Goal: Information Seeking & Learning: Check status

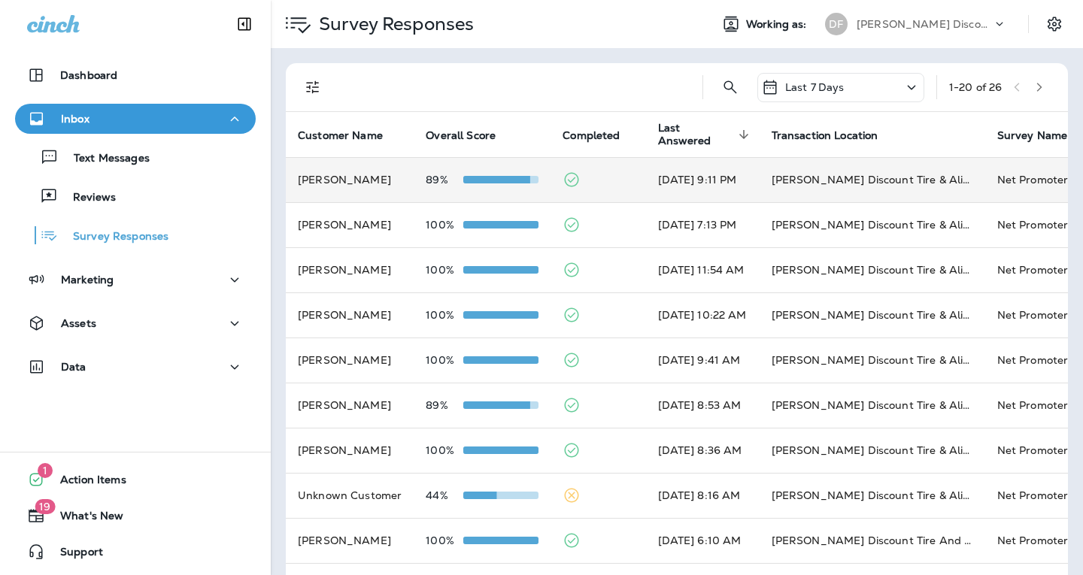
click at [363, 187] on td "[PERSON_NAME]" at bounding box center [350, 179] width 128 height 45
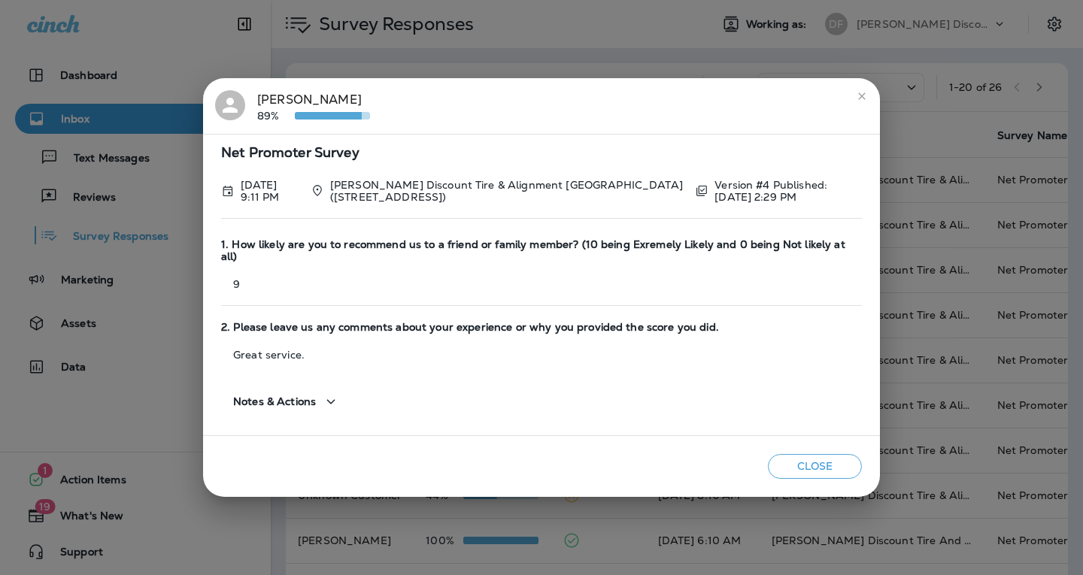
click at [859, 99] on icon "close" at bounding box center [861, 95] width 7 height 7
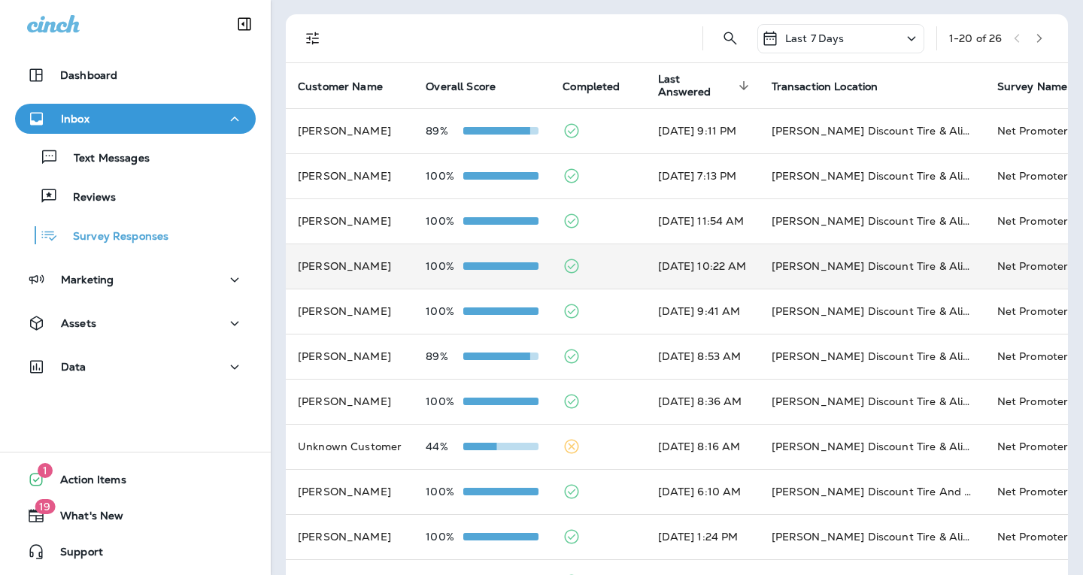
scroll to position [75, 0]
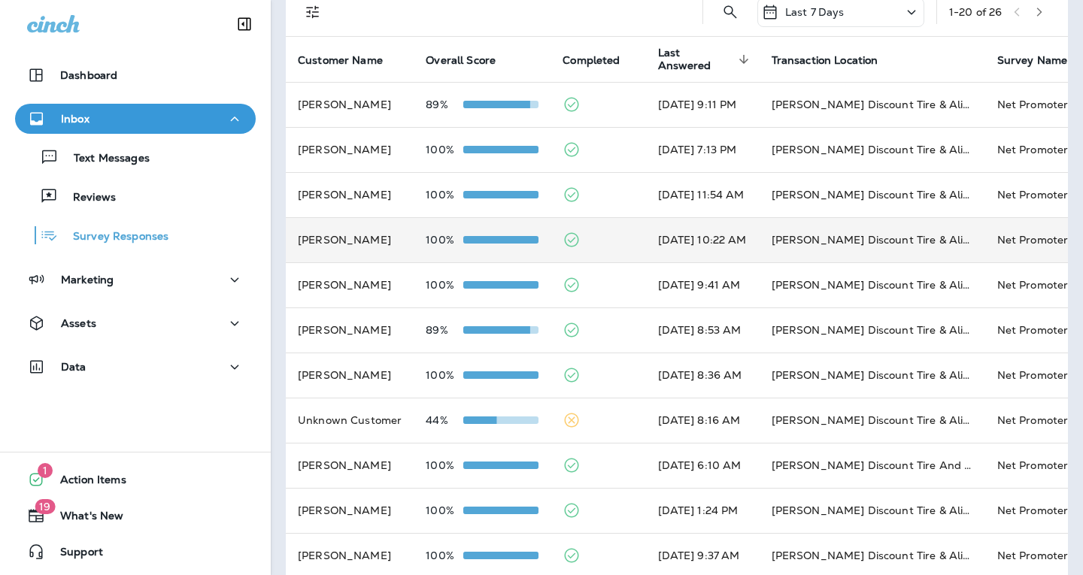
click at [459, 331] on p "89%" at bounding box center [445, 330] width 38 height 12
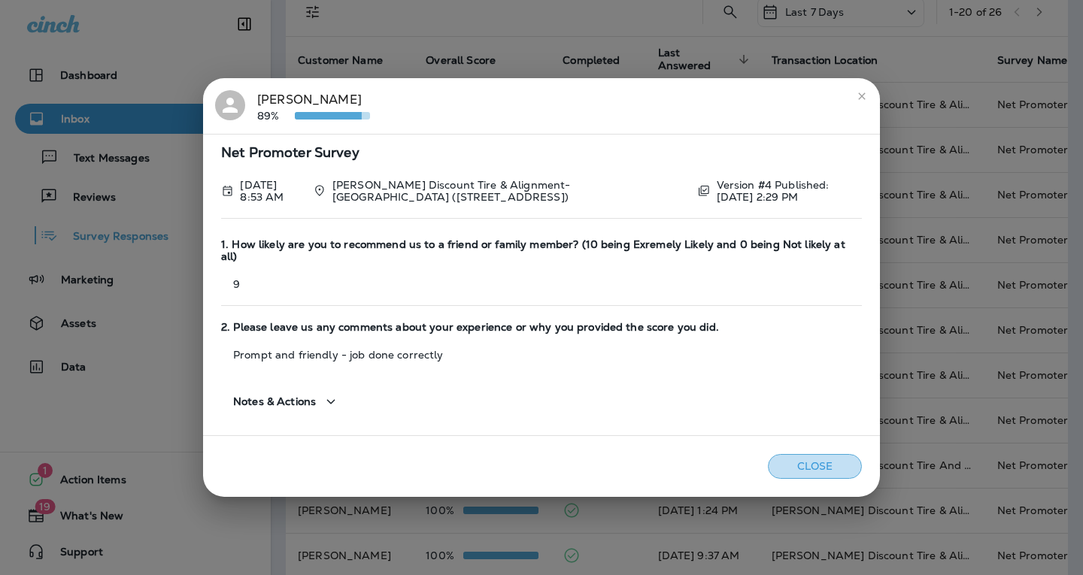
click at [816, 462] on button "Close" at bounding box center [815, 466] width 94 height 25
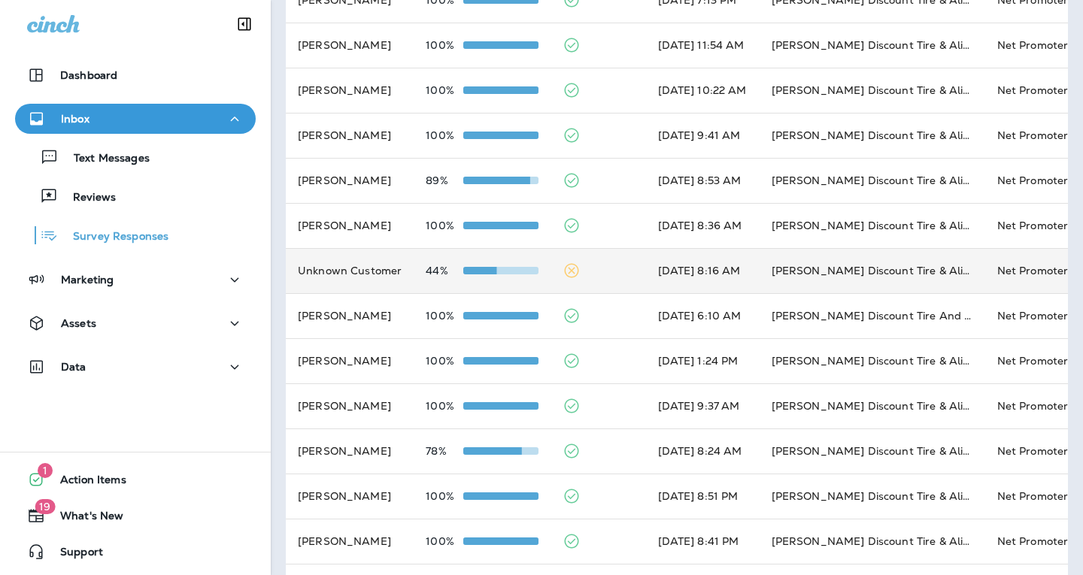
scroll to position [226, 0]
click at [488, 274] on div at bounding box center [500, 270] width 75 height 12
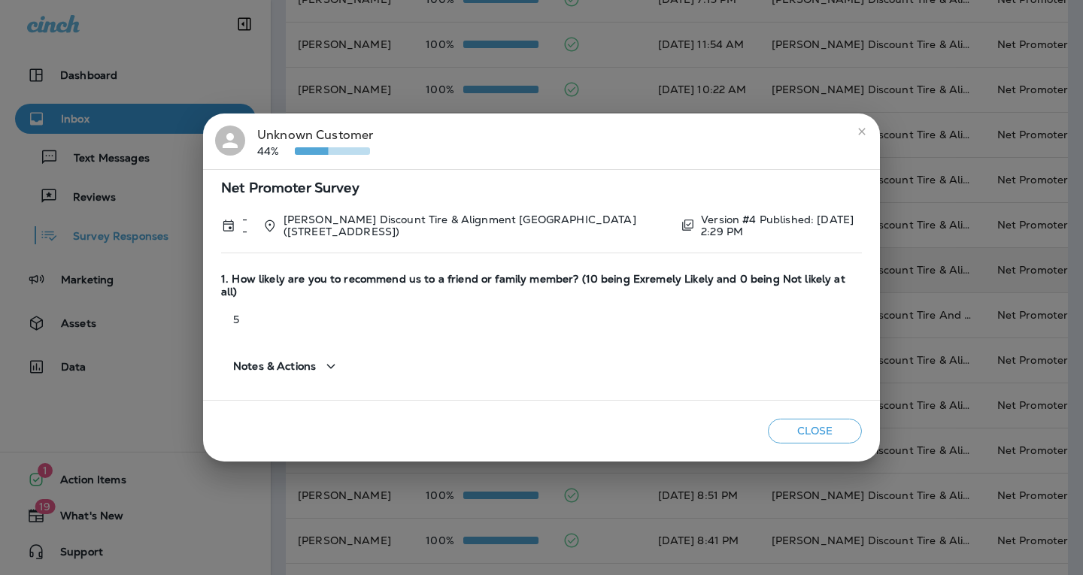
click at [856, 138] on icon "close" at bounding box center [862, 132] width 12 height 12
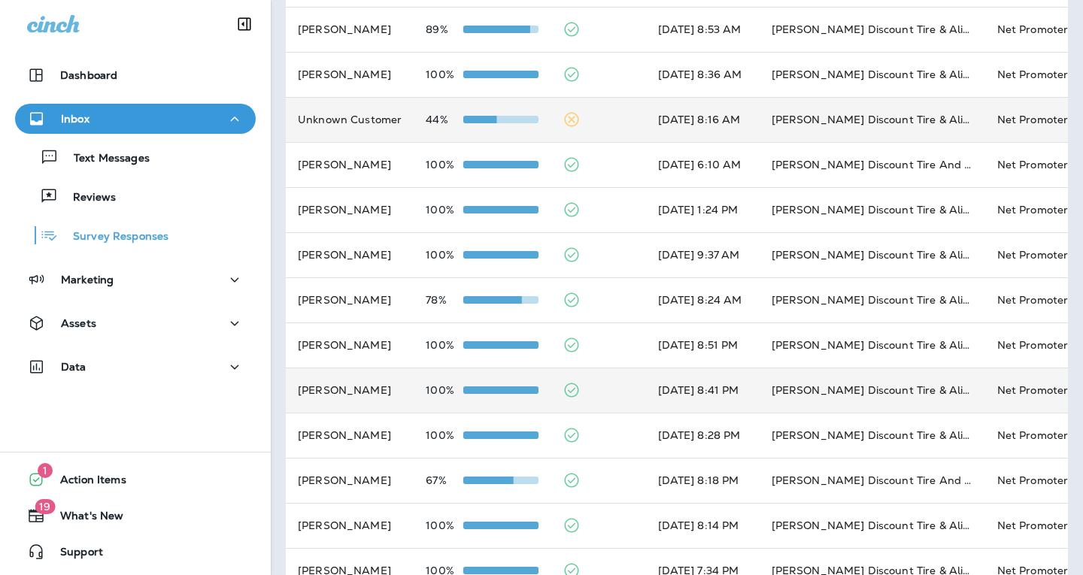
scroll to position [513, 0]
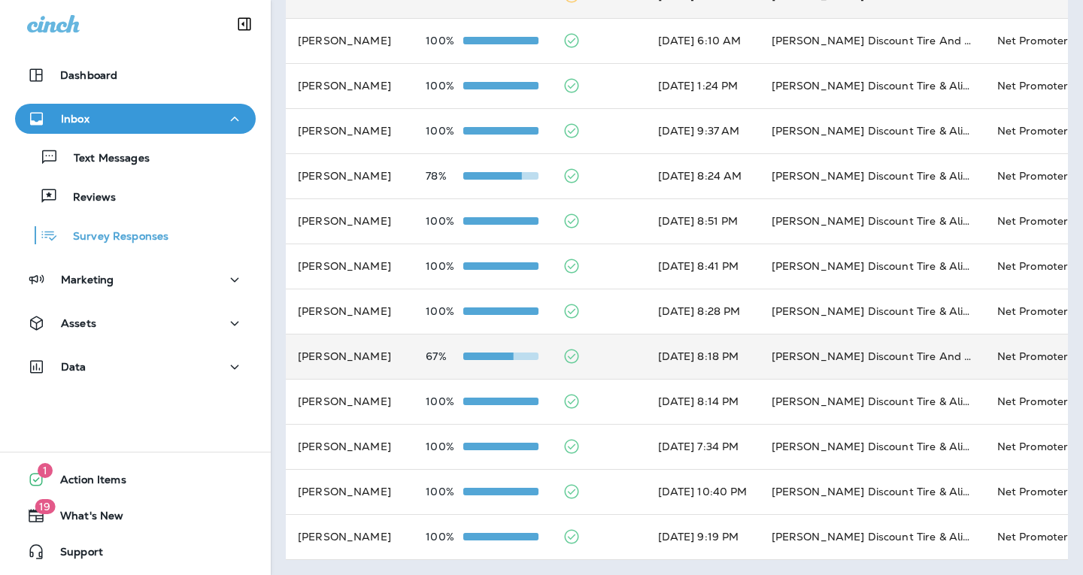
click at [495, 350] on td "67%" at bounding box center [481, 356] width 137 height 45
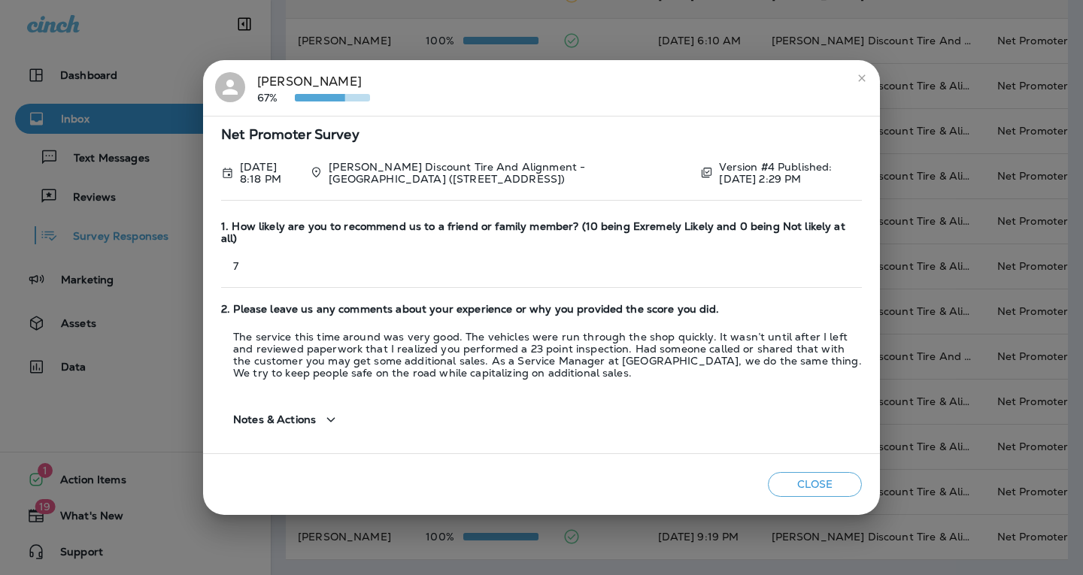
click at [868, 84] on button "close" at bounding box center [861, 78] width 24 height 24
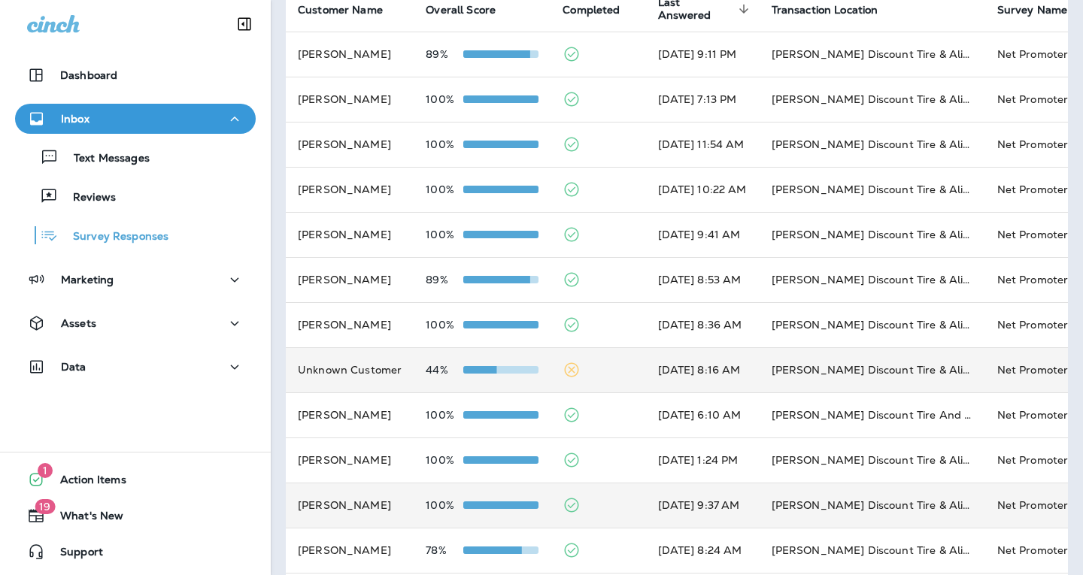
scroll to position [0, 0]
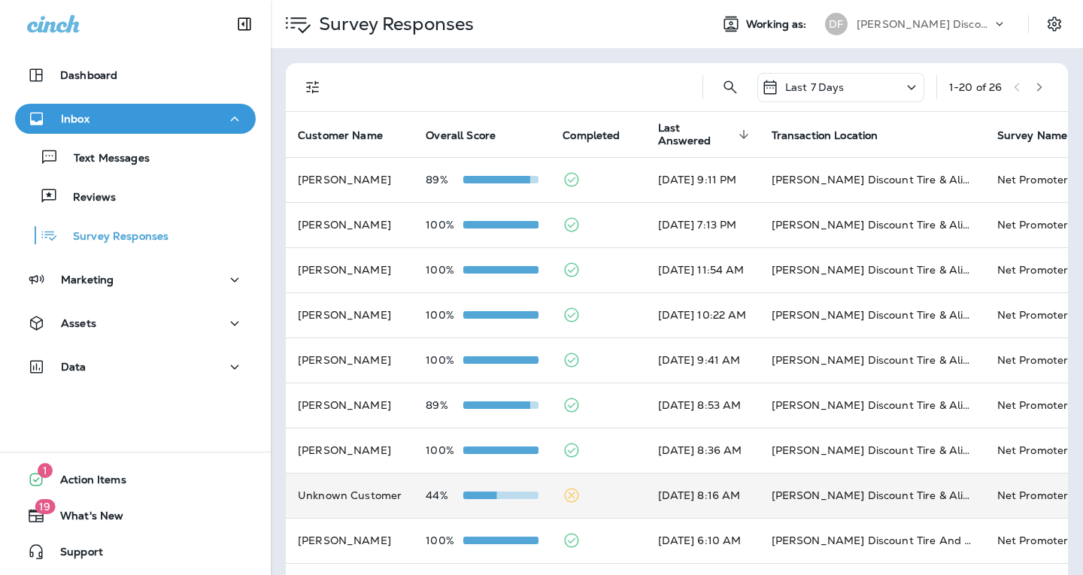
click at [902, 86] on icon at bounding box center [911, 87] width 18 height 19
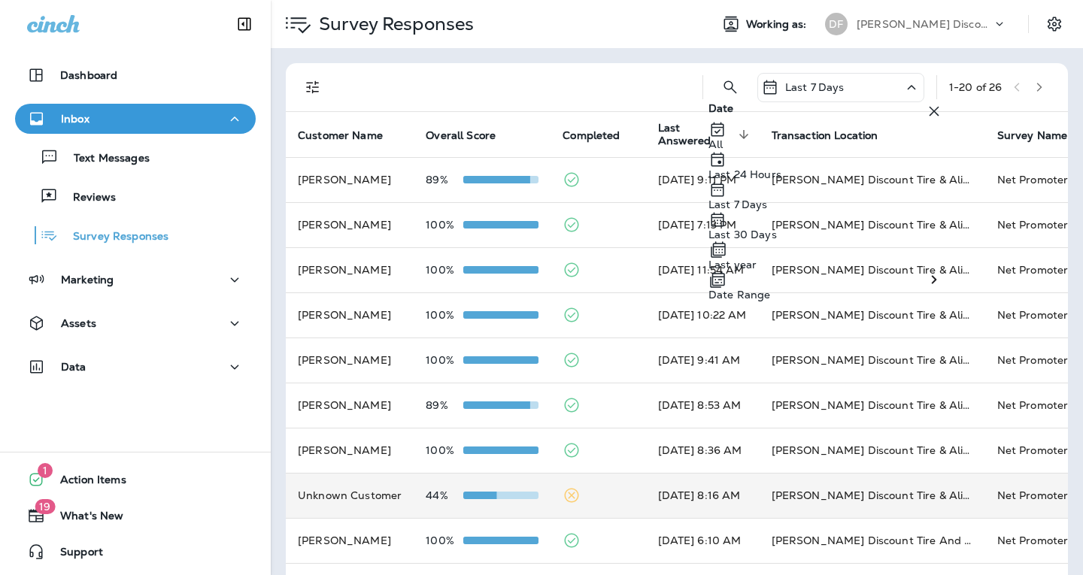
click at [813, 241] on div "Last 30 Days" at bounding box center [825, 225] width 235 height 30
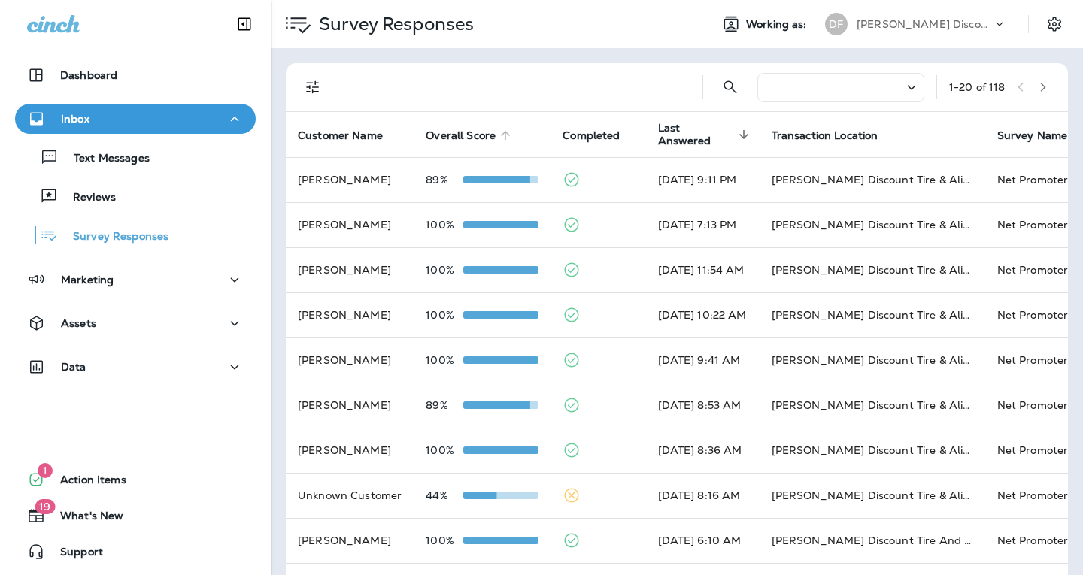
click at [470, 135] on span "Overall Score" at bounding box center [461, 135] width 70 height 13
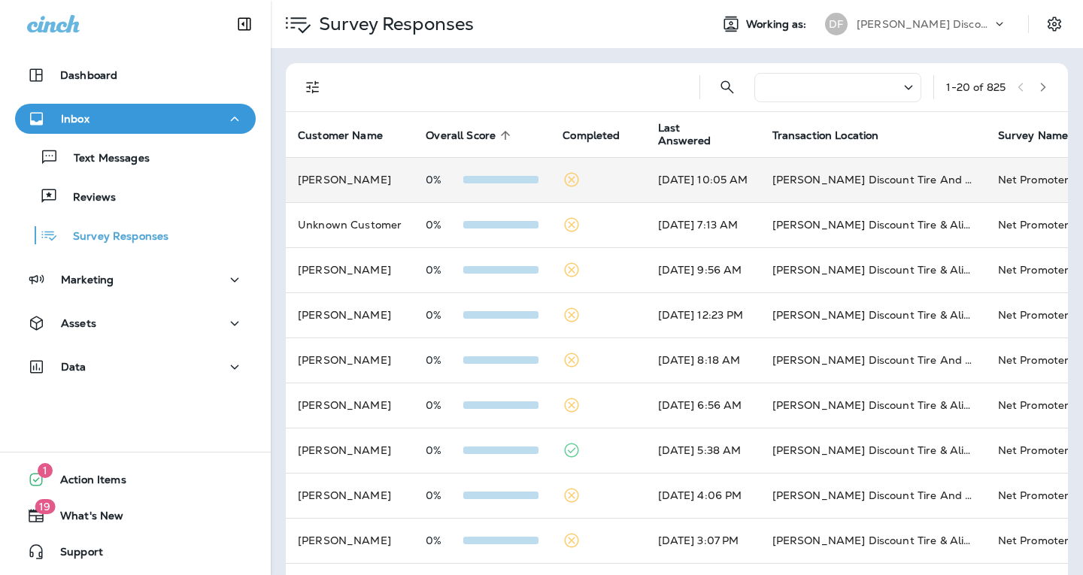
click at [462, 192] on td "0%" at bounding box center [481, 179] width 137 height 45
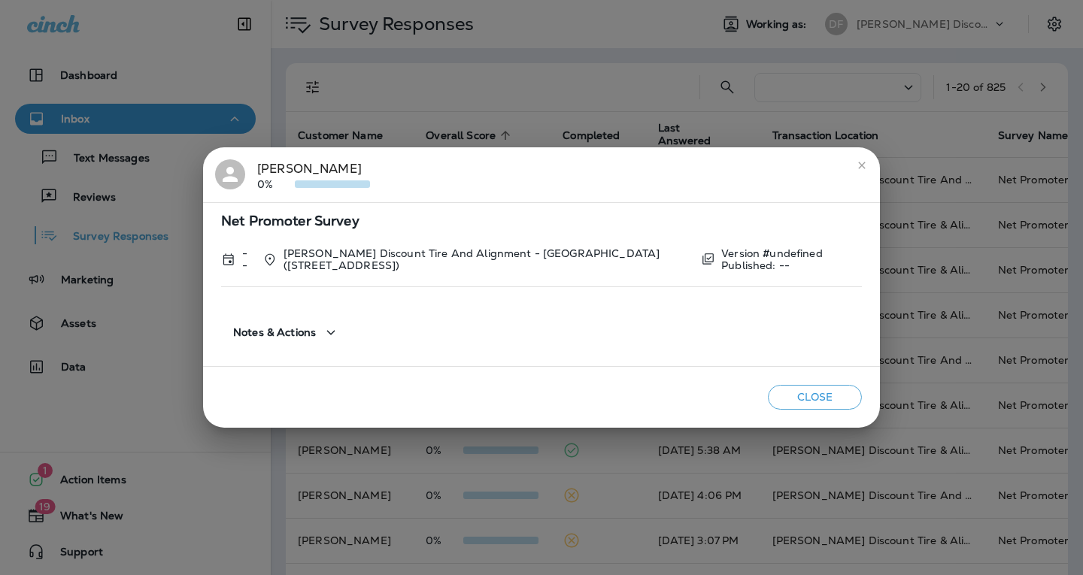
click at [814, 397] on button "Close" at bounding box center [815, 397] width 94 height 25
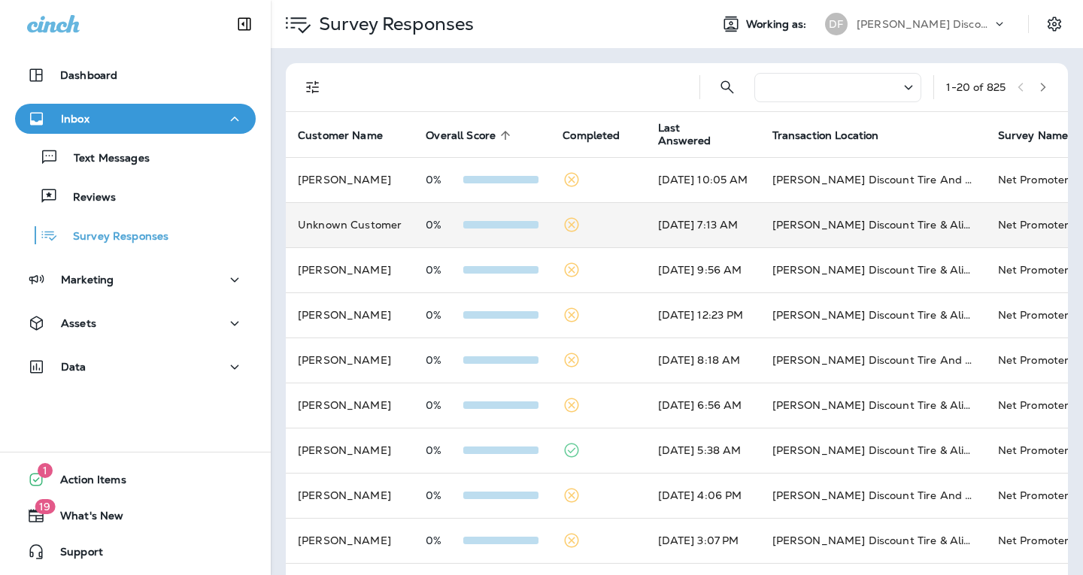
click at [503, 220] on div at bounding box center [500, 225] width 75 height 12
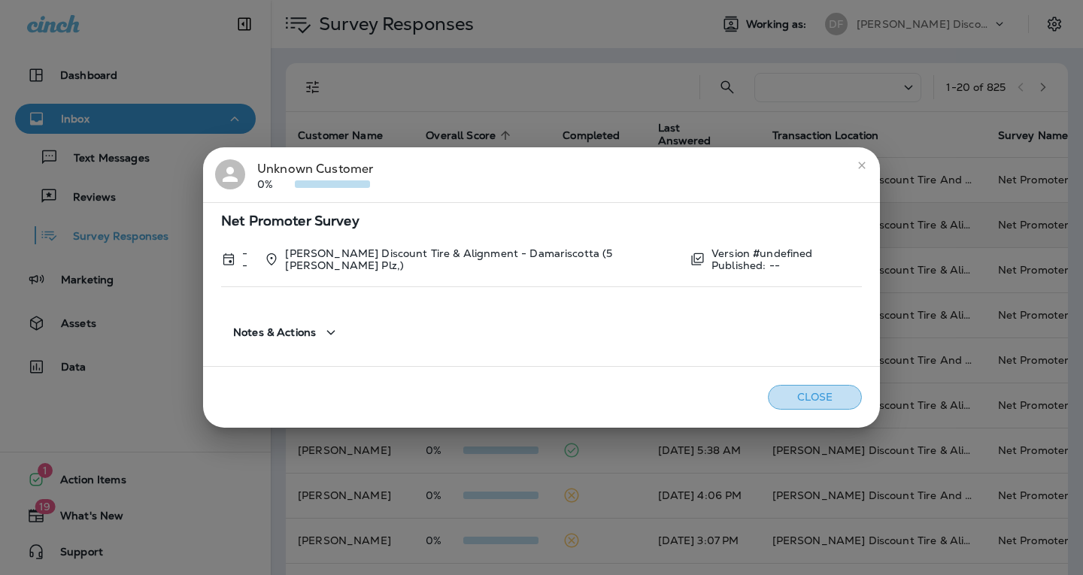
click at [813, 397] on button "Close" at bounding box center [815, 397] width 94 height 25
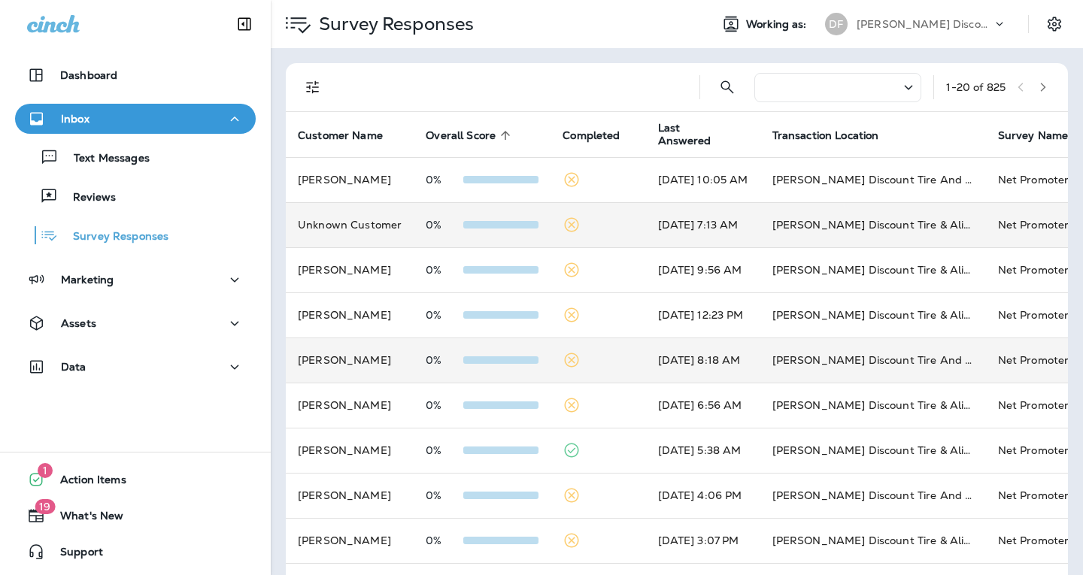
click at [471, 354] on div at bounding box center [500, 360] width 75 height 12
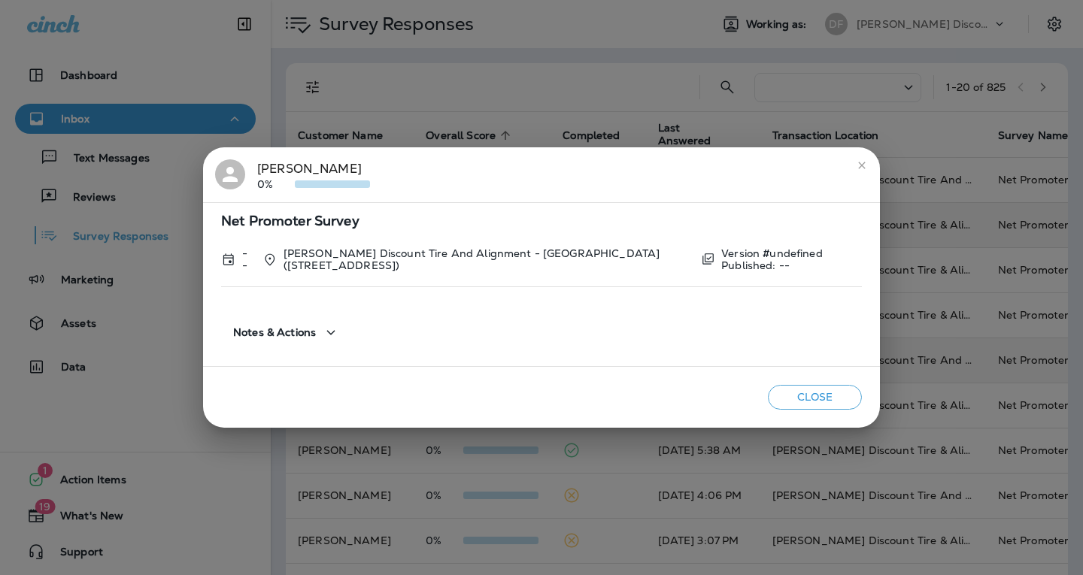
click at [836, 397] on button "Close" at bounding box center [815, 397] width 94 height 25
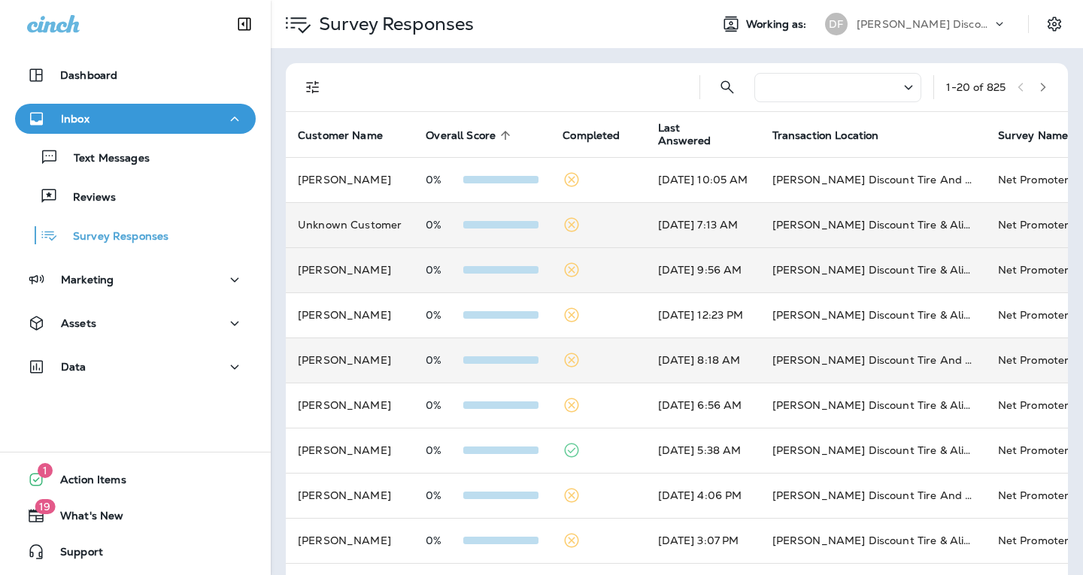
click at [463, 270] on span at bounding box center [500, 270] width 75 height 8
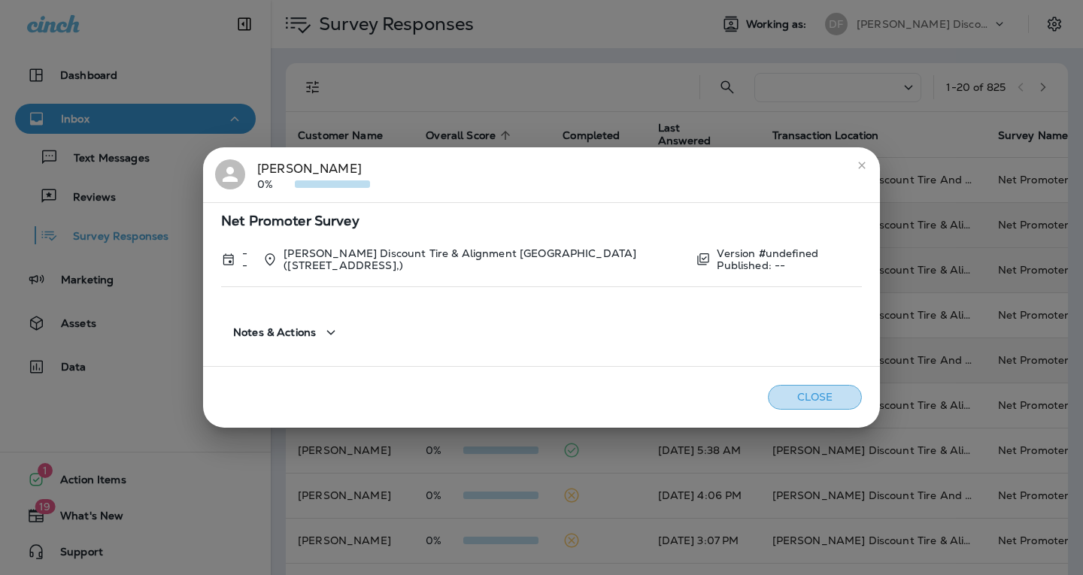
click at [768, 391] on button "Close" at bounding box center [815, 397] width 94 height 25
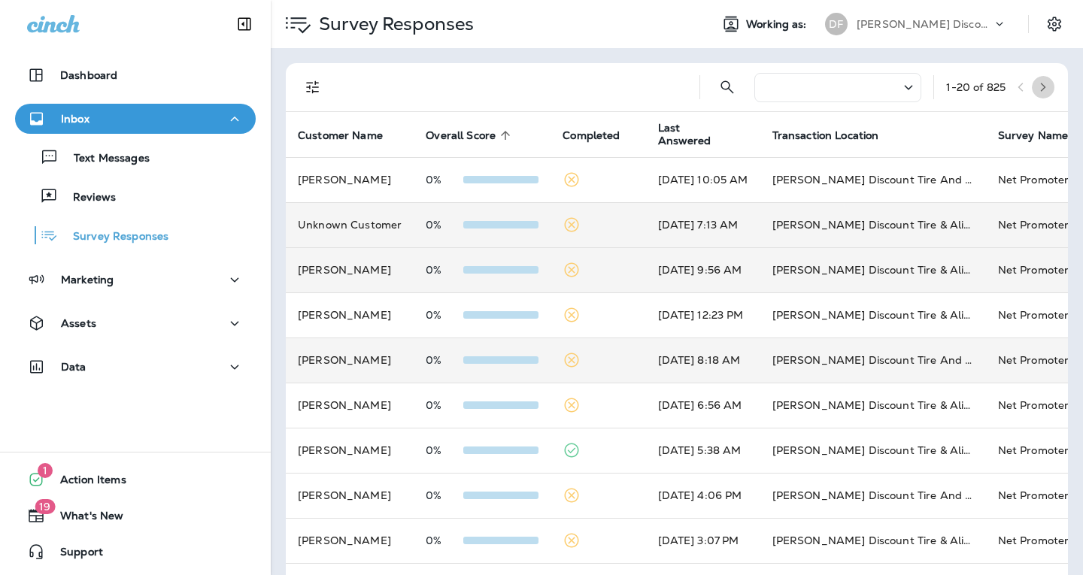
click at [1037, 87] on icon "button" at bounding box center [1042, 87] width 11 height 11
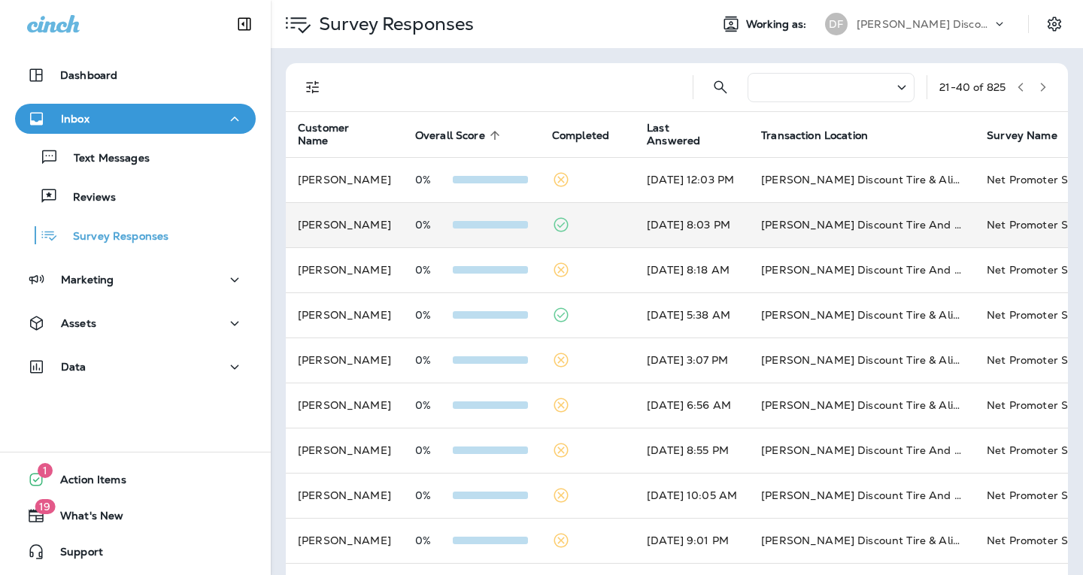
click at [388, 225] on td "[PERSON_NAME]" at bounding box center [344, 224] width 117 height 45
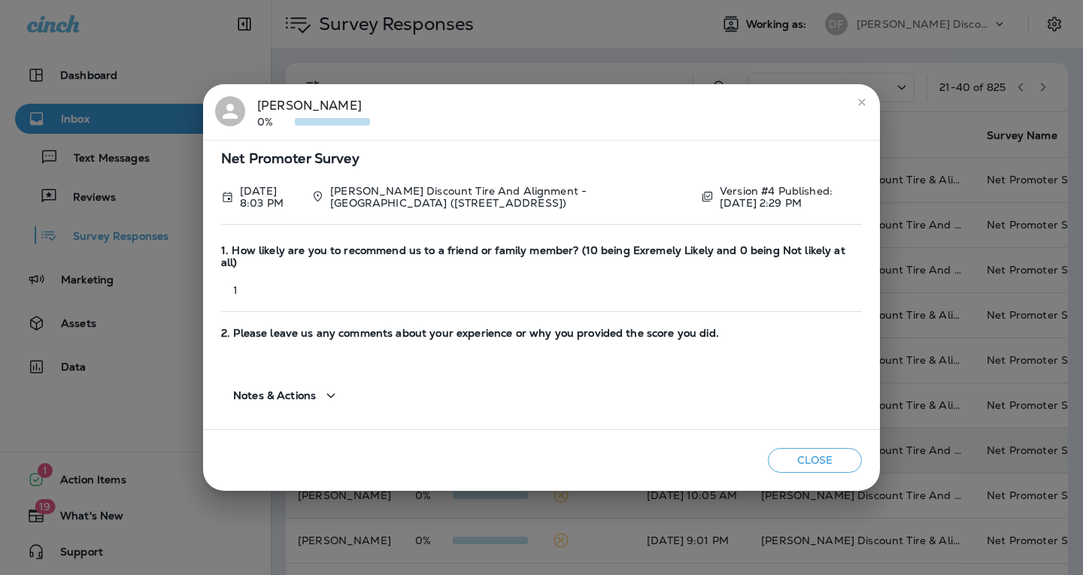
click at [822, 452] on button "Close" at bounding box center [815, 460] width 94 height 25
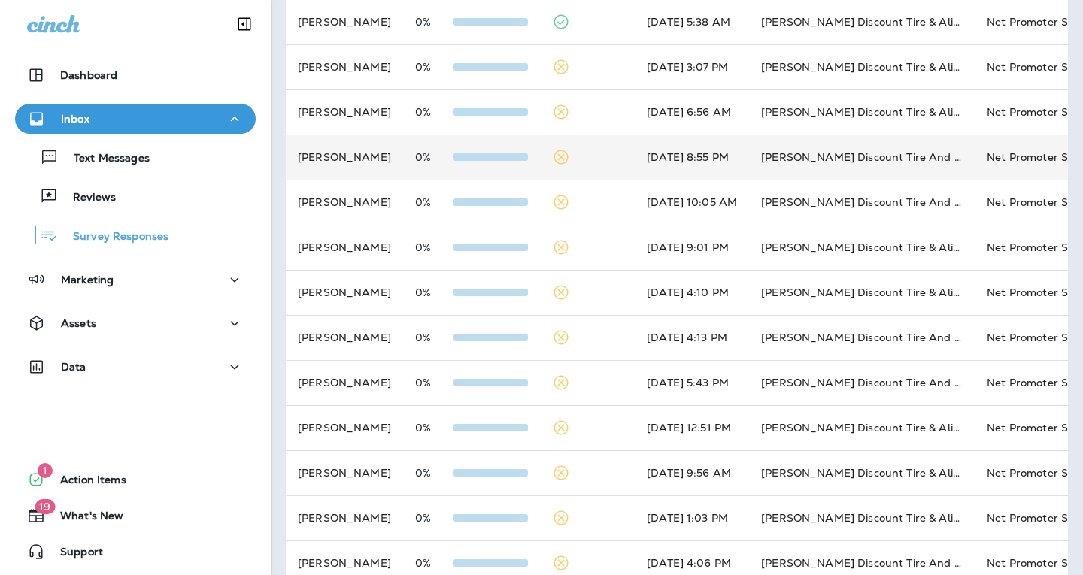
scroll to position [301, 0]
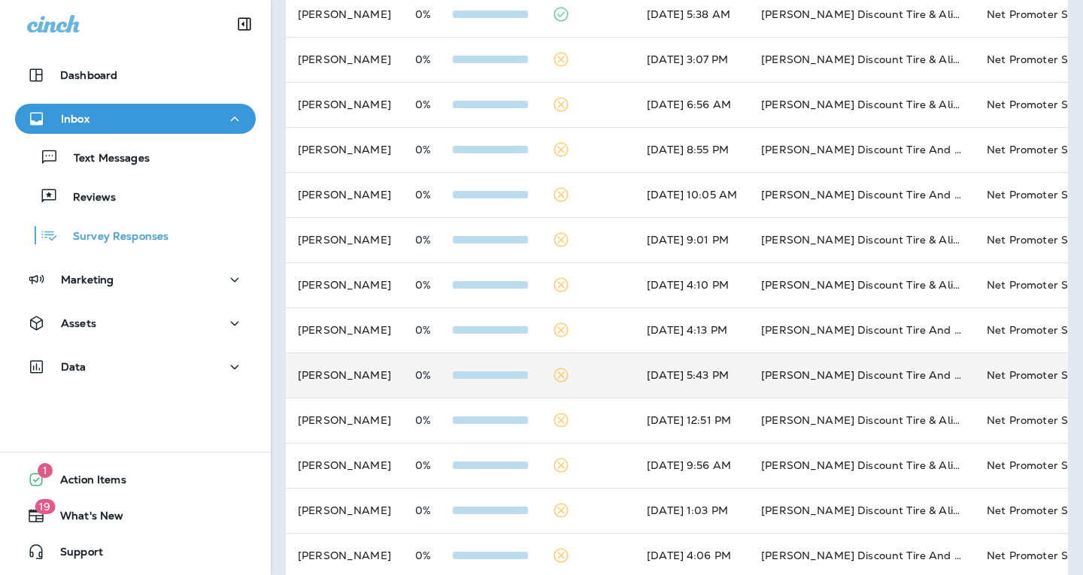
click at [376, 374] on td "[PERSON_NAME]" at bounding box center [344, 375] width 117 height 45
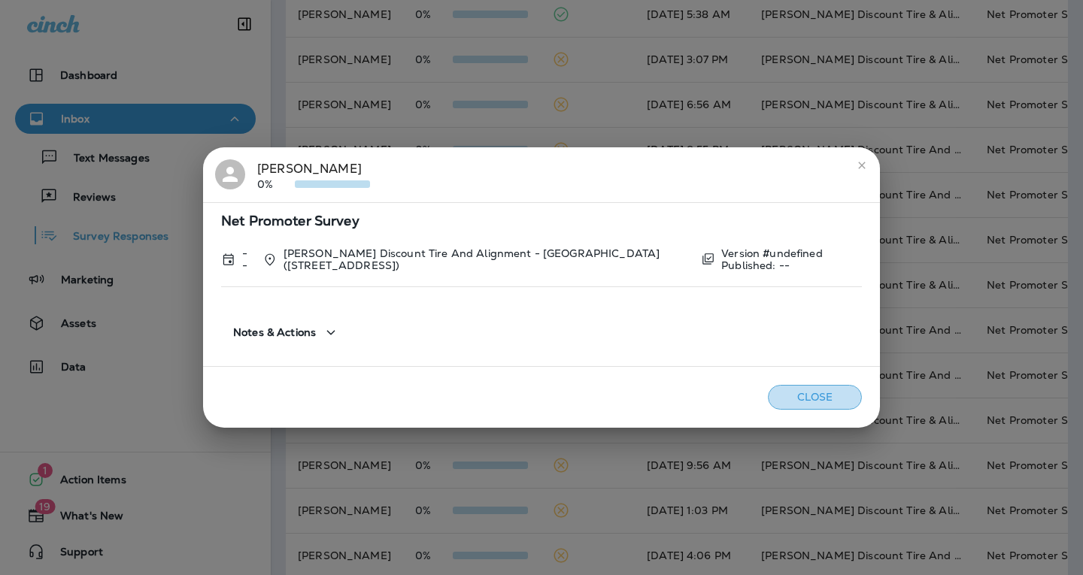
click at [822, 394] on button "Close" at bounding box center [815, 397] width 94 height 25
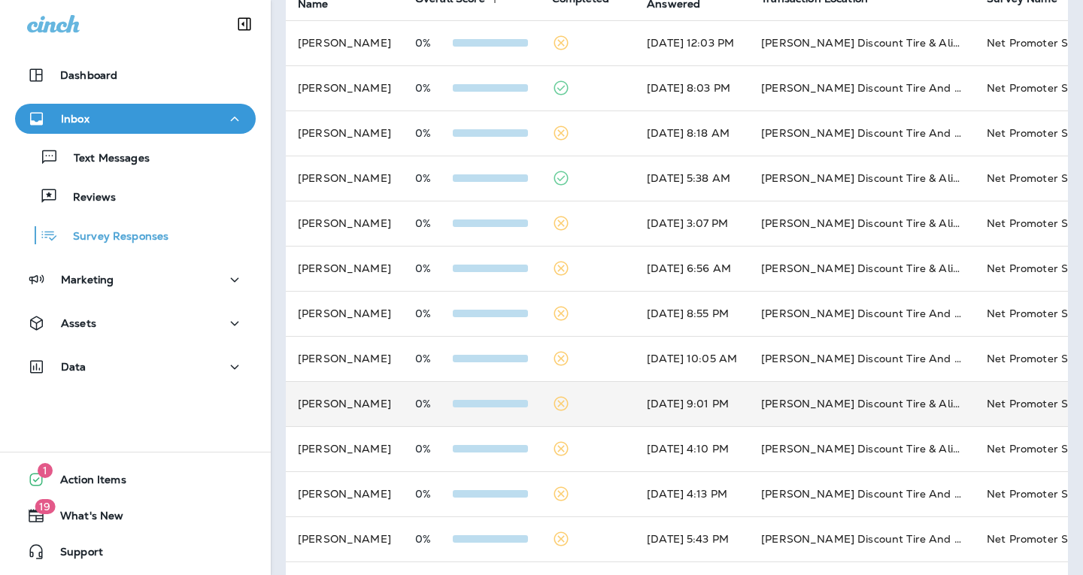
scroll to position [0, 0]
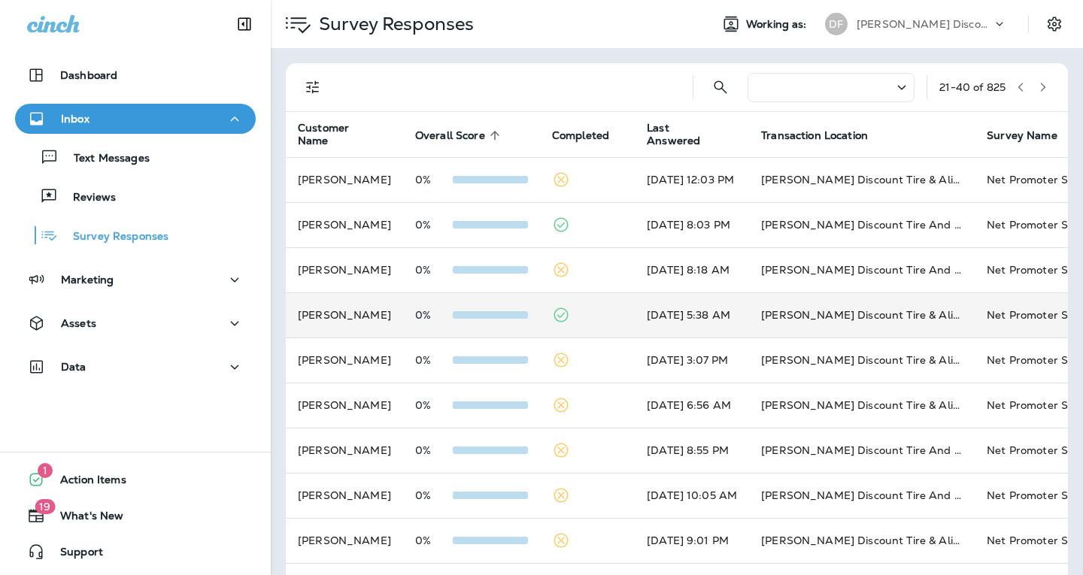
click at [387, 317] on td "[PERSON_NAME]" at bounding box center [344, 314] width 117 height 45
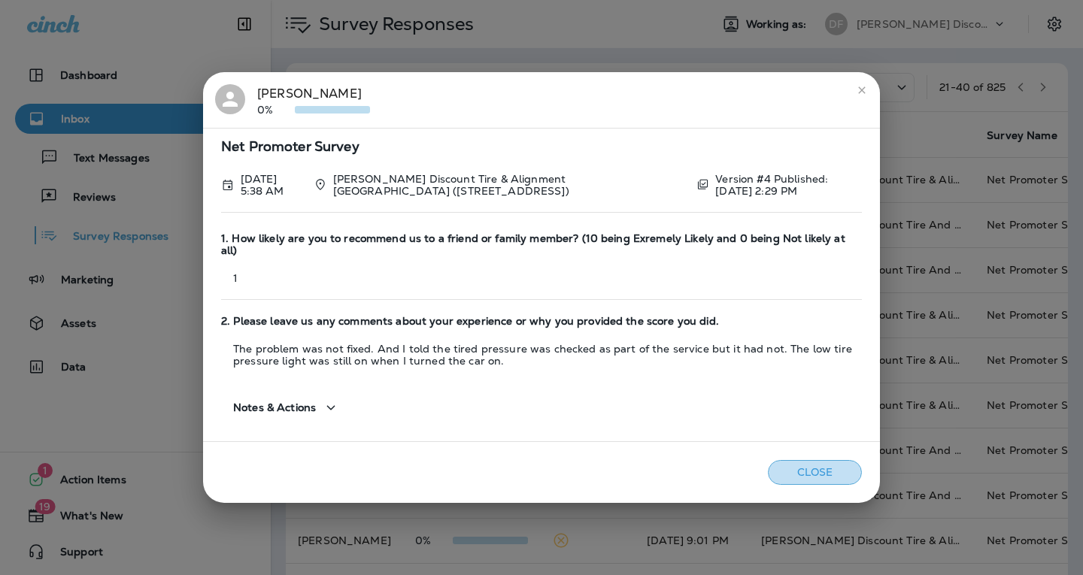
click at [818, 471] on button "Close" at bounding box center [815, 472] width 94 height 25
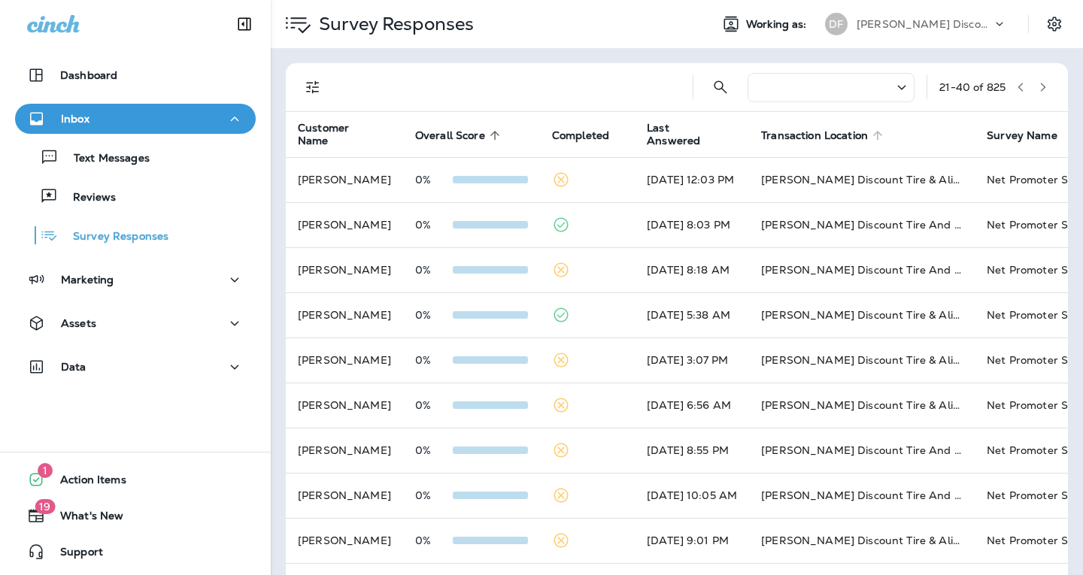
click at [884, 132] on icon at bounding box center [878, 136] width 14 height 14
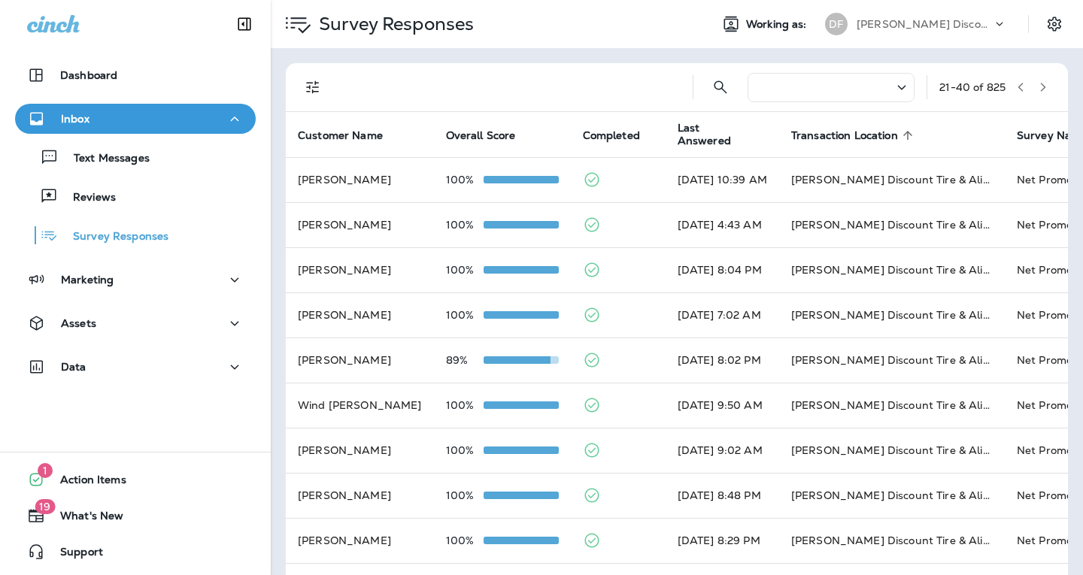
click at [882, 130] on span "Transaction Location" at bounding box center [844, 135] width 107 height 13
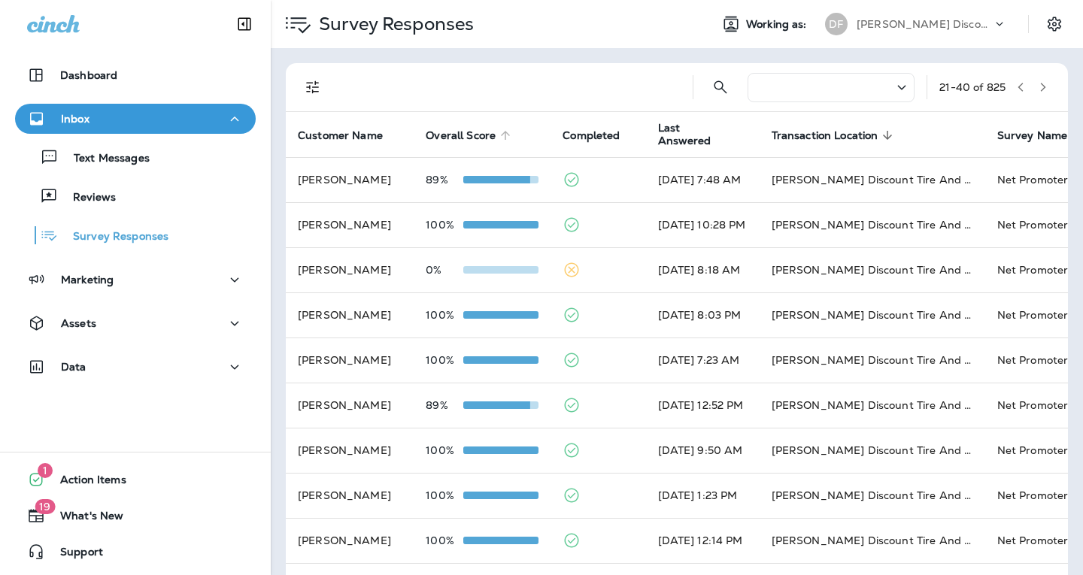
click at [454, 135] on span "Overall Score" at bounding box center [461, 135] width 70 height 13
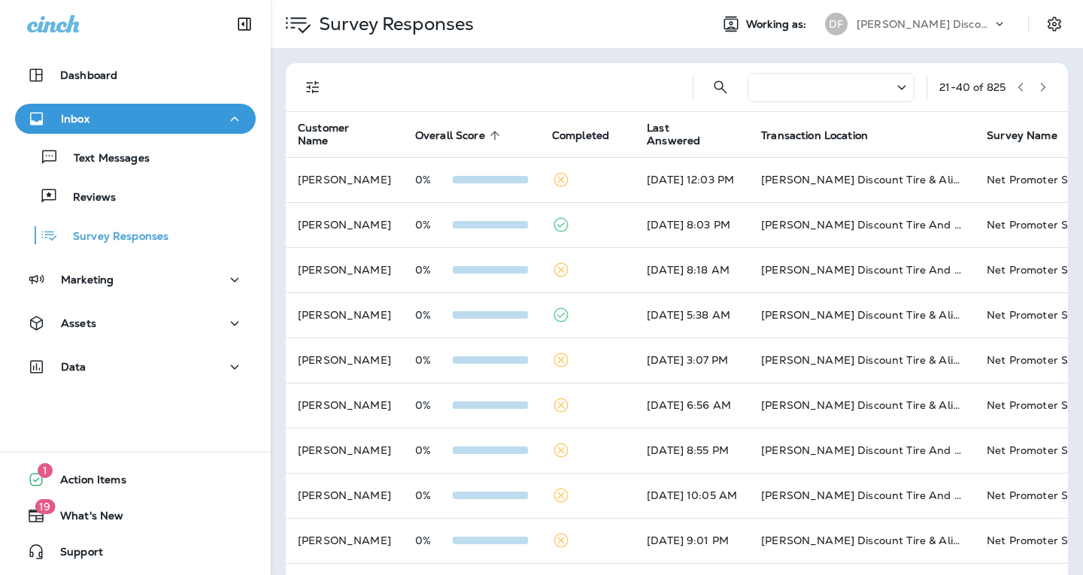
drag, startPoint x: 909, startPoint y: 135, endPoint x: 829, endPoint y: 144, distance: 80.2
click at [829, 144] on th "Transaction Location" at bounding box center [862, 134] width 226 height 45
click at [884, 139] on icon at bounding box center [878, 136] width 14 height 14
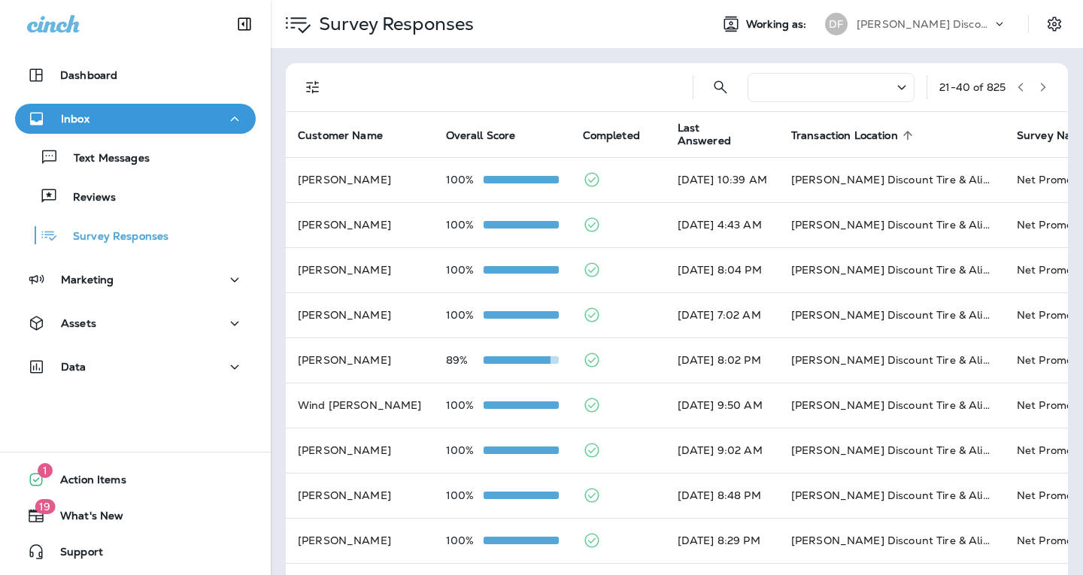
click at [992, 23] on icon at bounding box center [999, 24] width 15 height 15
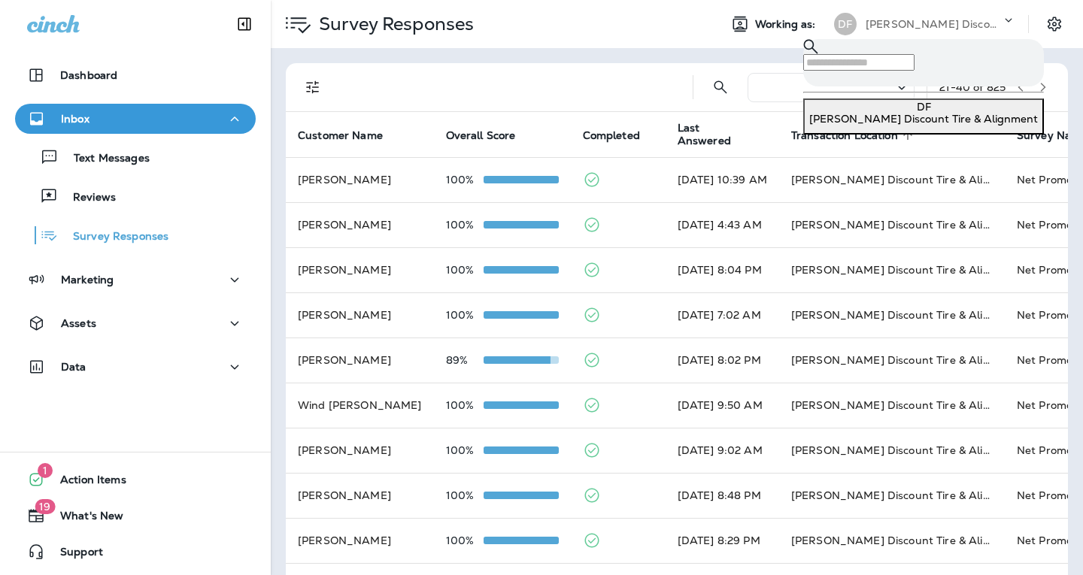
click at [1001, 23] on icon at bounding box center [1008, 20] width 15 height 15
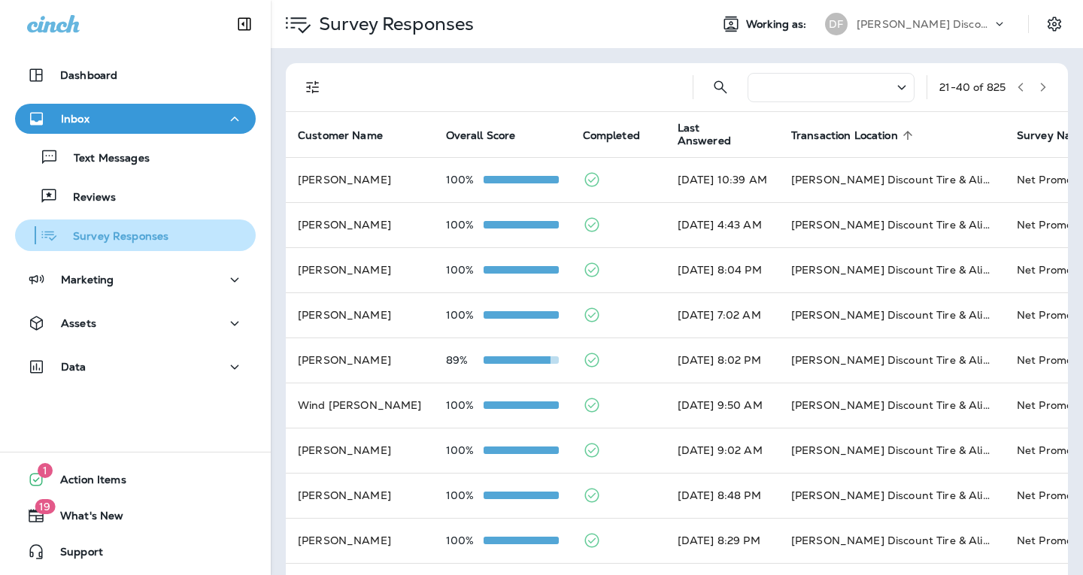
click at [85, 232] on p "Survey Responses" at bounding box center [113, 237] width 111 height 14
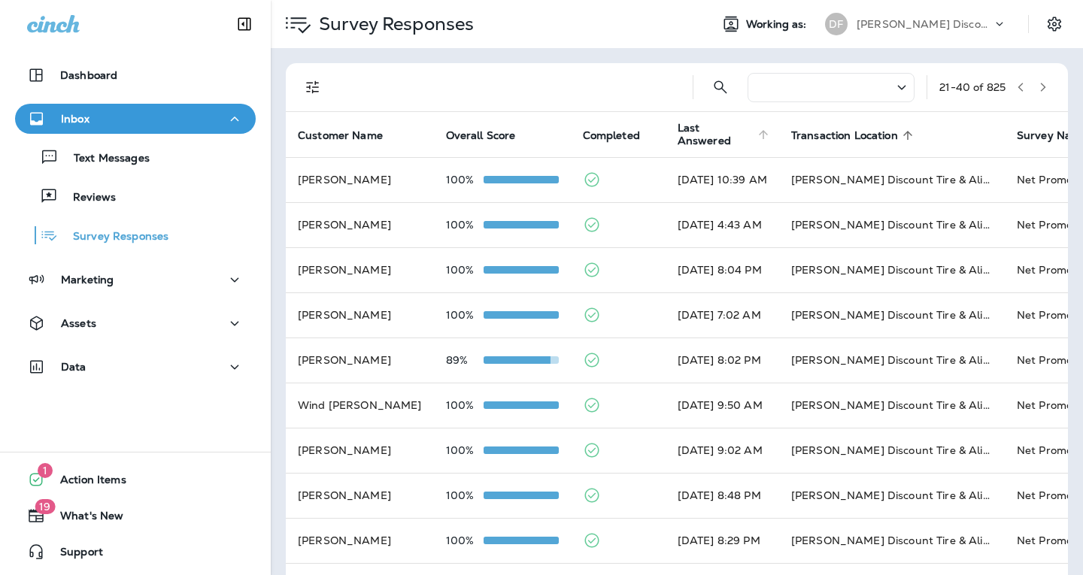
click at [677, 135] on span "Last Answered" at bounding box center [715, 135] width 76 height 26
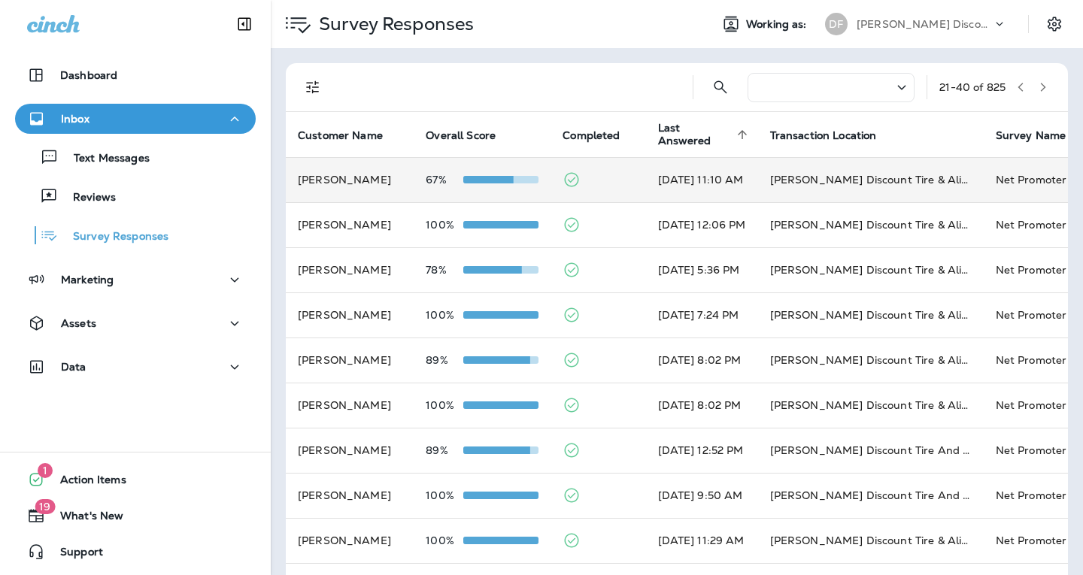
click at [704, 180] on td "[DATE] 11:10 AM" at bounding box center [702, 179] width 112 height 45
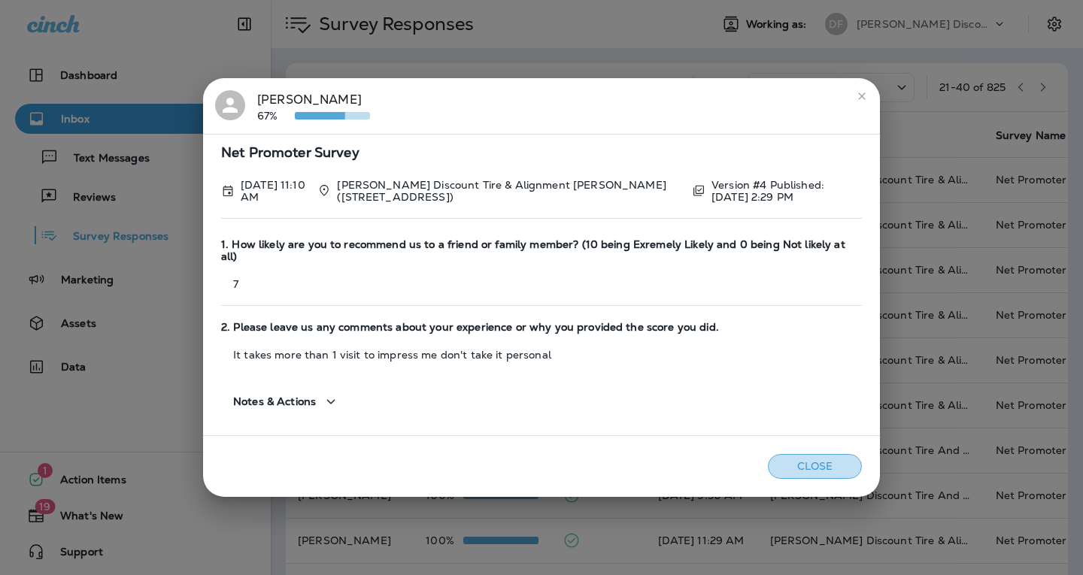
click at [810, 459] on button "Close" at bounding box center [815, 466] width 94 height 25
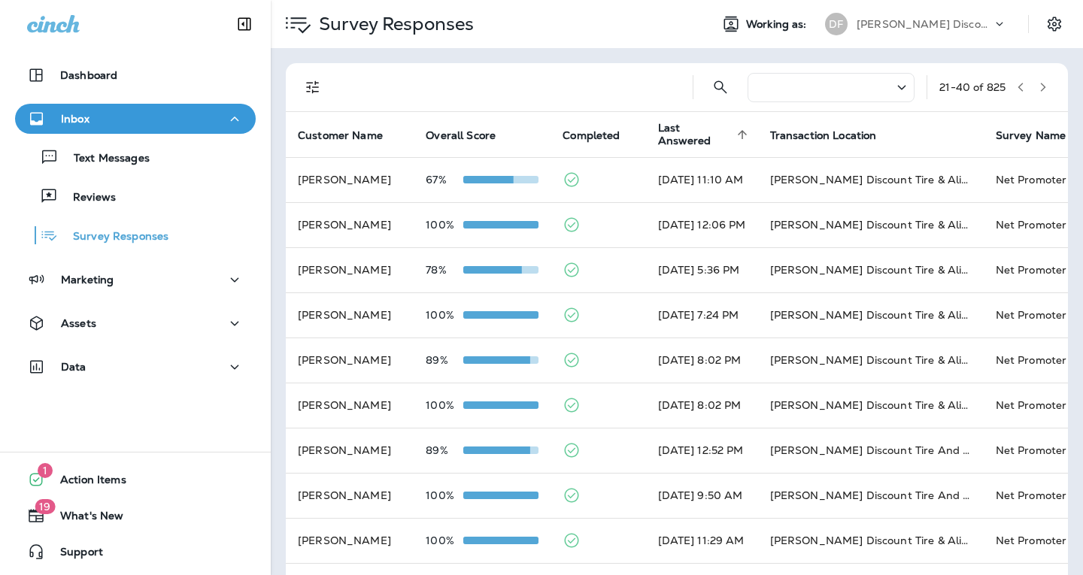
click at [1015, 86] on icon "button" at bounding box center [1020, 87] width 11 height 11
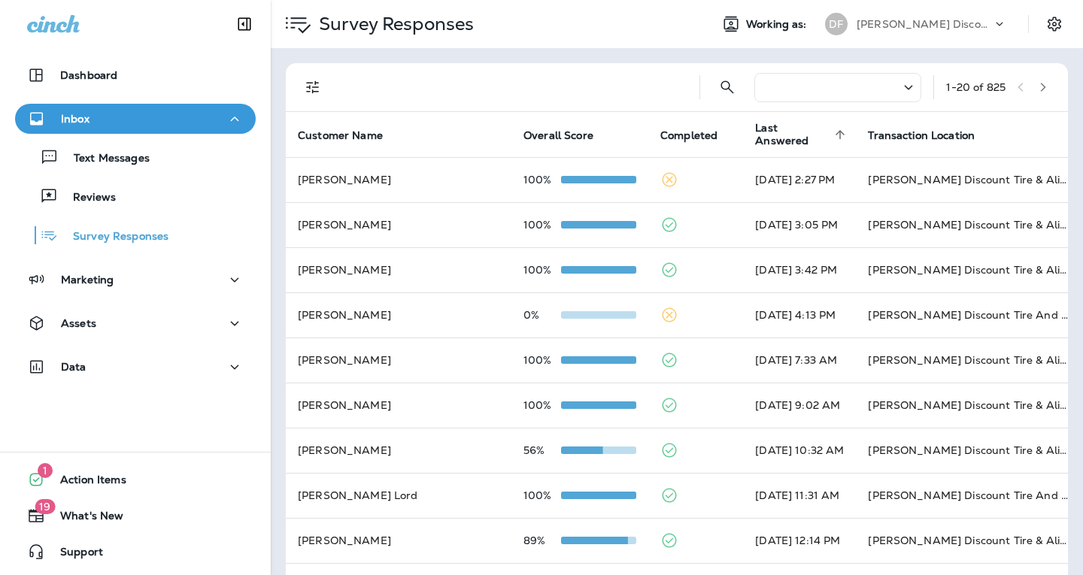
click at [833, 135] on icon at bounding box center [840, 135] width 14 height 14
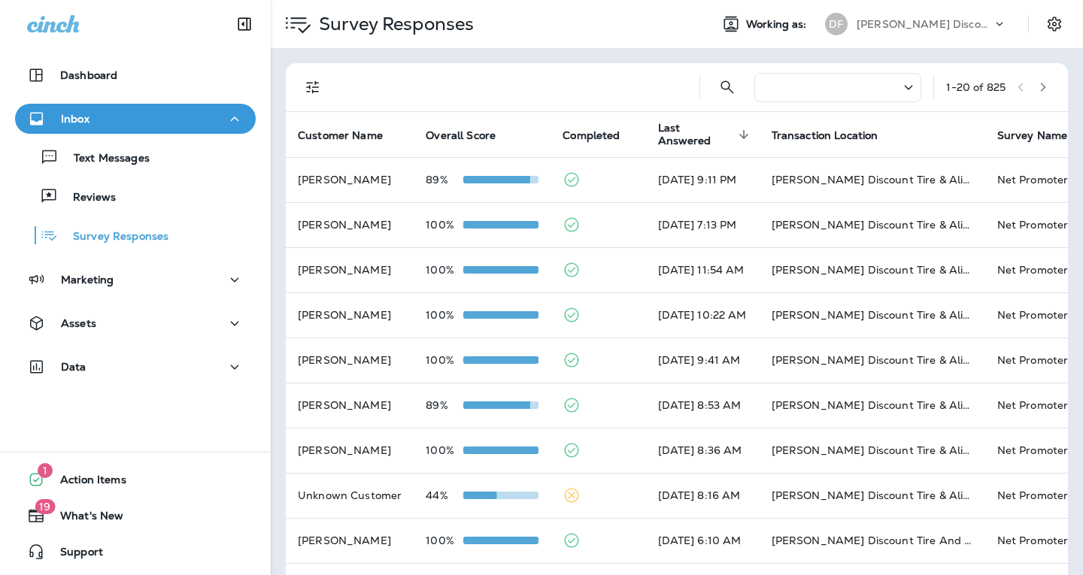
click at [992, 23] on icon at bounding box center [999, 24] width 15 height 15
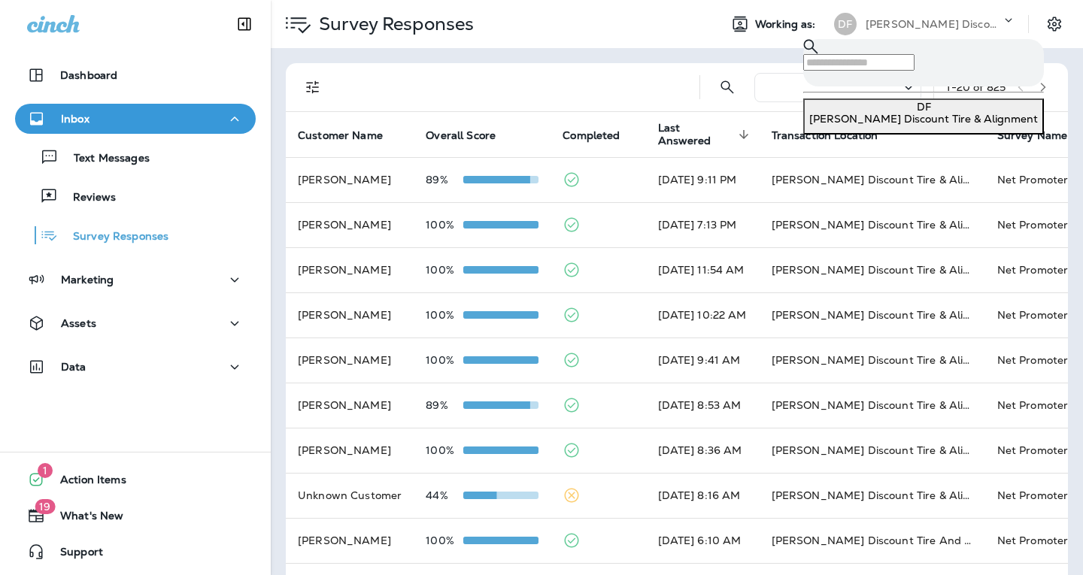
click at [1001, 23] on icon at bounding box center [1008, 20] width 15 height 15
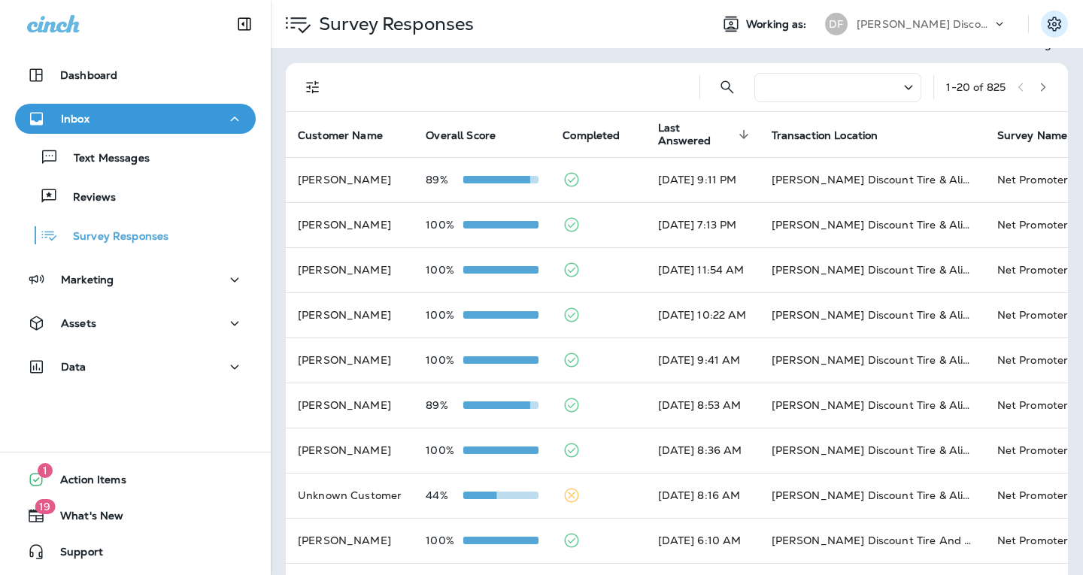
click at [1049, 27] on icon "Settings" at bounding box center [1054, 24] width 18 height 18
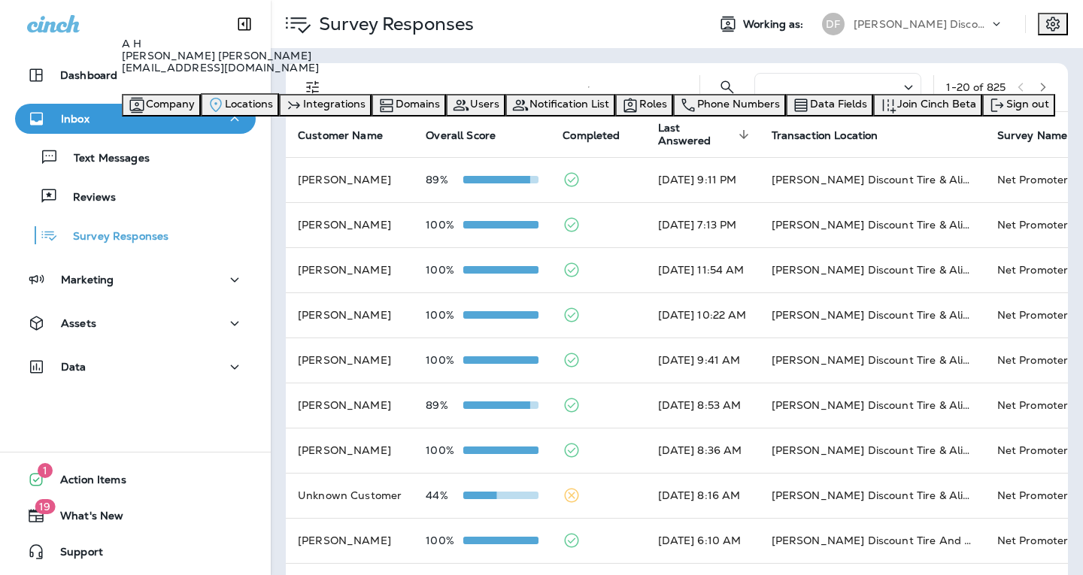
click at [273, 111] on span "Locations" at bounding box center [249, 104] width 48 height 14
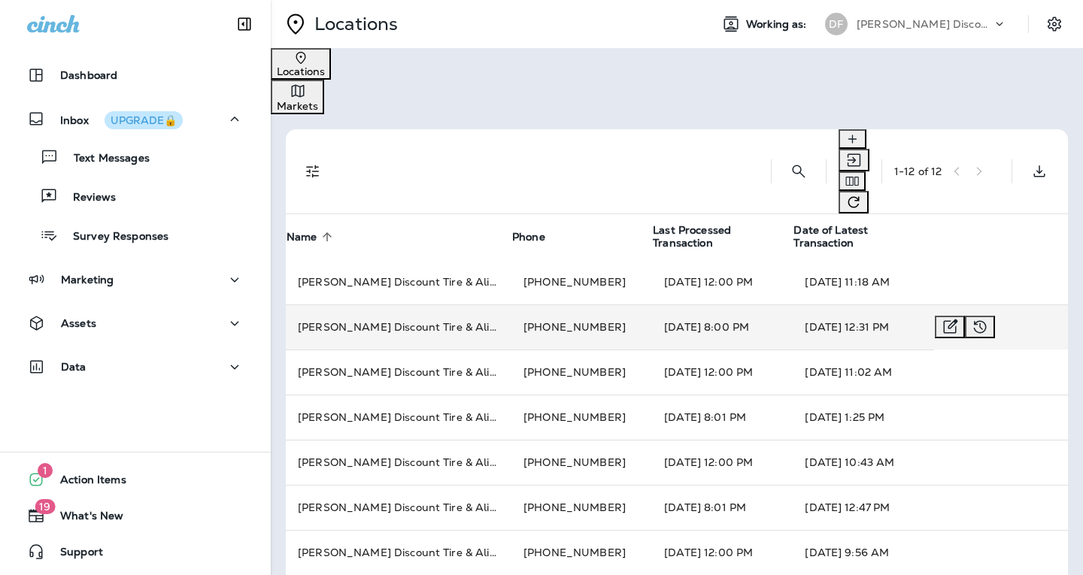
click at [474, 304] on td "[PERSON_NAME] Discount Tire & Alignment [GEOGRAPHIC_DATA]" at bounding box center [399, 326] width 226 height 45
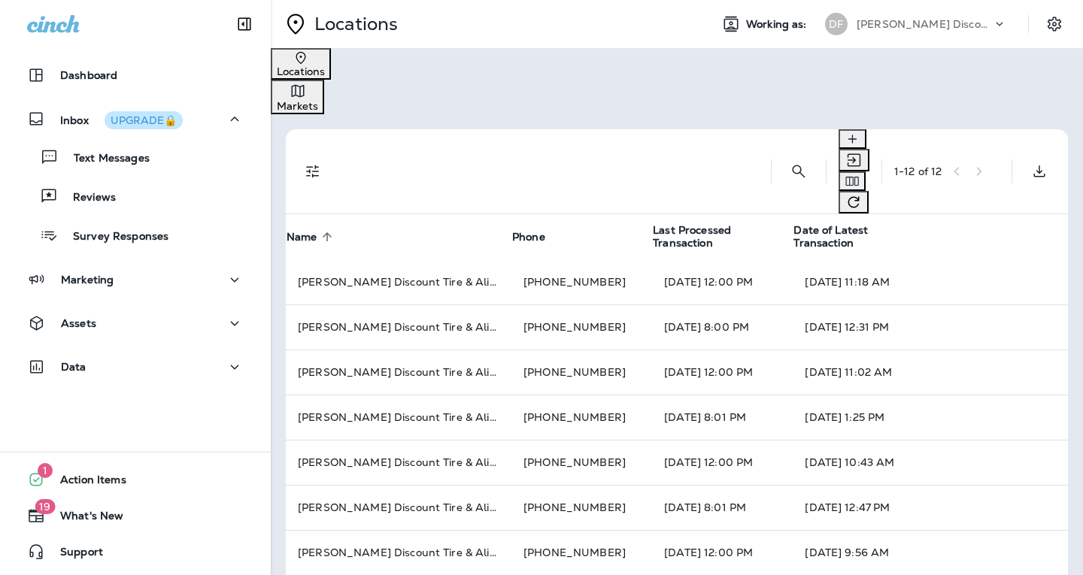
click at [1052, 30] on icon "close" at bounding box center [1061, 21] width 18 height 18
click at [1047, 23] on icon "Settings" at bounding box center [1054, 24] width 14 height 14
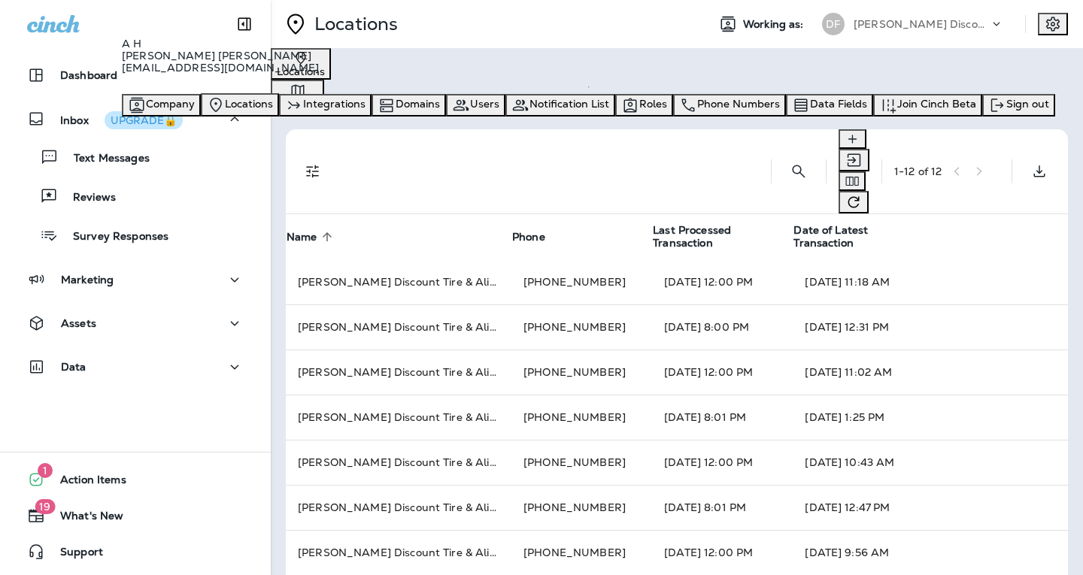
click at [865, 17] on div "[PERSON_NAME] Discount Tire & Alignment" at bounding box center [920, 24] width 135 height 23
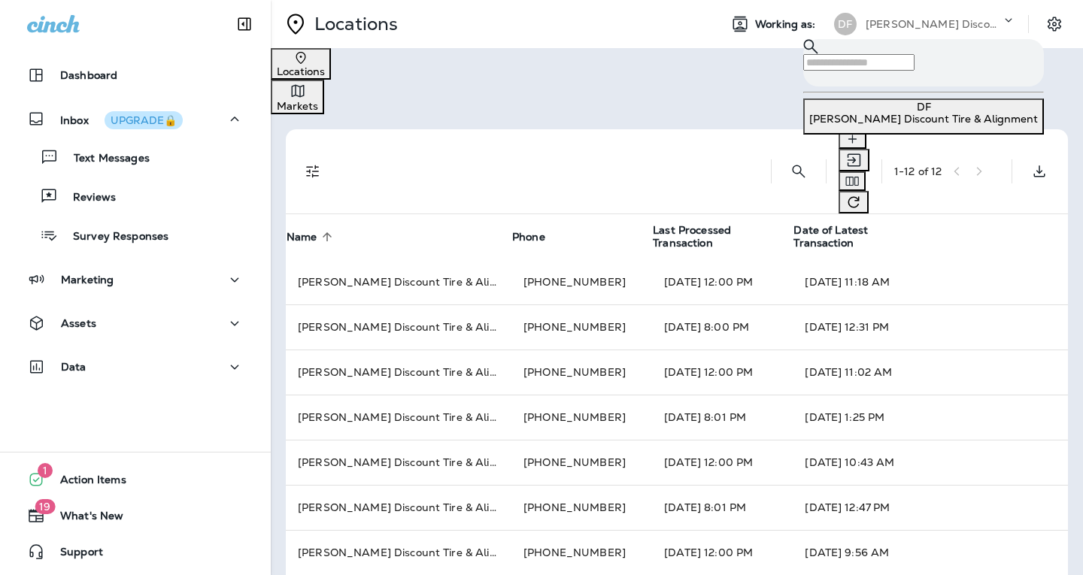
click at [898, 20] on p "[PERSON_NAME] Discount Tire & Alignment" at bounding box center [932, 24] width 135 height 12
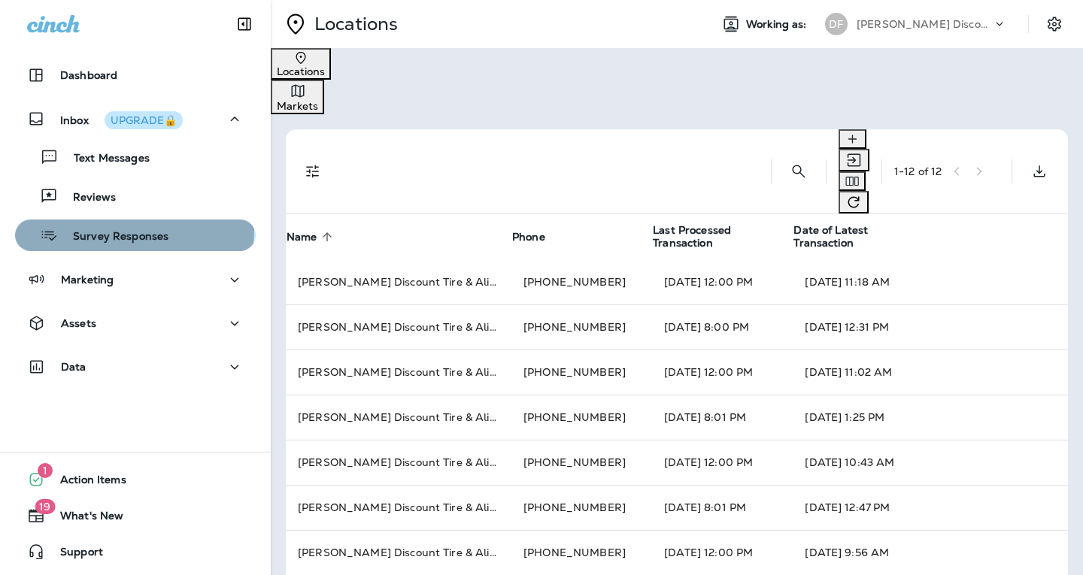
click at [113, 230] on p "Survey Responses" at bounding box center [113, 237] width 111 height 14
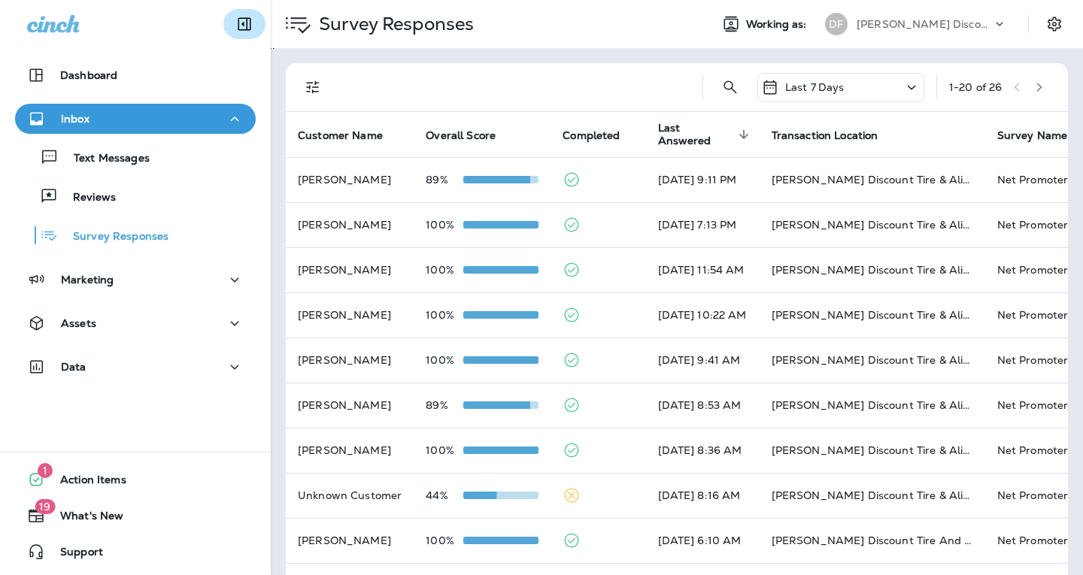
click at [247, 24] on icon "Collapse Sidebar" at bounding box center [244, 24] width 13 height 13
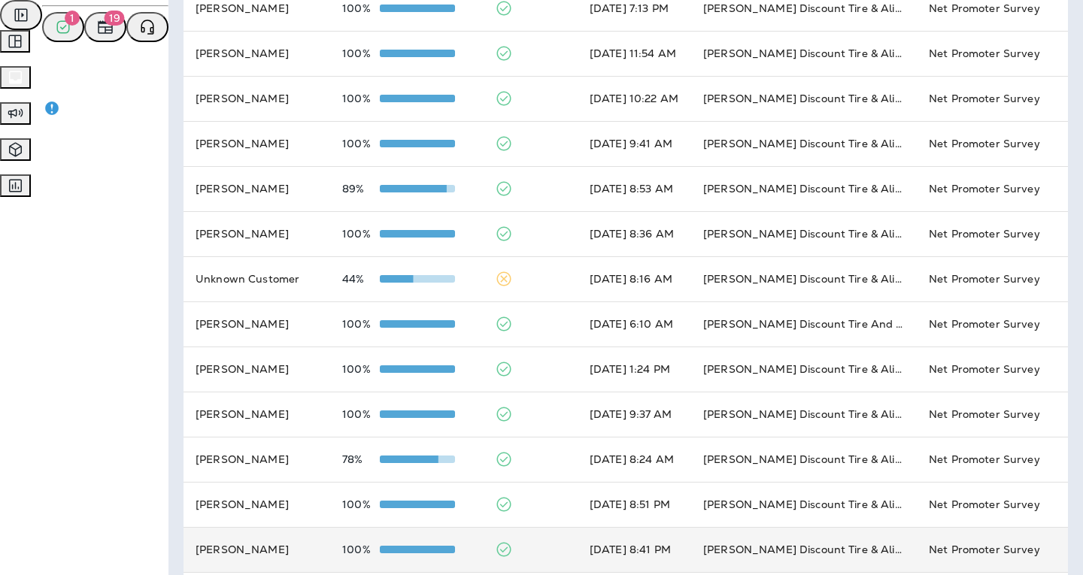
scroll to position [226, 0]
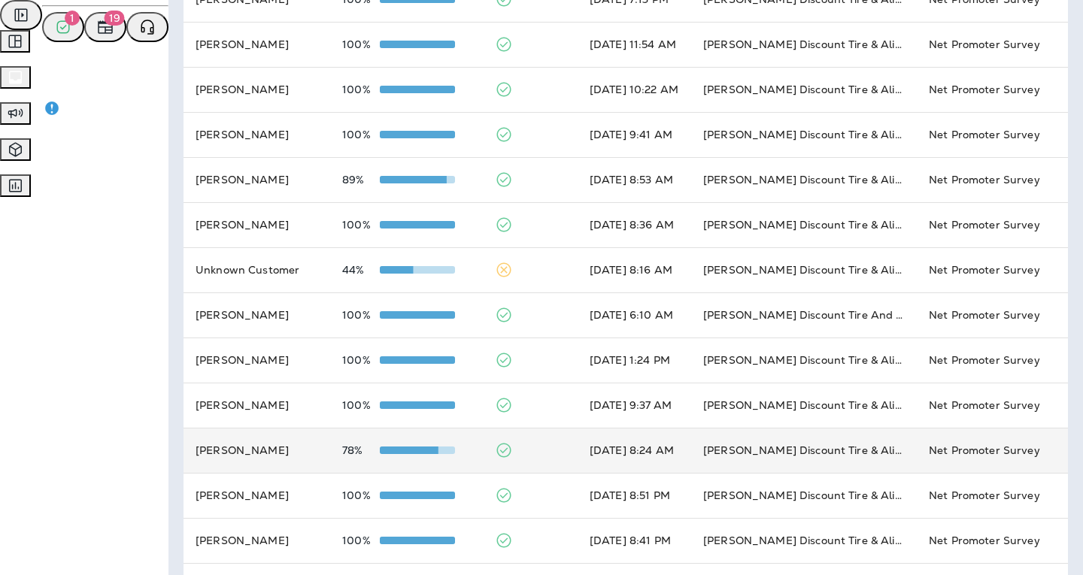
click at [240, 468] on td "[PERSON_NAME]" at bounding box center [256, 450] width 147 height 45
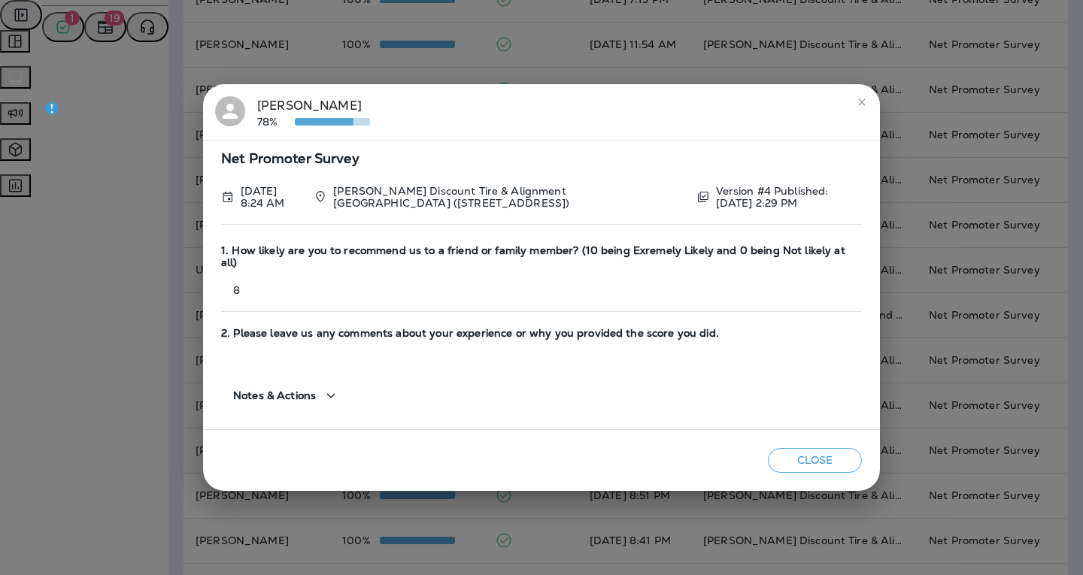
click at [831, 466] on button "Close" at bounding box center [815, 460] width 94 height 25
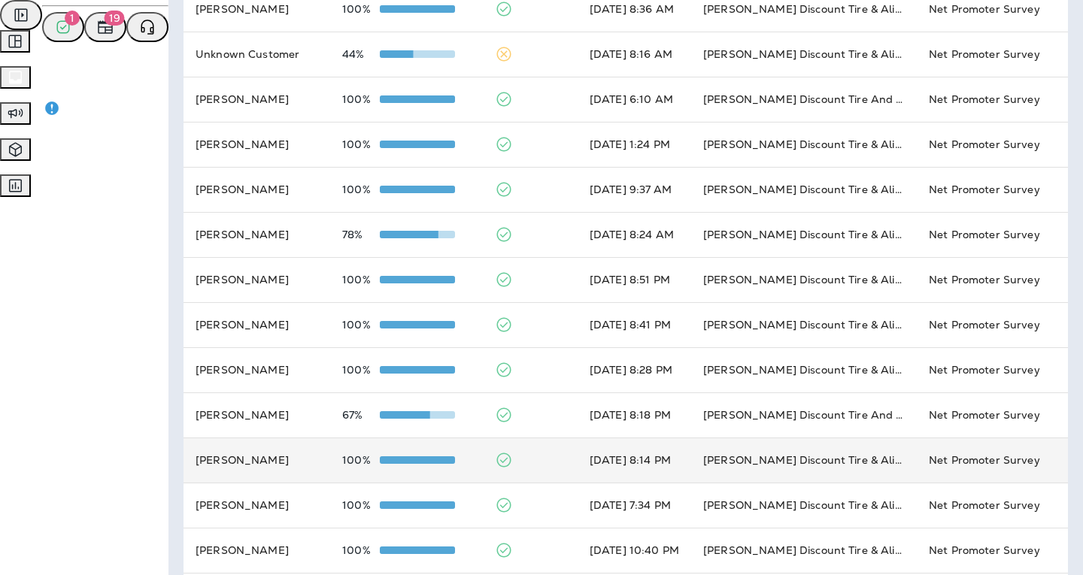
scroll to position [451, 0]
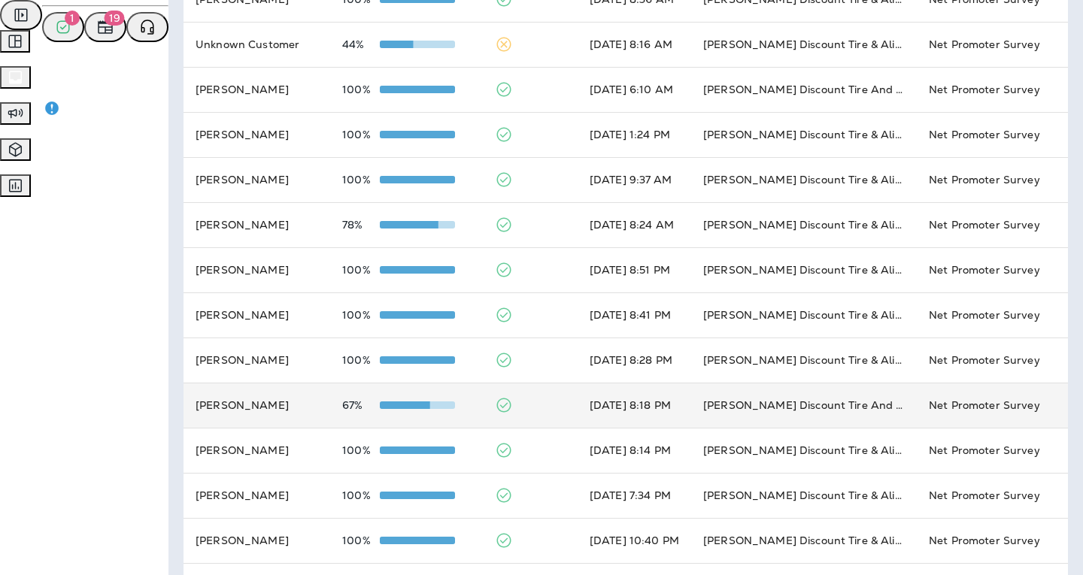
click at [213, 415] on td "[PERSON_NAME]" at bounding box center [256, 405] width 147 height 45
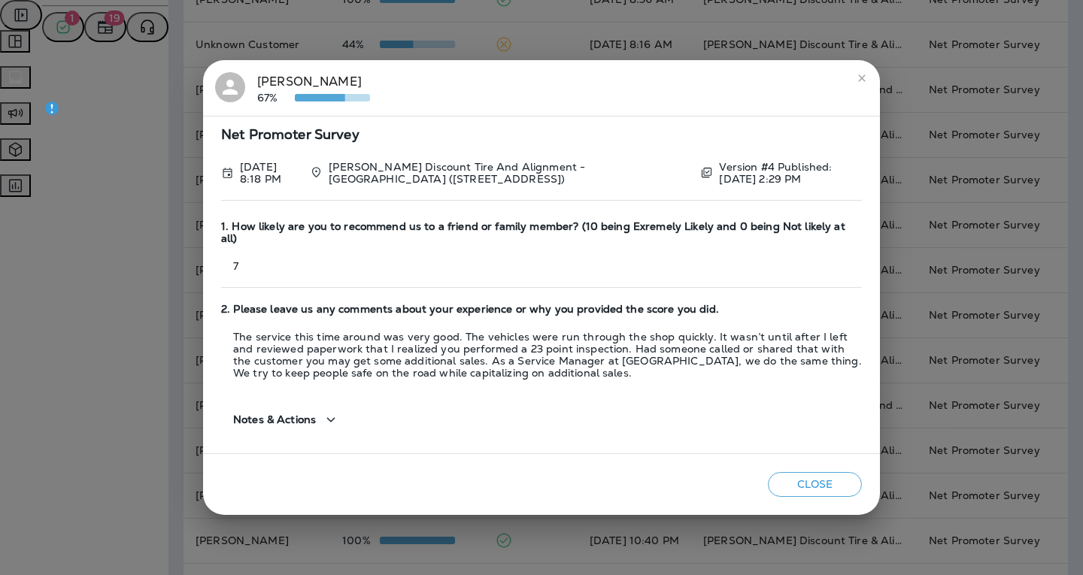
click at [819, 478] on button "Close" at bounding box center [815, 484] width 94 height 25
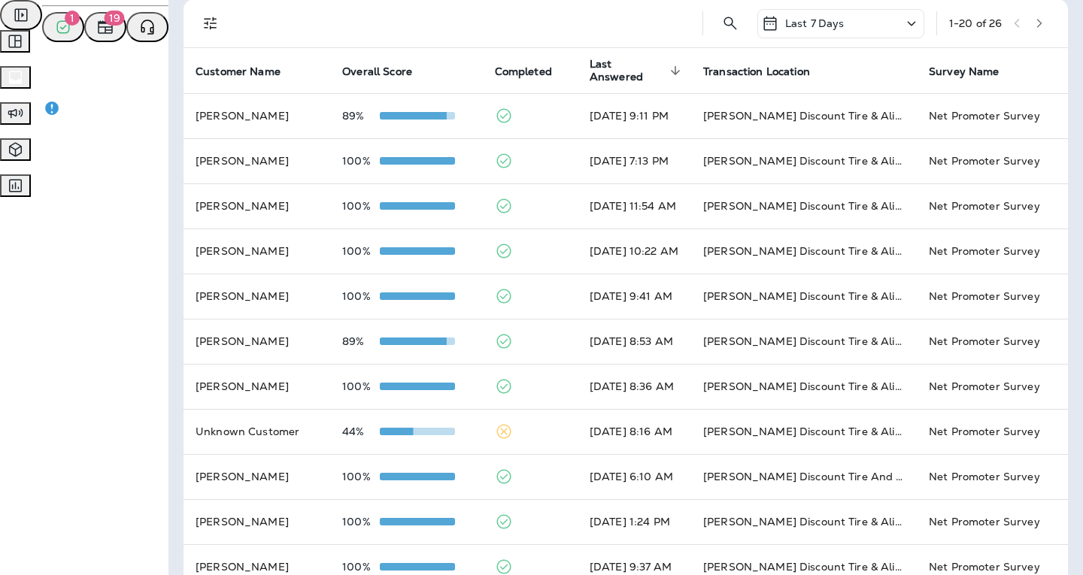
scroll to position [0, 0]
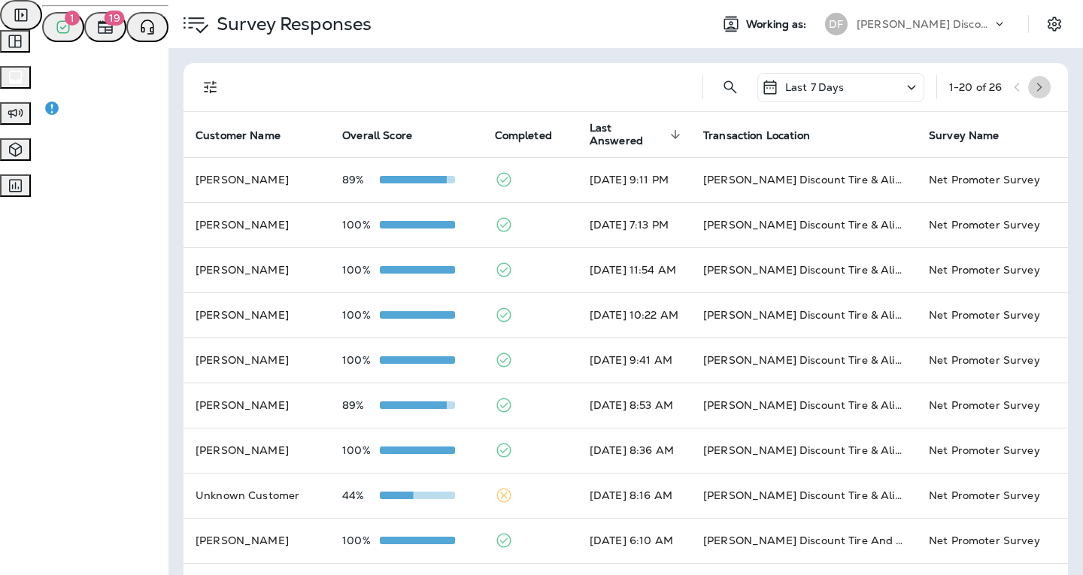
click at [1034, 87] on icon "button" at bounding box center [1039, 87] width 11 height 11
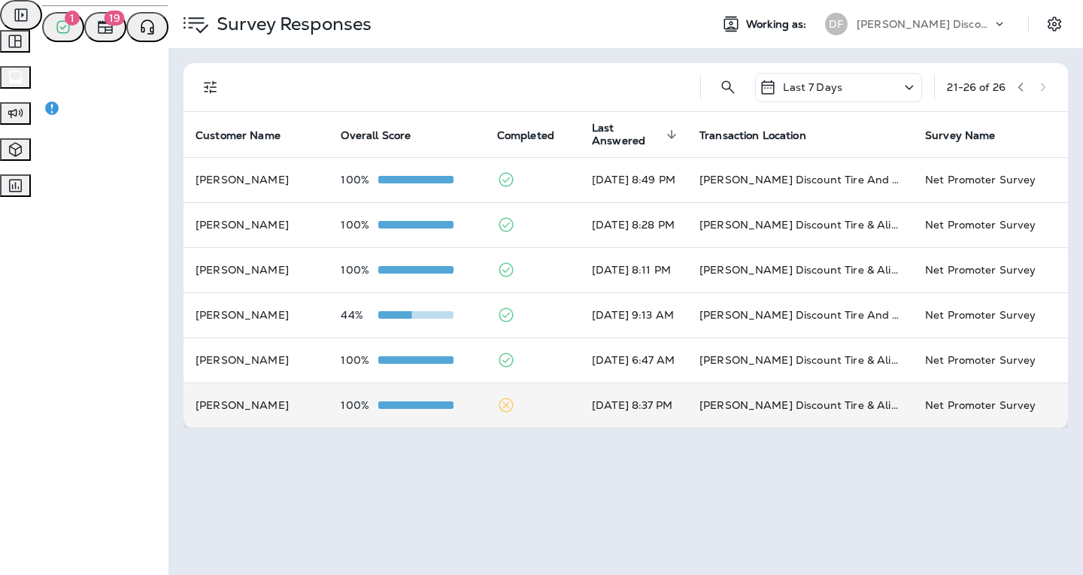
click at [246, 415] on td "[PERSON_NAME]" at bounding box center [255, 405] width 145 height 45
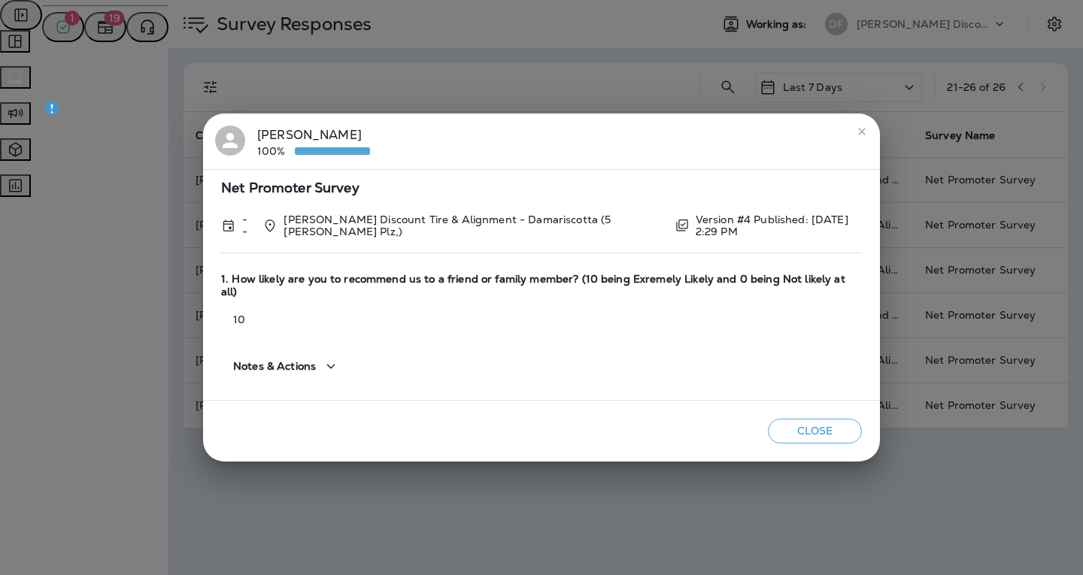
click at [787, 421] on button "Close" at bounding box center [815, 431] width 94 height 25
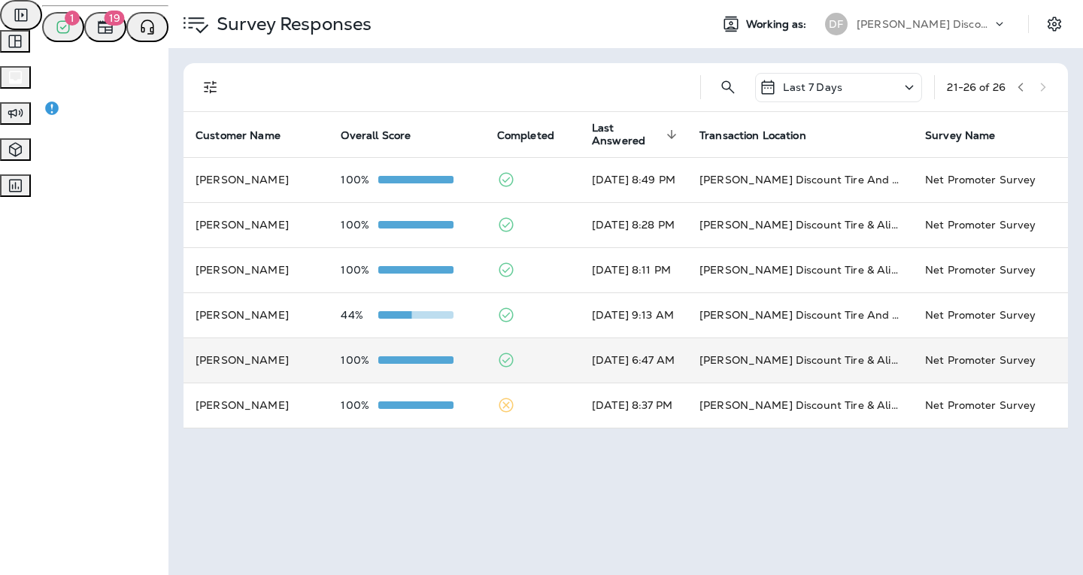
click at [258, 370] on td "[PERSON_NAME]" at bounding box center [255, 360] width 145 height 45
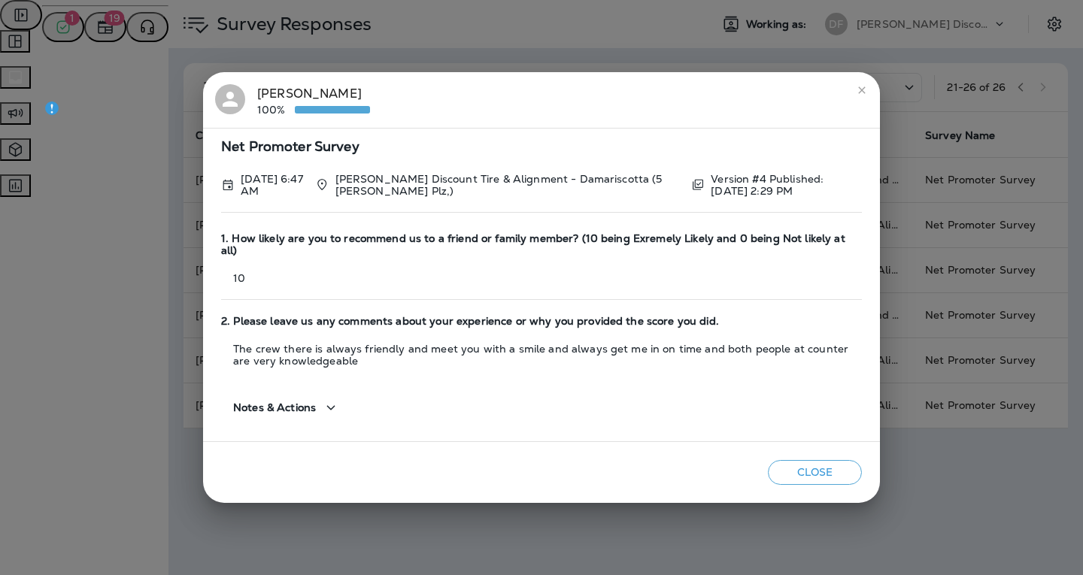
click at [804, 460] on button "Close" at bounding box center [815, 472] width 94 height 25
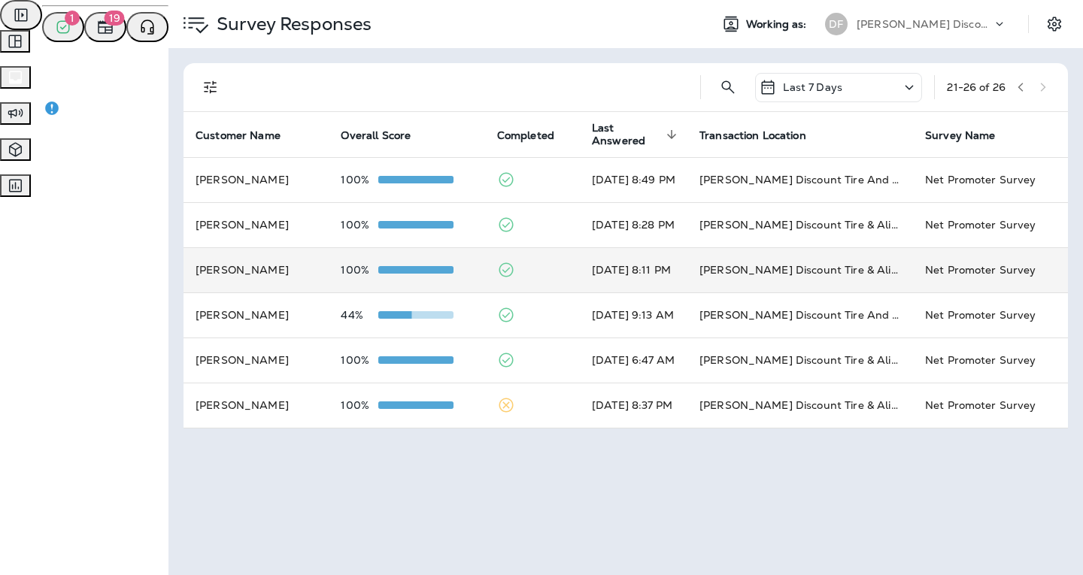
click at [214, 265] on td "[PERSON_NAME]" at bounding box center [255, 269] width 145 height 45
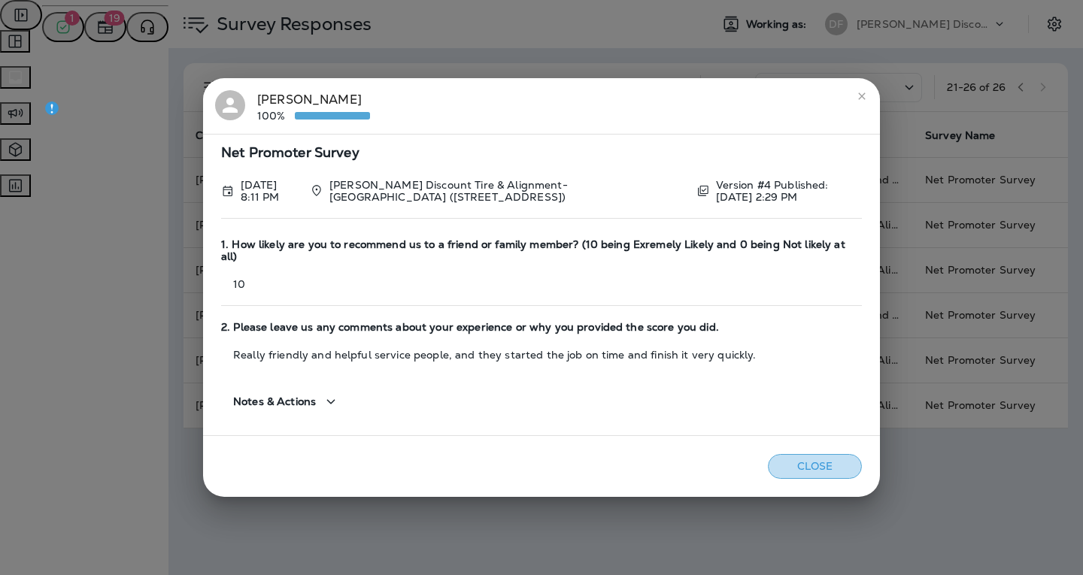
click at [815, 459] on button "Close" at bounding box center [815, 466] width 94 height 25
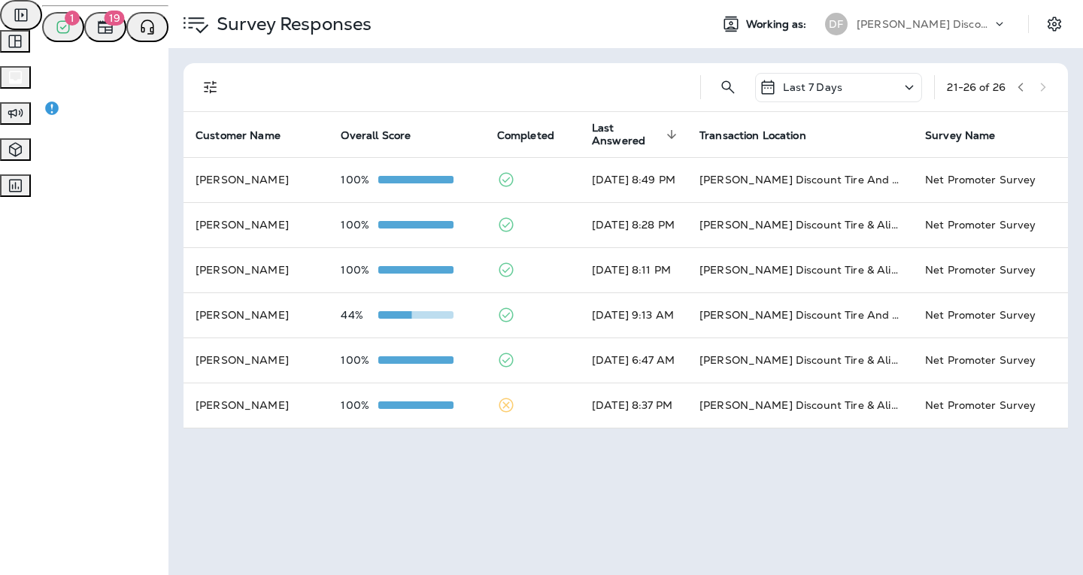
click at [905, 86] on icon at bounding box center [909, 87] width 8 height 5
click at [816, 241] on p "Last 30 Days" at bounding box center [832, 235] width 235 height 12
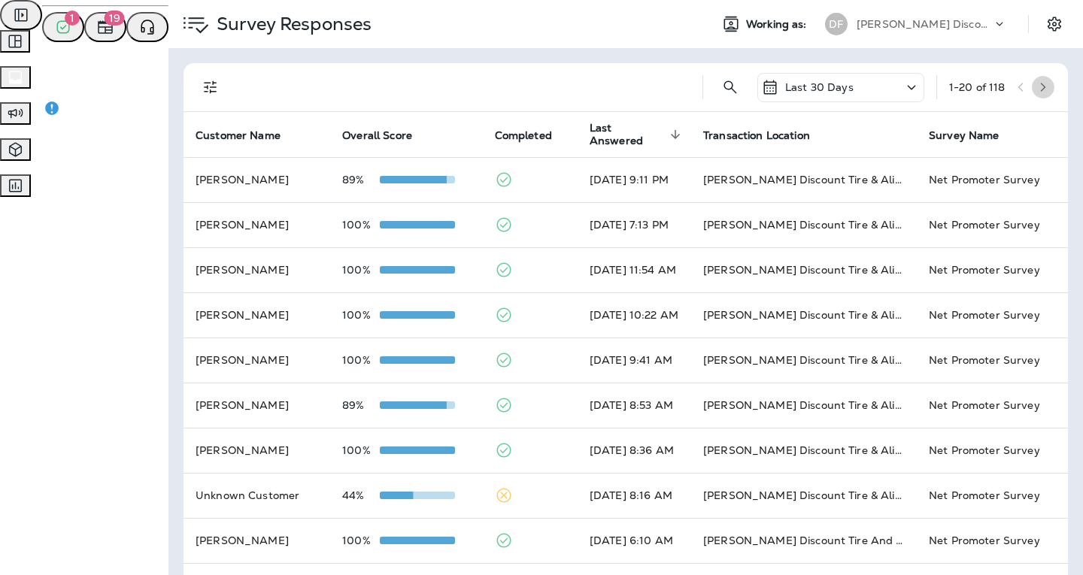
click at [1037, 83] on icon "button" at bounding box center [1042, 87] width 11 height 11
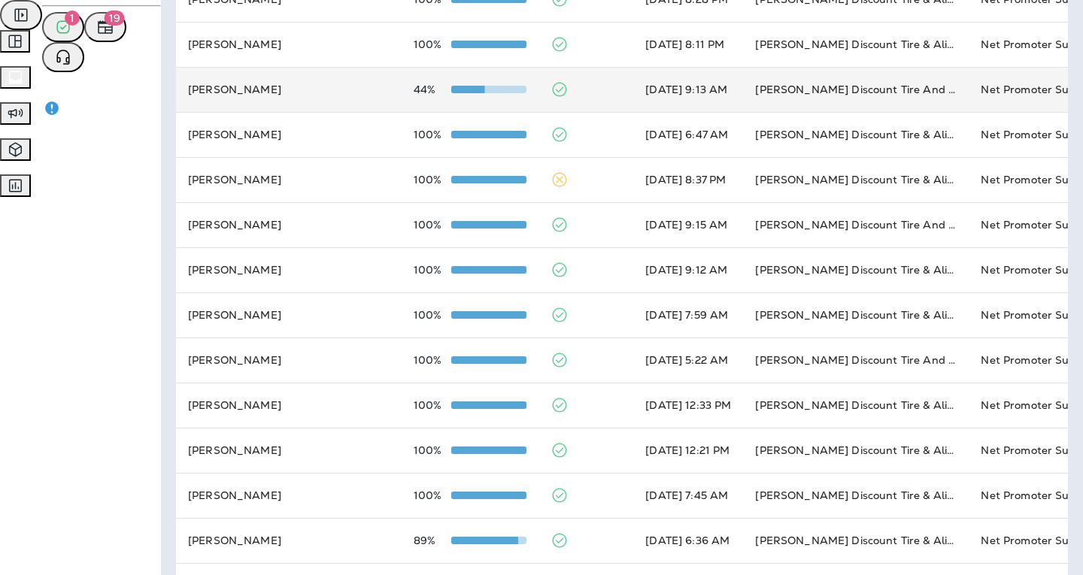
scroll to position [376, 0]
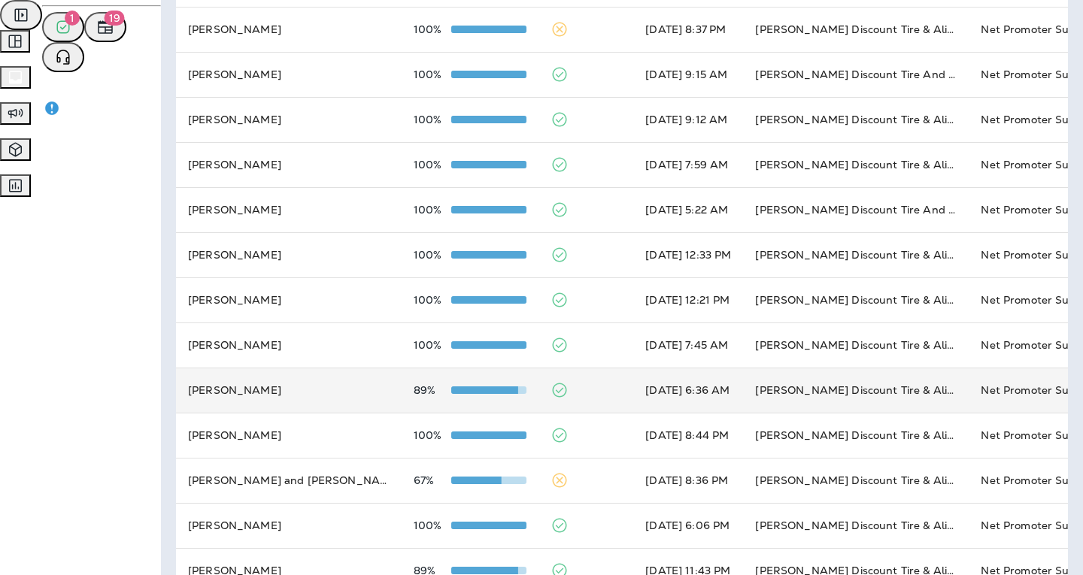
click at [227, 392] on td "[PERSON_NAME]" at bounding box center [289, 390] width 226 height 45
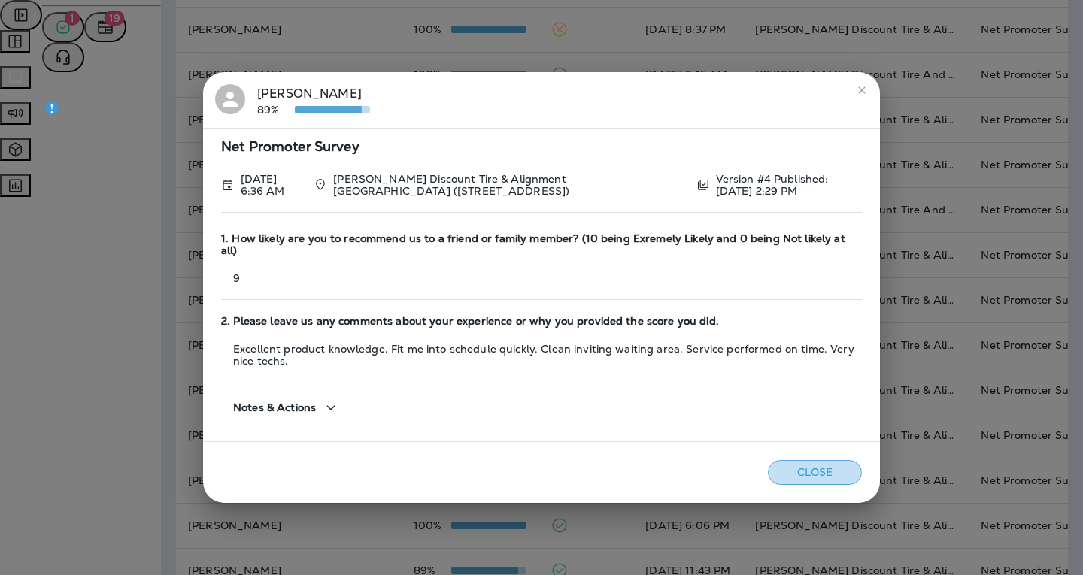
click at [796, 464] on button "Close" at bounding box center [815, 472] width 94 height 25
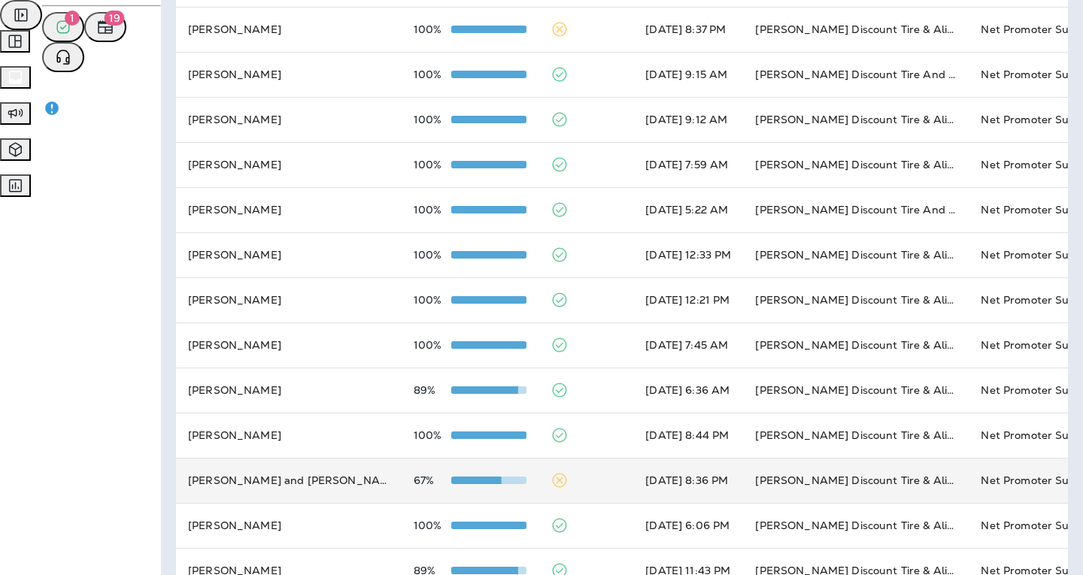
click at [233, 489] on td "[PERSON_NAME] and [PERSON_NAME]" at bounding box center [289, 480] width 226 height 45
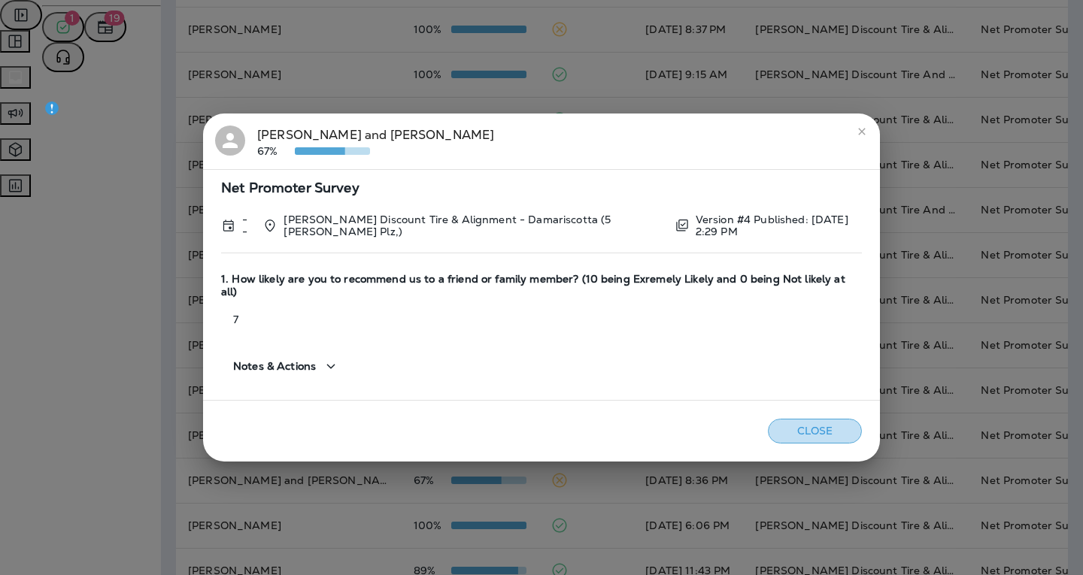
click at [809, 419] on button "Close" at bounding box center [815, 431] width 94 height 25
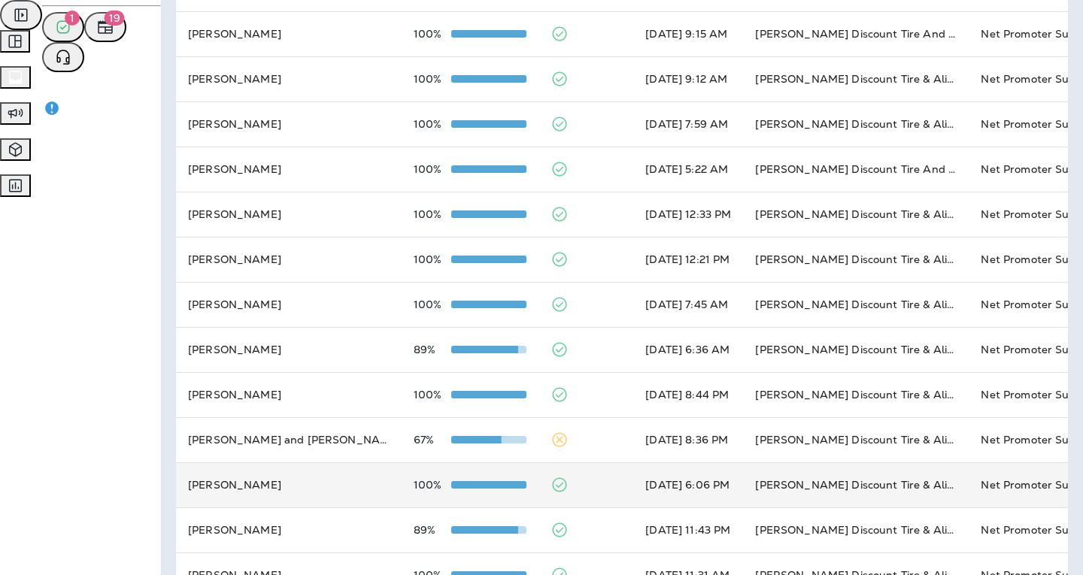
scroll to position [500, 0]
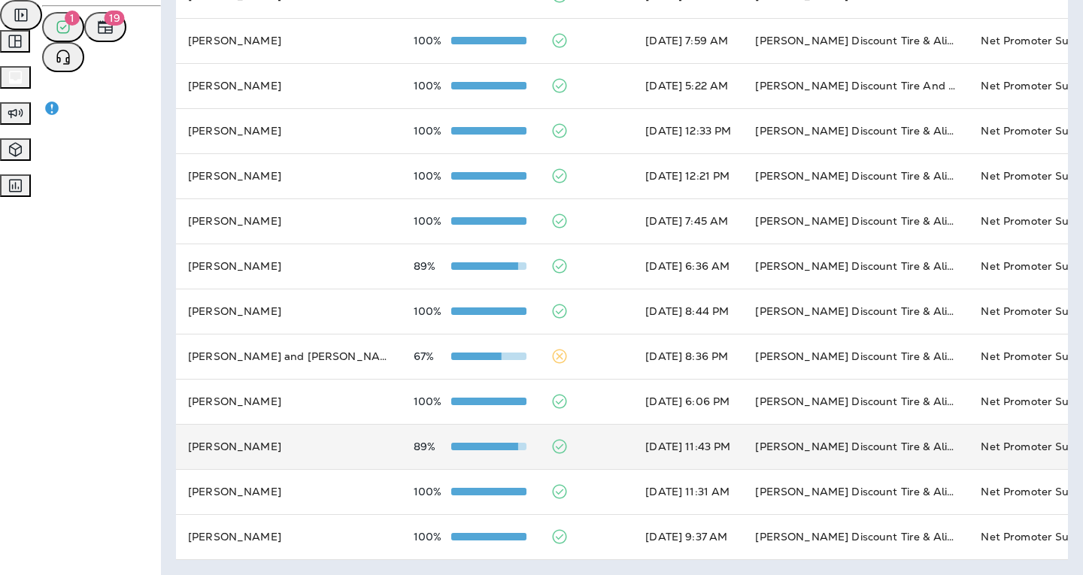
click at [176, 447] on td "[PERSON_NAME]" at bounding box center [289, 446] width 226 height 45
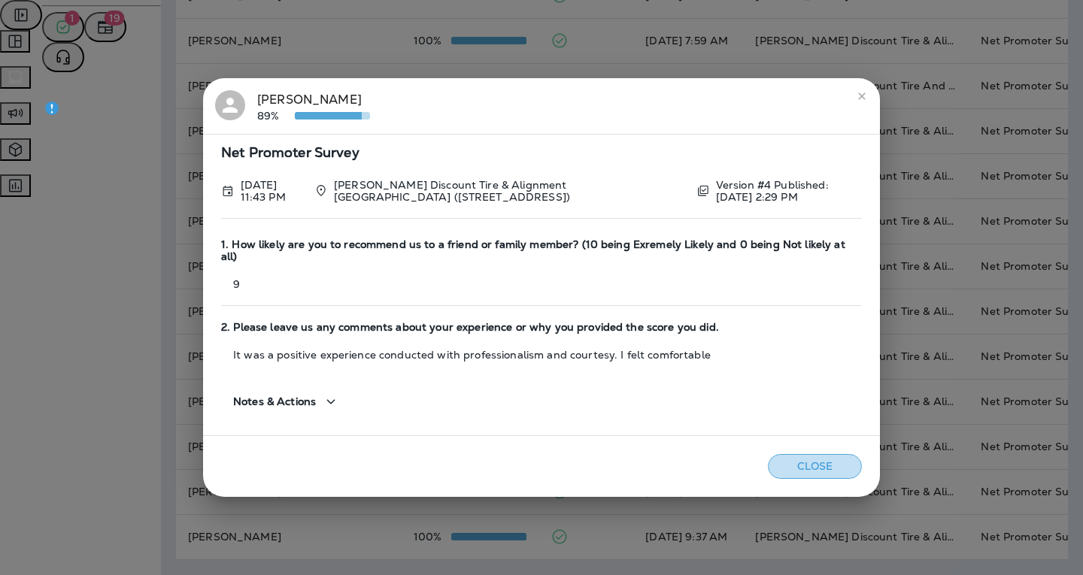
click at [790, 463] on button "Close" at bounding box center [815, 466] width 94 height 25
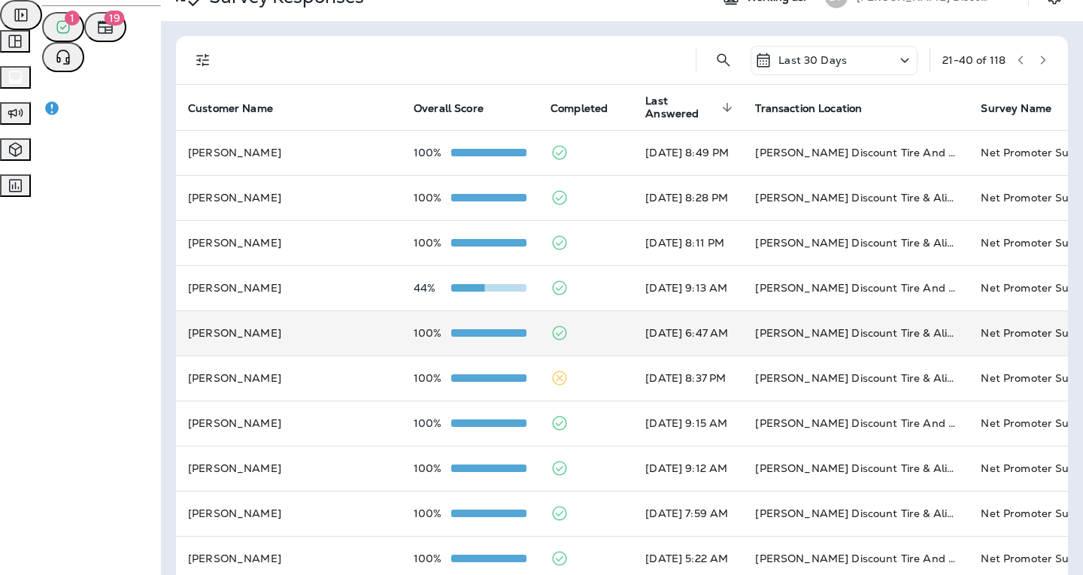
scroll to position [0, 0]
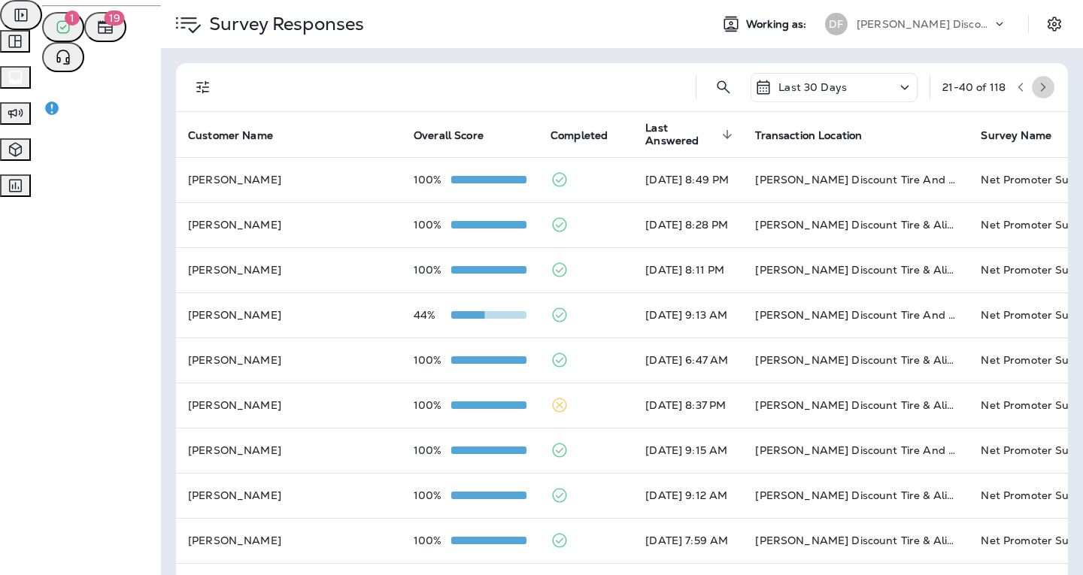
click at [1031, 86] on button "button" at bounding box center [1042, 87] width 23 height 23
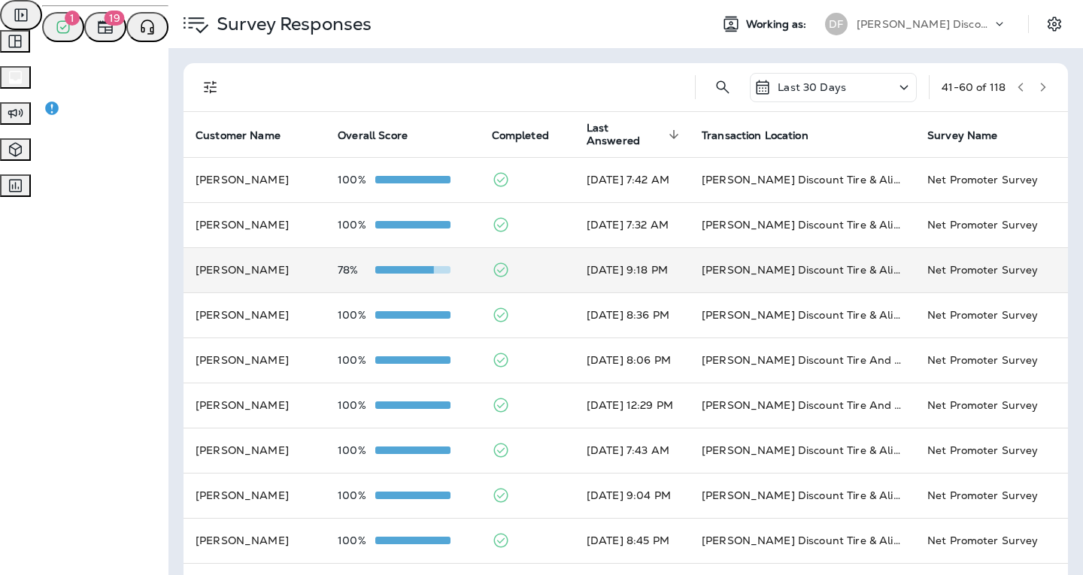
click at [183, 269] on td "[PERSON_NAME]" at bounding box center [254, 269] width 142 height 45
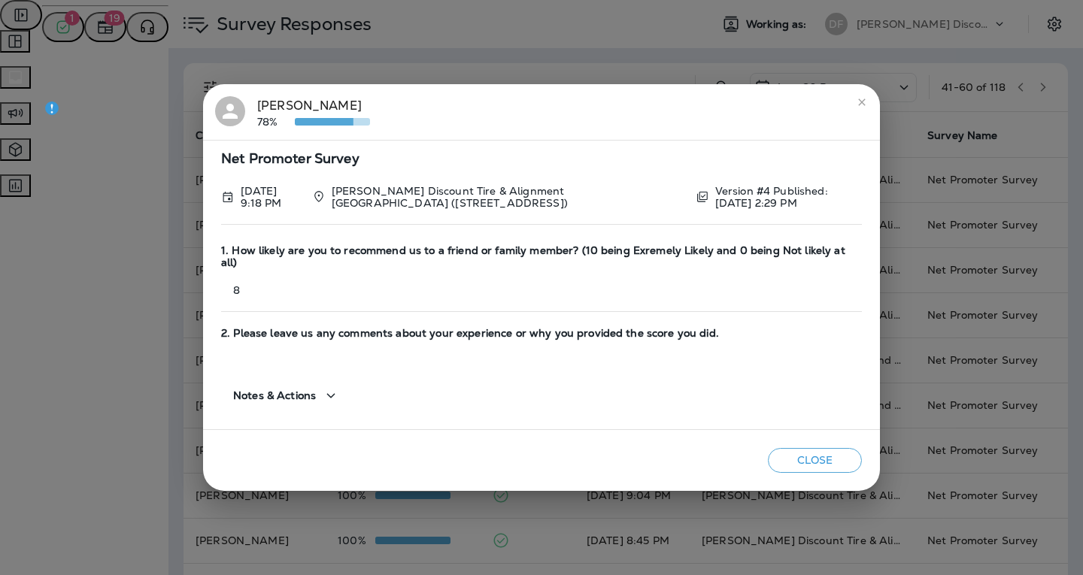
click at [828, 462] on button "Close" at bounding box center [815, 460] width 94 height 25
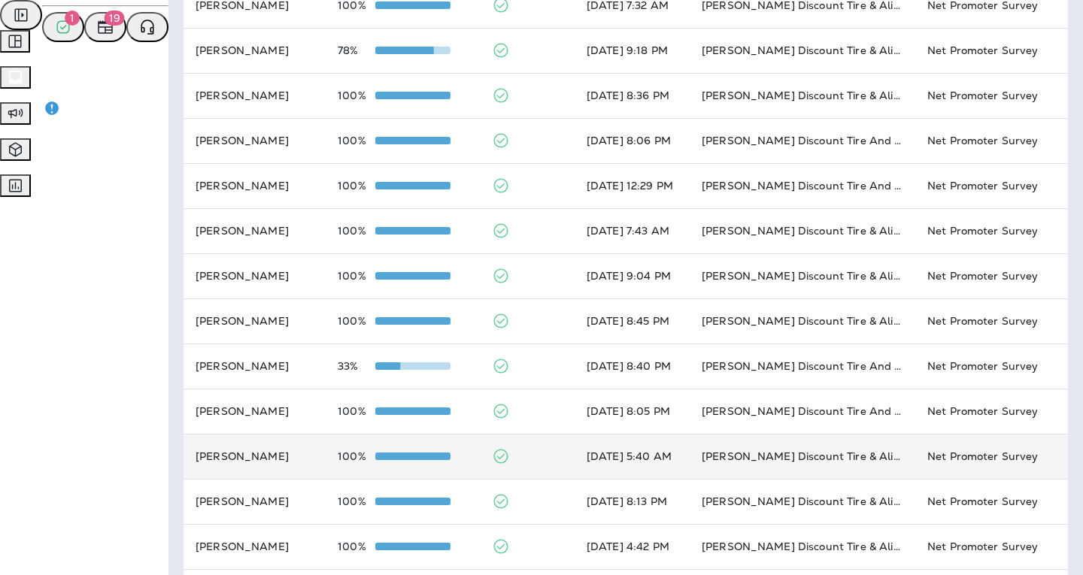
scroll to position [226, 0]
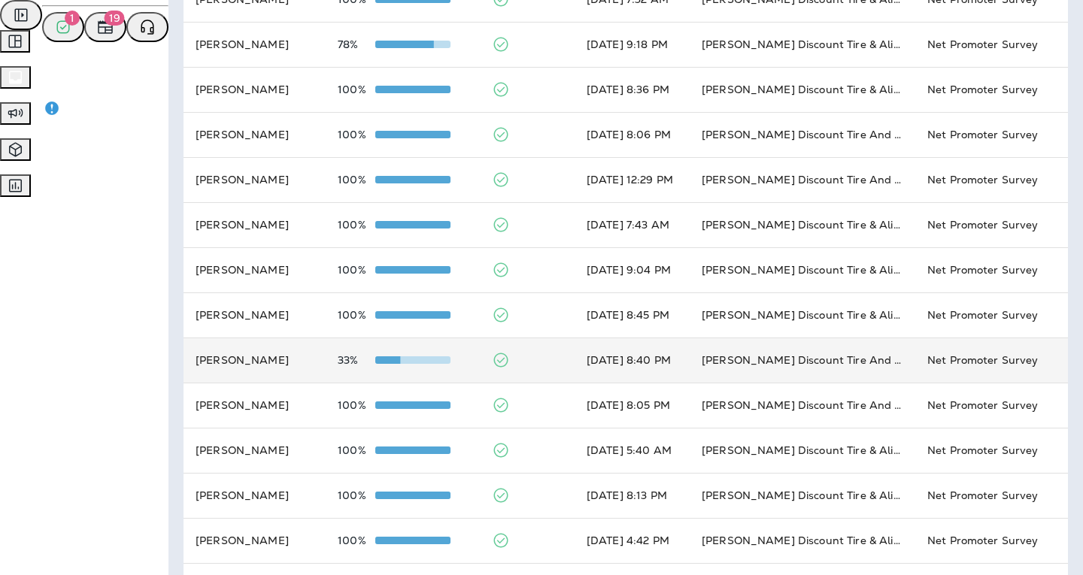
click at [217, 374] on td "[PERSON_NAME]" at bounding box center [254, 360] width 142 height 45
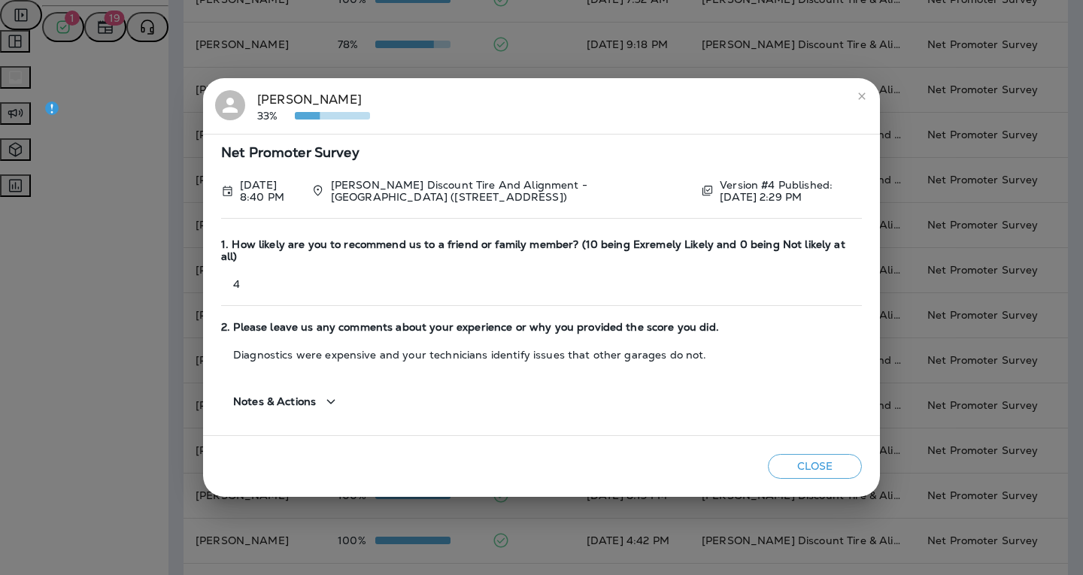
click at [813, 470] on button "Close" at bounding box center [815, 466] width 94 height 25
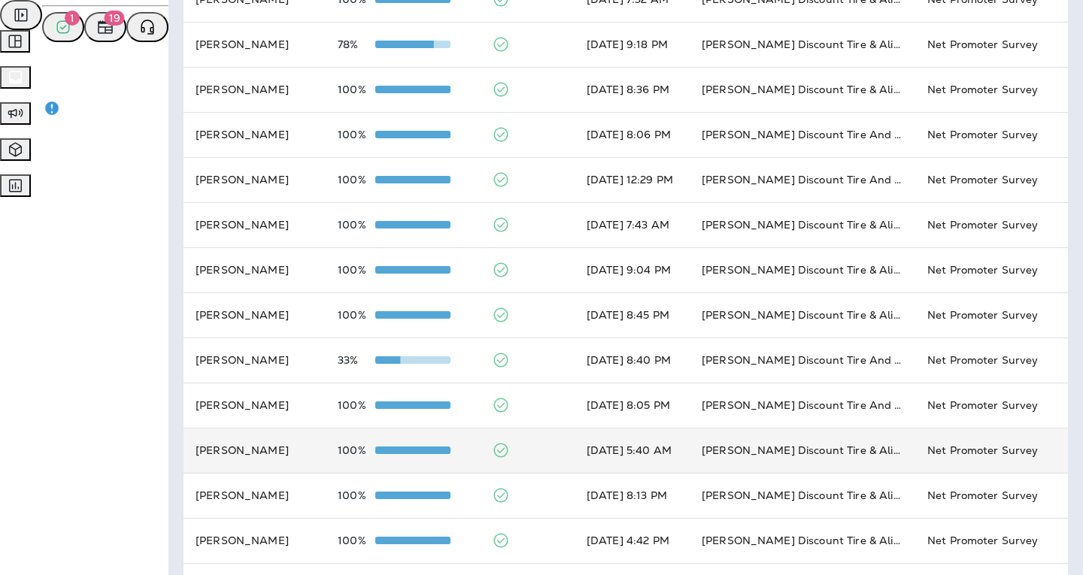
scroll to position [376, 0]
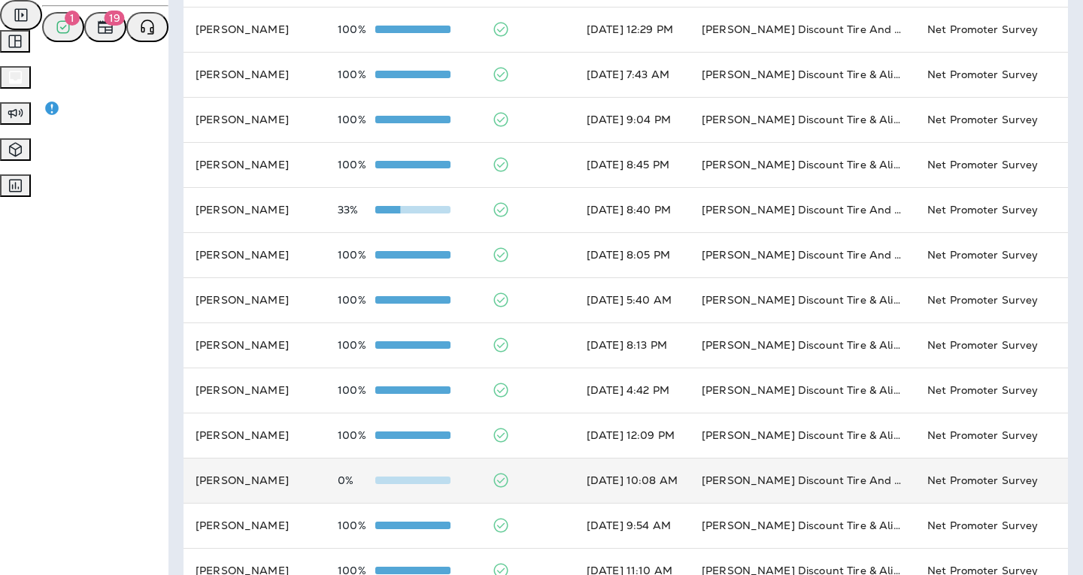
click at [370, 497] on td "0%" at bounding box center [402, 480] width 153 height 45
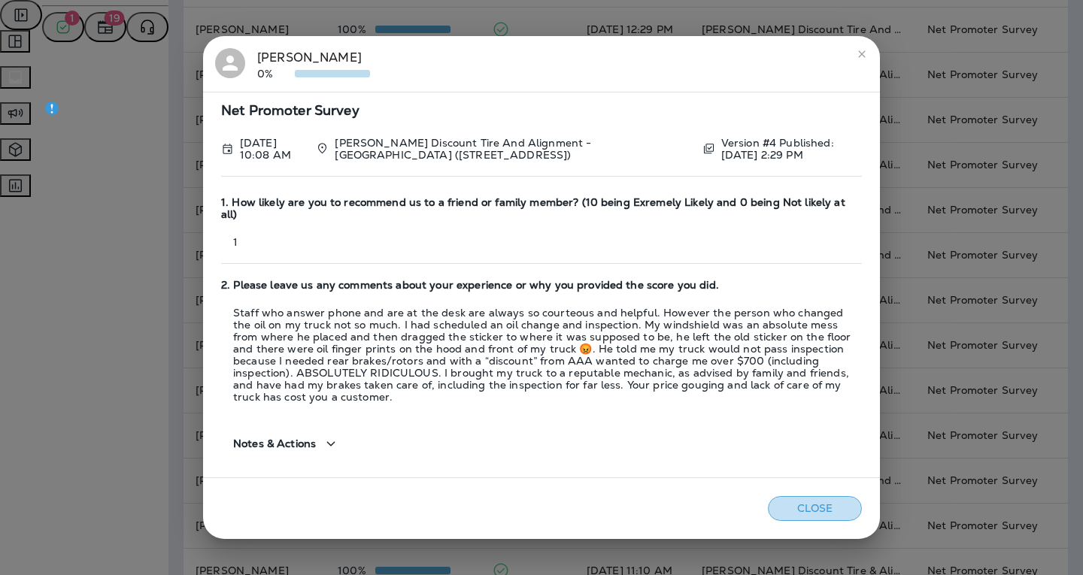
click at [819, 502] on button "Close" at bounding box center [815, 508] width 94 height 25
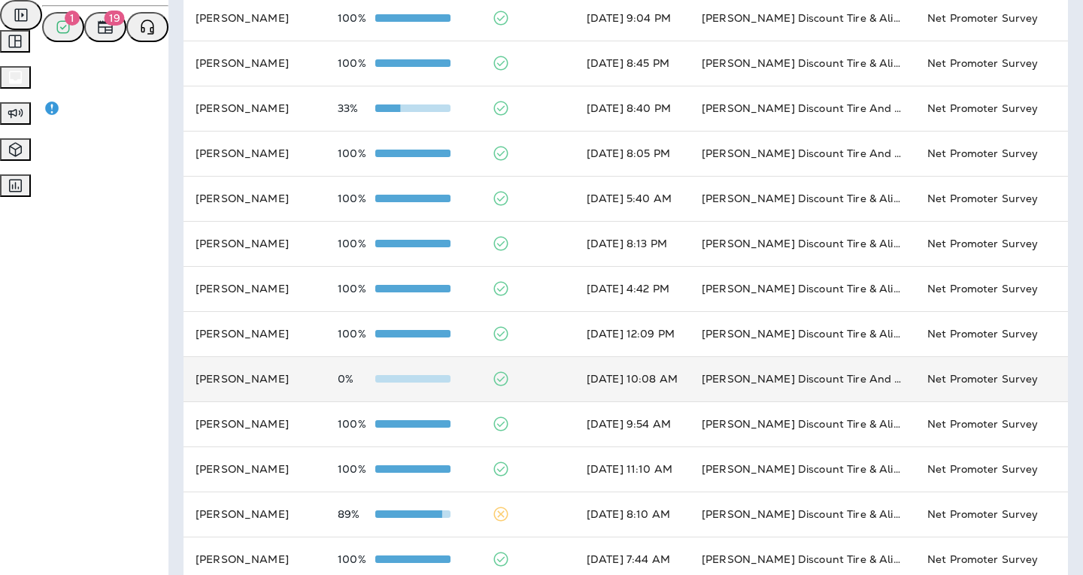
scroll to position [500, 0]
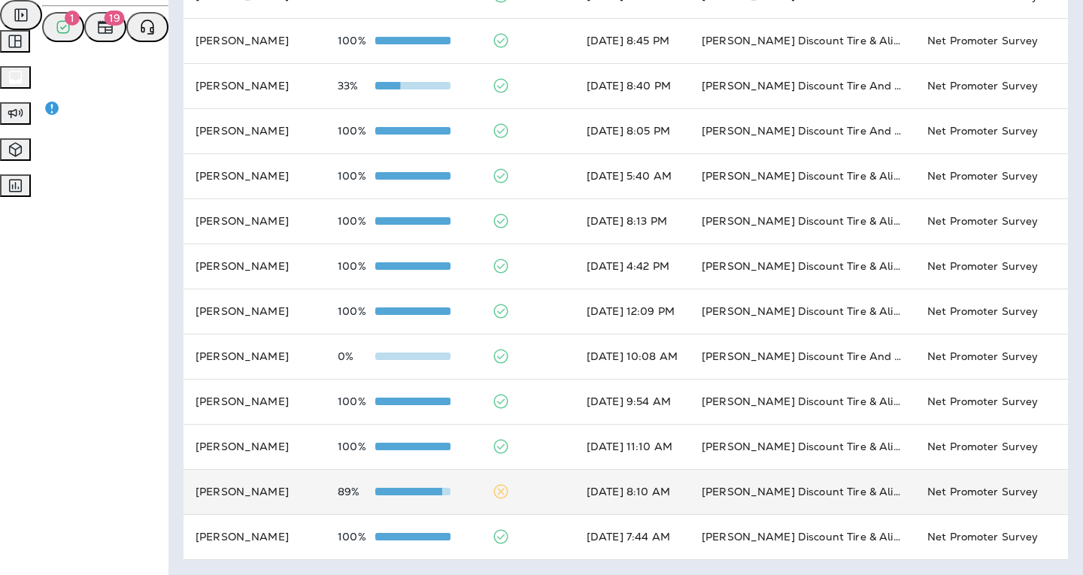
click at [384, 501] on td "89%" at bounding box center [402, 491] width 153 height 45
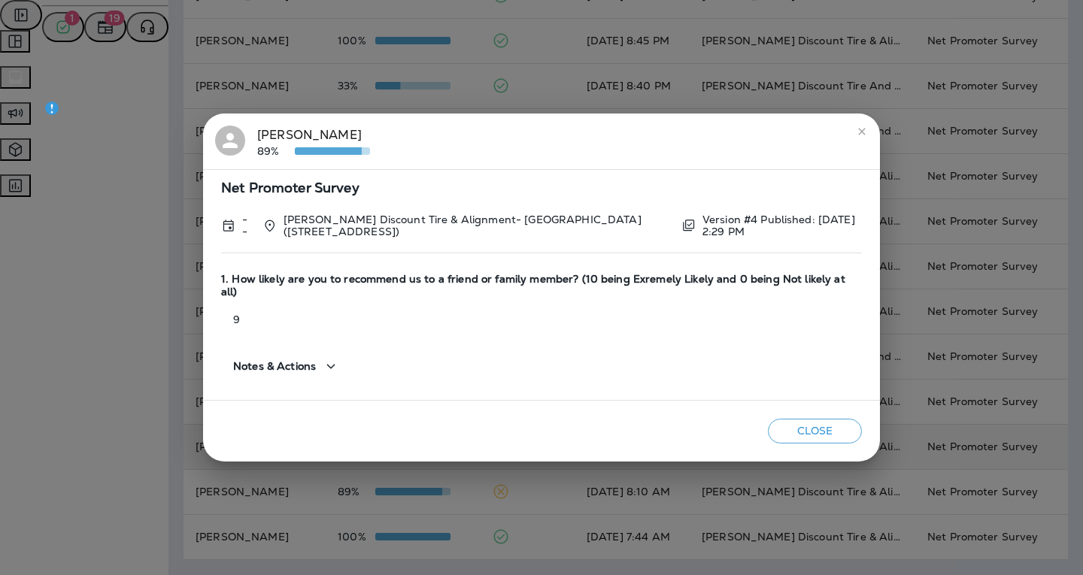
click at [821, 426] on button "Close" at bounding box center [815, 431] width 94 height 25
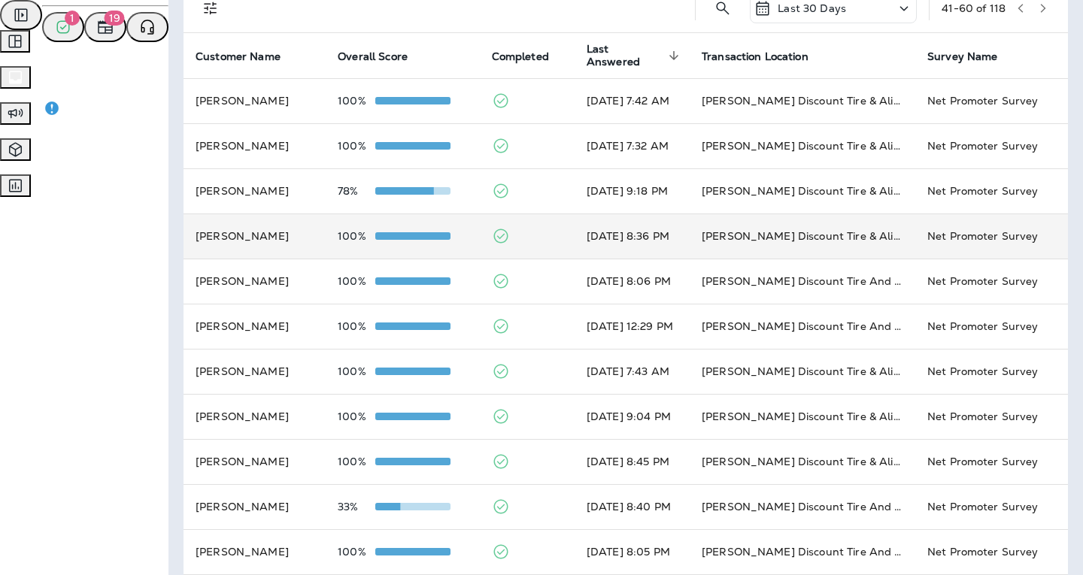
scroll to position [0, 0]
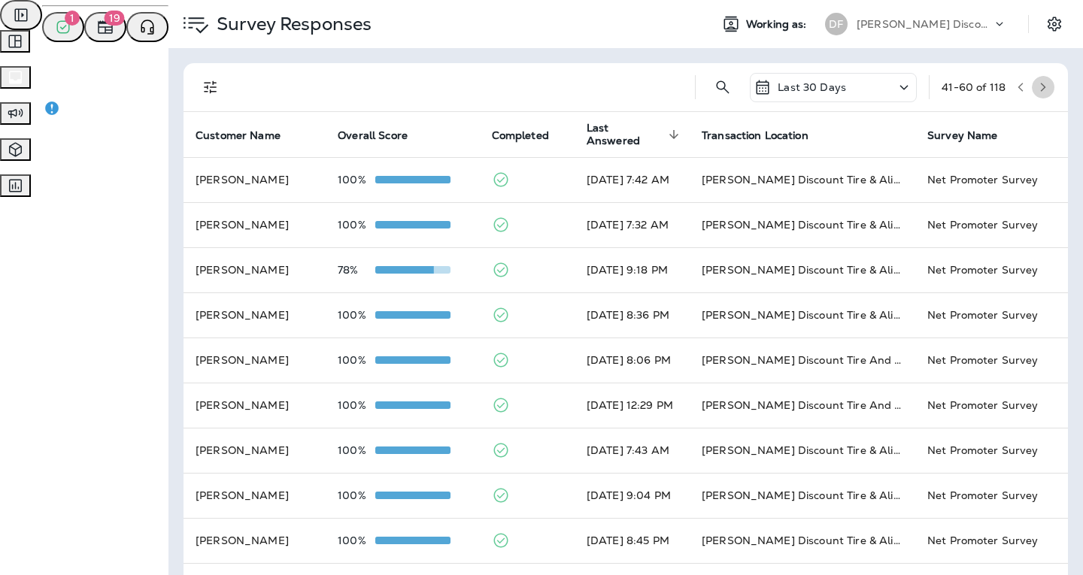
click at [1037, 90] on icon "button" at bounding box center [1042, 87] width 11 height 11
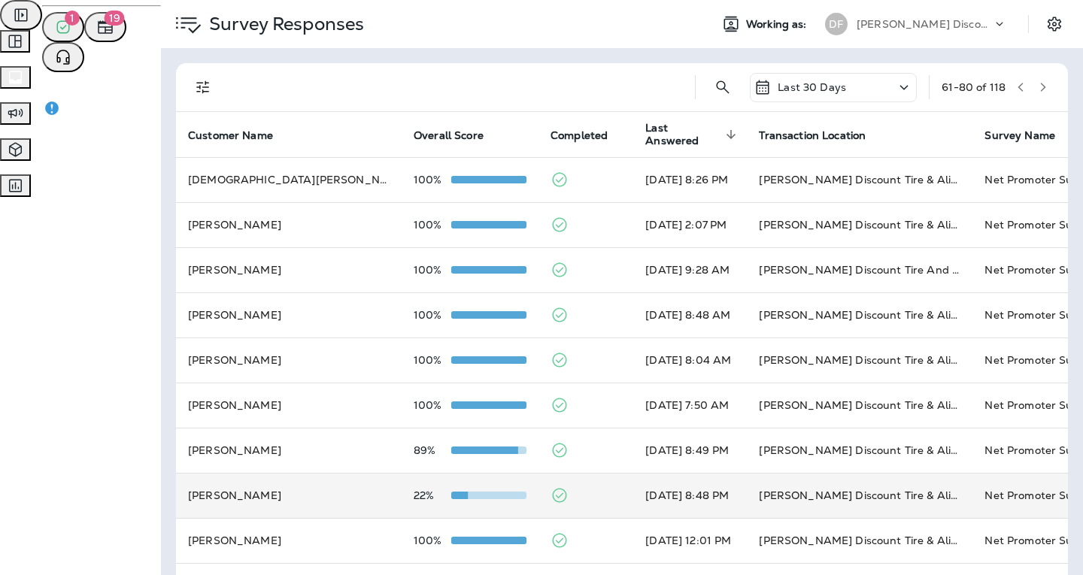
click at [451, 500] on div at bounding box center [488, 495] width 75 height 12
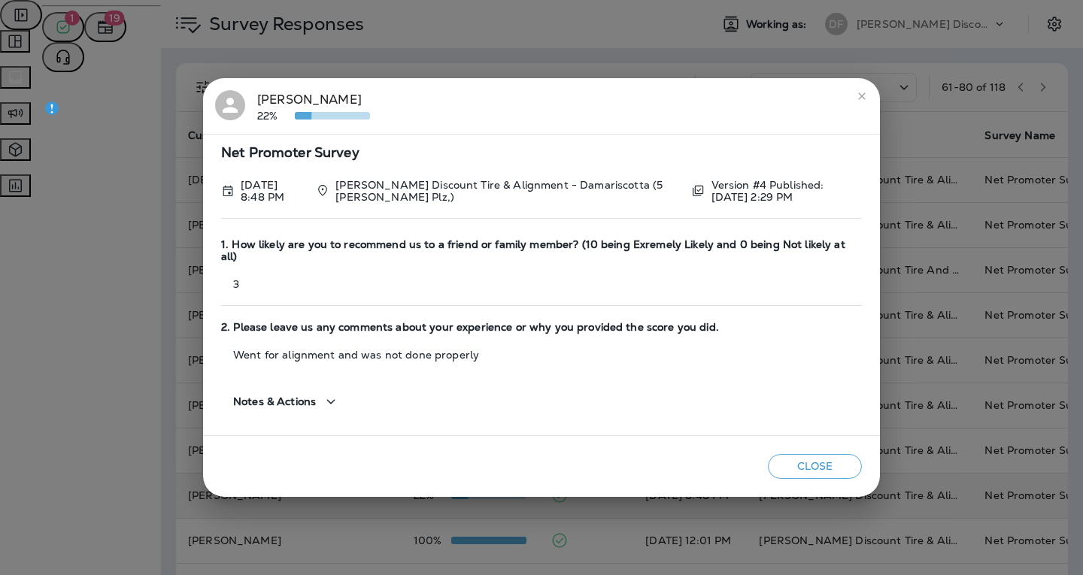
click at [837, 467] on button "Close" at bounding box center [815, 466] width 94 height 25
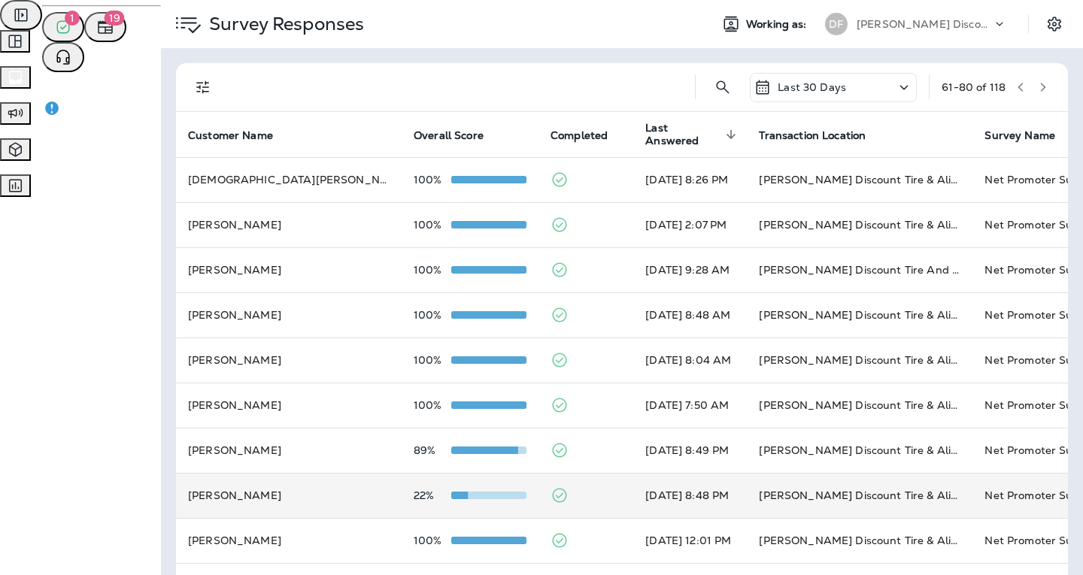
click at [1037, 87] on icon "button" at bounding box center [1042, 87] width 11 height 11
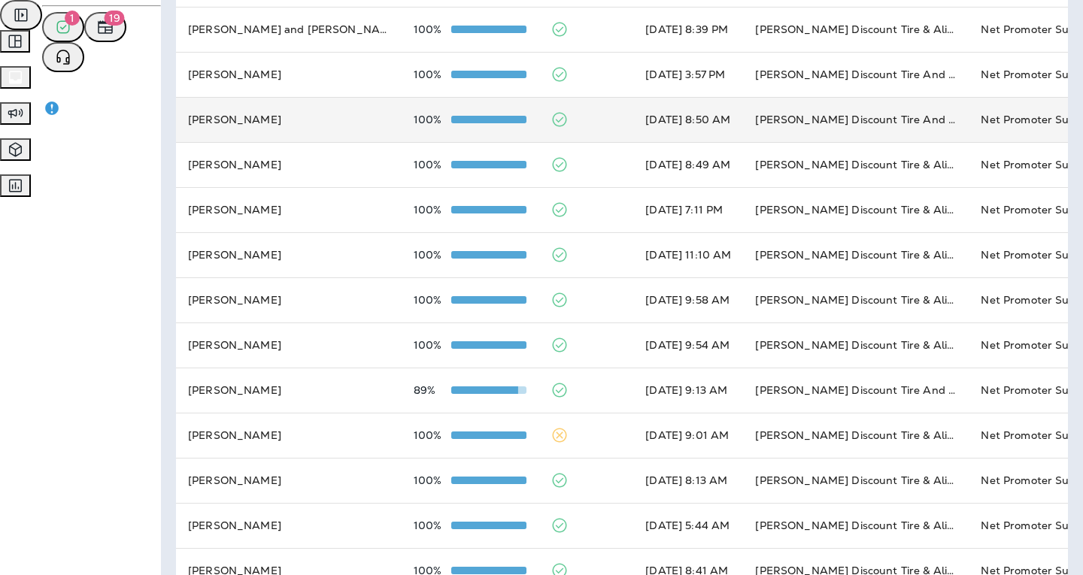
scroll to position [226, 0]
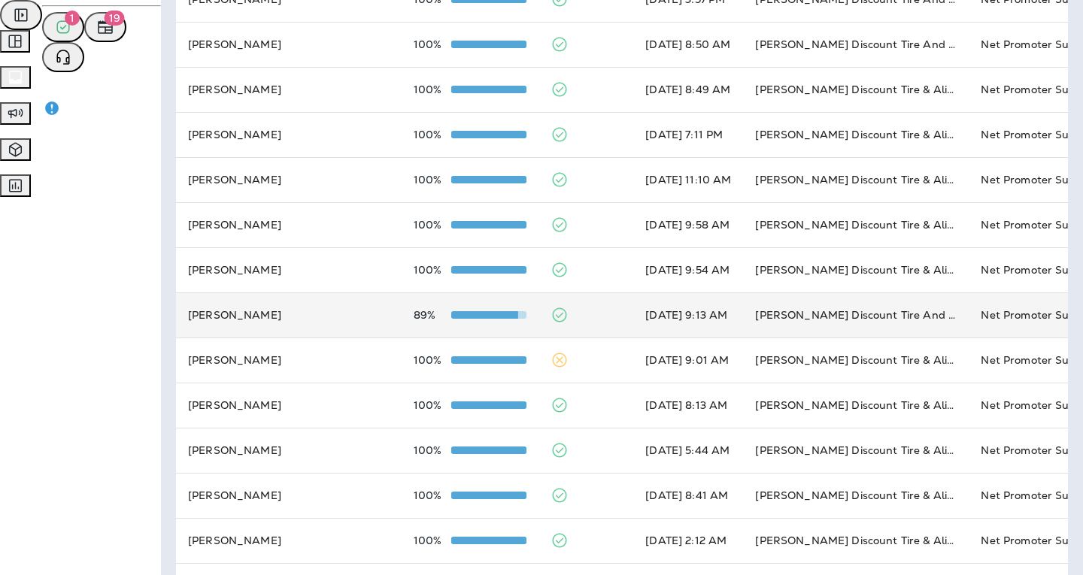
click at [443, 317] on span at bounding box center [480, 315] width 75 height 8
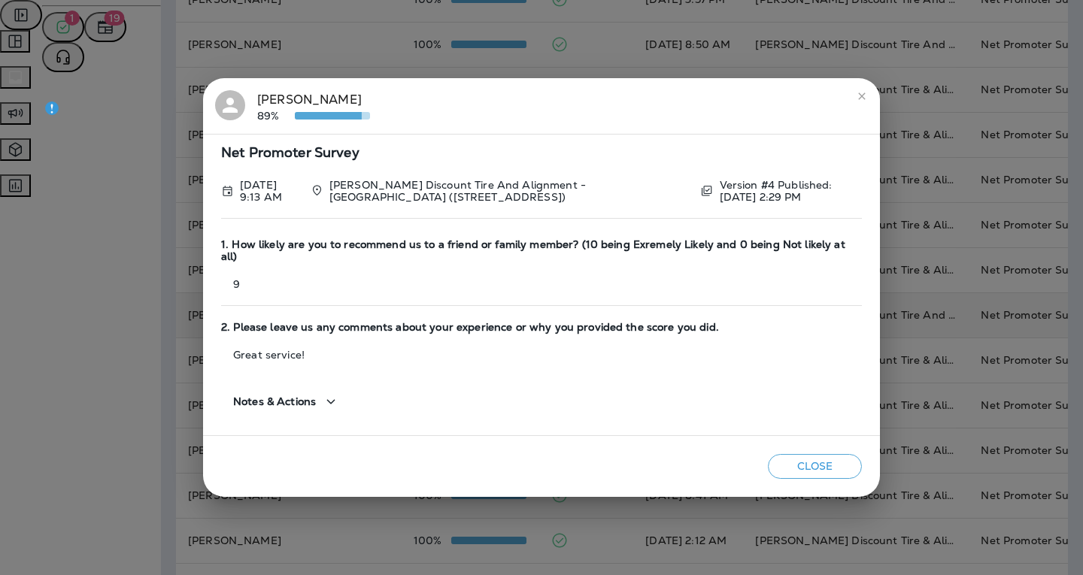
click at [795, 447] on div "Close" at bounding box center [541, 466] width 677 height 61
click at [796, 455] on button "Close" at bounding box center [815, 466] width 94 height 25
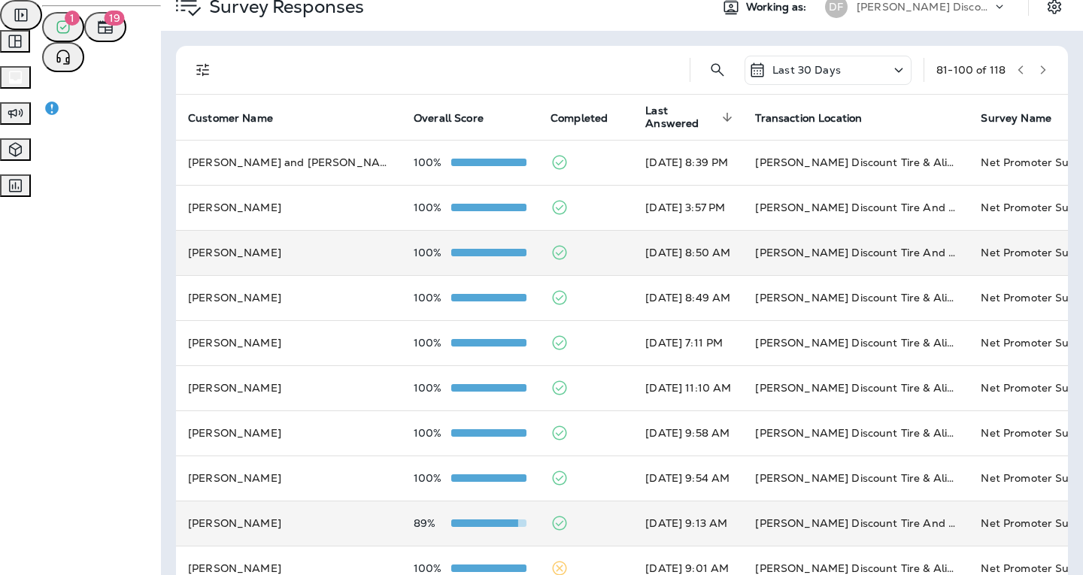
scroll to position [0, 0]
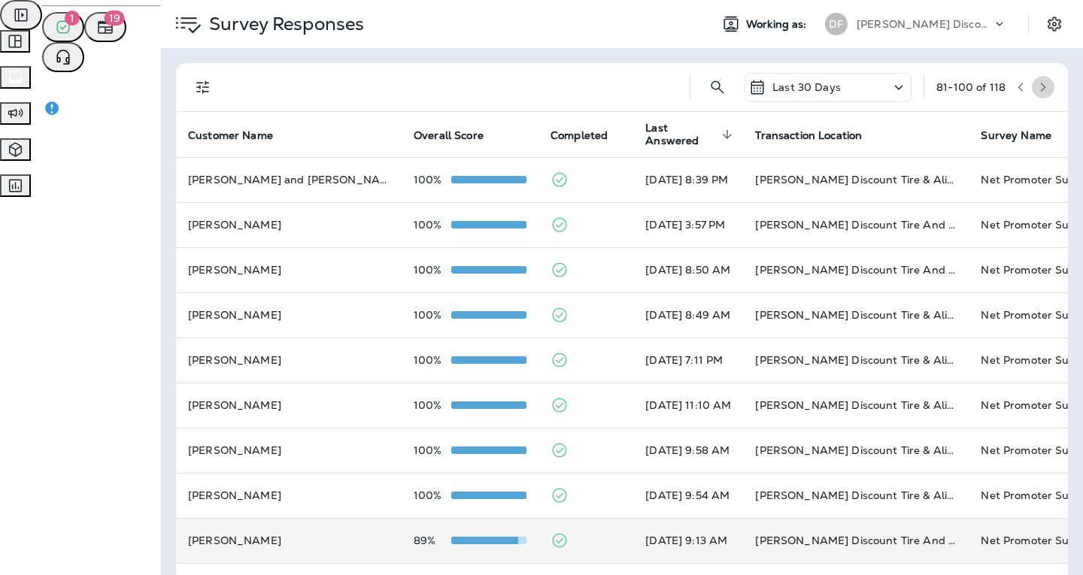
click at [1037, 88] on button "button" at bounding box center [1042, 87] width 23 height 23
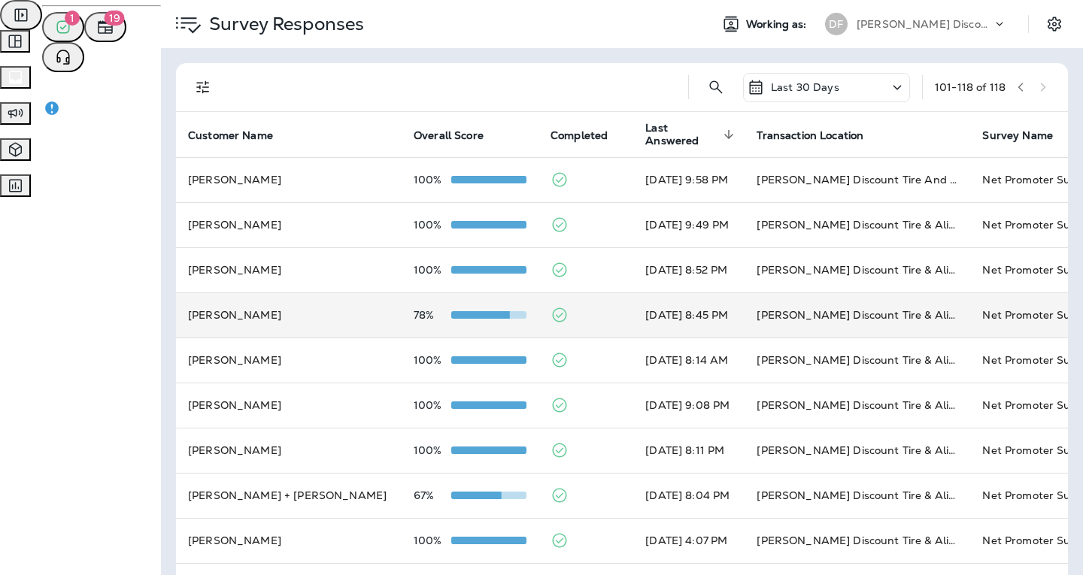
click at [435, 314] on span at bounding box center [472, 315] width 75 height 8
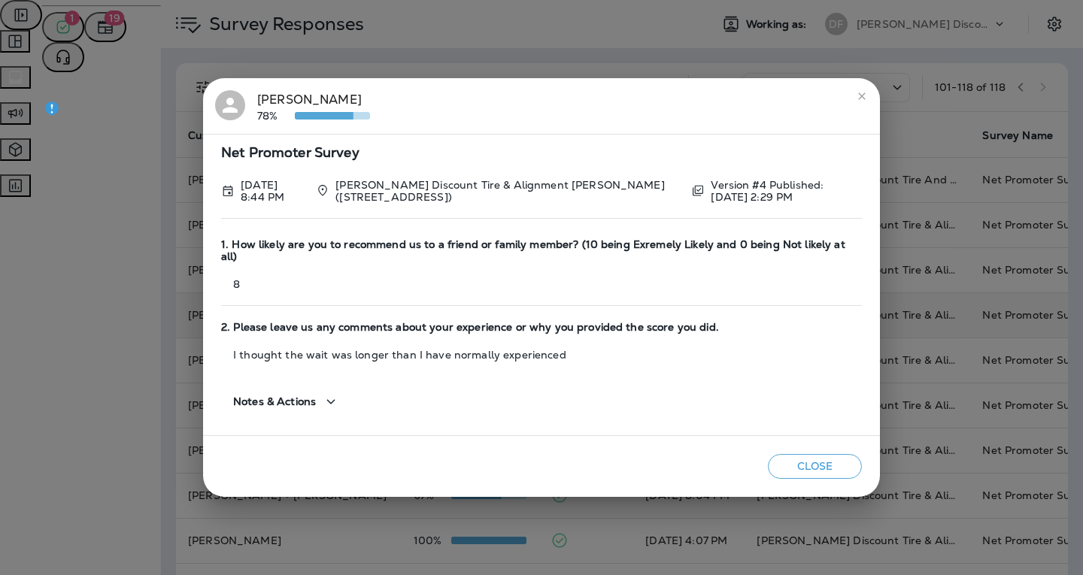
click at [801, 468] on button "Close" at bounding box center [815, 466] width 94 height 25
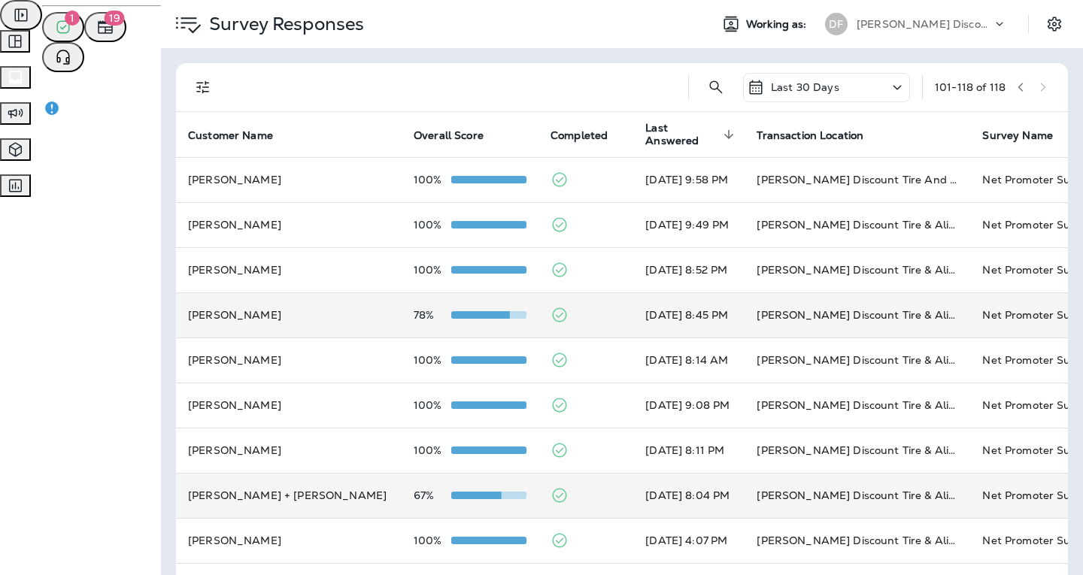
click at [451, 489] on div at bounding box center [488, 495] width 75 height 12
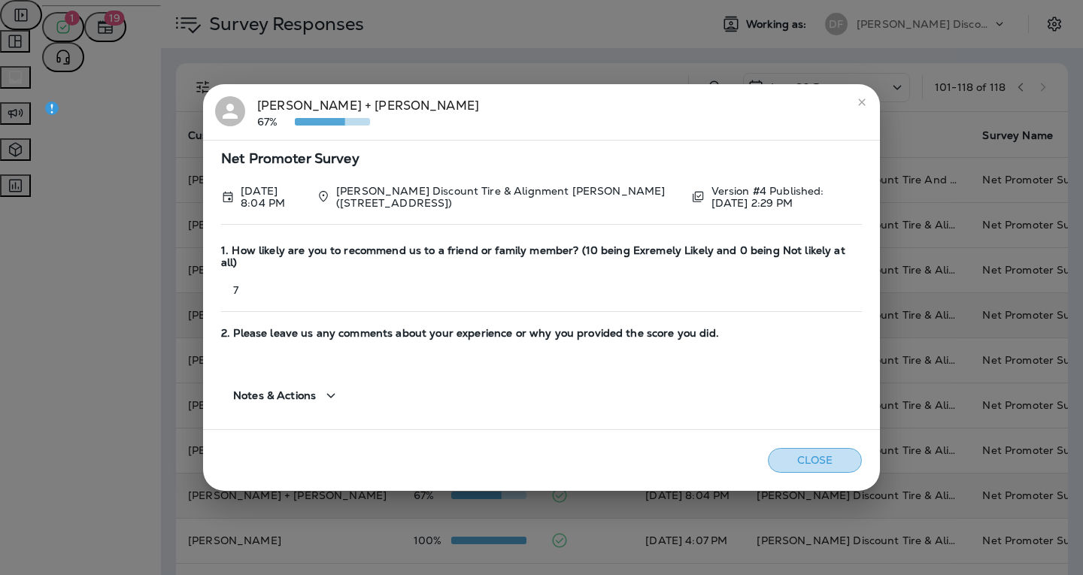
click at [823, 453] on button "Close" at bounding box center [815, 460] width 94 height 25
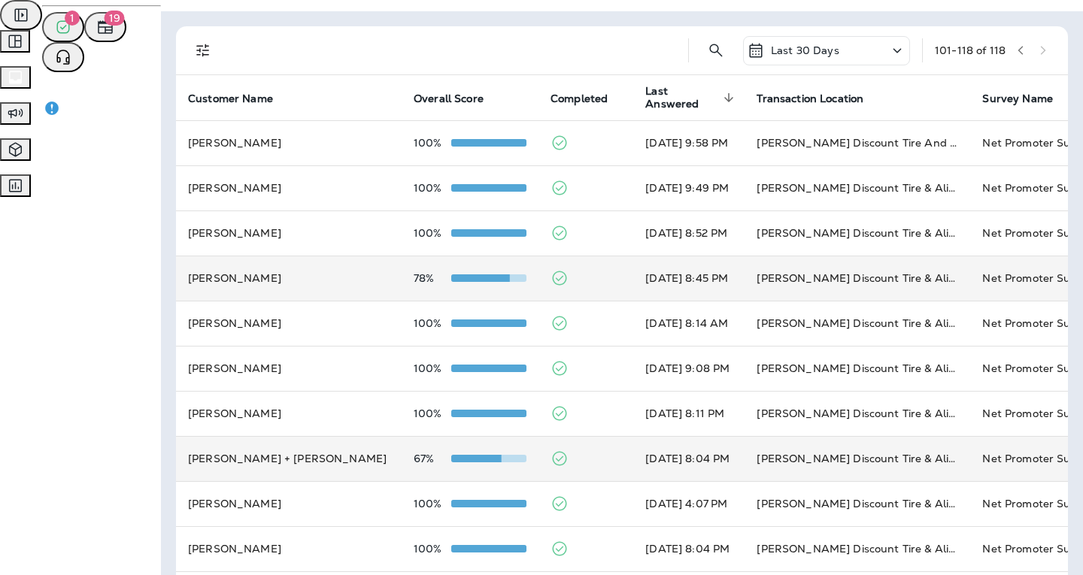
scroll to position [226, 0]
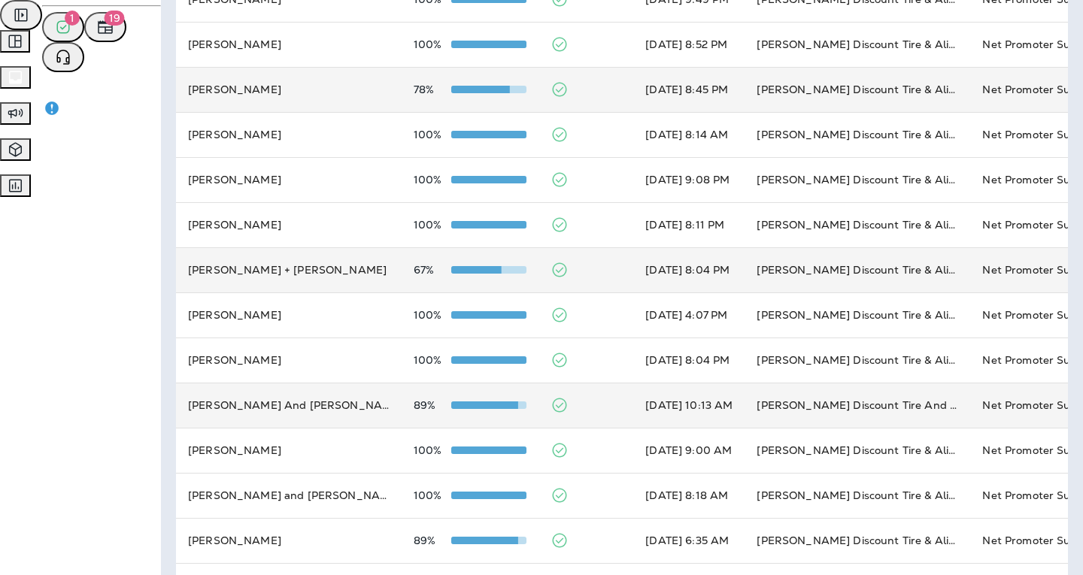
click at [443, 401] on span at bounding box center [480, 405] width 75 height 8
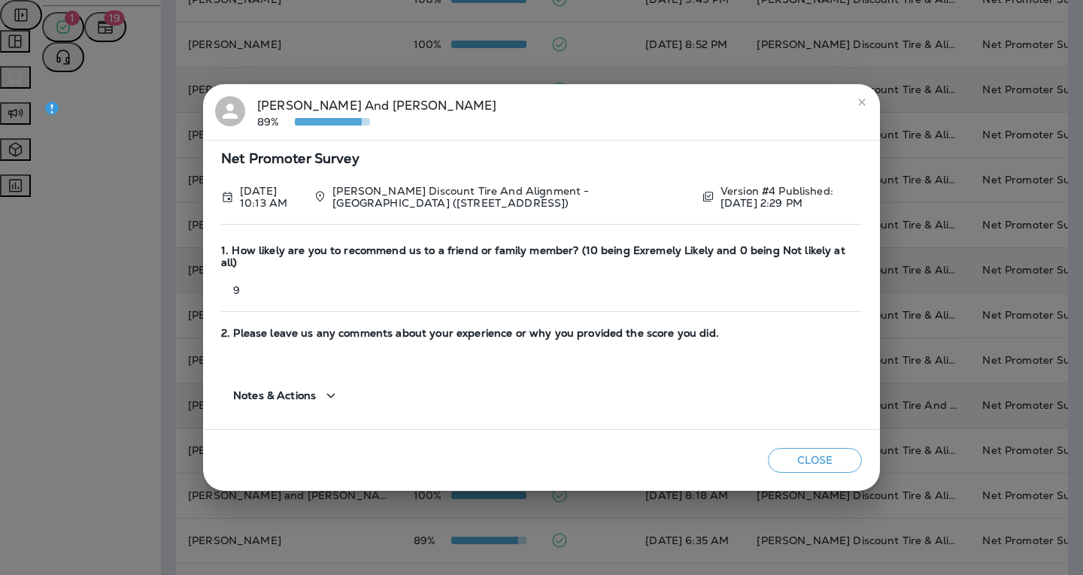
click at [801, 448] on button "Close" at bounding box center [815, 460] width 94 height 25
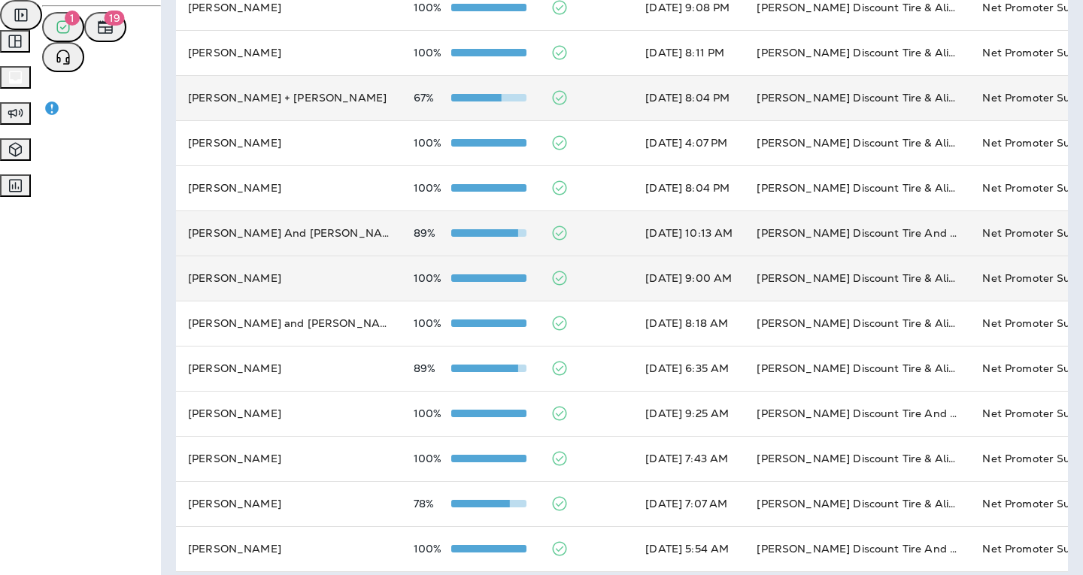
scroll to position [410, 0]
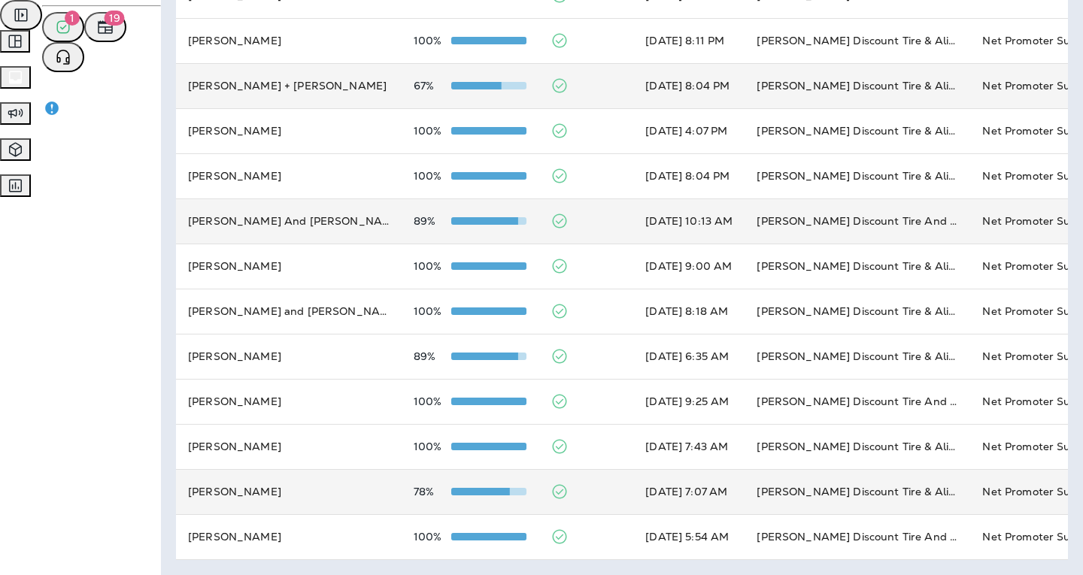
click at [435, 494] on span at bounding box center [472, 492] width 75 height 8
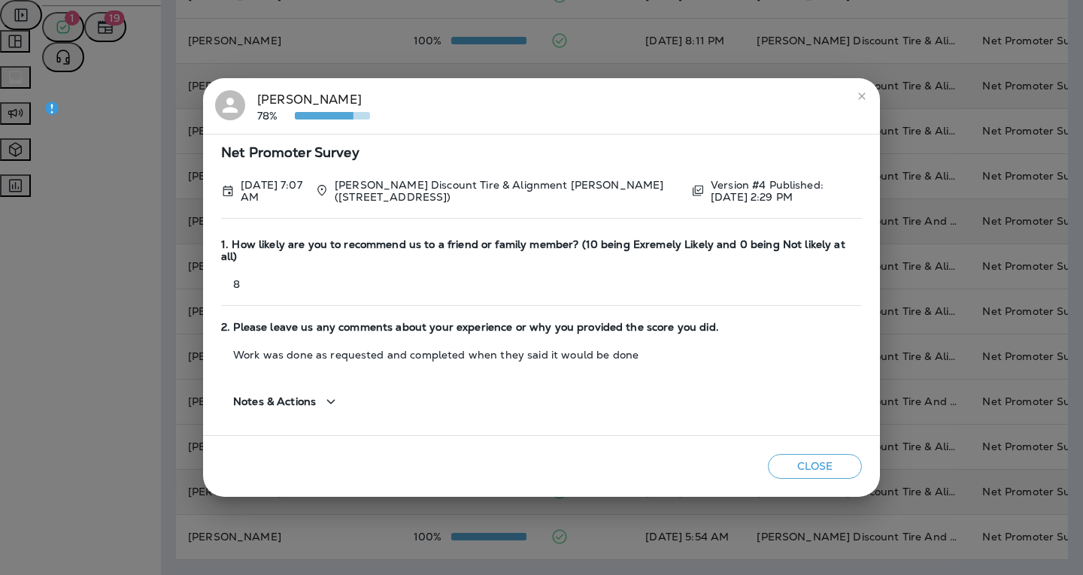
click at [810, 468] on button "Close" at bounding box center [815, 466] width 94 height 25
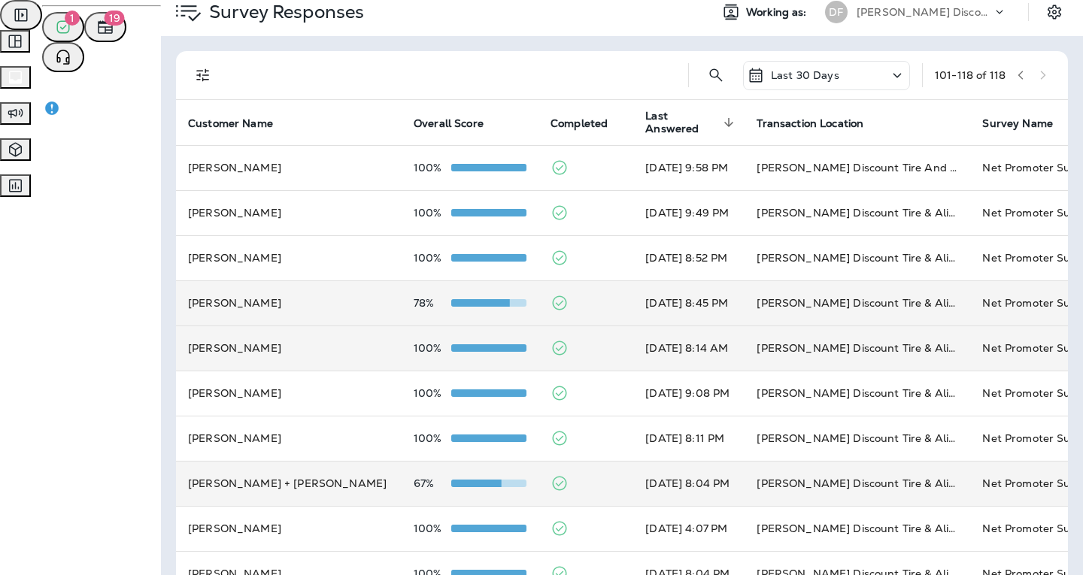
scroll to position [0, 0]
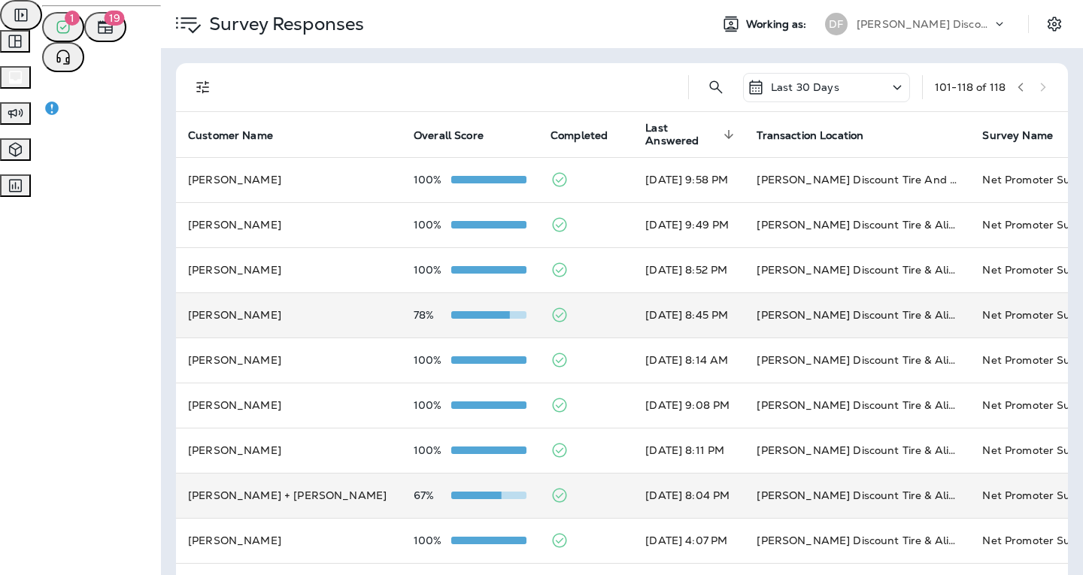
click at [888, 91] on icon at bounding box center [897, 87] width 18 height 19
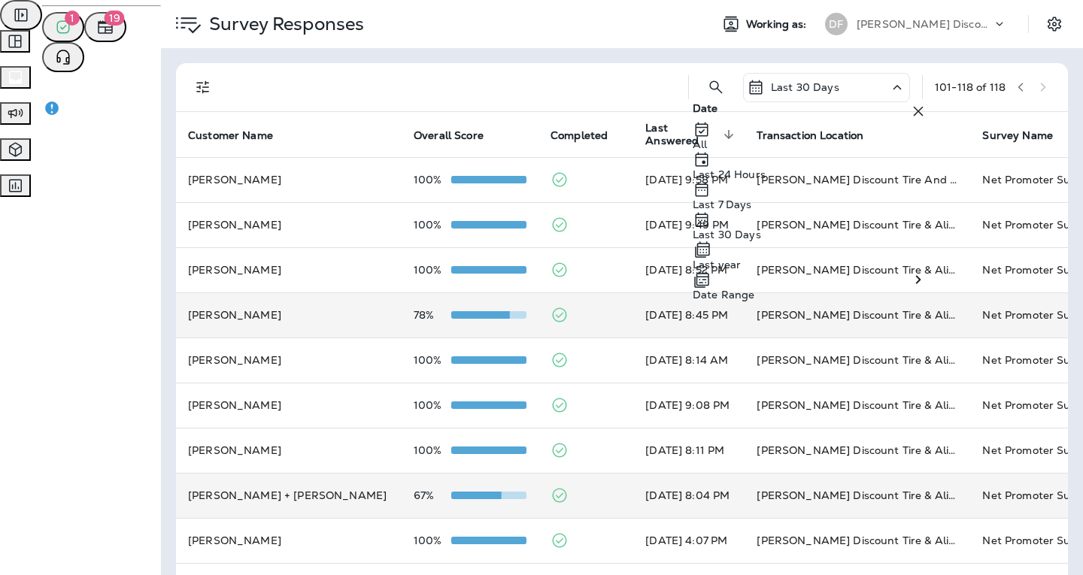
click at [788, 271] on div "Last year" at bounding box center [809, 256] width 235 height 30
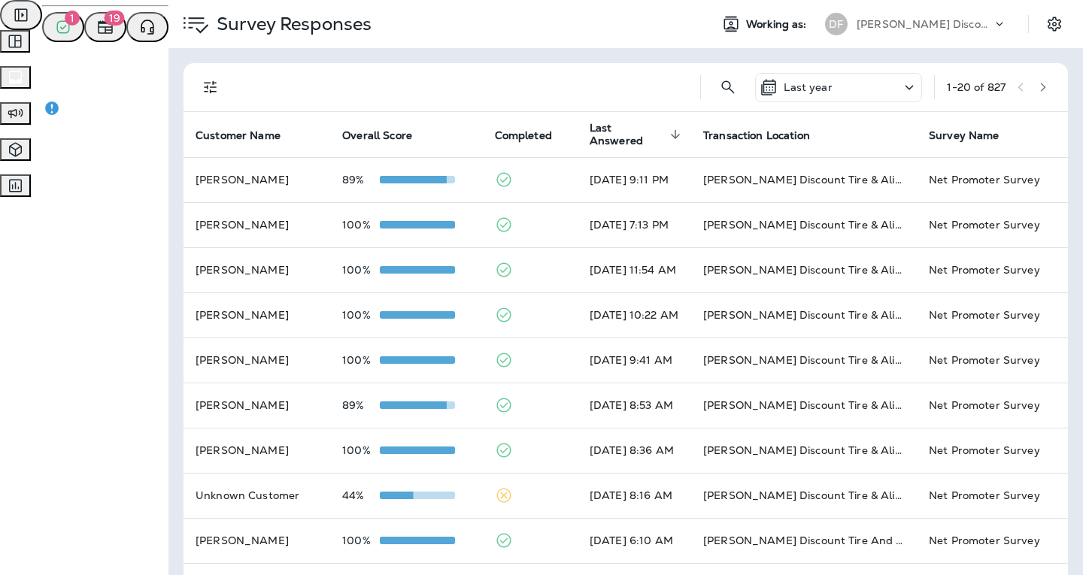
click at [1037, 86] on icon "button" at bounding box center [1042, 87] width 11 height 11
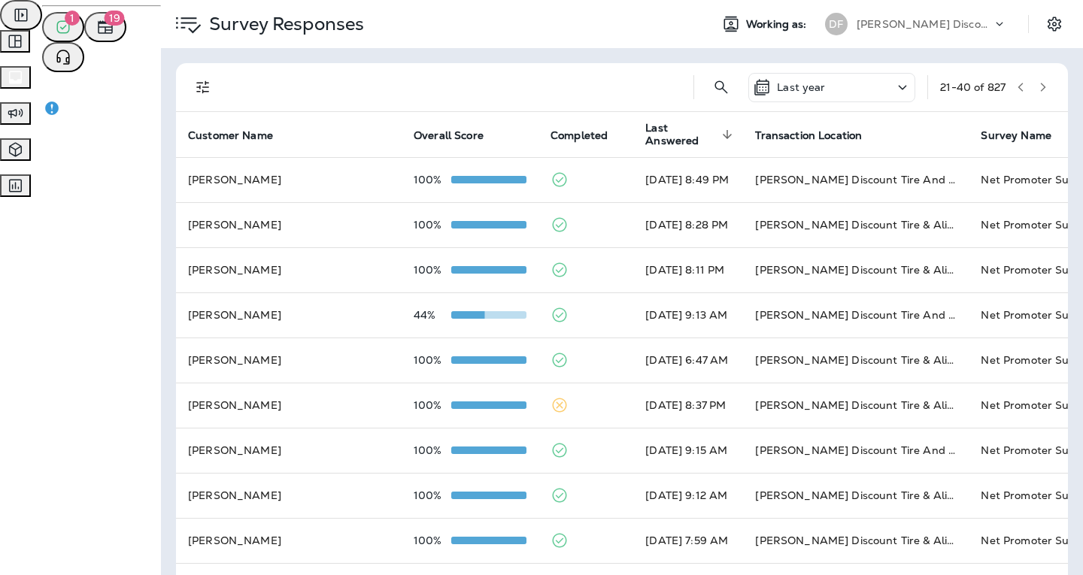
click at [1037, 90] on icon "button" at bounding box center [1042, 87] width 11 height 11
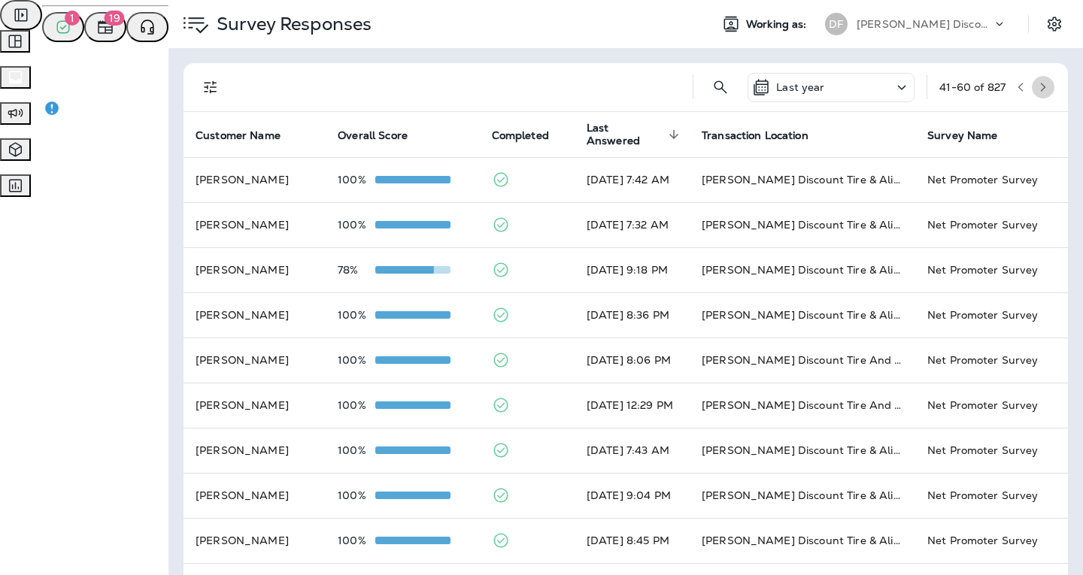
click at [1037, 90] on icon "button" at bounding box center [1042, 87] width 11 height 11
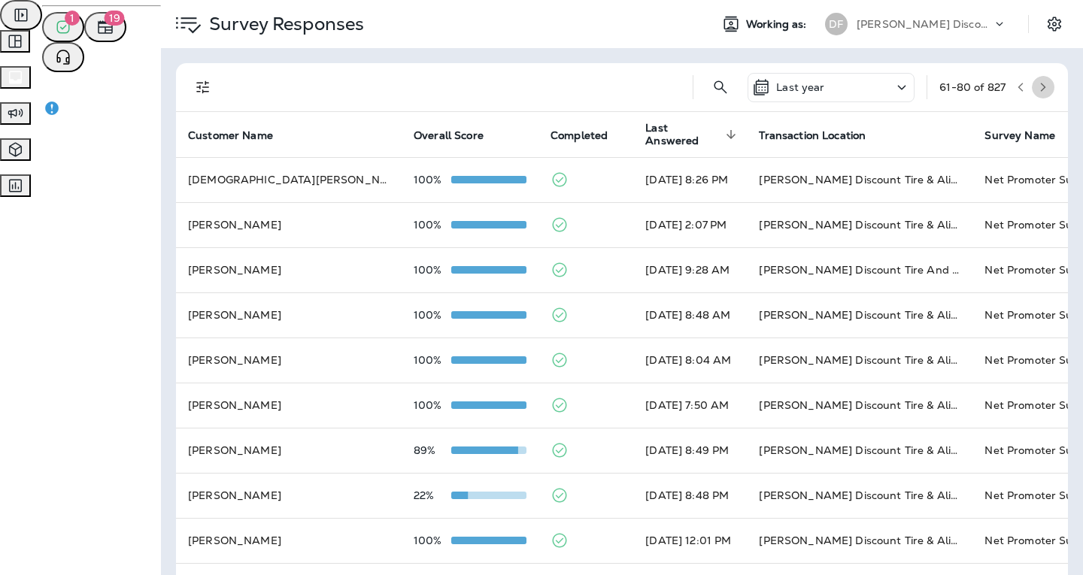
click at [1037, 89] on icon "button" at bounding box center [1042, 87] width 11 height 11
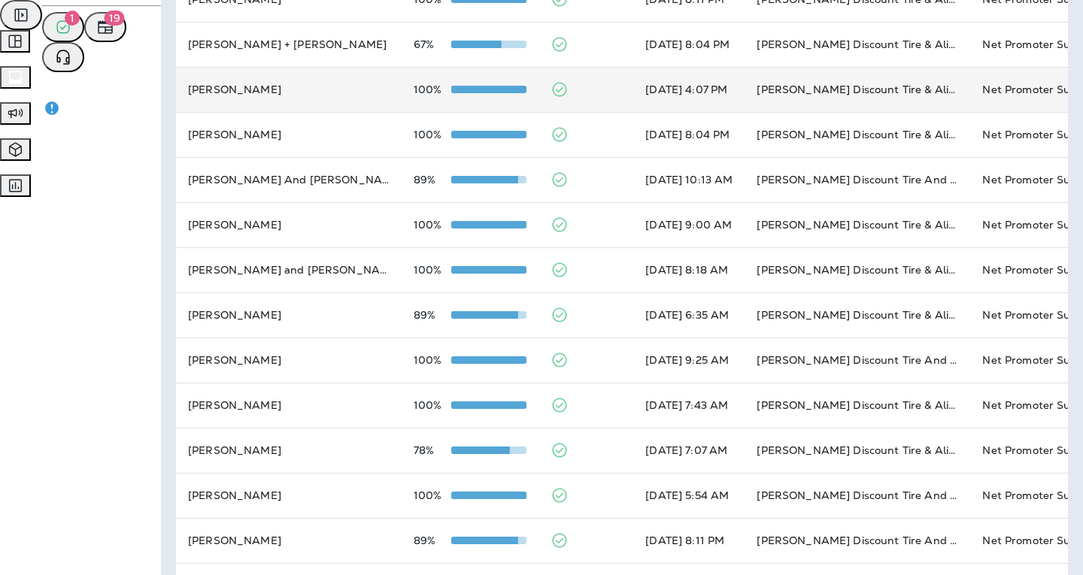
scroll to position [500, 0]
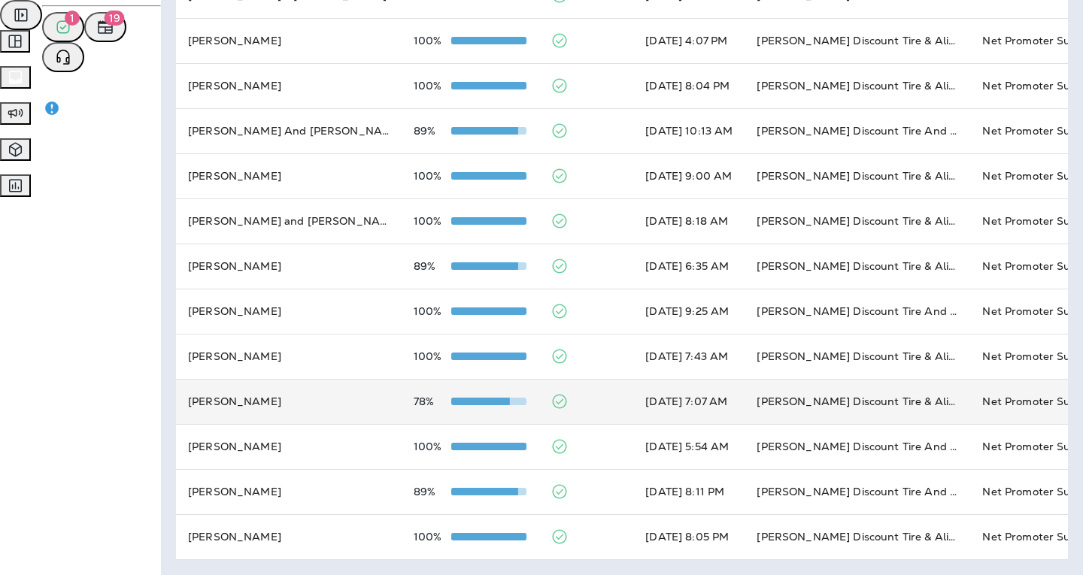
click at [195, 405] on td "[PERSON_NAME]" at bounding box center [289, 401] width 226 height 45
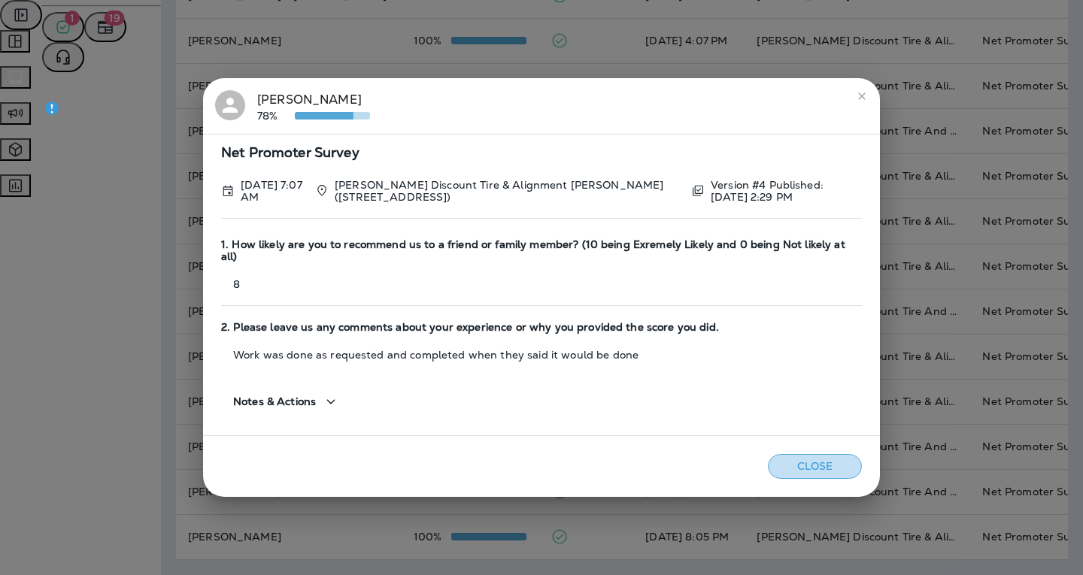
click at [808, 454] on button "Close" at bounding box center [815, 466] width 94 height 25
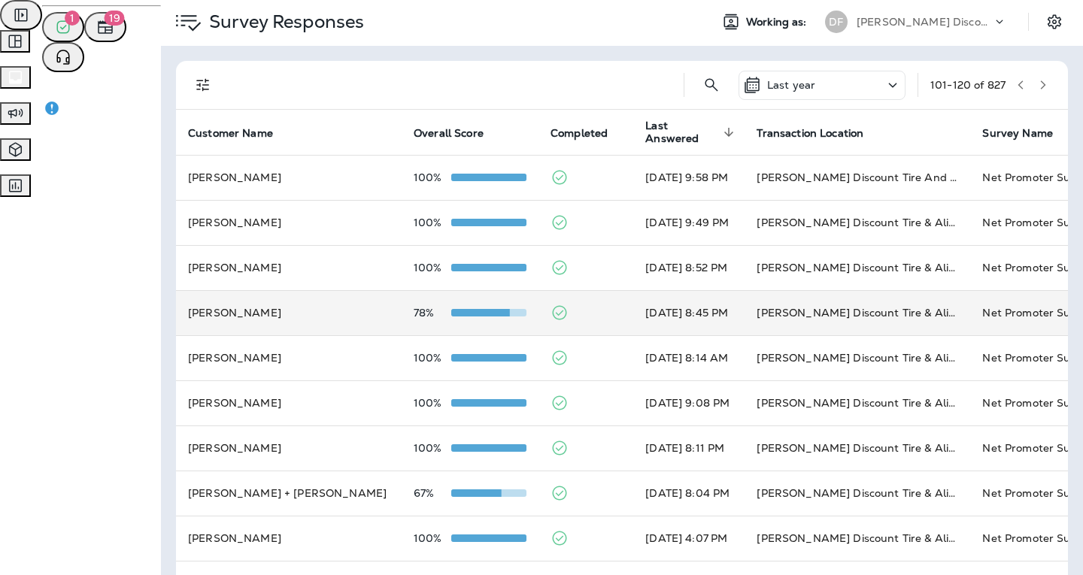
scroll to position [0, 0]
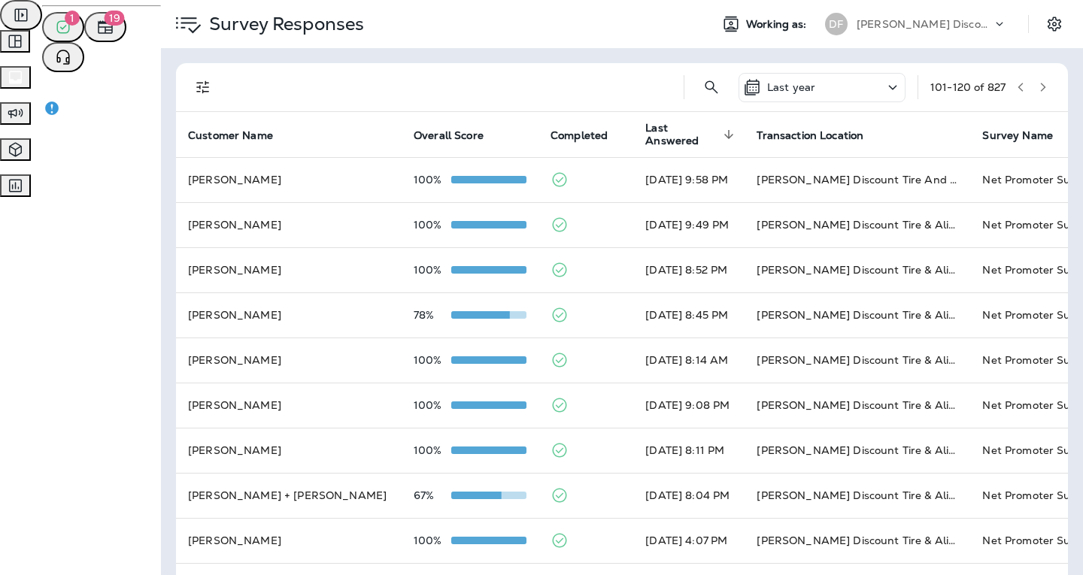
click at [1037, 88] on icon "button" at bounding box center [1042, 87] width 11 height 11
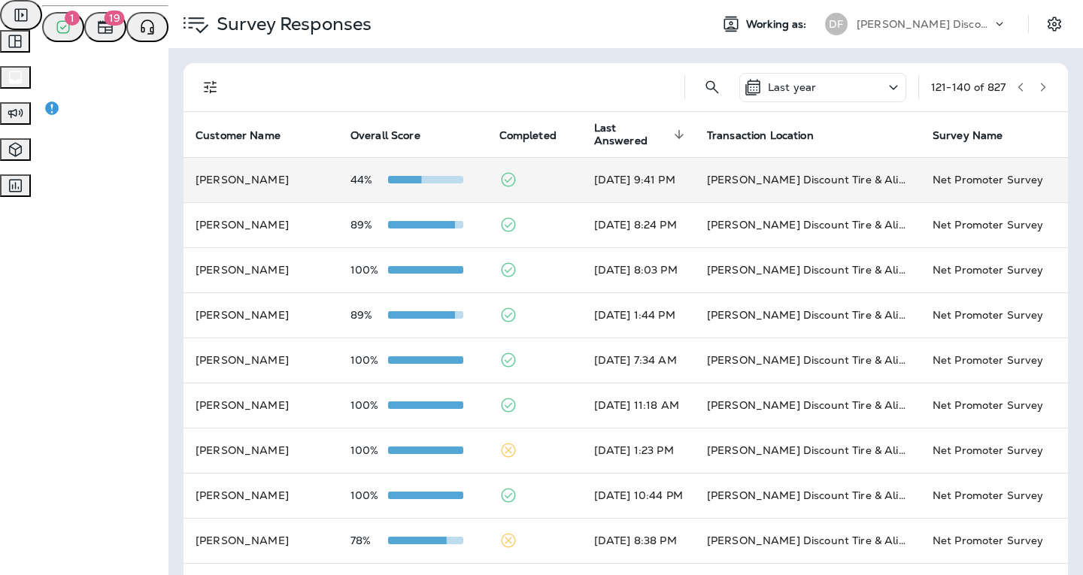
click at [251, 183] on td "[PERSON_NAME]" at bounding box center [260, 179] width 155 height 45
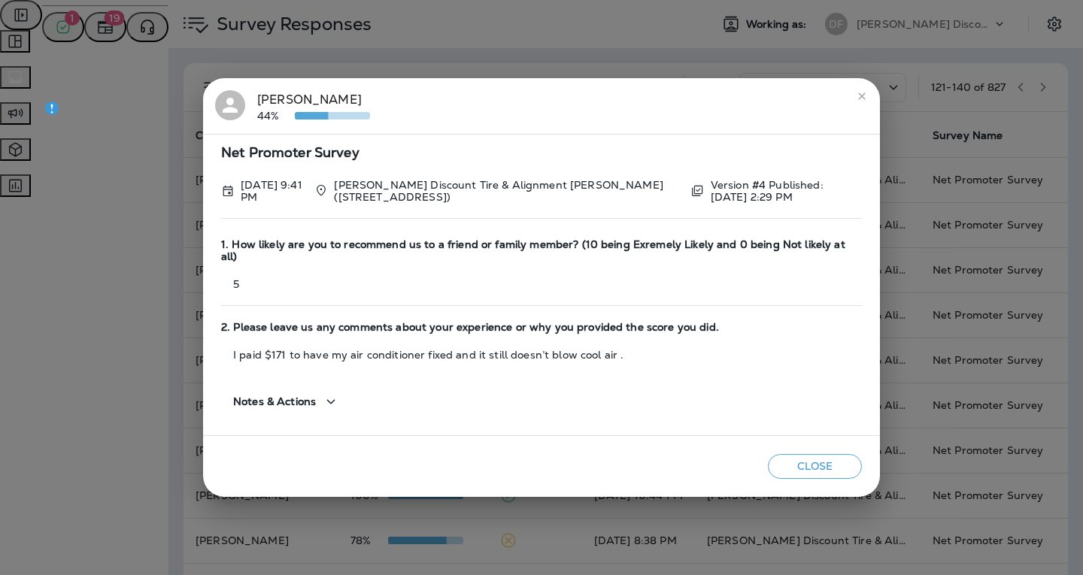
click at [806, 457] on button "Close" at bounding box center [815, 466] width 94 height 25
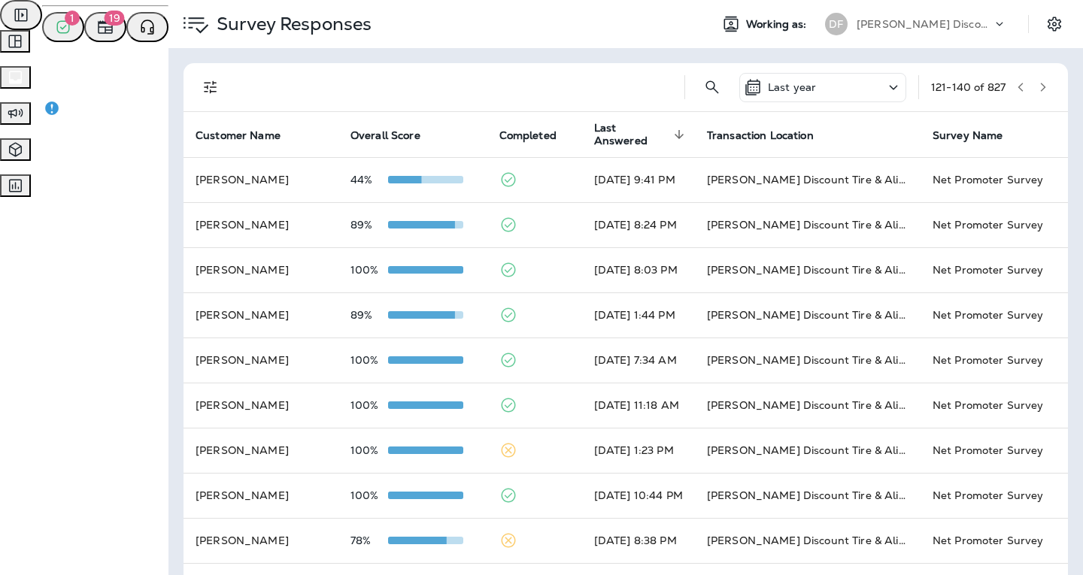
click at [1009, 88] on button "button" at bounding box center [1020, 87] width 23 height 23
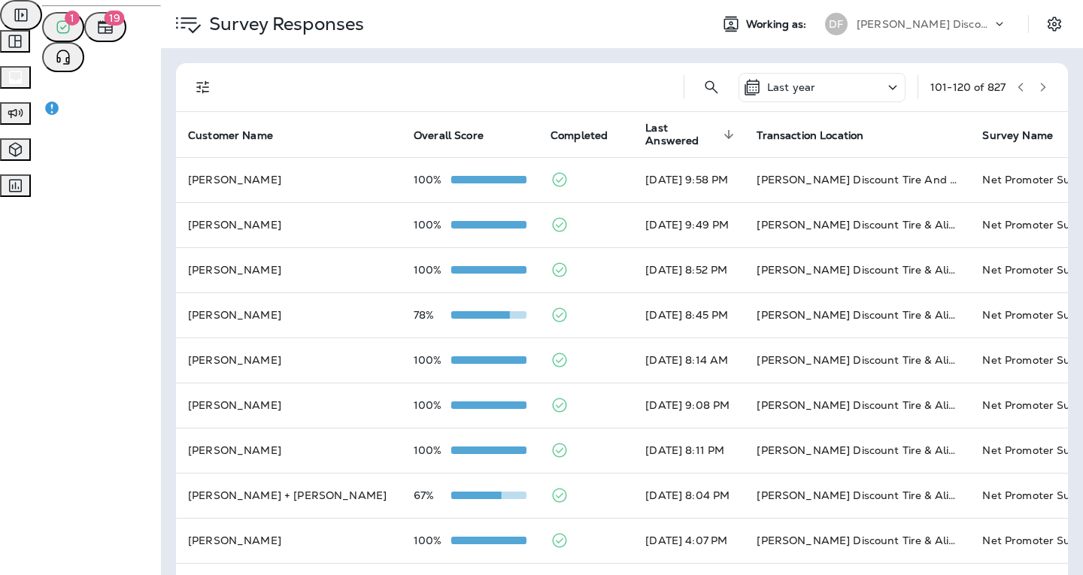
click at [1015, 89] on icon "button" at bounding box center [1020, 87] width 11 height 11
click at [1031, 87] on button "button" at bounding box center [1042, 87] width 23 height 23
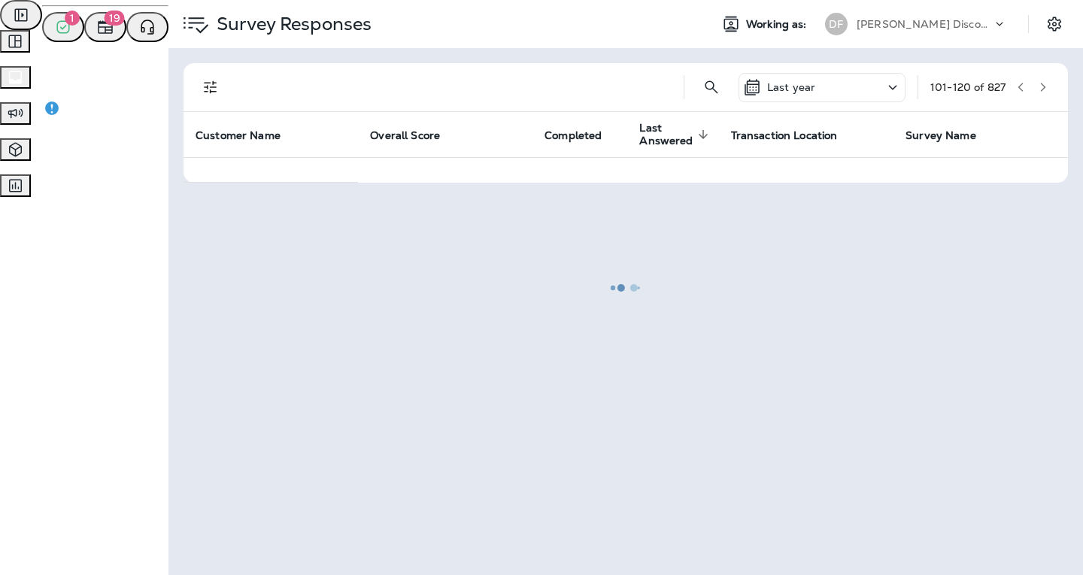
click at [1016, 88] on div at bounding box center [625, 288] width 911 height 572
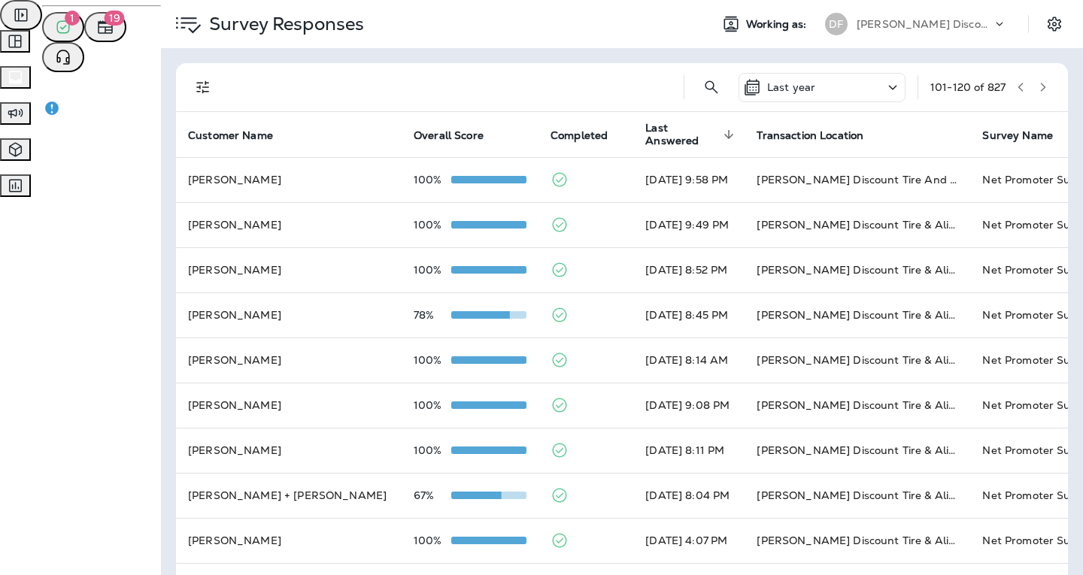
click at [1015, 86] on icon "button" at bounding box center [1020, 87] width 11 height 11
click at [1015, 87] on icon "button" at bounding box center [1020, 87] width 11 height 11
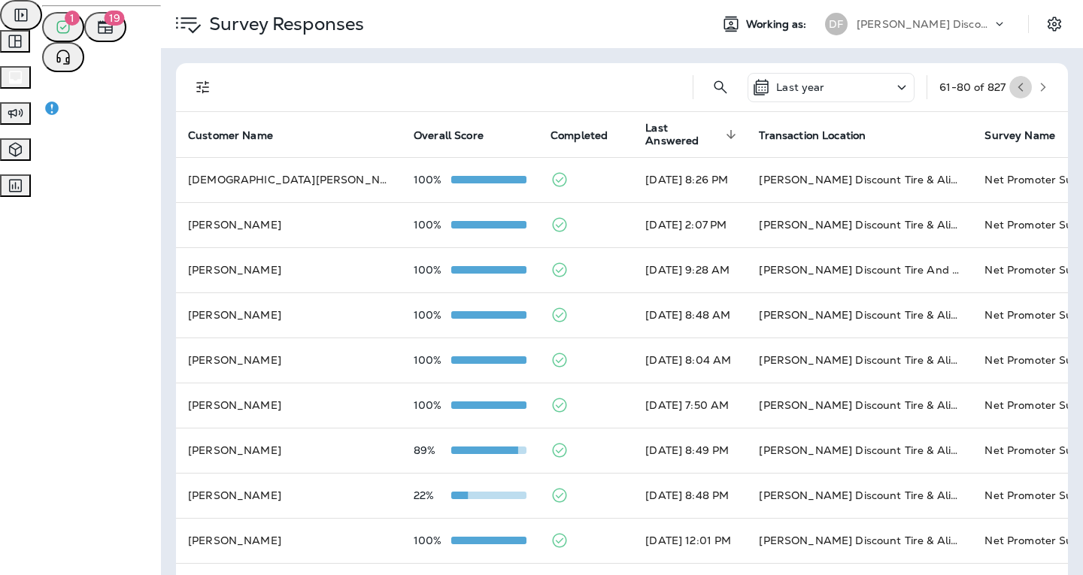
click at [1015, 85] on icon "button" at bounding box center [1020, 87] width 11 height 11
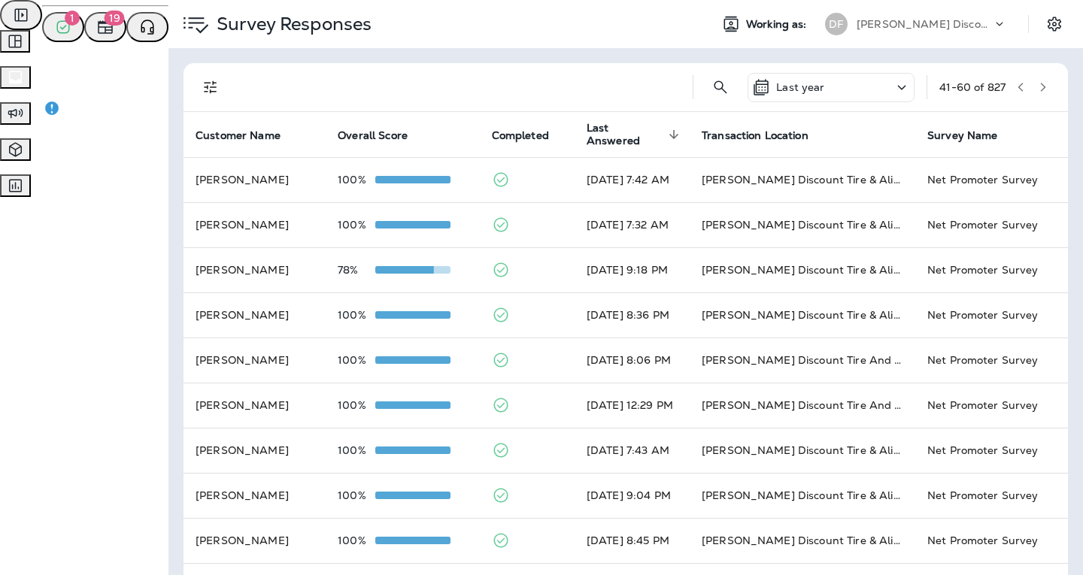
click at [1015, 86] on icon "button" at bounding box center [1020, 87] width 11 height 11
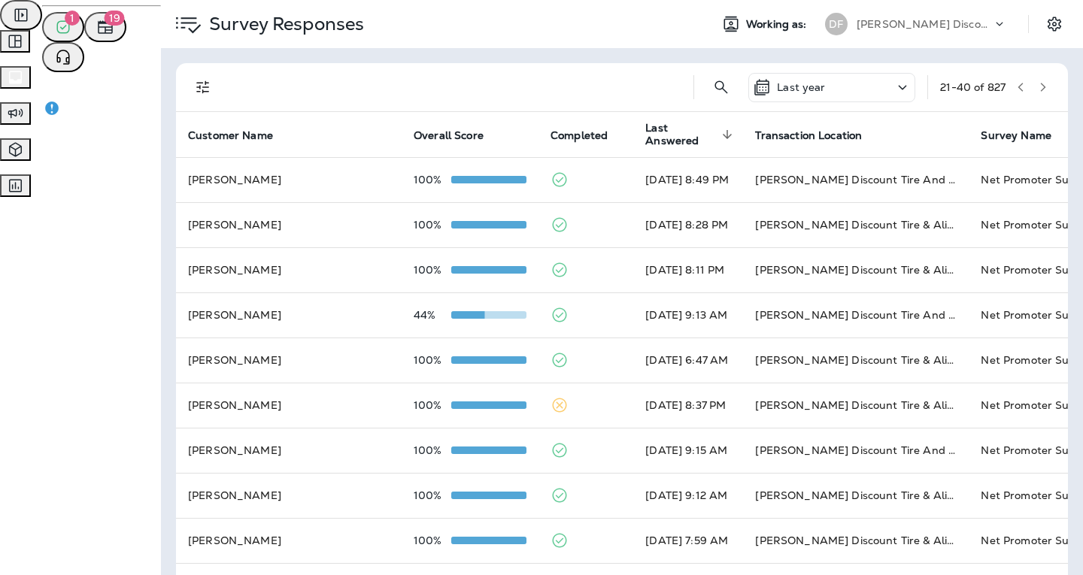
click at [1015, 86] on icon "button" at bounding box center [1020, 87] width 11 height 11
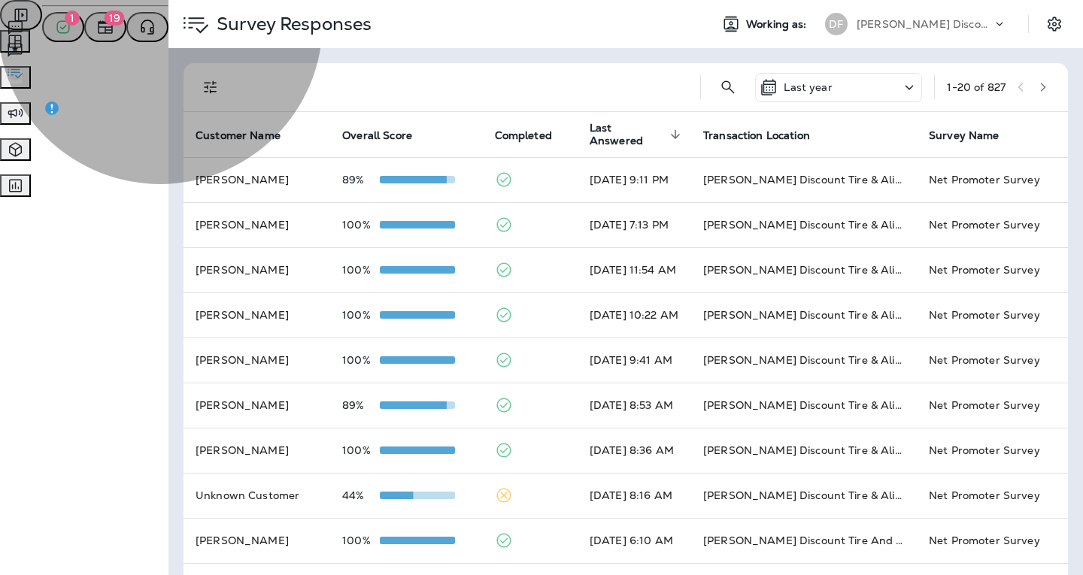
click at [118, 78] on span "Survey Responses" at bounding box center [71, 72] width 94 height 14
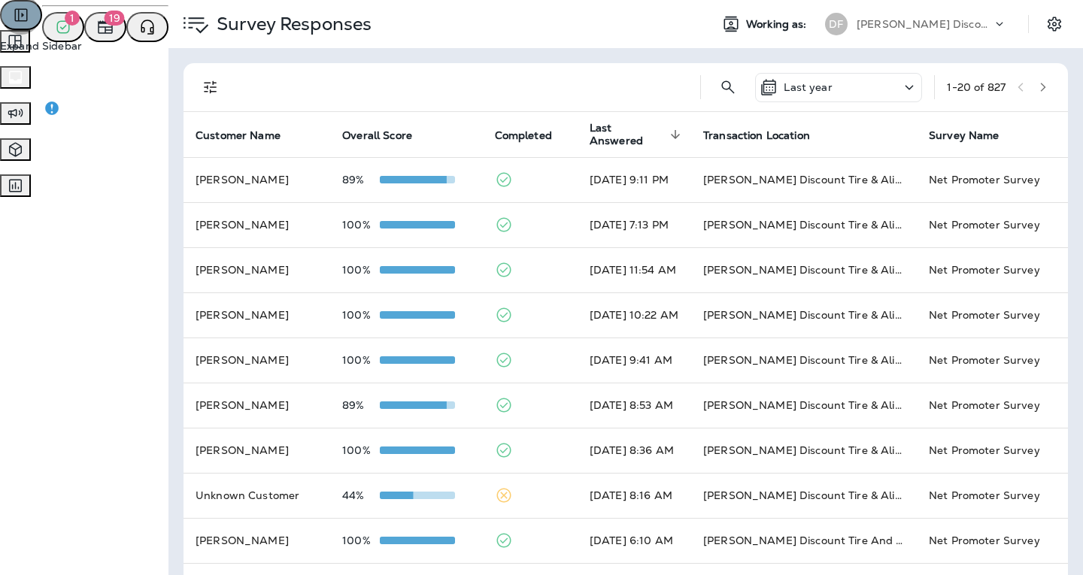
click at [27, 22] on icon "Expand Sidebar" at bounding box center [20, 15] width 13 height 13
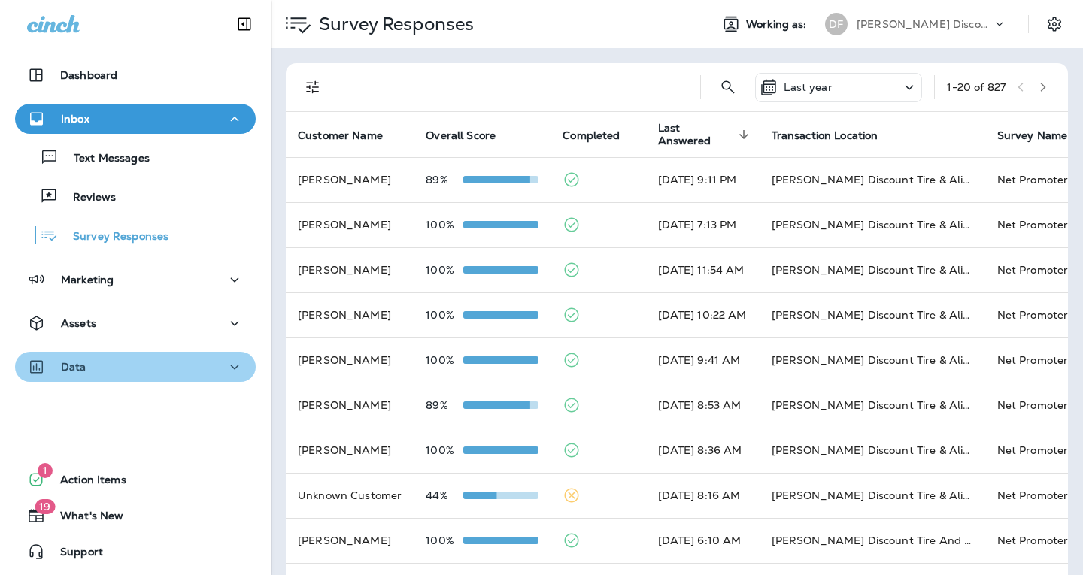
click at [233, 369] on icon "button" at bounding box center [235, 367] width 18 height 19
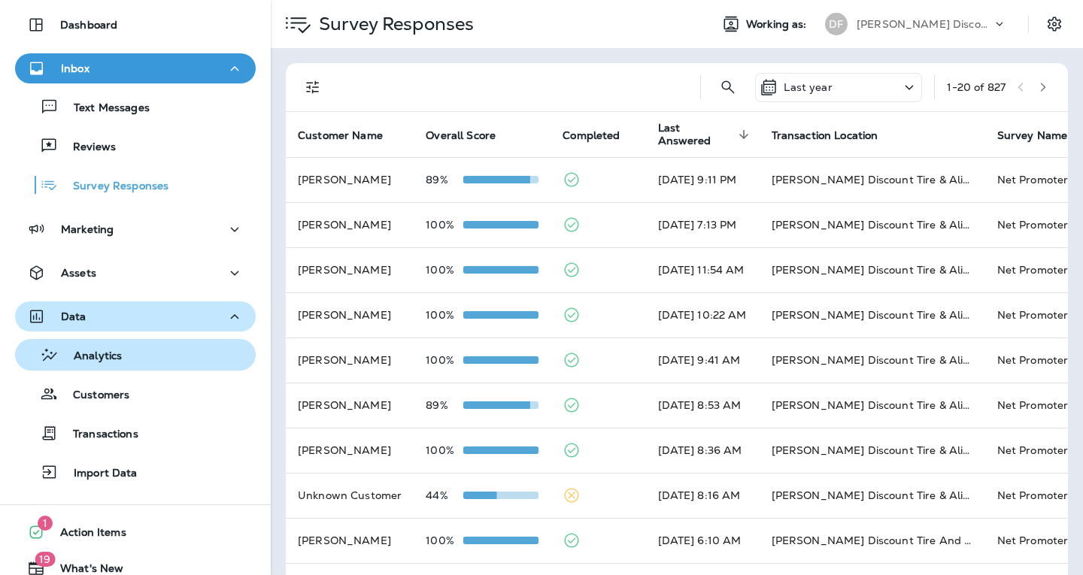
scroll to position [103, 0]
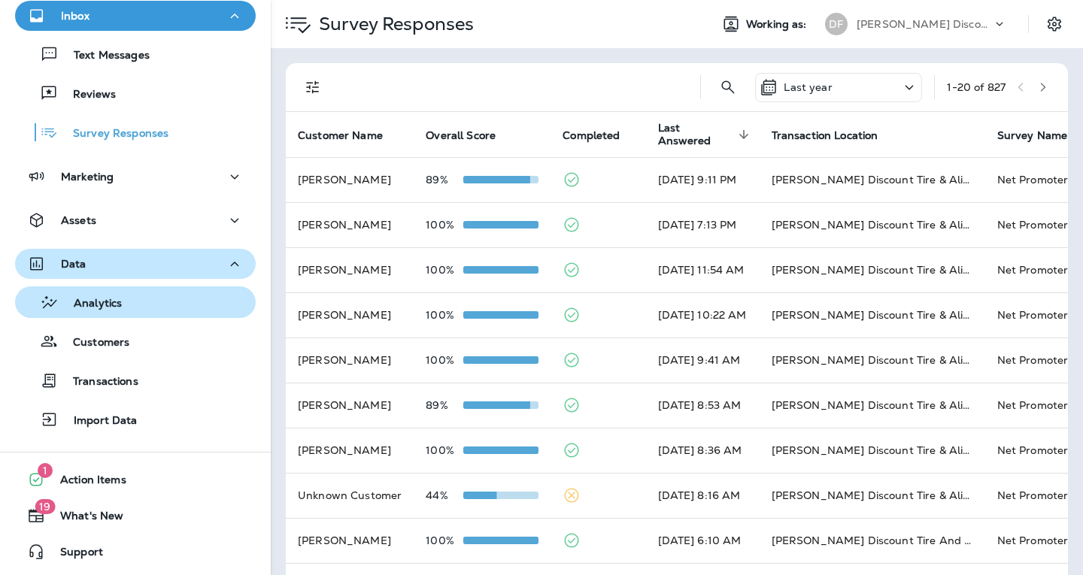
click at [121, 297] on p "Analytics" at bounding box center [90, 304] width 63 height 14
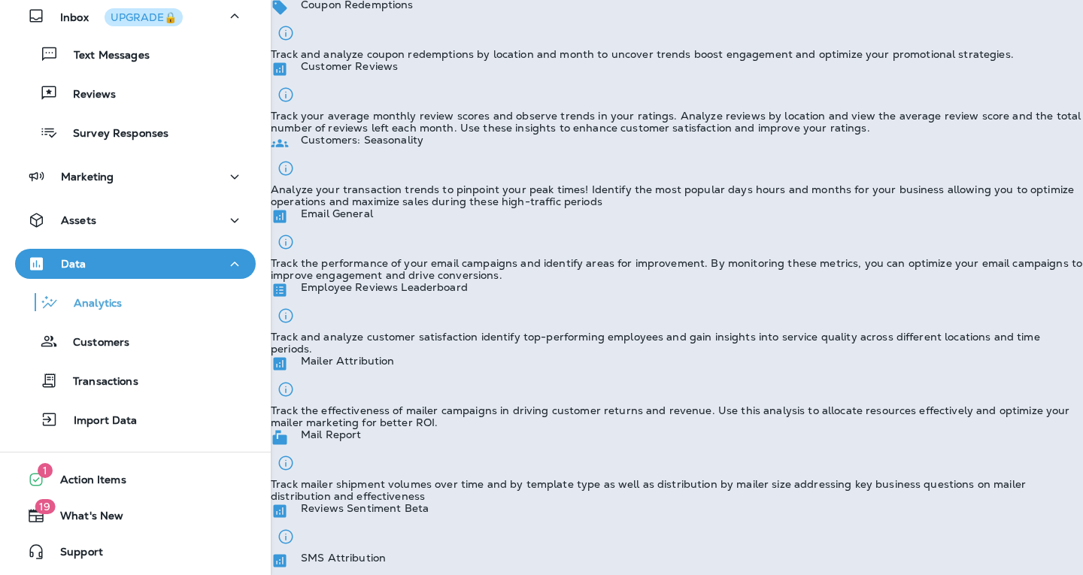
scroll to position [226, 0]
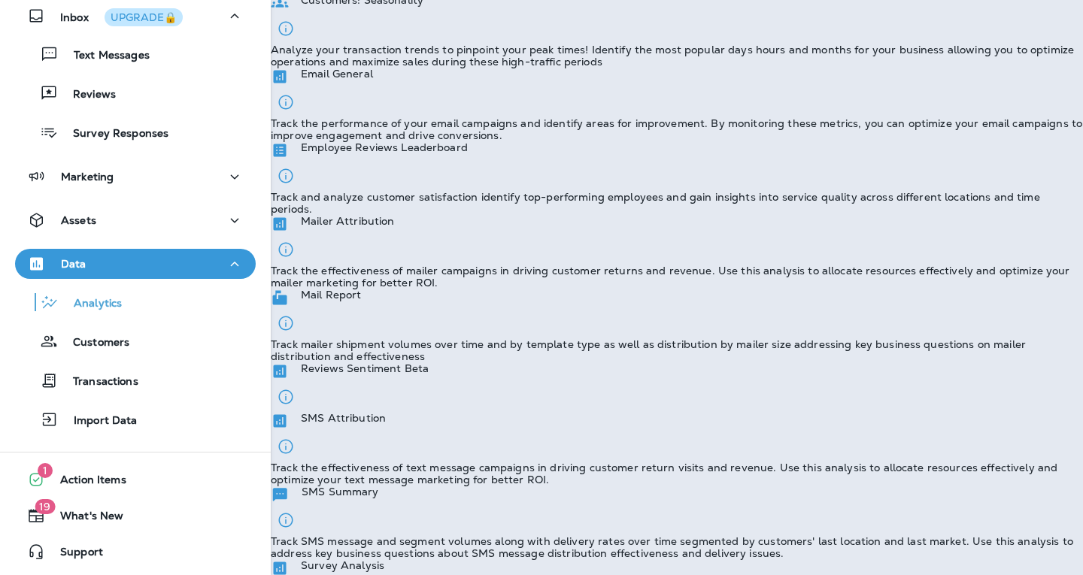
click at [447, 215] on p "Track and analyze customer satisfaction identify top-performing employees and g…" at bounding box center [677, 203] width 812 height 24
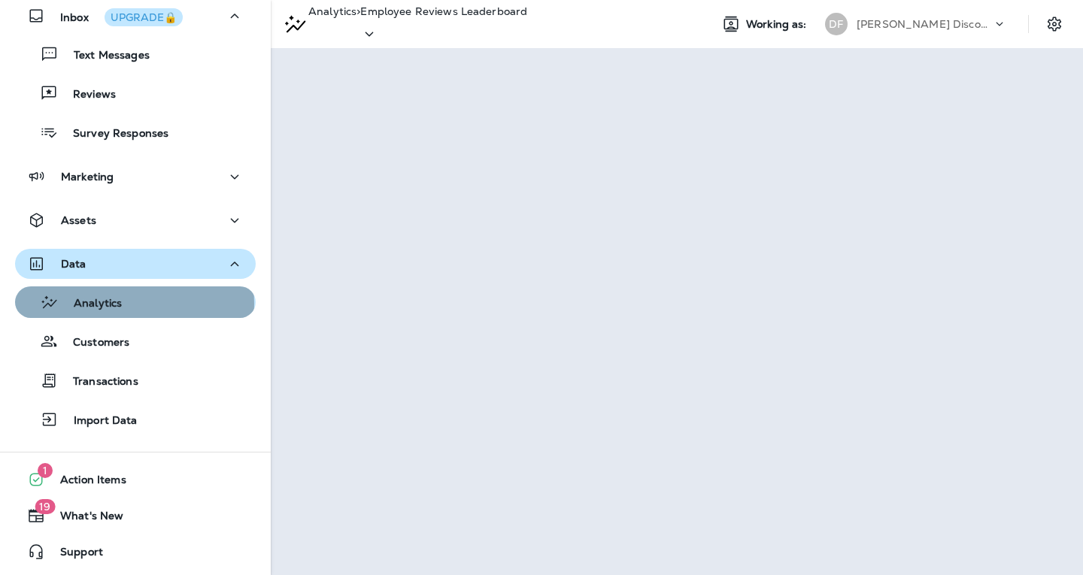
click at [108, 304] on p "Analytics" at bounding box center [90, 304] width 63 height 14
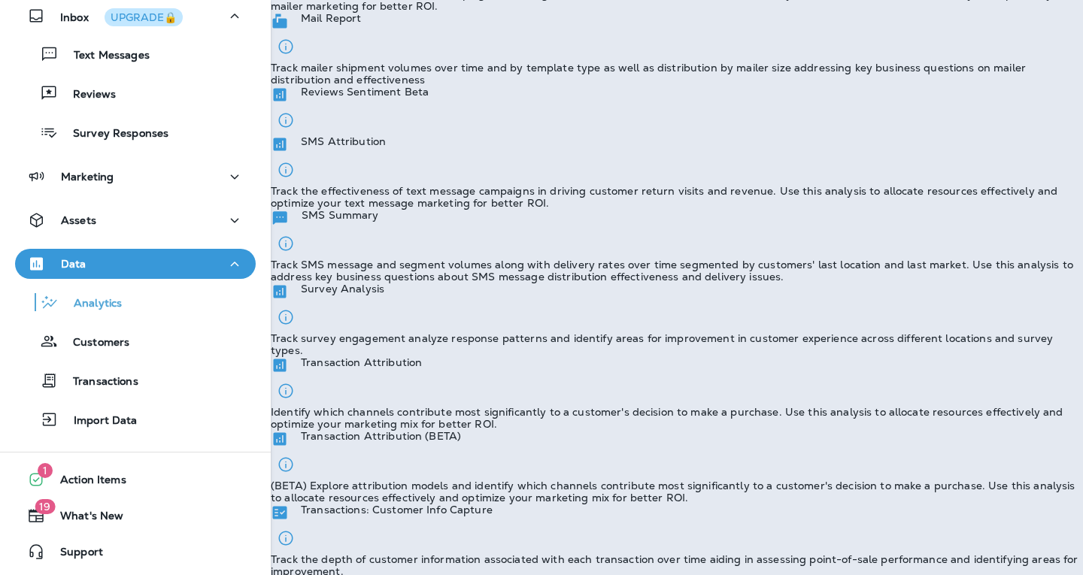
scroll to position [526, 0]
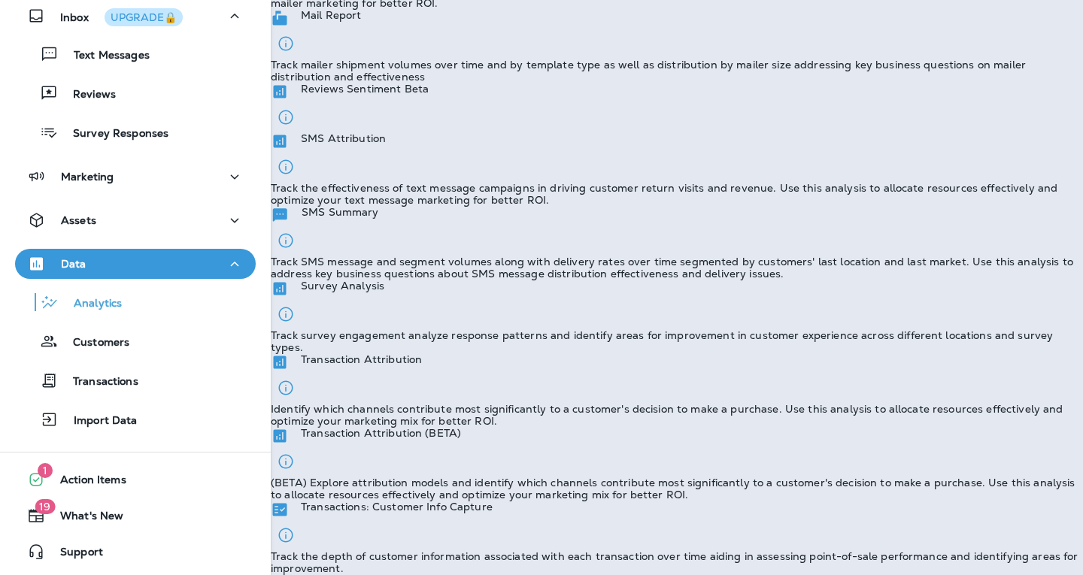
click at [502, 353] on p "Track survey engagement analyze response patterns and identify areas for improv…" at bounding box center [677, 341] width 812 height 24
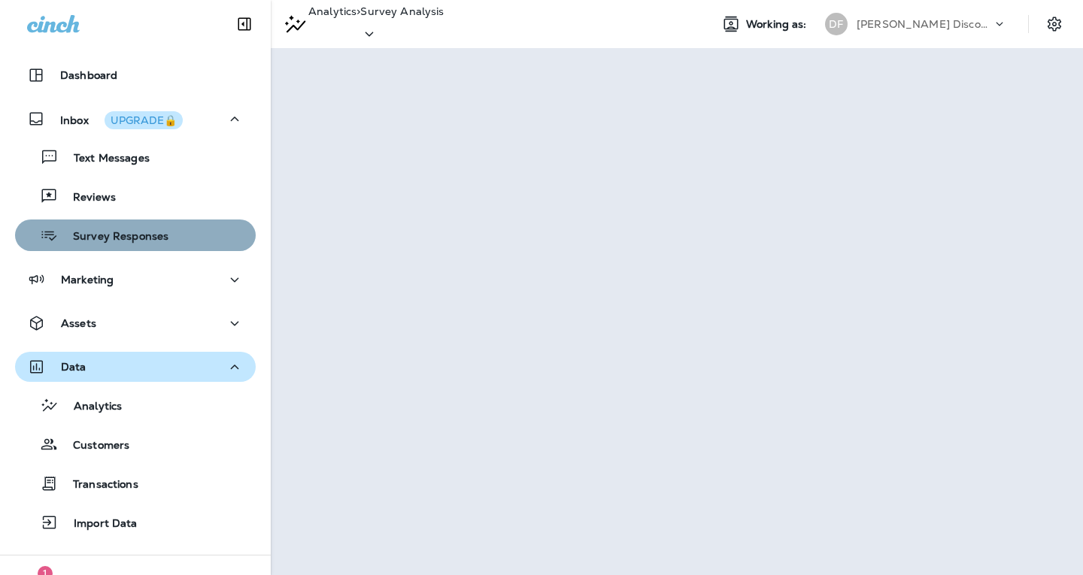
click at [141, 244] on p "Survey Responses" at bounding box center [113, 237] width 111 height 14
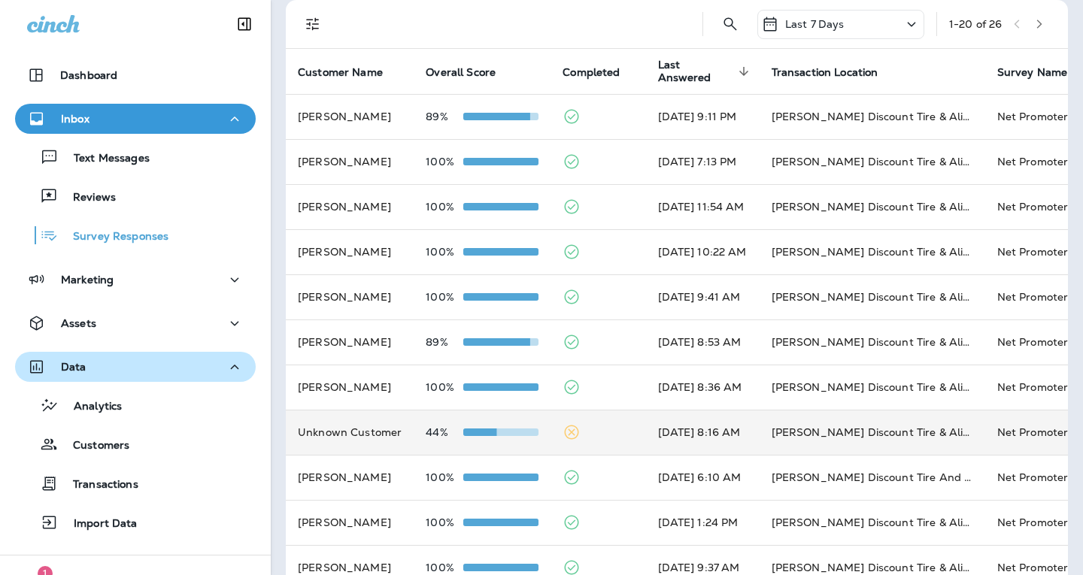
scroll to position [150, 0]
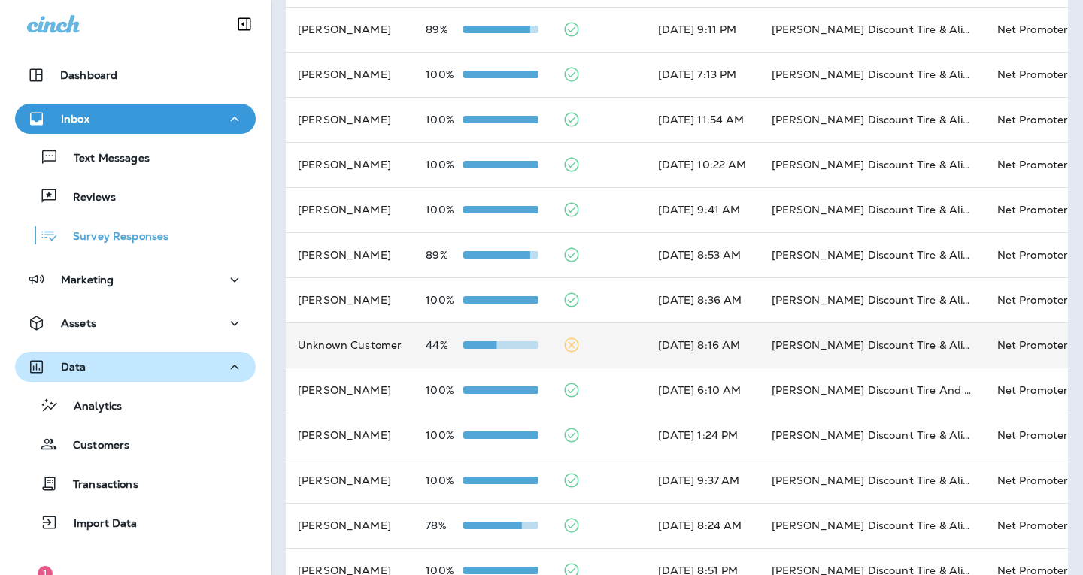
click at [400, 351] on td "Unknown Customer" at bounding box center [350, 345] width 128 height 45
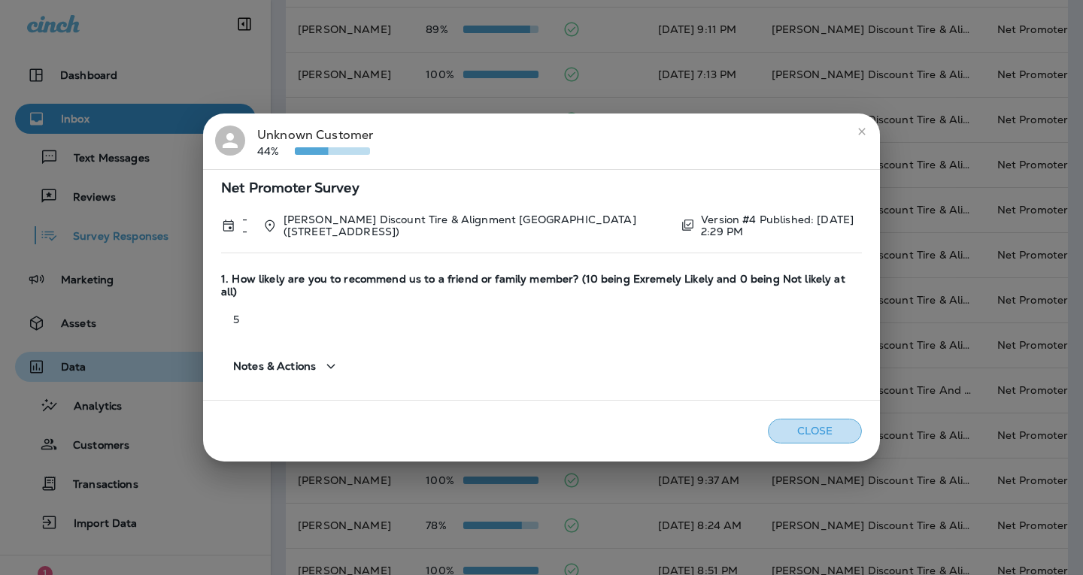
click at [822, 419] on button "Close" at bounding box center [815, 431] width 94 height 25
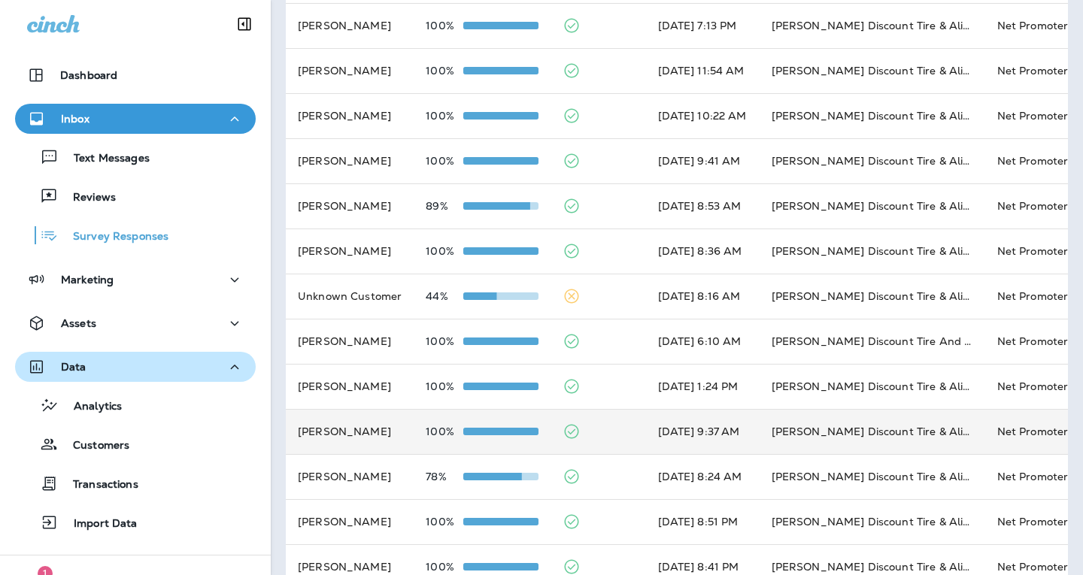
scroll to position [226, 0]
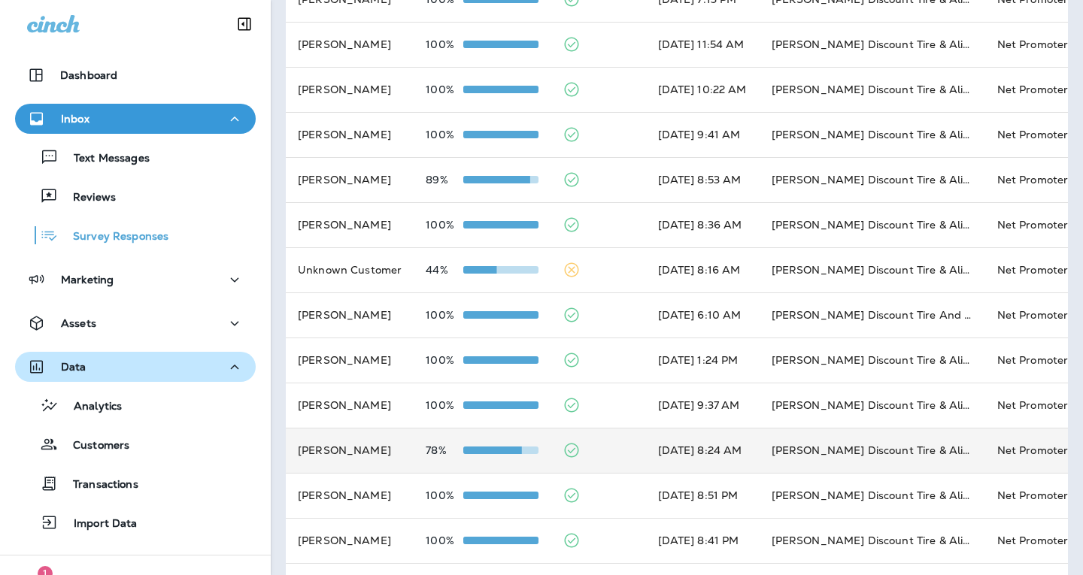
click at [483, 445] on div at bounding box center [500, 450] width 75 height 12
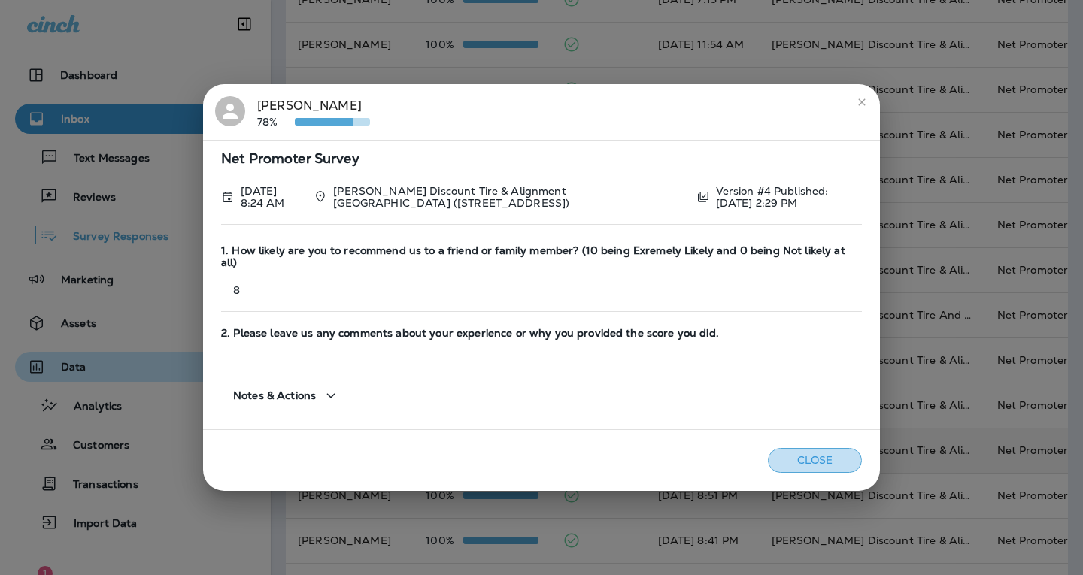
click at [812, 459] on button "Close" at bounding box center [815, 460] width 94 height 25
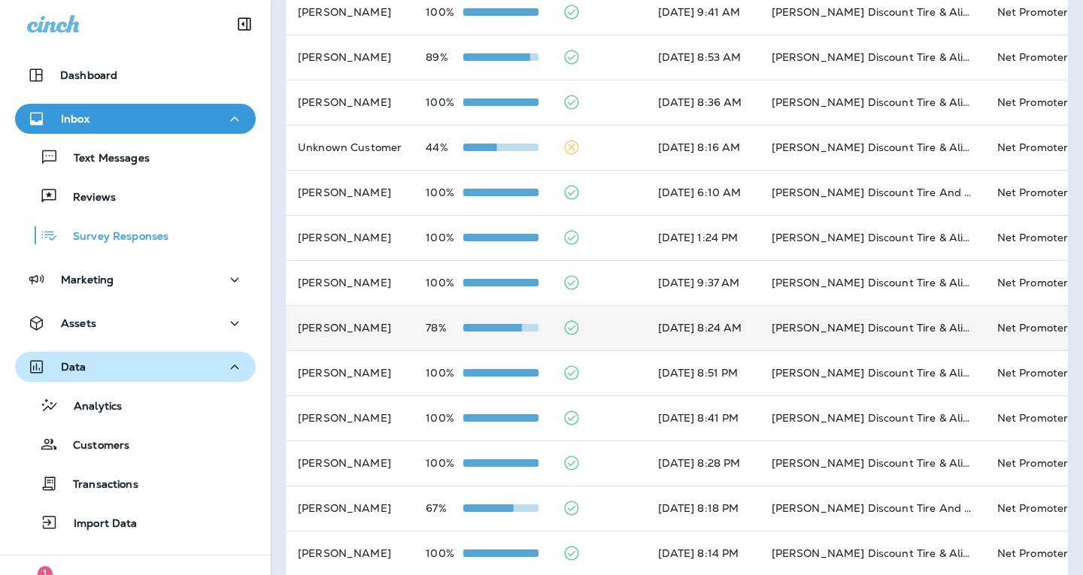
scroll to position [376, 0]
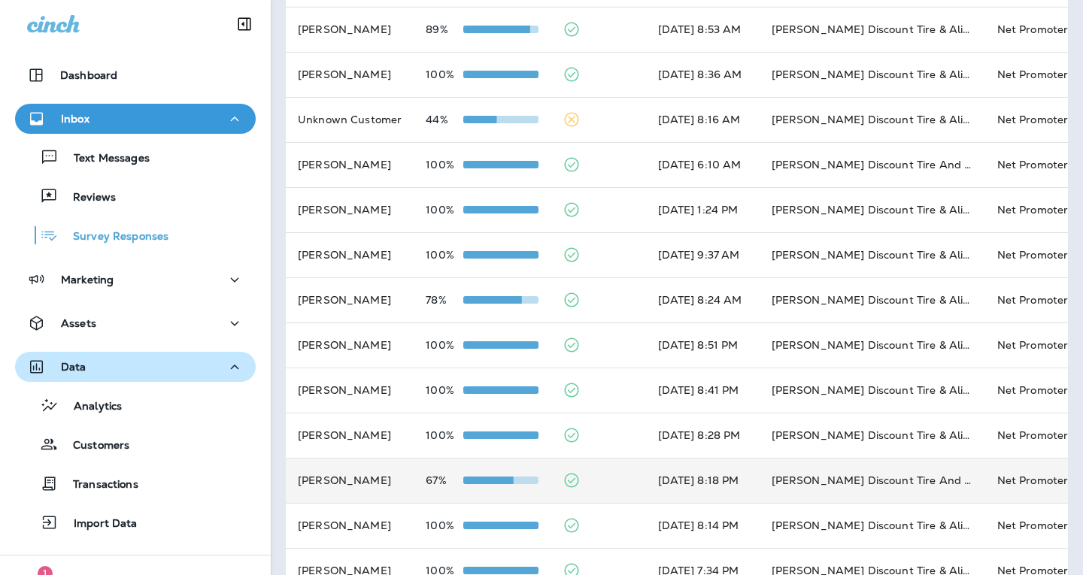
click at [456, 483] on p "67%" at bounding box center [445, 480] width 38 height 12
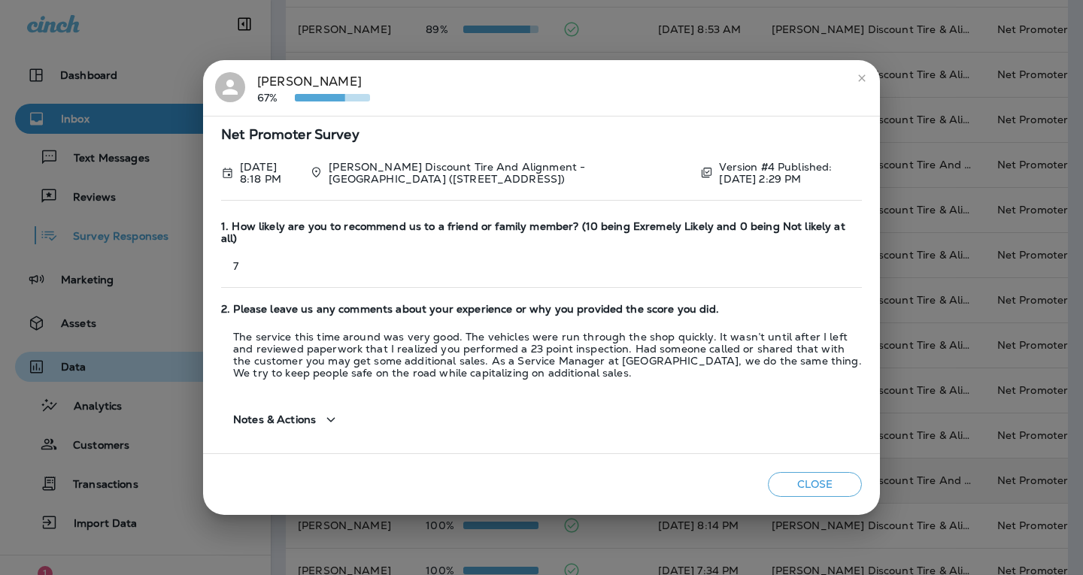
click at [801, 485] on button "Close" at bounding box center [815, 484] width 94 height 25
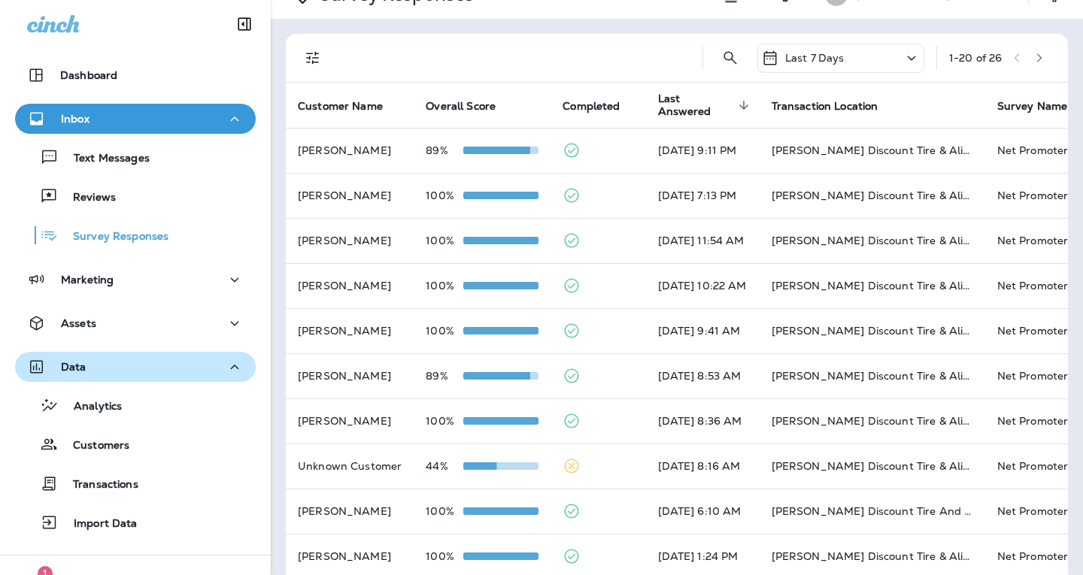
scroll to position [0, 0]
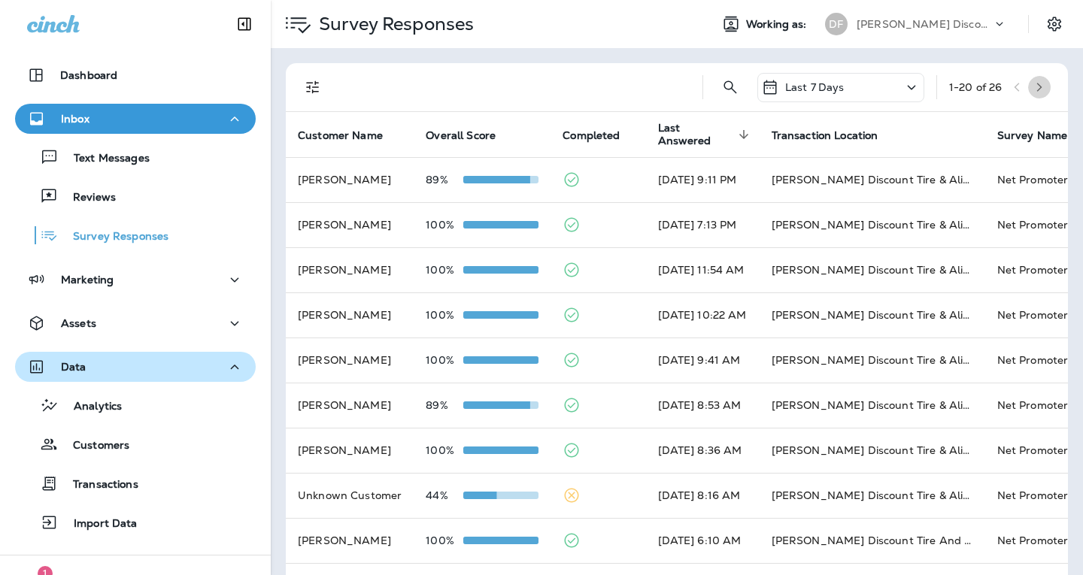
click at [1034, 84] on icon "button" at bounding box center [1039, 87] width 11 height 11
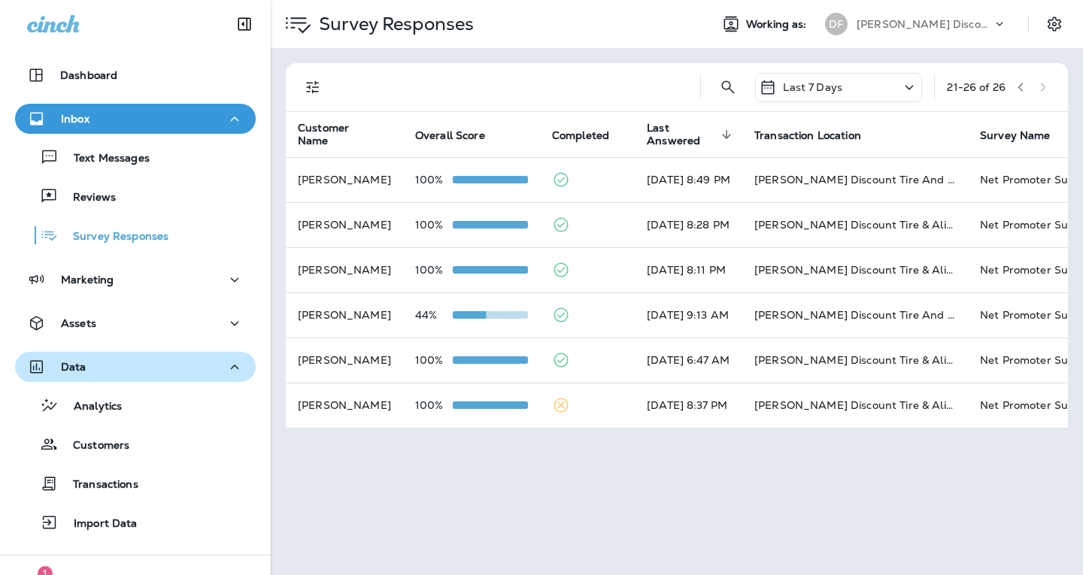
click at [900, 83] on icon at bounding box center [909, 87] width 18 height 19
click at [796, 271] on p "Last year" at bounding box center [832, 265] width 235 height 12
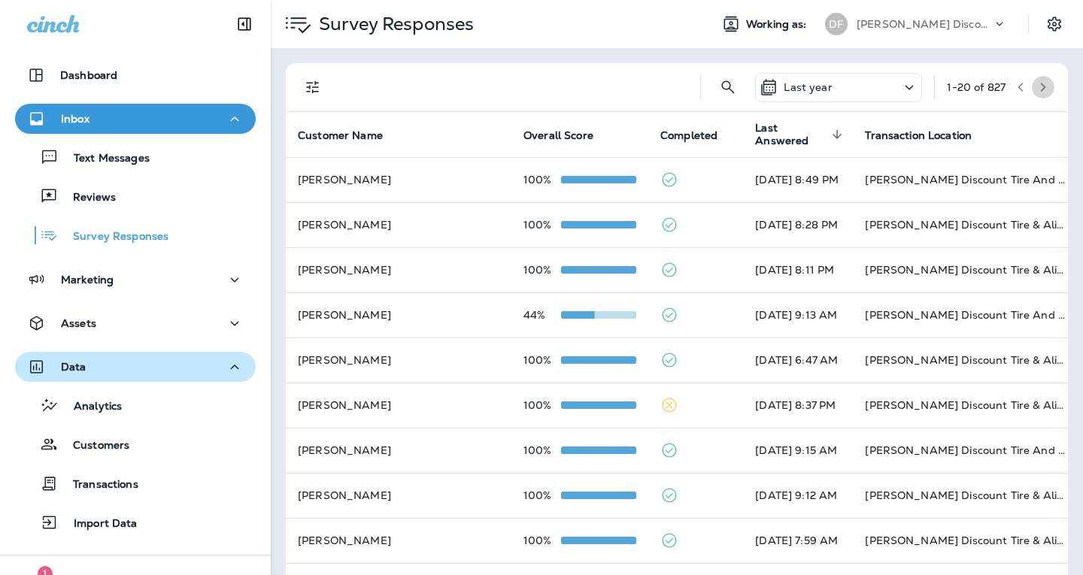
click at [1037, 87] on icon "button" at bounding box center [1042, 87] width 11 height 11
drag, startPoint x: 965, startPoint y: 86, endPoint x: 965, endPoint y: 77, distance: 9.0
click at [965, 77] on div "21 - 40 of 827" at bounding box center [997, 87] width 114 height 23
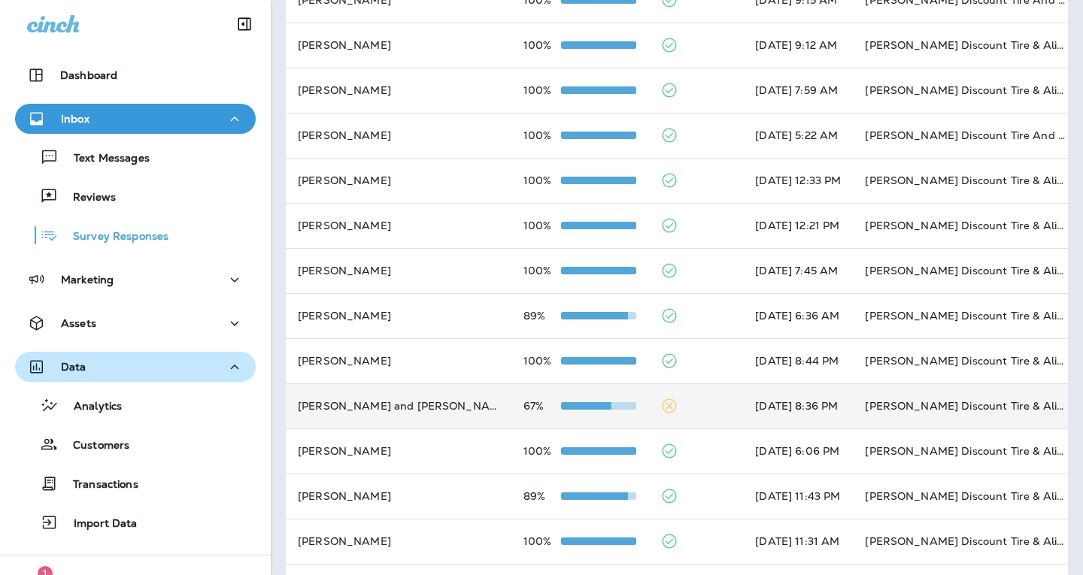
scroll to position [451, 0]
click at [411, 406] on td "[PERSON_NAME] and [PERSON_NAME]" at bounding box center [399, 405] width 226 height 45
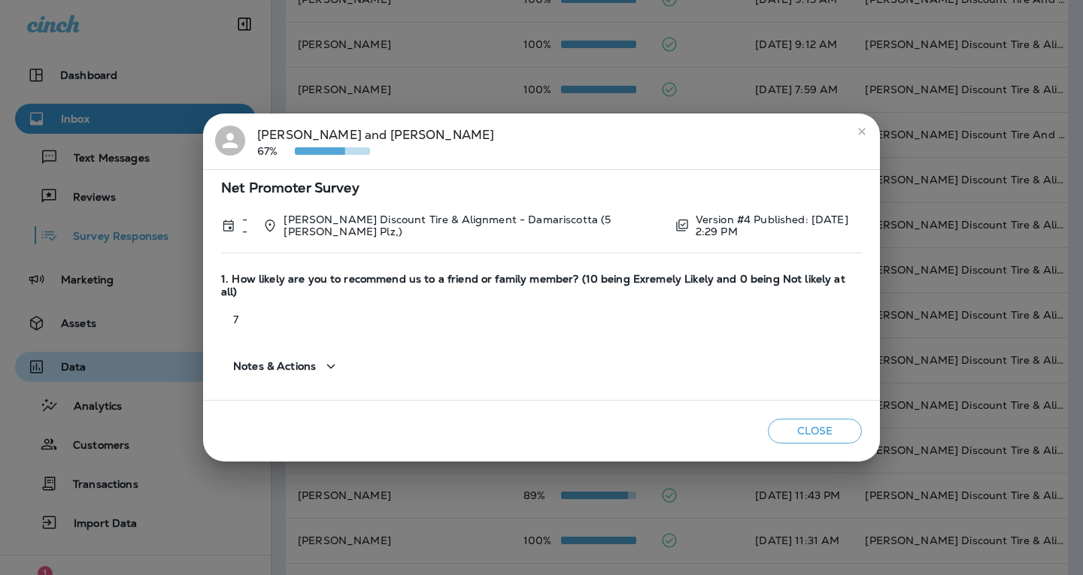
click at [812, 426] on button "Close" at bounding box center [815, 431] width 94 height 25
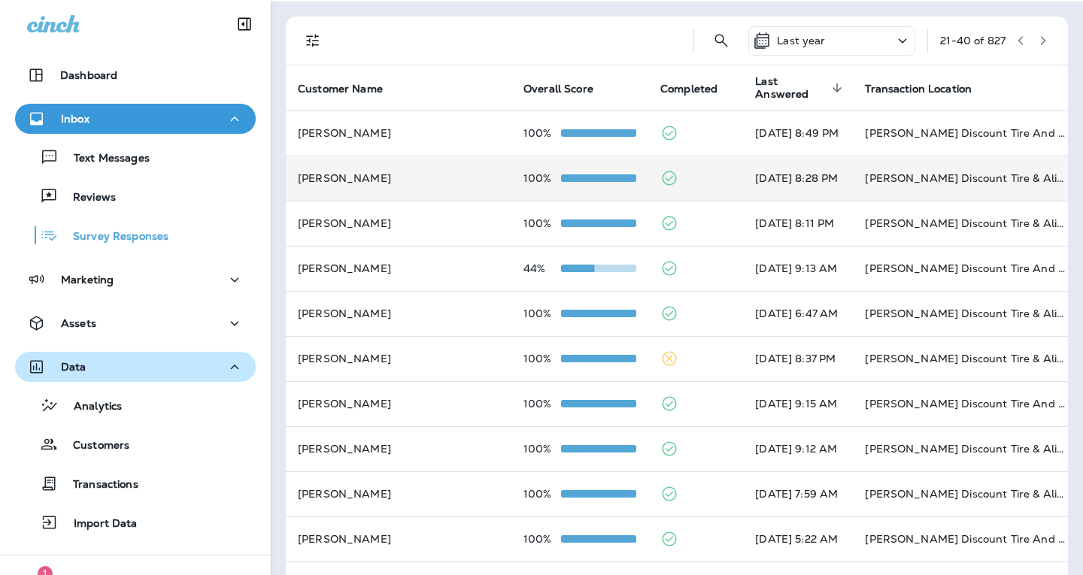
scroll to position [0, 0]
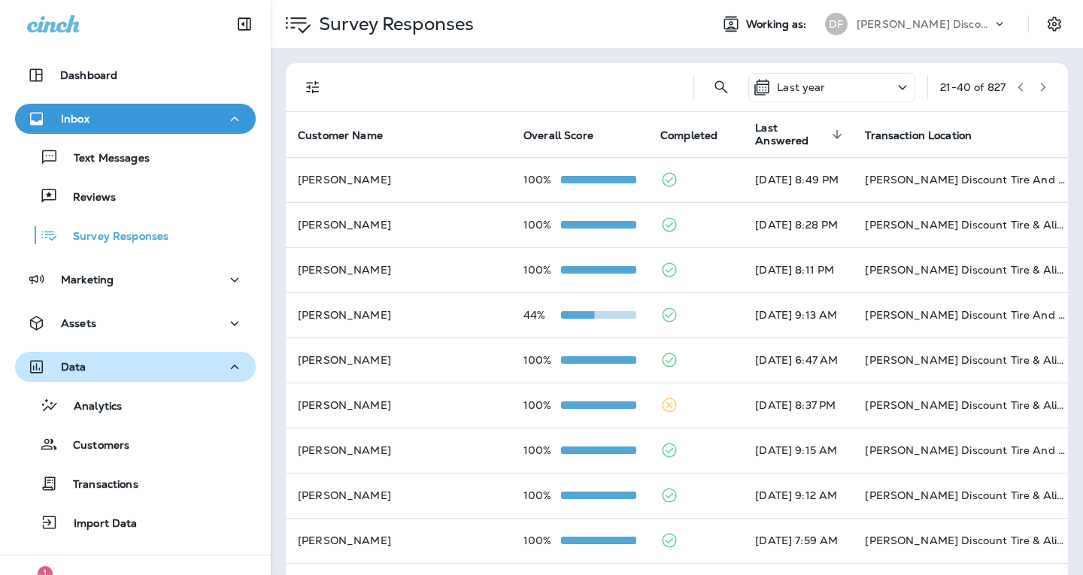
click at [1037, 89] on icon "button" at bounding box center [1042, 87] width 11 height 11
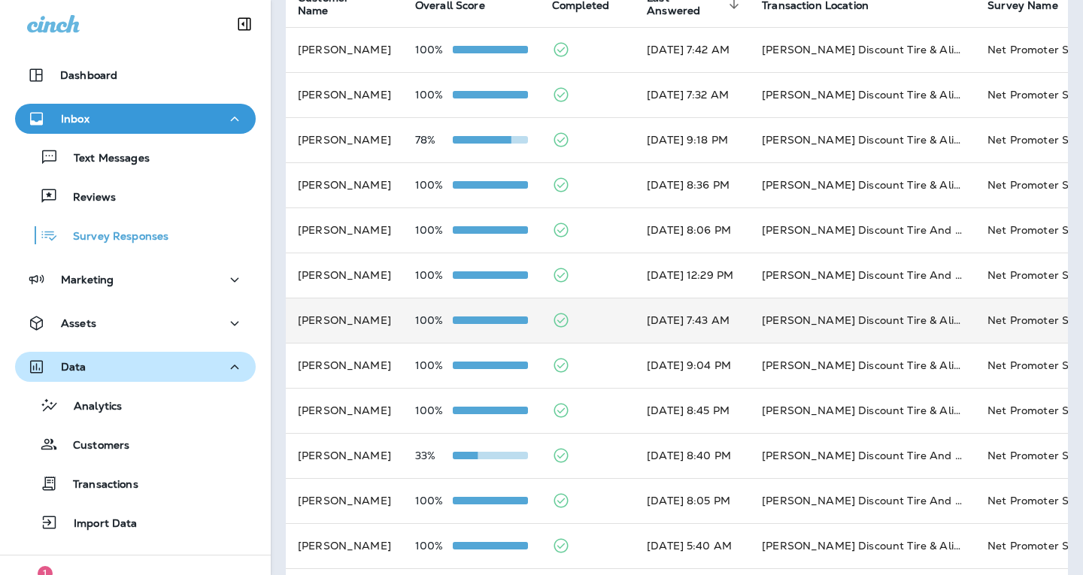
scroll to position [150, 0]
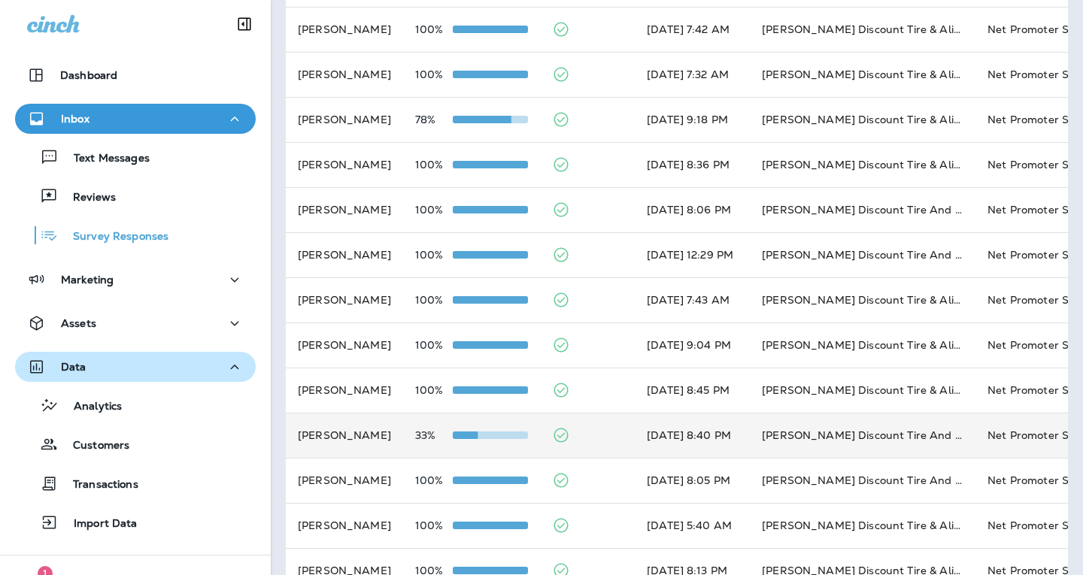
click at [489, 431] on div at bounding box center [490, 435] width 75 height 12
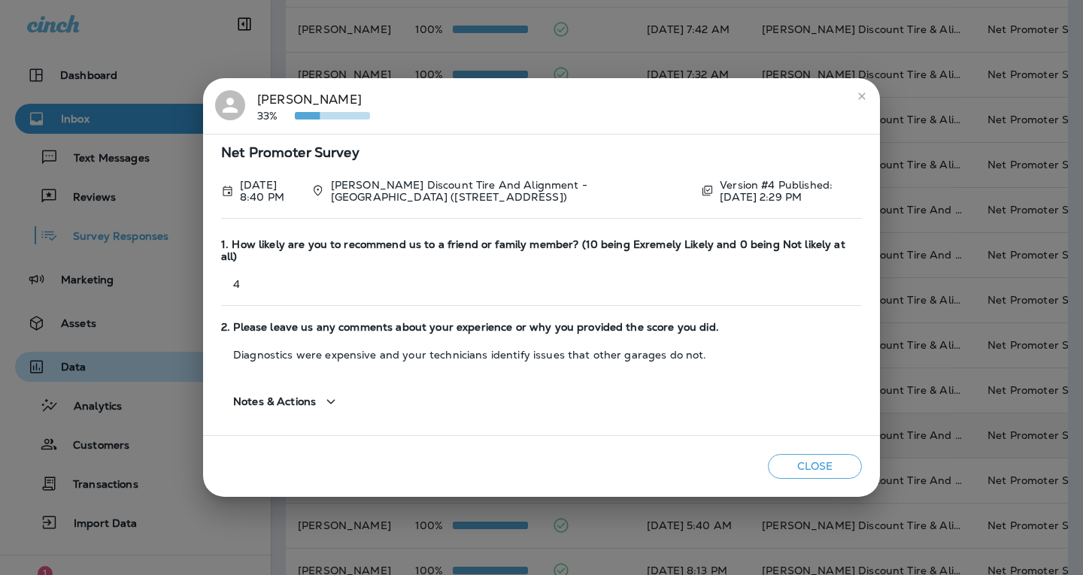
click at [796, 463] on button "Close" at bounding box center [815, 466] width 94 height 25
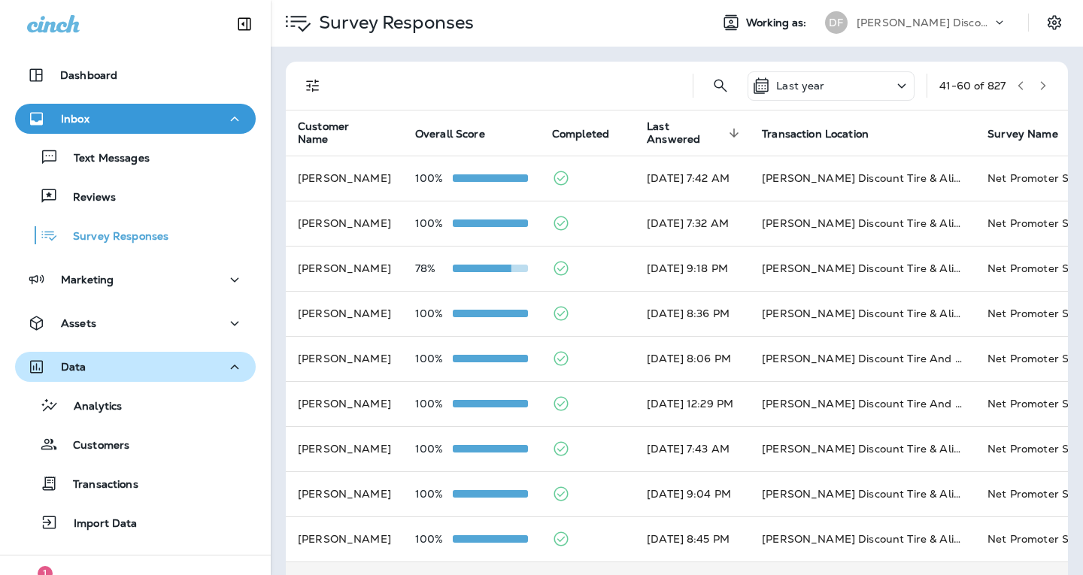
scroll to position [0, 0]
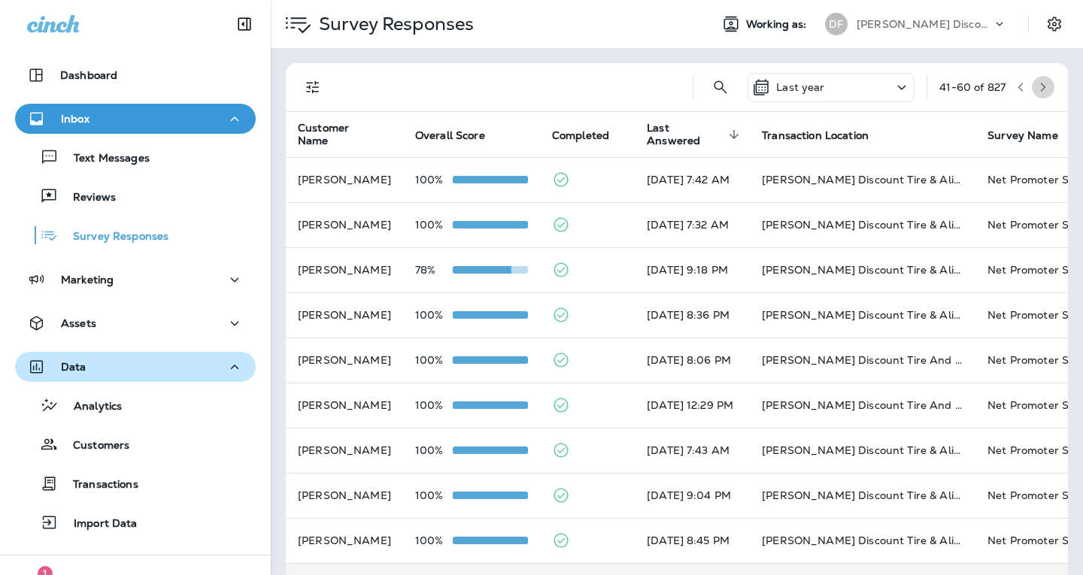
click at [1037, 88] on icon "button" at bounding box center [1042, 87] width 11 height 11
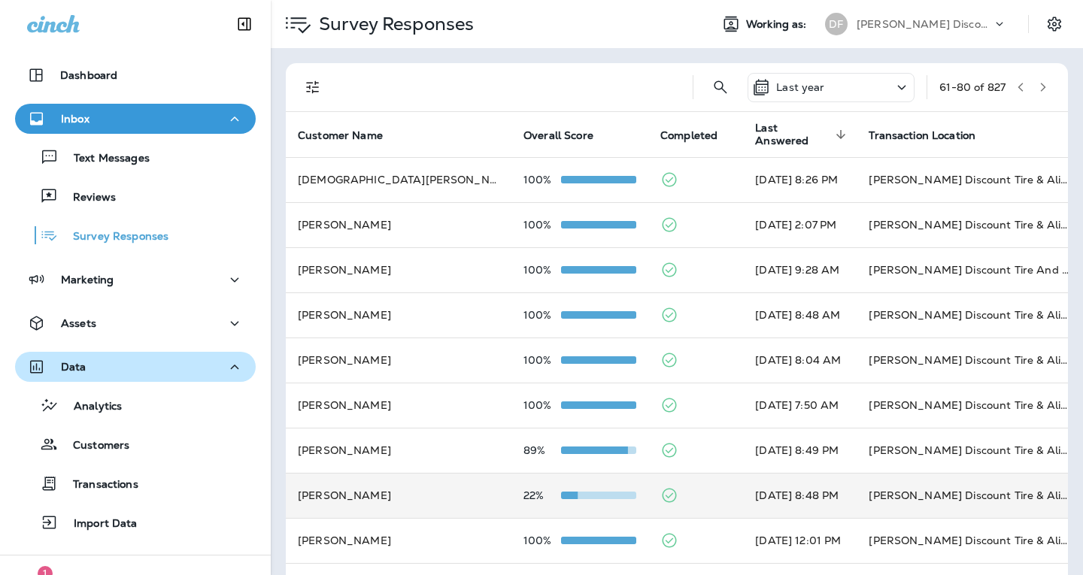
click at [403, 483] on td "[PERSON_NAME]" at bounding box center [399, 495] width 226 height 45
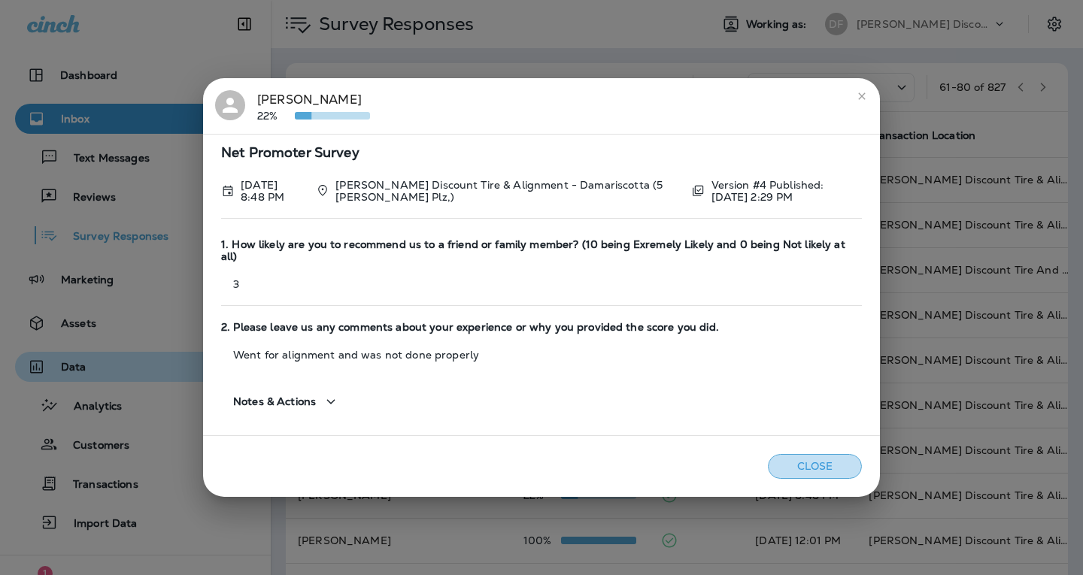
click at [825, 459] on button "Close" at bounding box center [815, 466] width 94 height 25
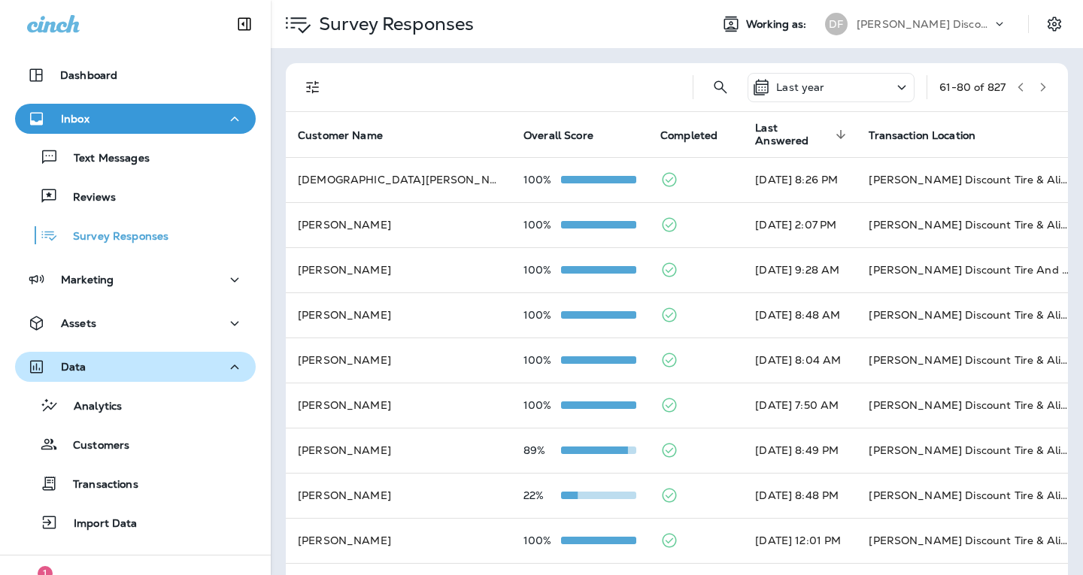
click at [1037, 86] on icon "button" at bounding box center [1042, 87] width 11 height 11
click at [1037, 88] on icon "button" at bounding box center [1042, 87] width 11 height 11
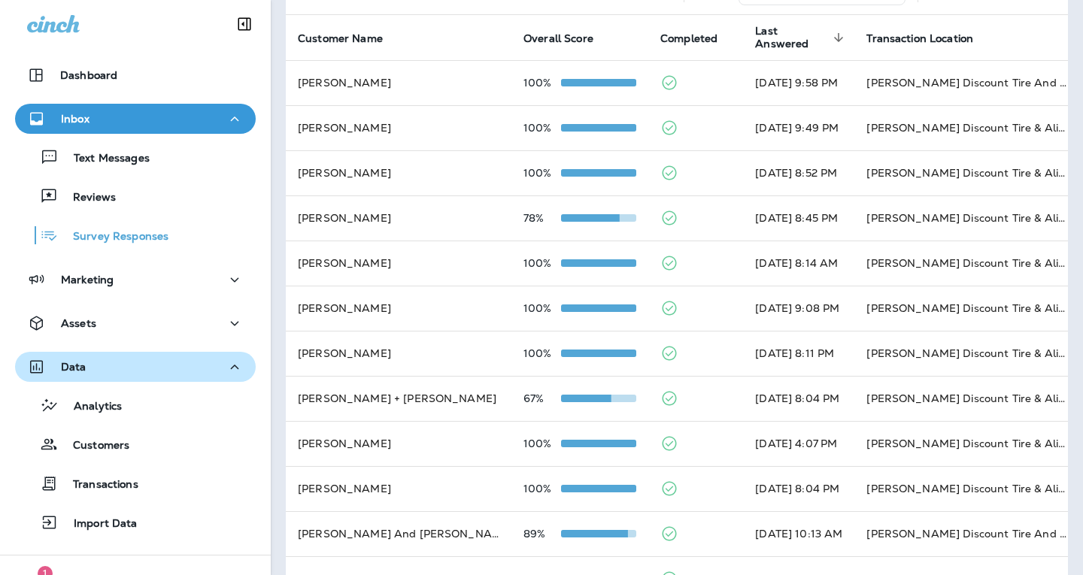
scroll to position [150, 0]
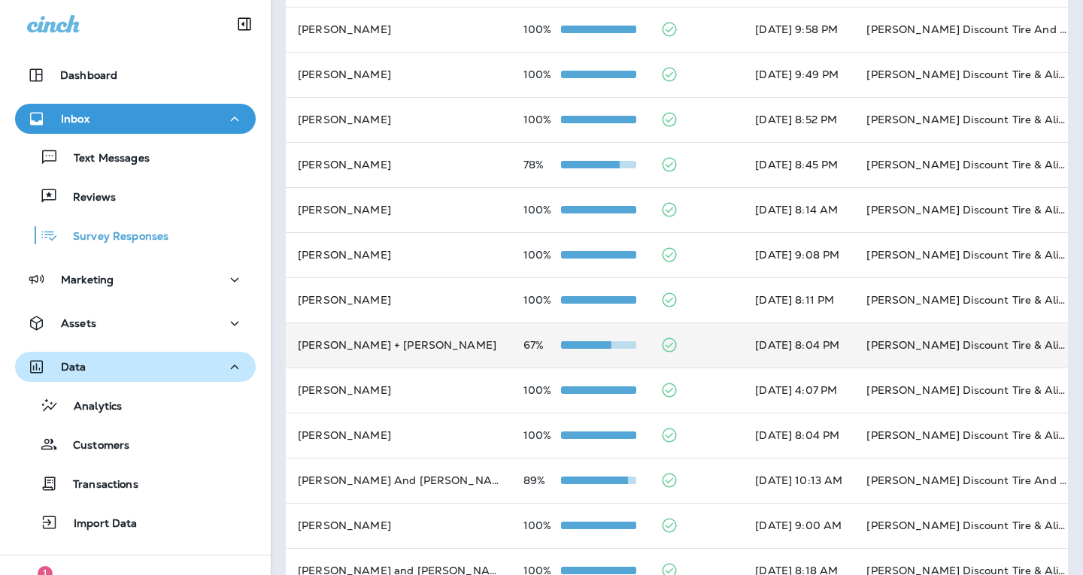
click at [536, 347] on span at bounding box center [573, 345] width 75 height 8
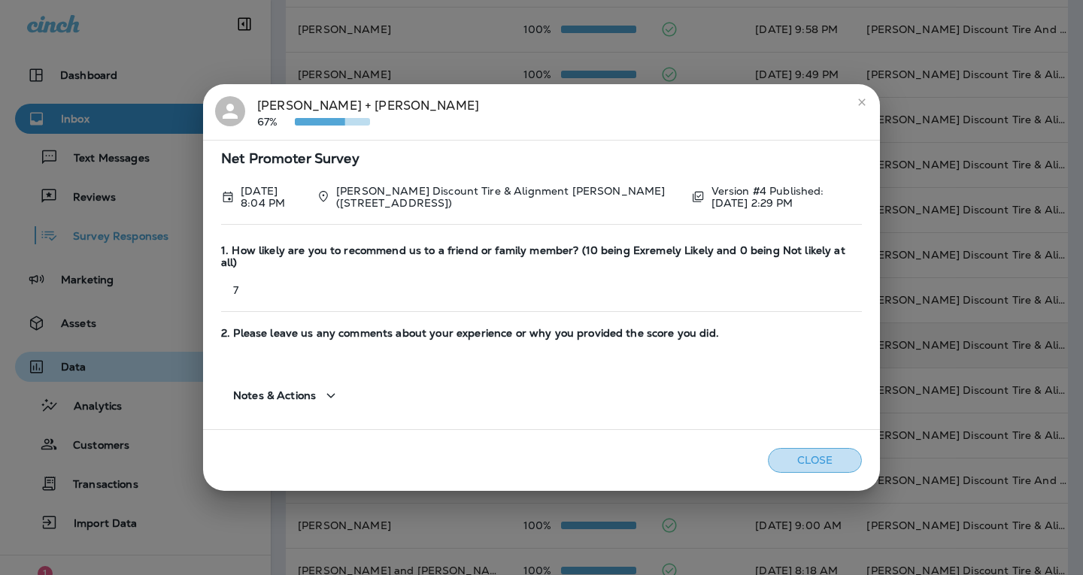
click at [810, 456] on button "Close" at bounding box center [815, 460] width 94 height 25
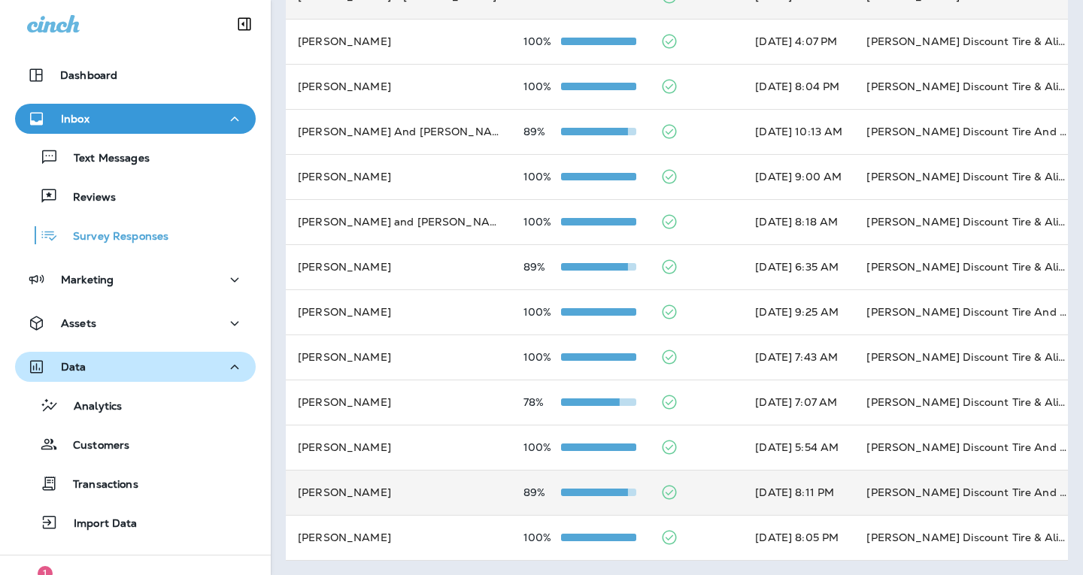
scroll to position [513, 0]
click at [561, 486] on div at bounding box center [598, 492] width 75 height 12
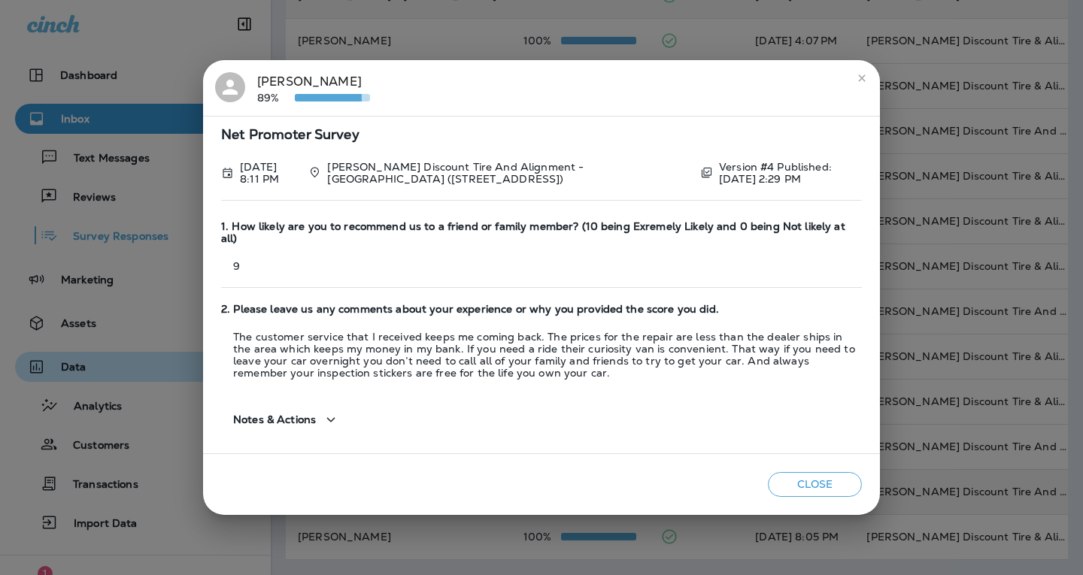
scroll to position [454, 0]
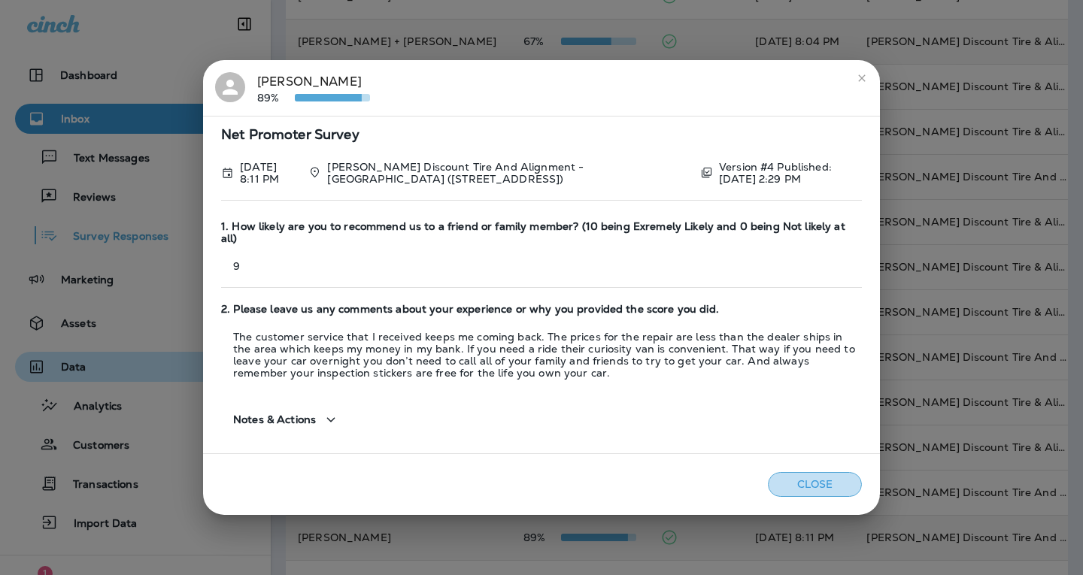
click at [812, 480] on button "Close" at bounding box center [815, 484] width 94 height 25
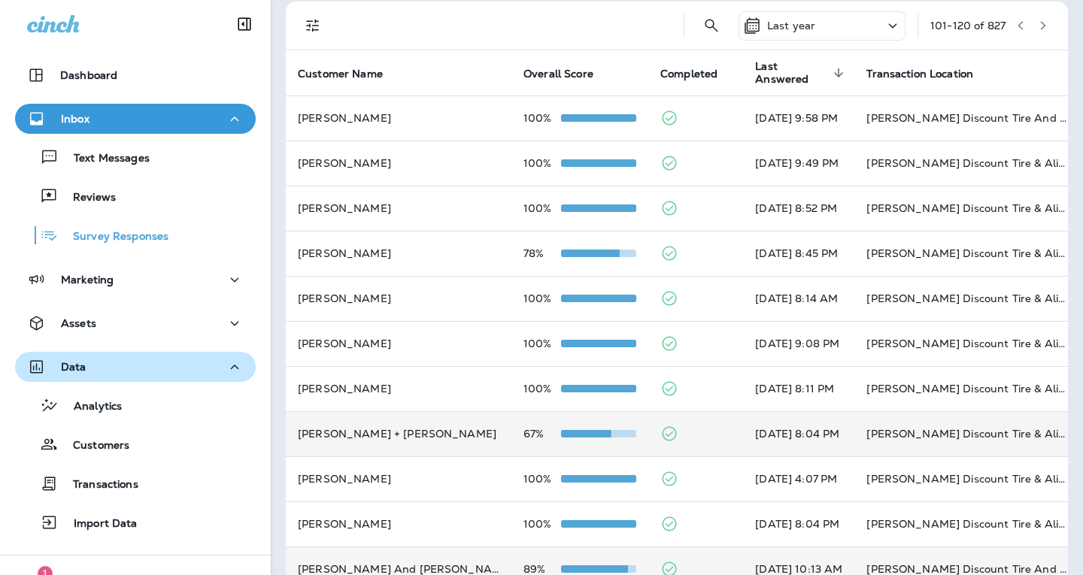
scroll to position [0, 0]
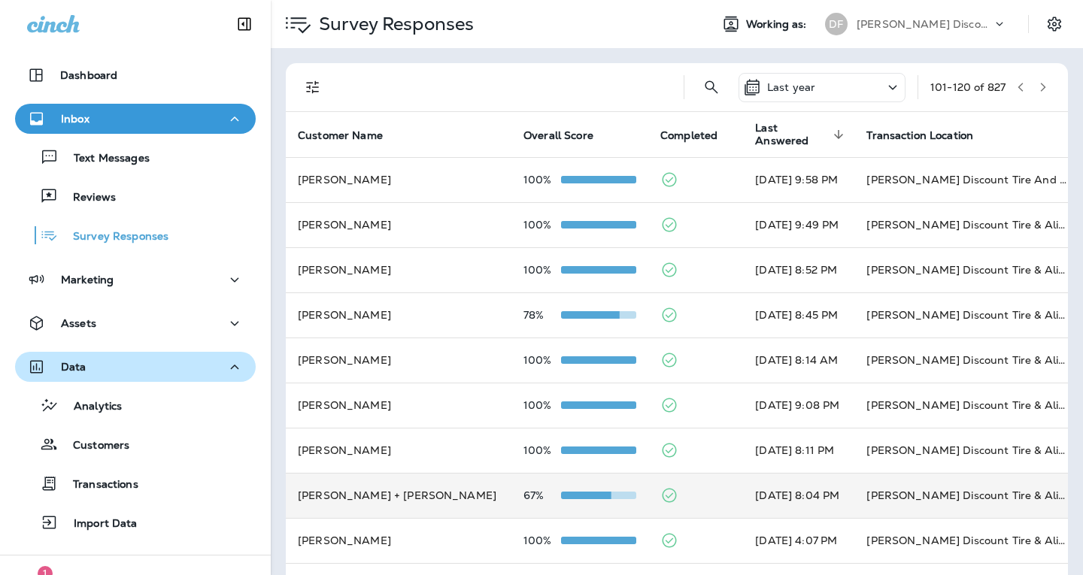
click at [1031, 92] on button "button" at bounding box center [1042, 87] width 23 height 23
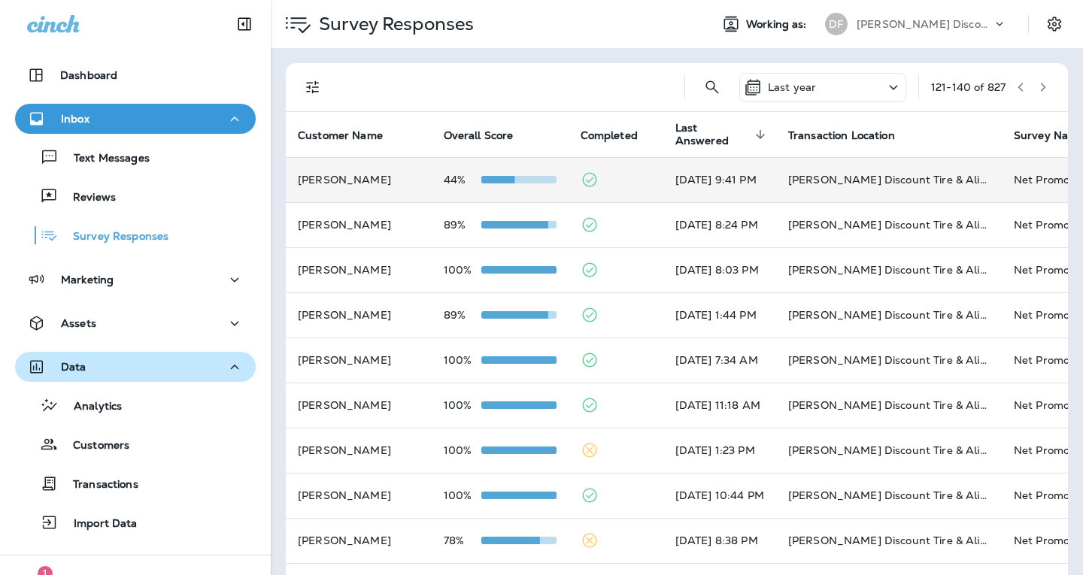
click at [333, 179] on td "[PERSON_NAME]" at bounding box center [359, 179] width 146 height 45
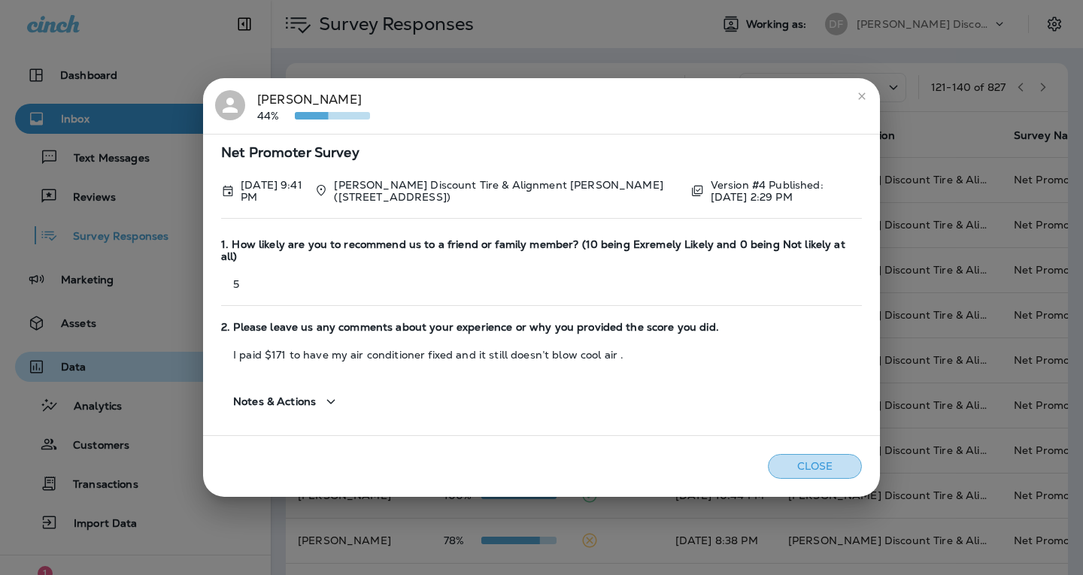
click at [838, 467] on button "Close" at bounding box center [815, 466] width 94 height 25
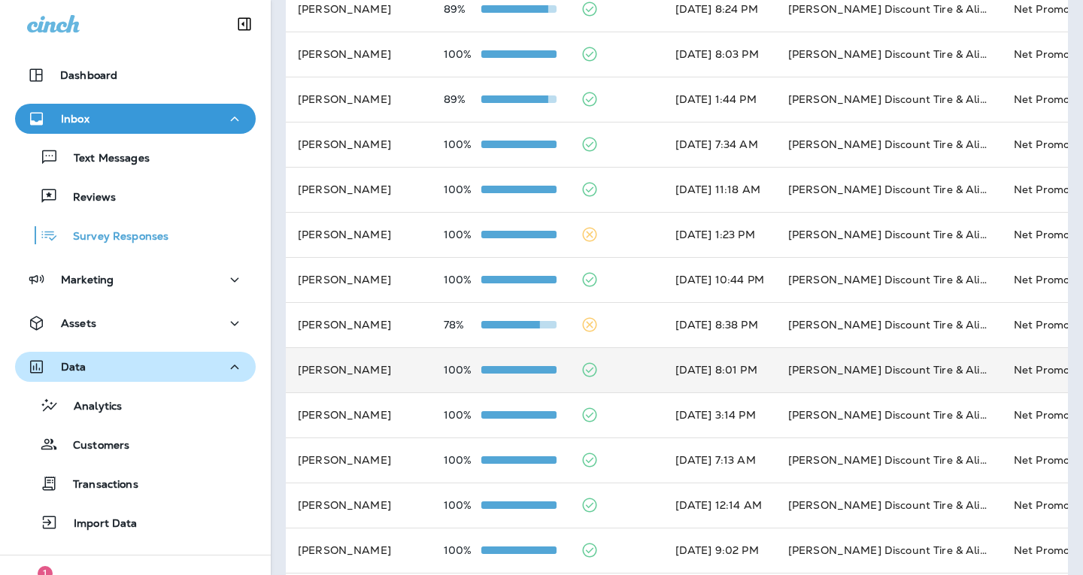
scroll to position [226, 0]
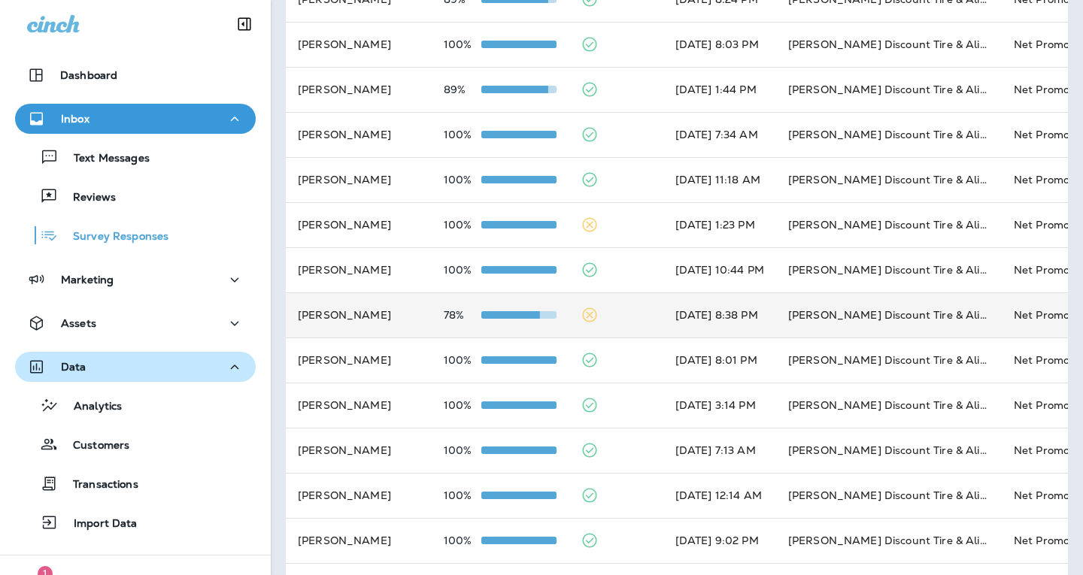
click at [522, 317] on span at bounding box center [518, 315] width 75 height 8
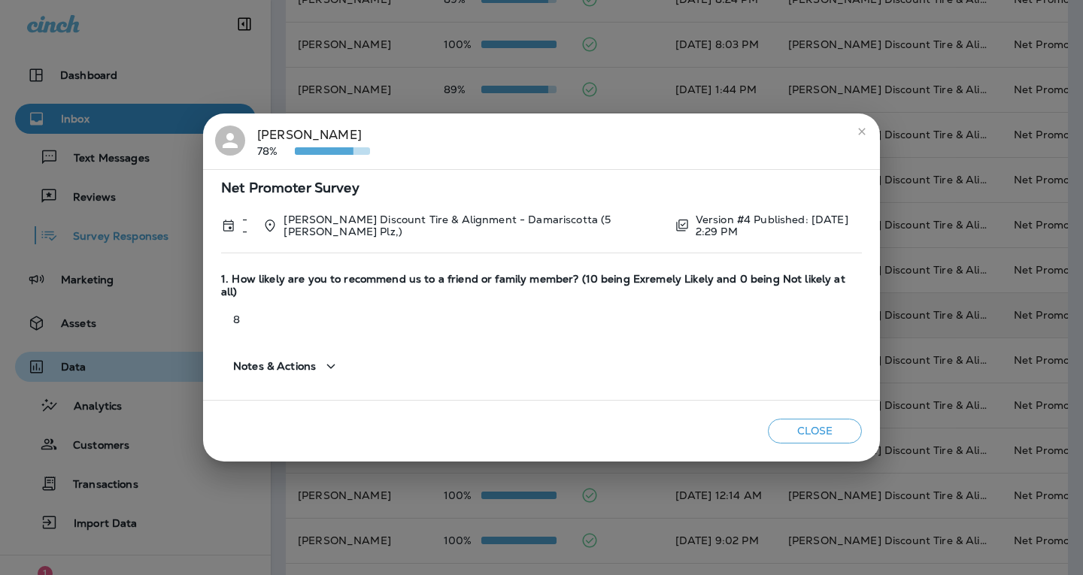
click at [834, 429] on button "Close" at bounding box center [815, 431] width 94 height 25
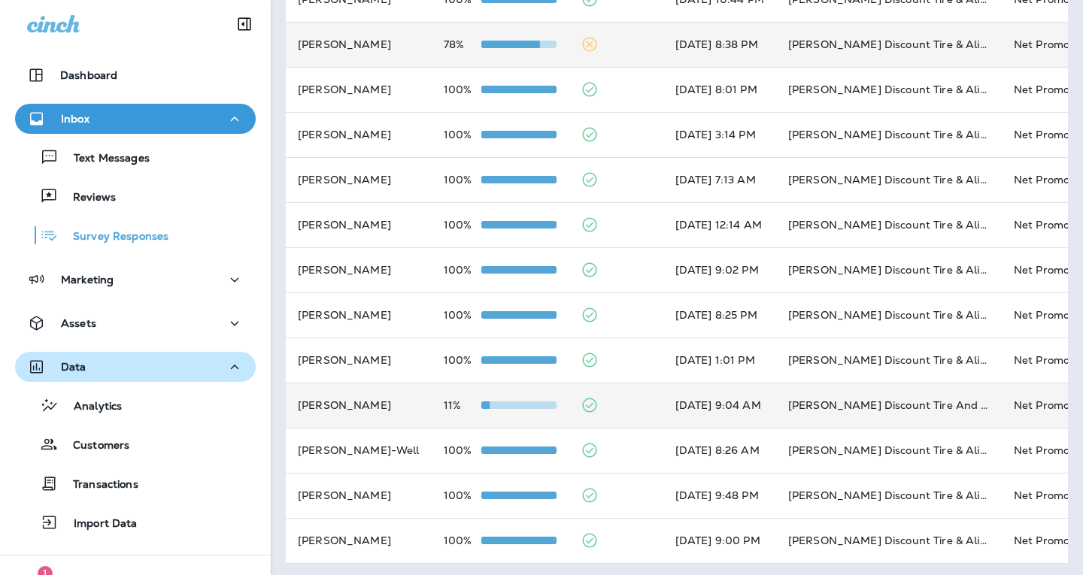
scroll to position [513, 0]
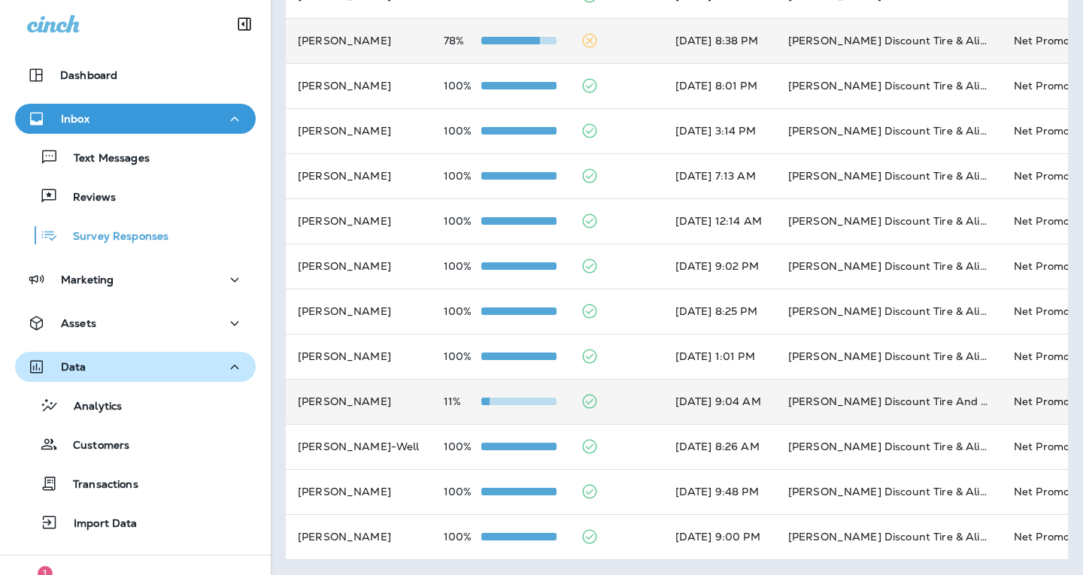
click at [506, 399] on td "11%" at bounding box center [500, 401] width 137 height 45
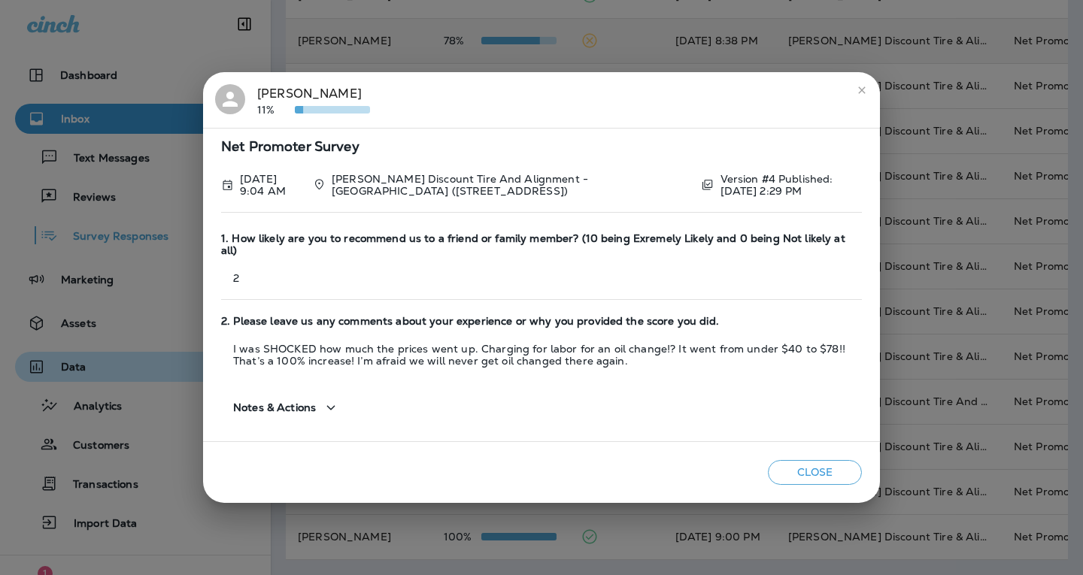
scroll to position [454, 0]
click at [813, 465] on button "Close" at bounding box center [815, 472] width 94 height 25
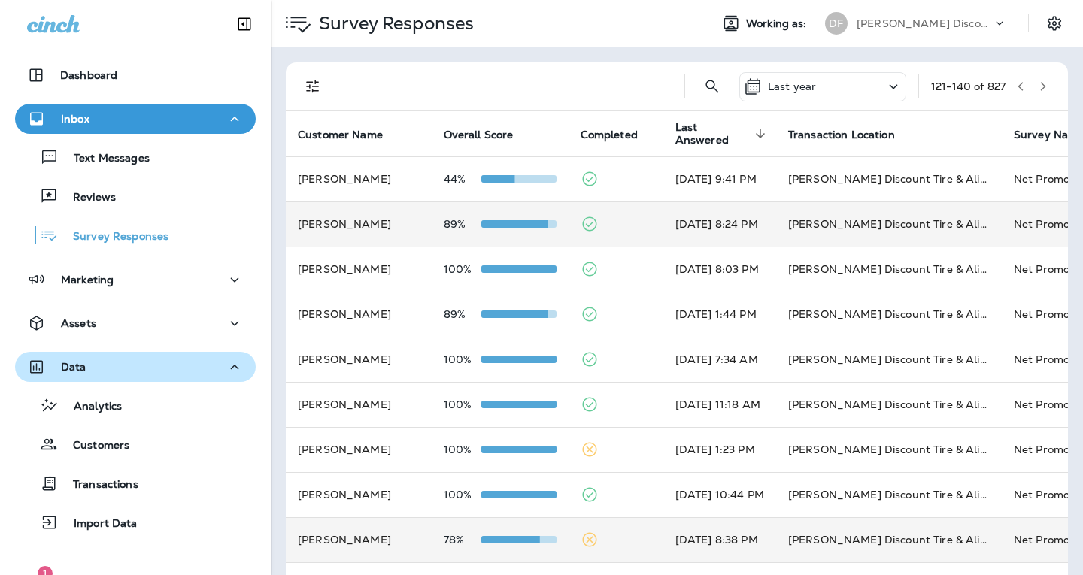
scroll to position [0, 0]
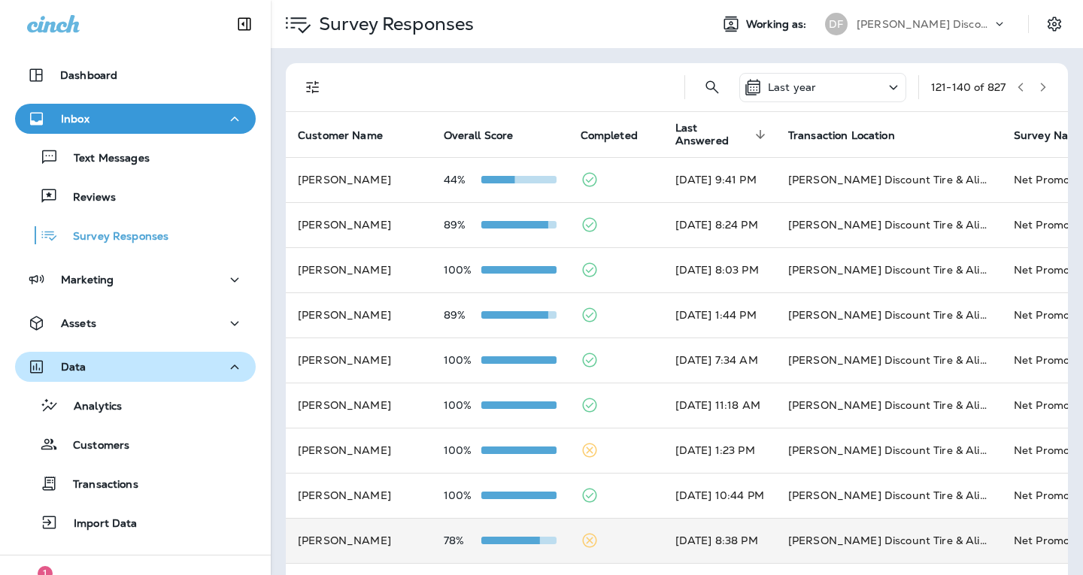
click at [1037, 89] on icon "button" at bounding box center [1042, 87] width 11 height 11
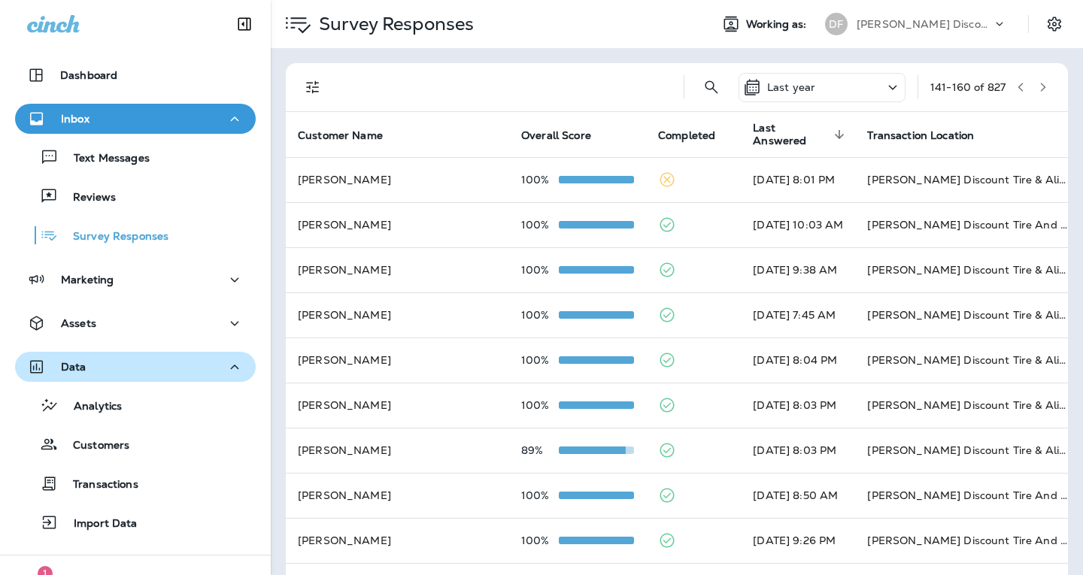
click at [1037, 89] on icon "button" at bounding box center [1042, 87] width 11 height 11
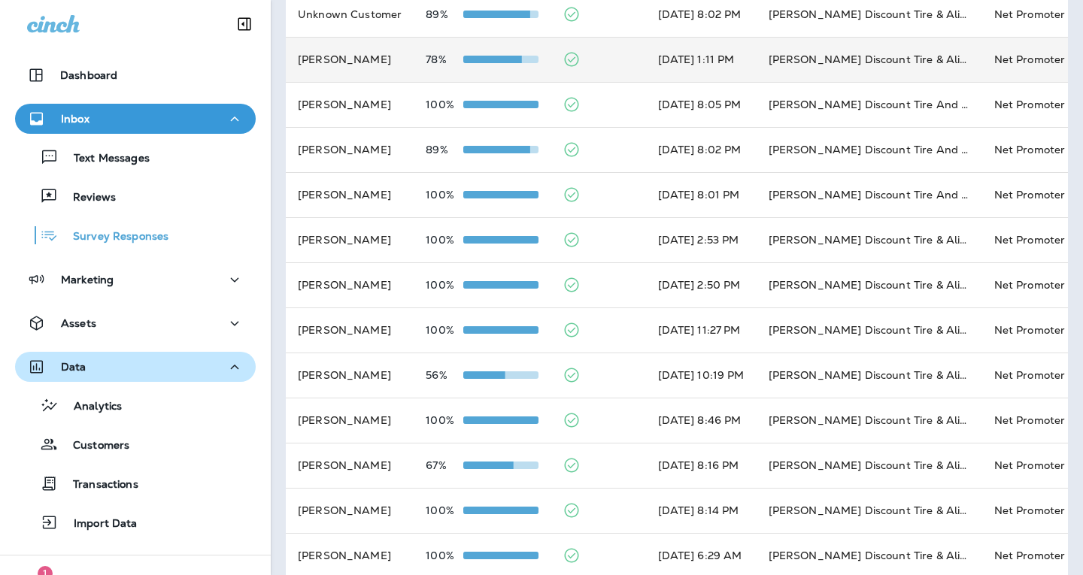
scroll to position [451, 0]
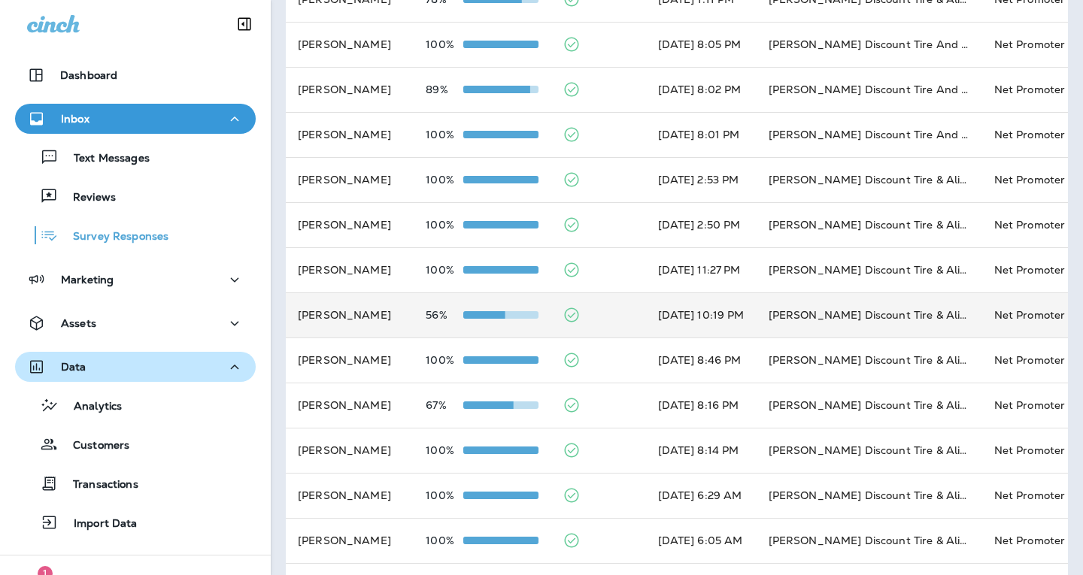
click at [508, 312] on span at bounding box center [500, 315] width 75 height 8
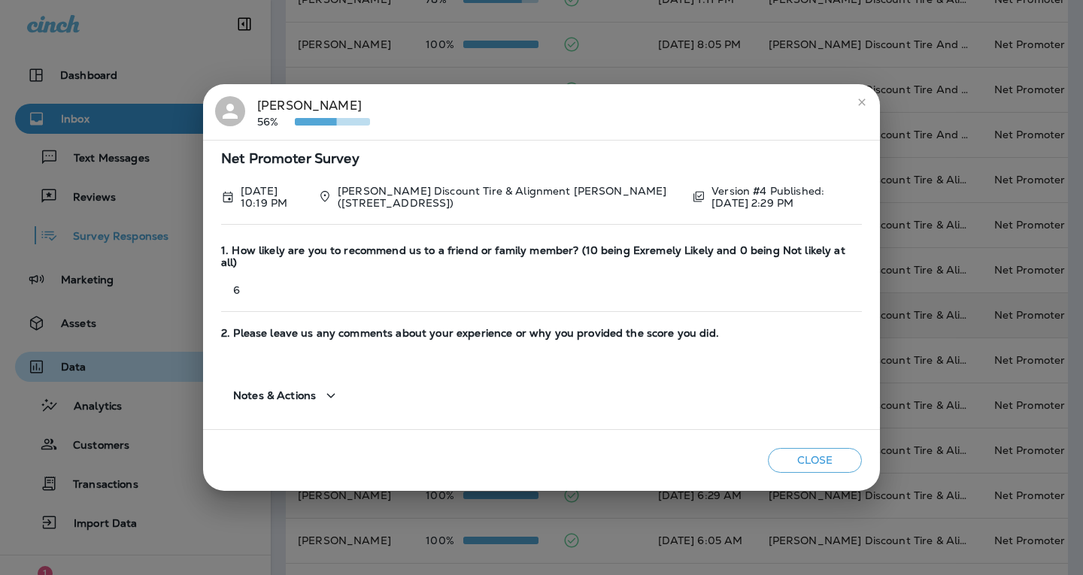
click at [838, 462] on button "Close" at bounding box center [815, 460] width 94 height 25
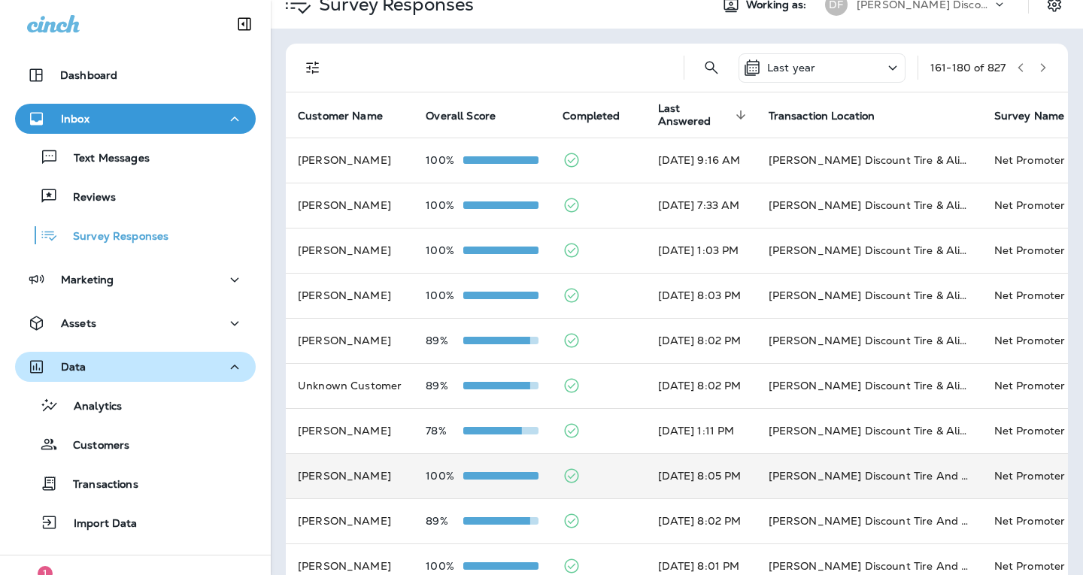
scroll to position [0, 0]
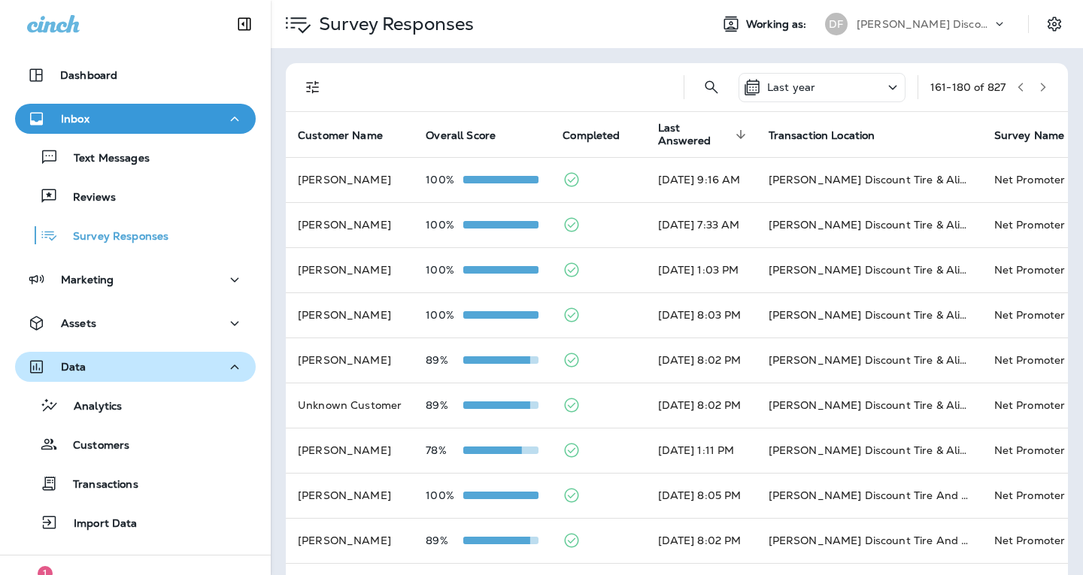
click at [1037, 86] on icon "button" at bounding box center [1042, 87] width 11 height 11
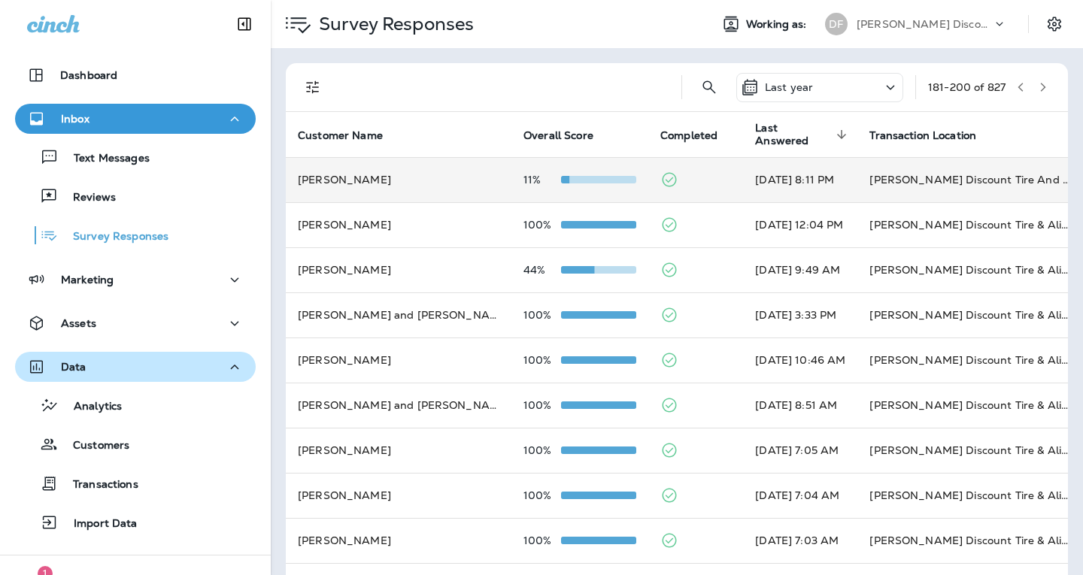
click at [561, 178] on span at bounding box center [598, 180] width 75 height 8
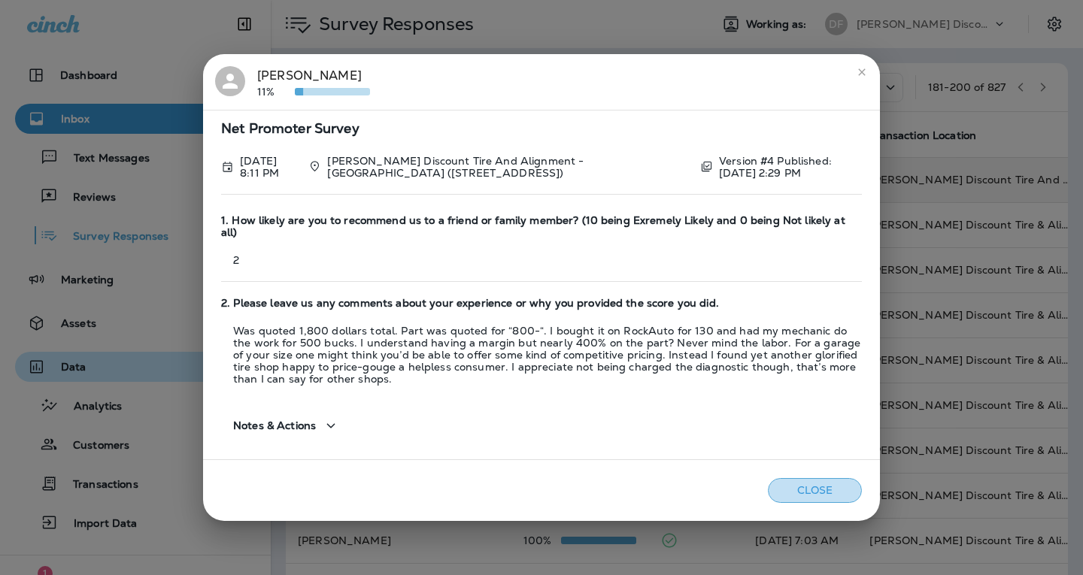
click at [827, 484] on button "Close" at bounding box center [815, 490] width 94 height 25
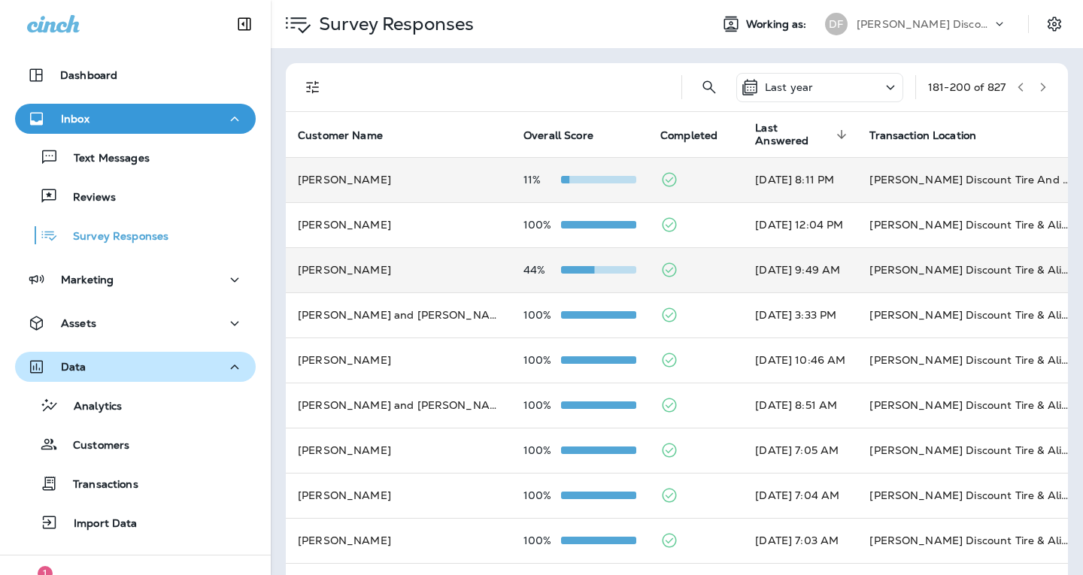
click at [561, 274] on div at bounding box center [598, 270] width 75 height 12
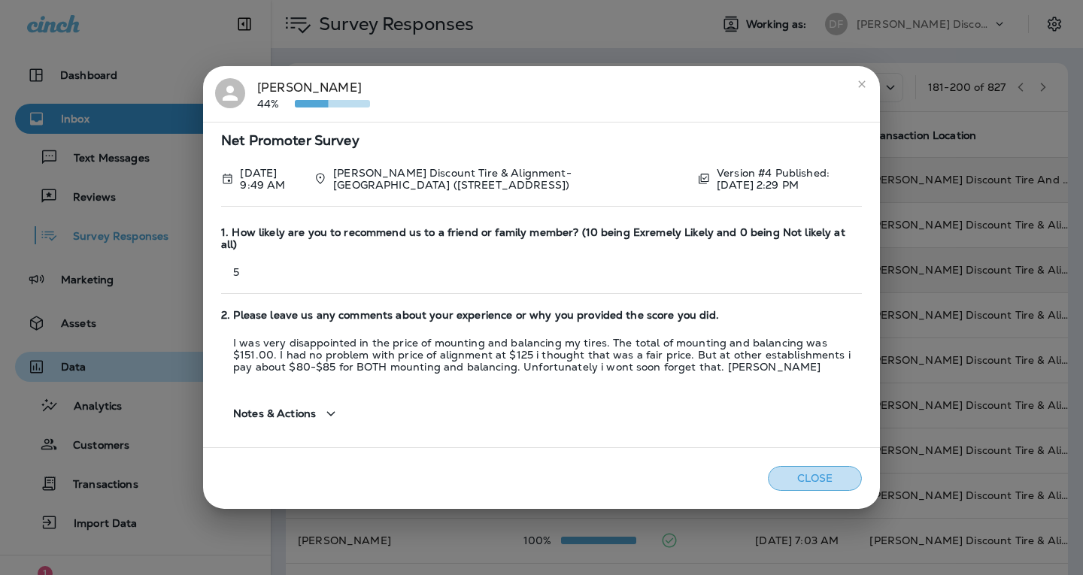
click at [795, 467] on button "Close" at bounding box center [815, 478] width 94 height 25
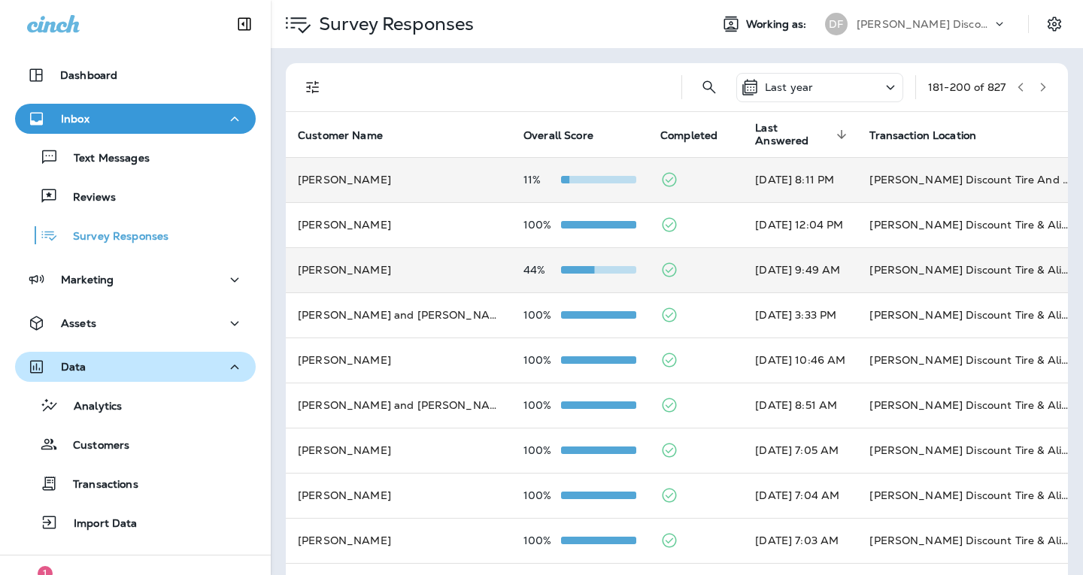
click at [1037, 84] on icon "button" at bounding box center [1042, 87] width 11 height 11
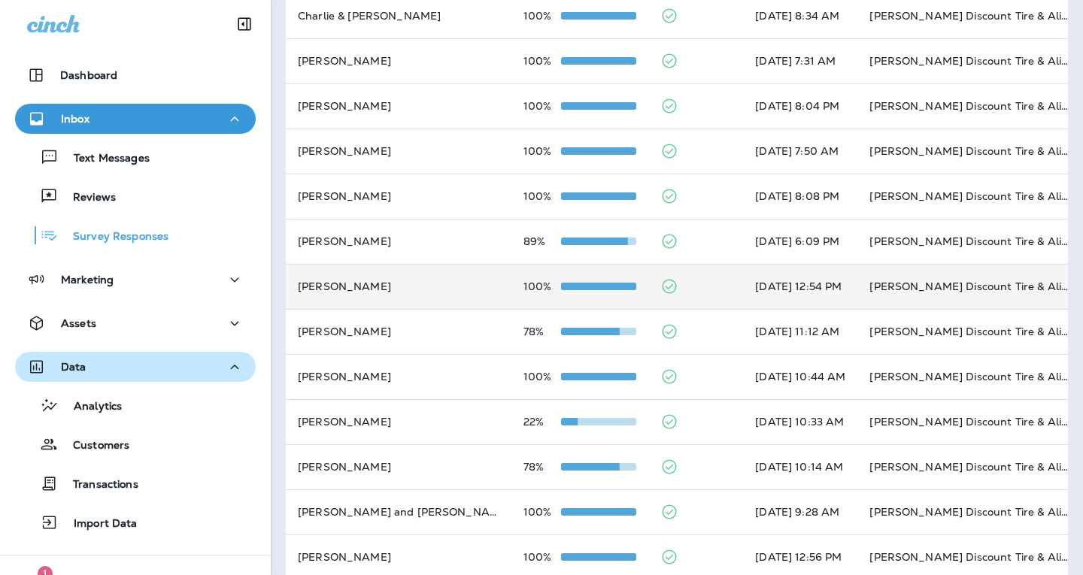
scroll to position [226, 0]
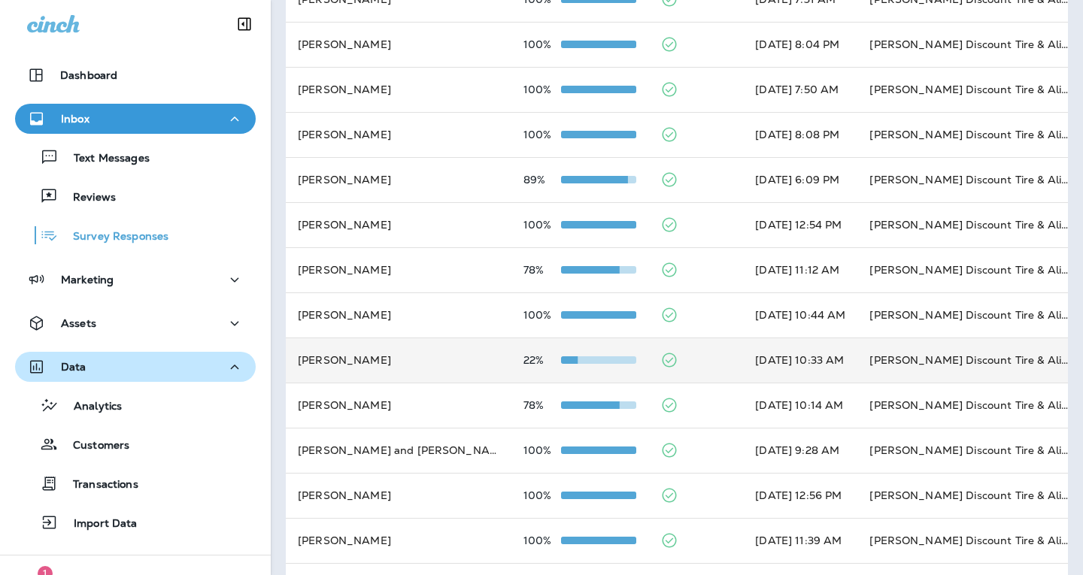
click at [561, 362] on span at bounding box center [598, 360] width 75 height 8
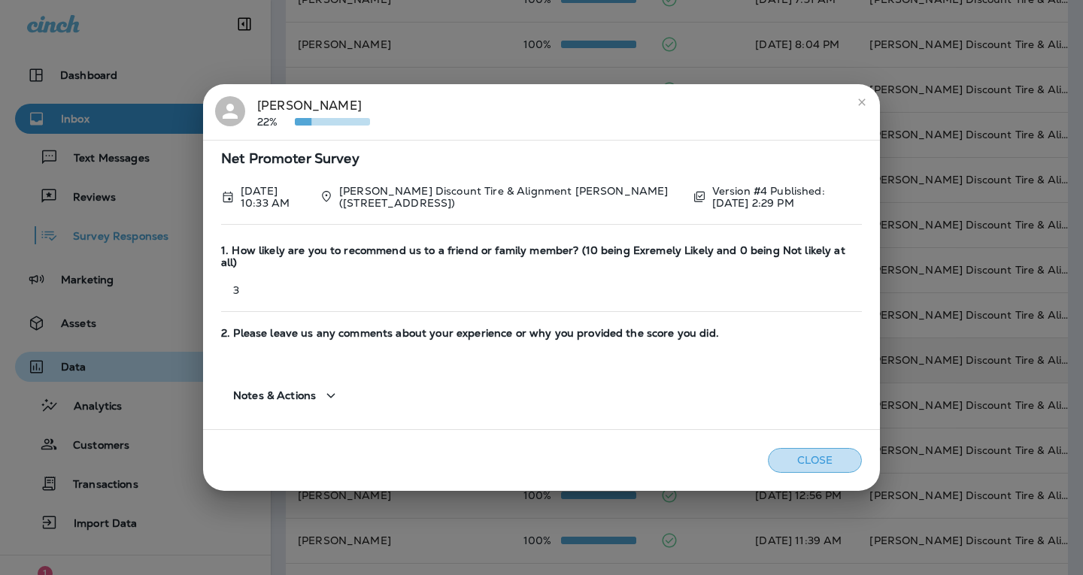
click at [796, 449] on button "Close" at bounding box center [815, 460] width 94 height 25
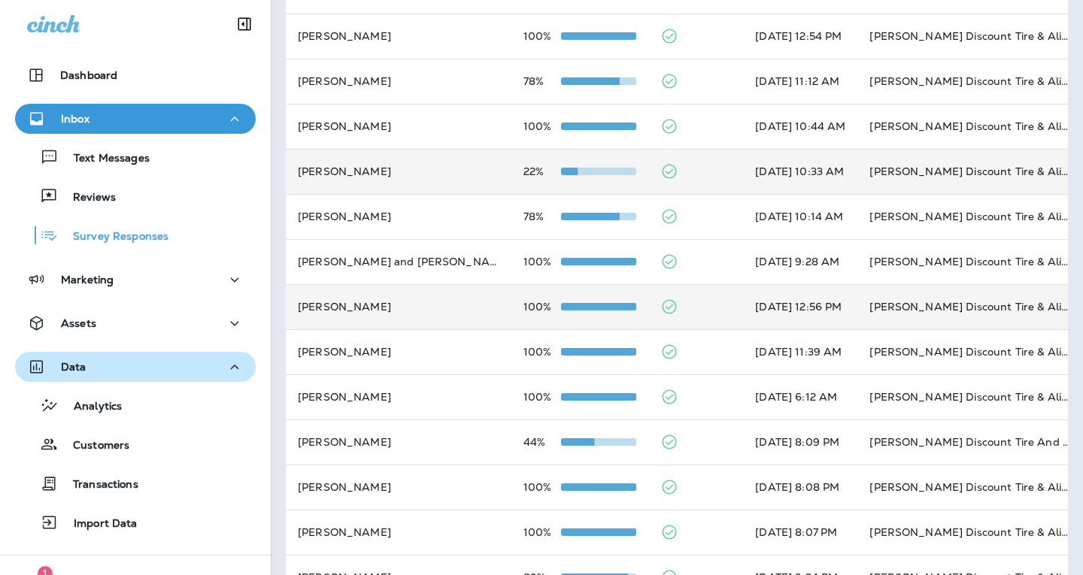
scroll to position [451, 0]
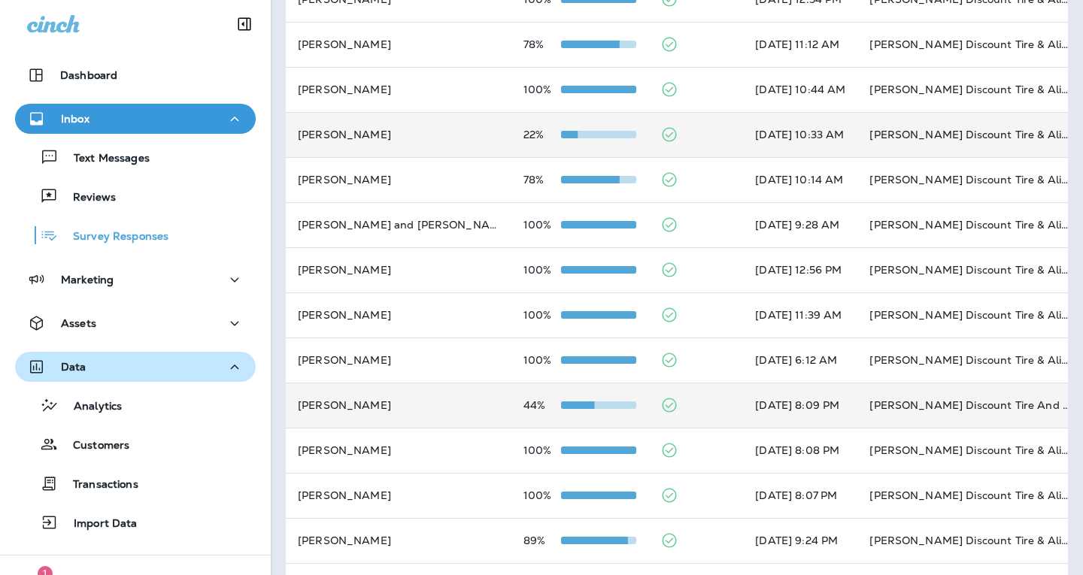
click at [561, 400] on div at bounding box center [598, 405] width 75 height 12
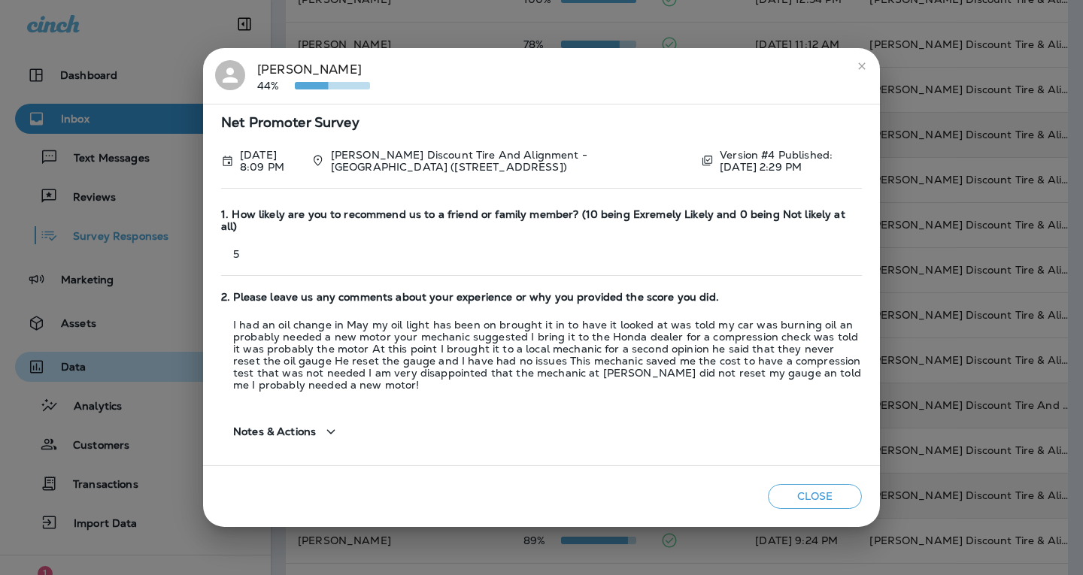
click at [813, 484] on button "Close" at bounding box center [815, 496] width 94 height 25
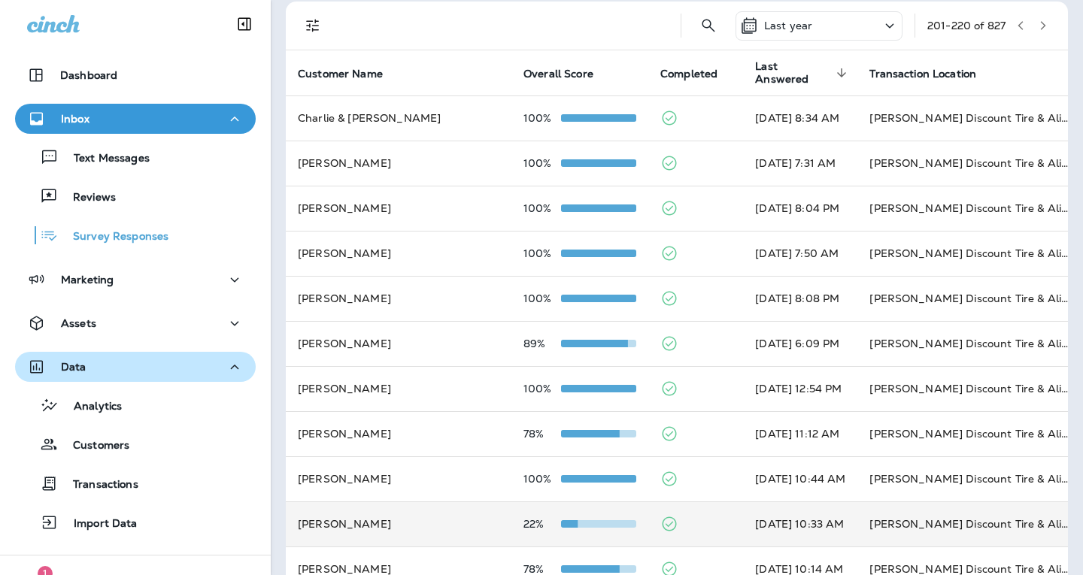
scroll to position [0, 0]
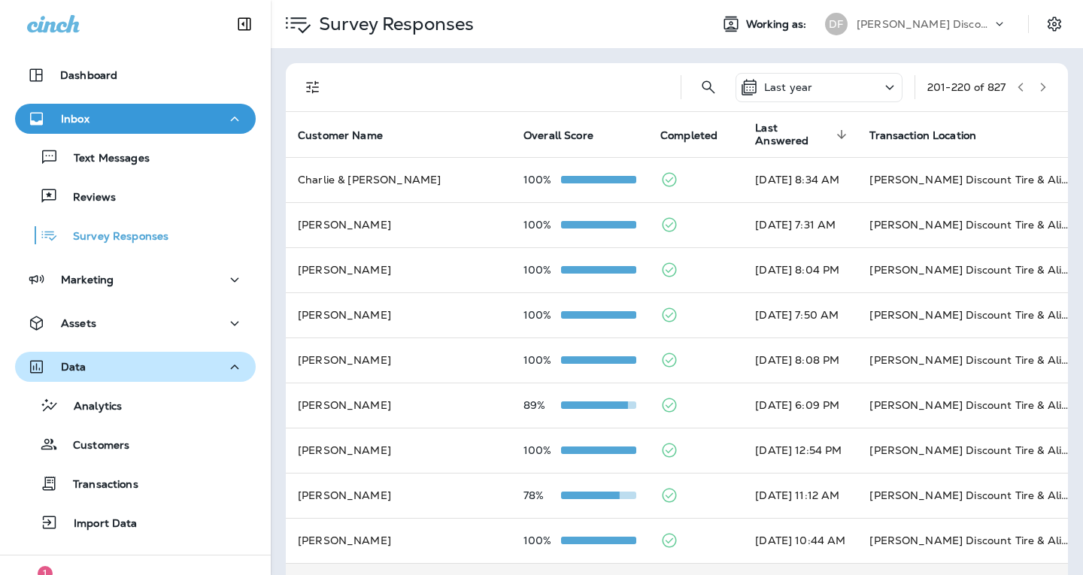
click at [1037, 84] on icon "button" at bounding box center [1042, 87] width 11 height 11
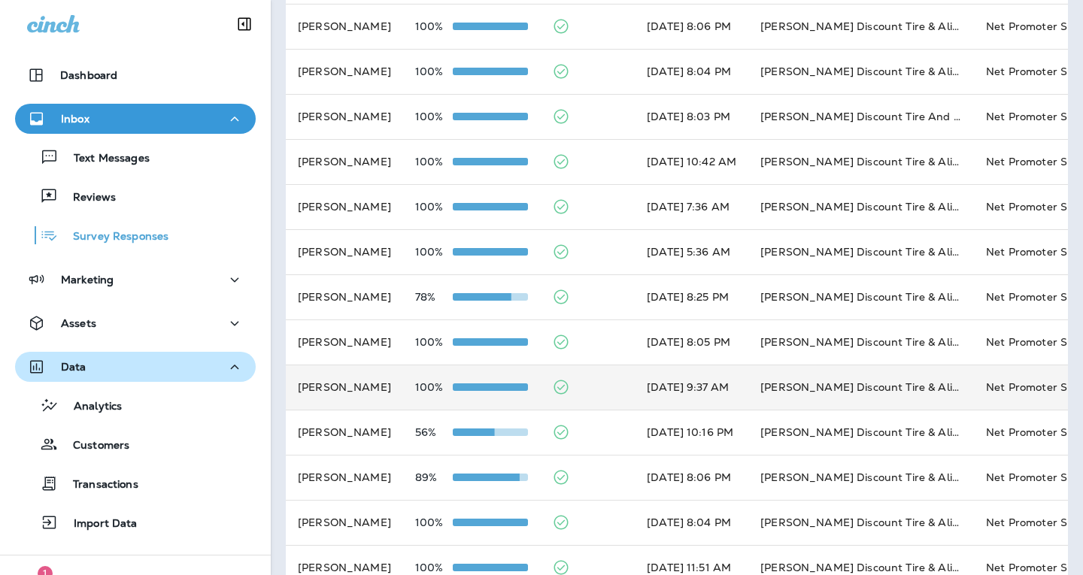
scroll to position [226, 0]
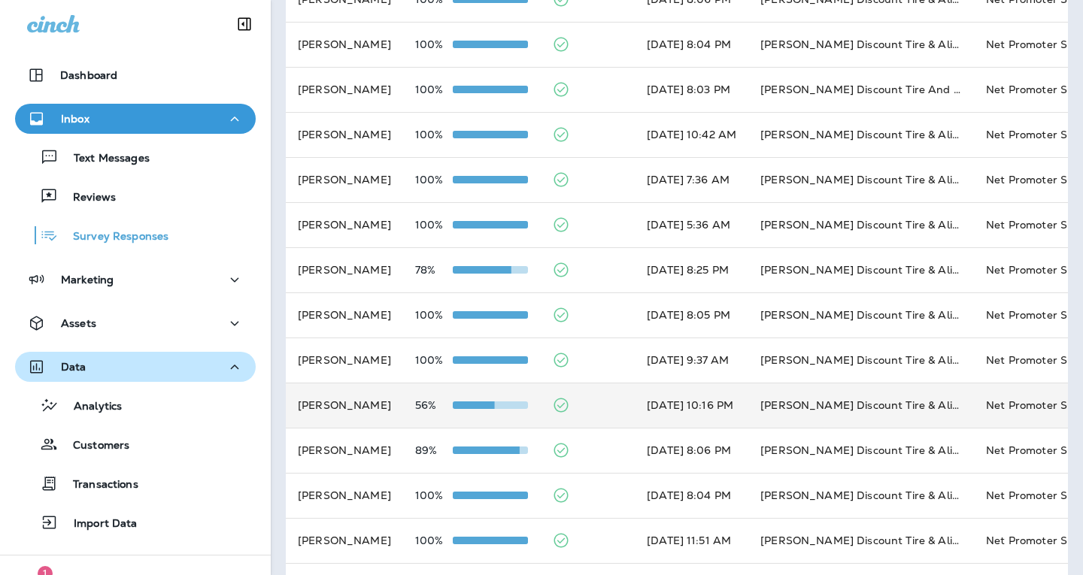
click at [392, 401] on td "[PERSON_NAME]" at bounding box center [344, 405] width 117 height 45
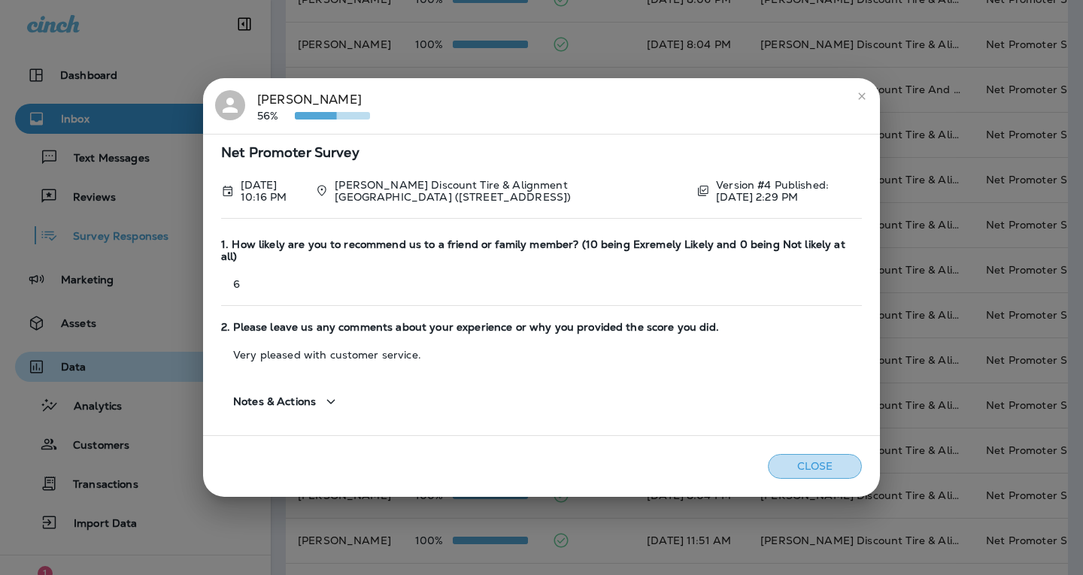
click at [810, 457] on button "Close" at bounding box center [815, 466] width 94 height 25
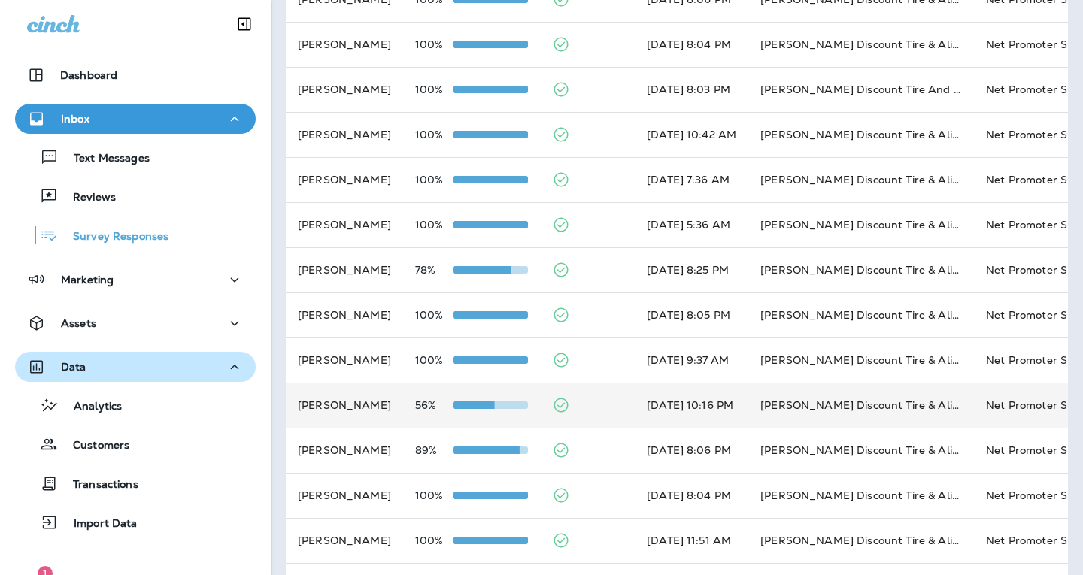
click at [497, 409] on div at bounding box center [490, 405] width 75 height 12
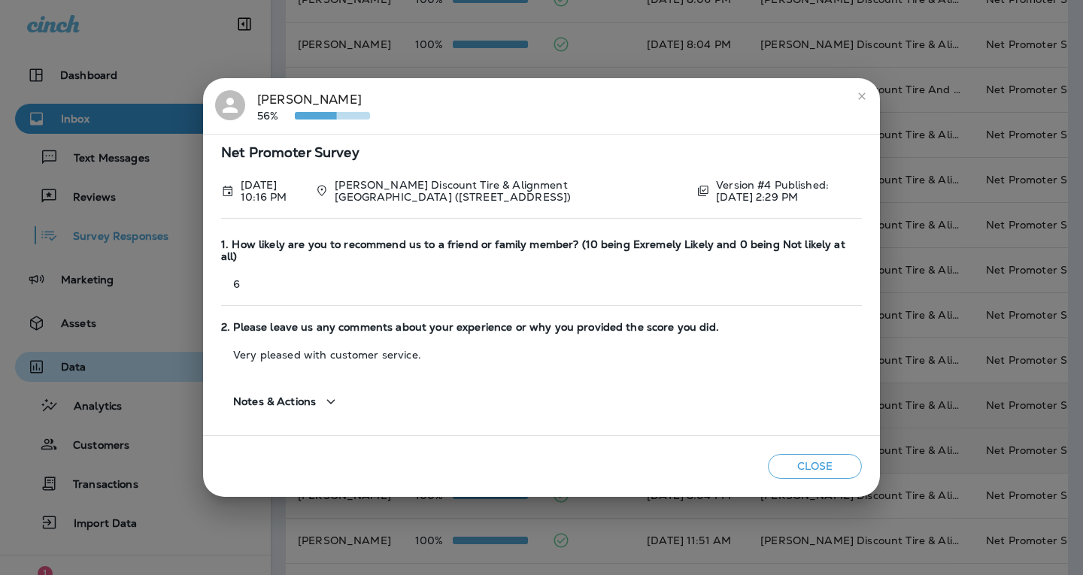
click at [800, 457] on button "Close" at bounding box center [815, 466] width 94 height 25
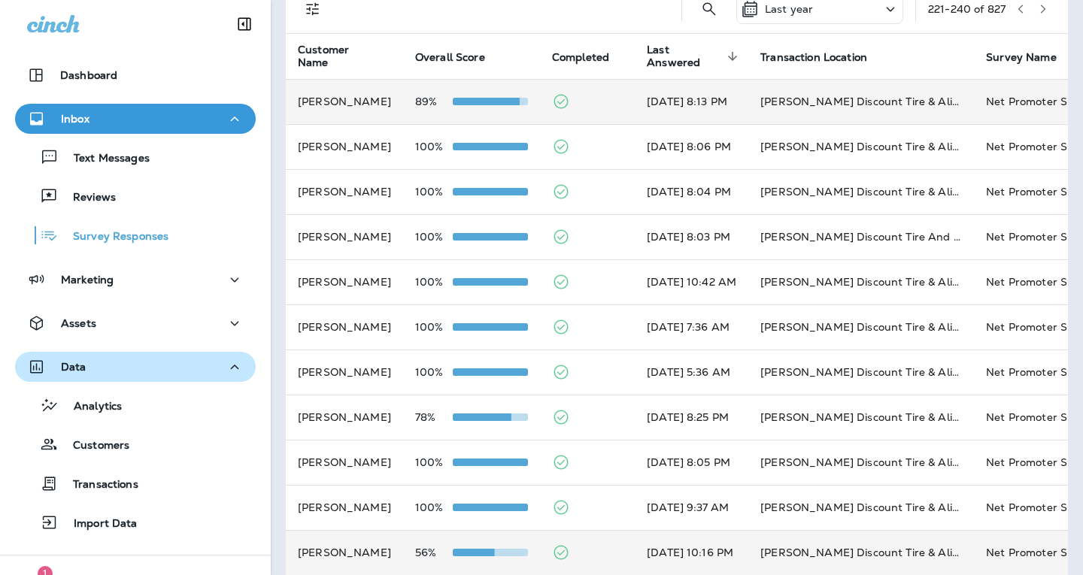
scroll to position [0, 0]
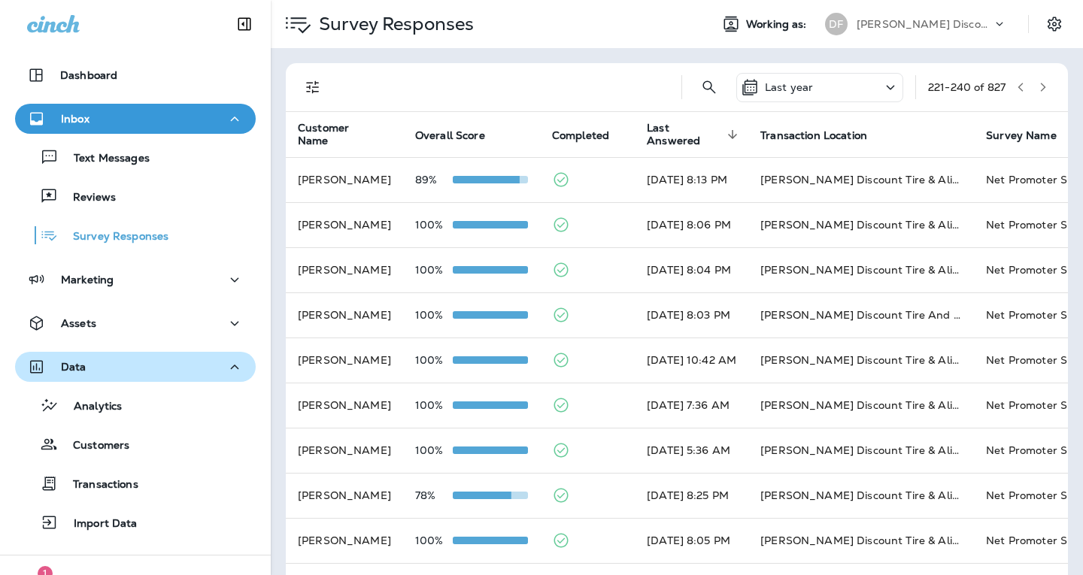
click at [1040, 86] on icon "button" at bounding box center [1042, 87] width 5 height 9
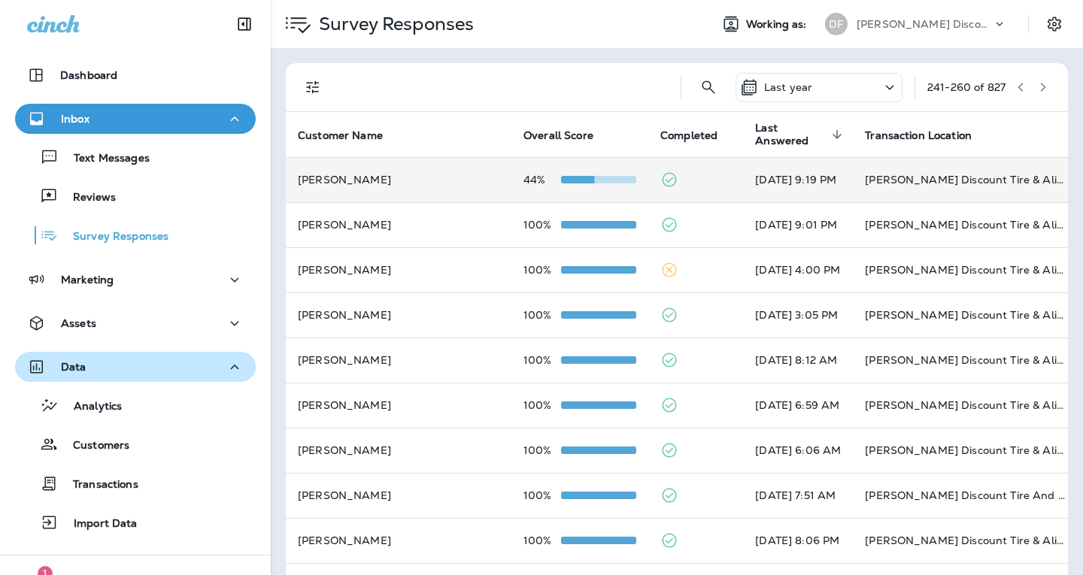
click at [523, 183] on p "44%" at bounding box center [542, 180] width 38 height 12
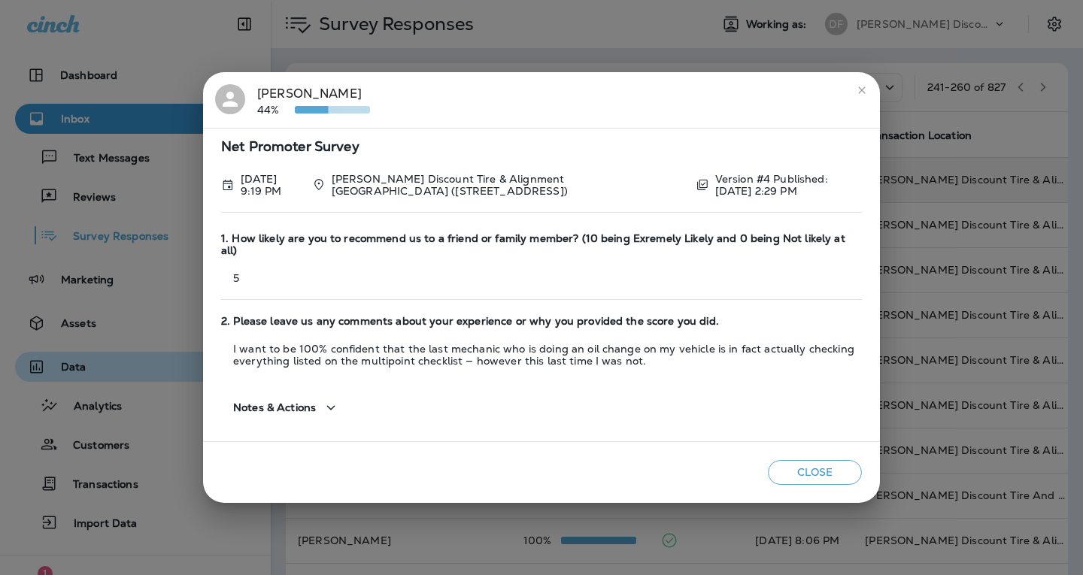
click at [820, 469] on button "Close" at bounding box center [815, 472] width 94 height 25
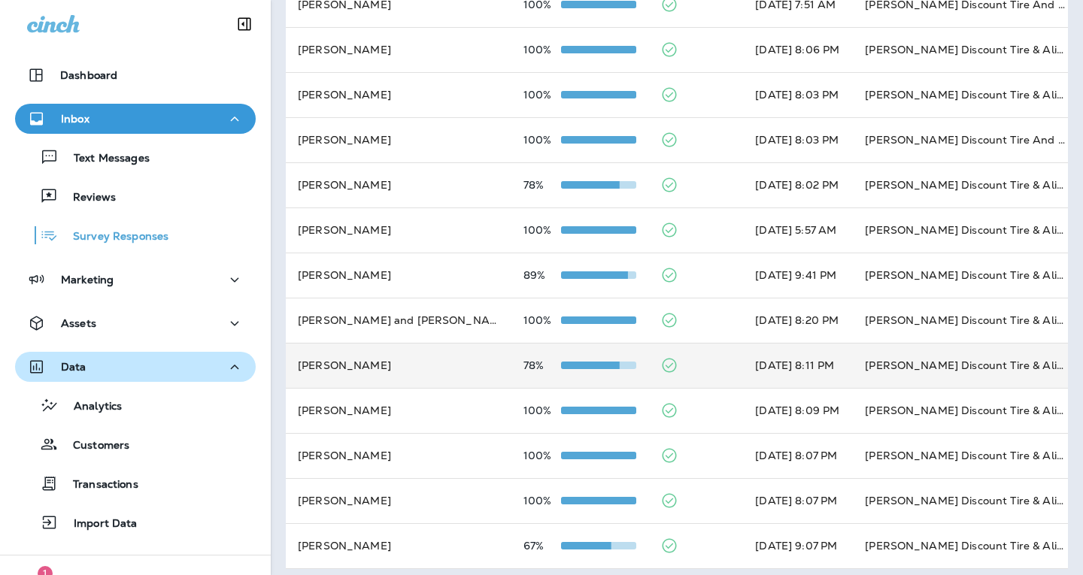
scroll to position [513, 0]
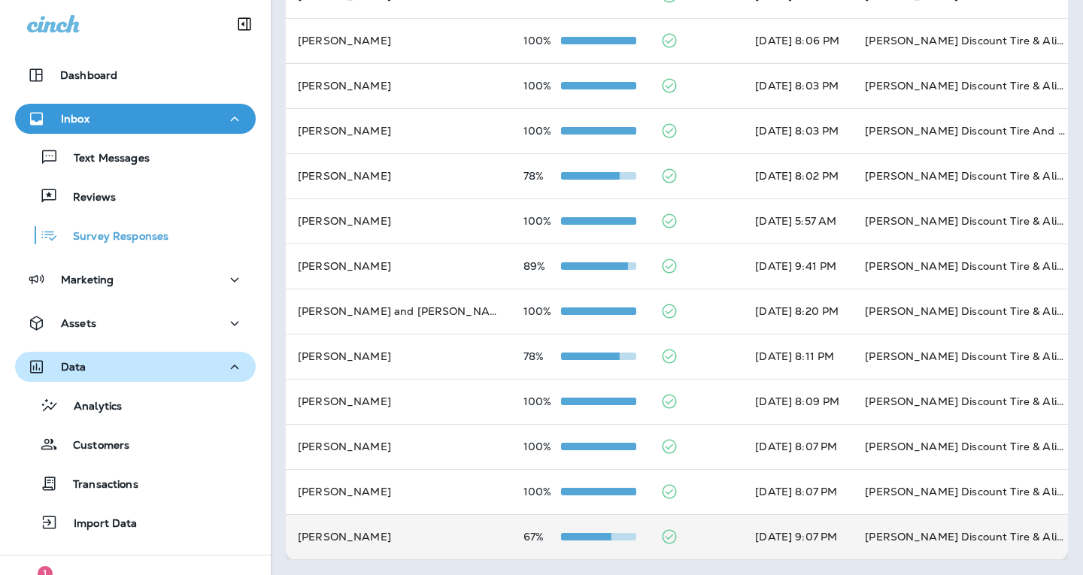
click at [536, 533] on span at bounding box center [573, 537] width 75 height 8
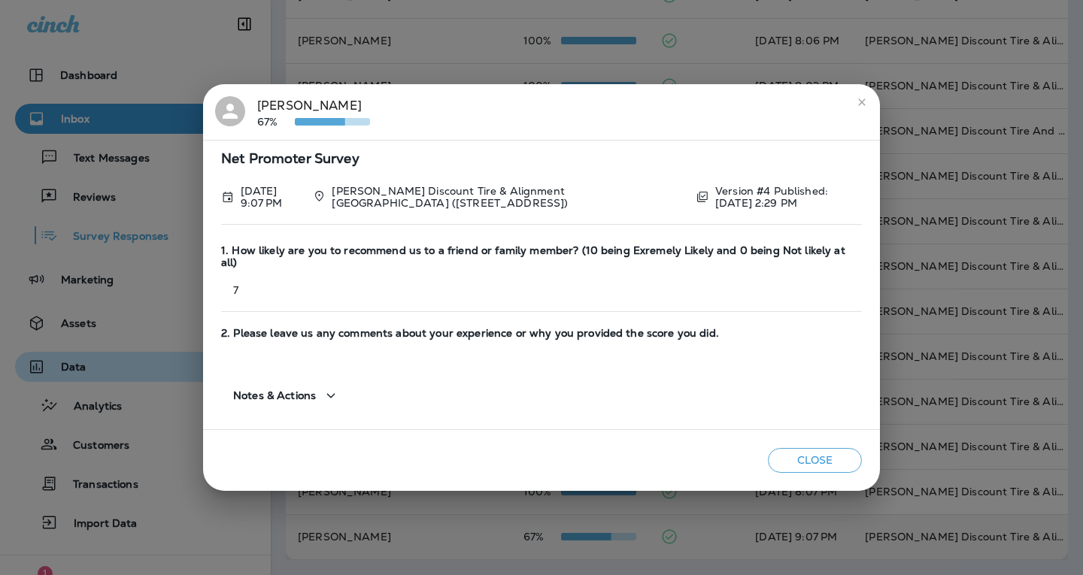
click at [813, 453] on button "Close" at bounding box center [815, 460] width 94 height 25
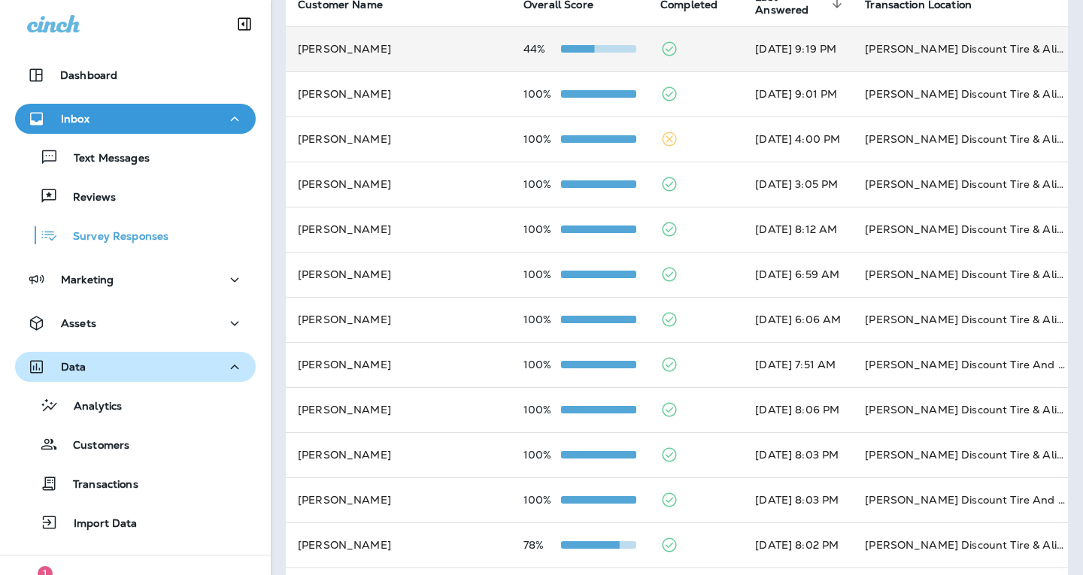
scroll to position [0, 0]
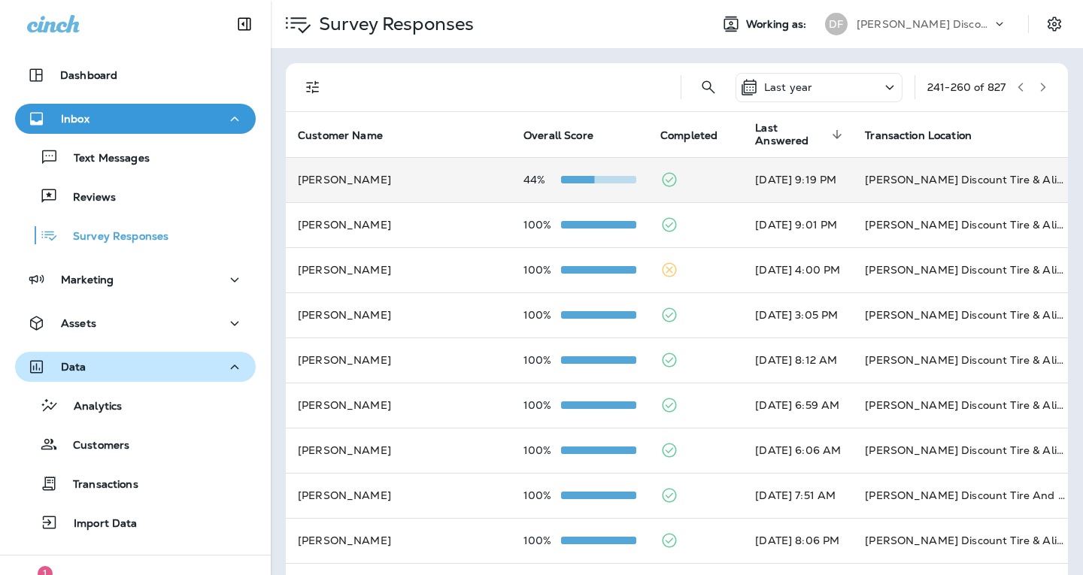
click at [1015, 85] on icon "button" at bounding box center [1020, 87] width 11 height 11
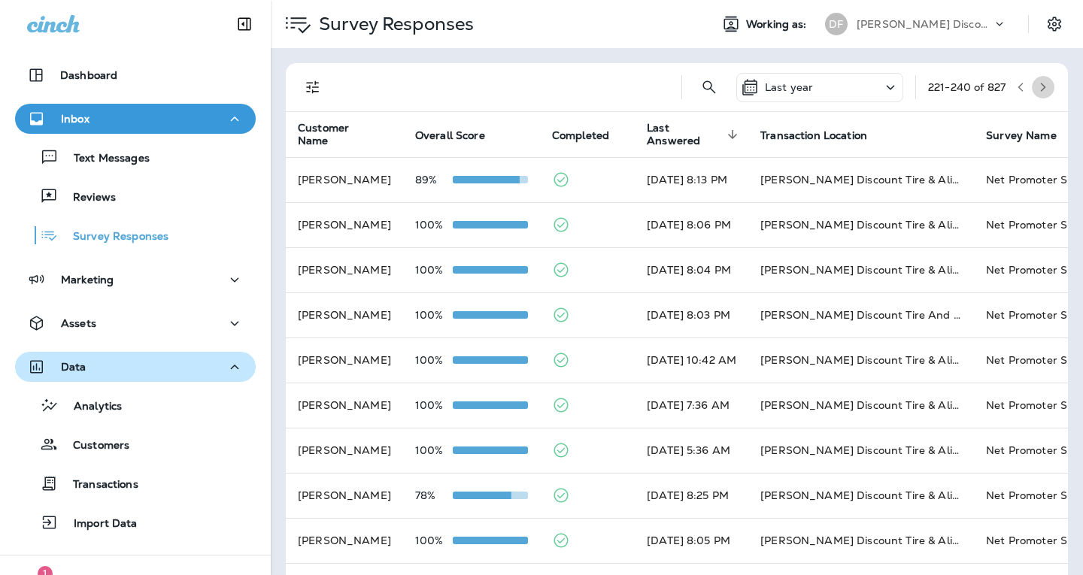
click at [1031, 85] on button "button" at bounding box center [1042, 87] width 23 height 23
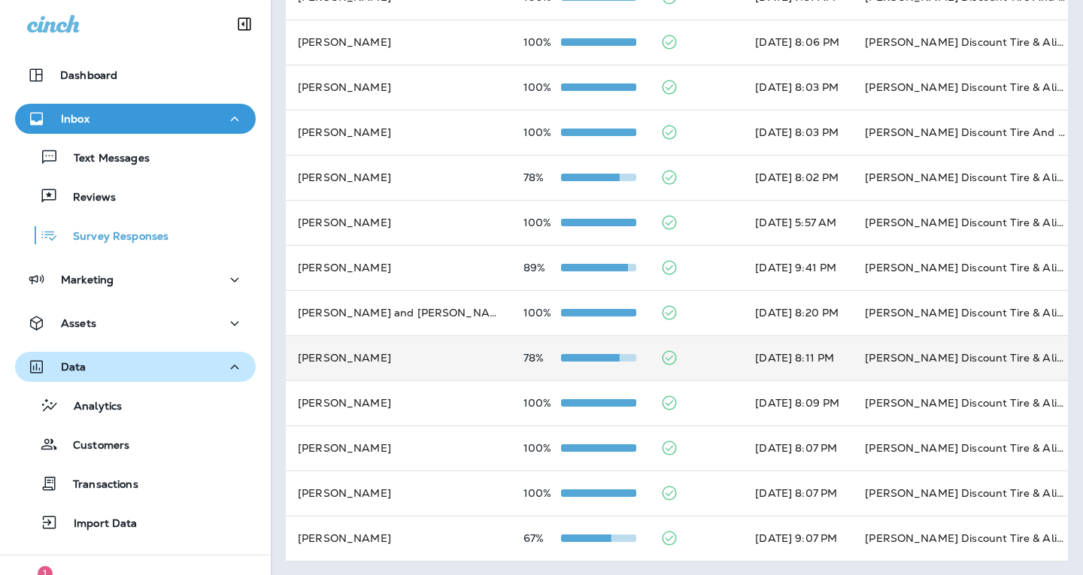
scroll to position [513, 0]
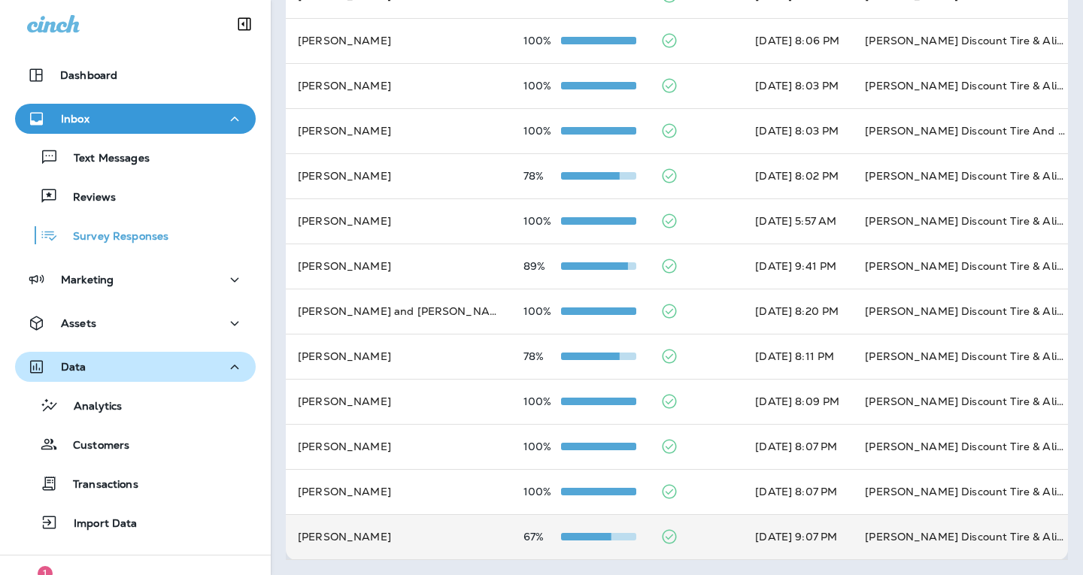
click at [537, 533] on span at bounding box center [573, 537] width 75 height 8
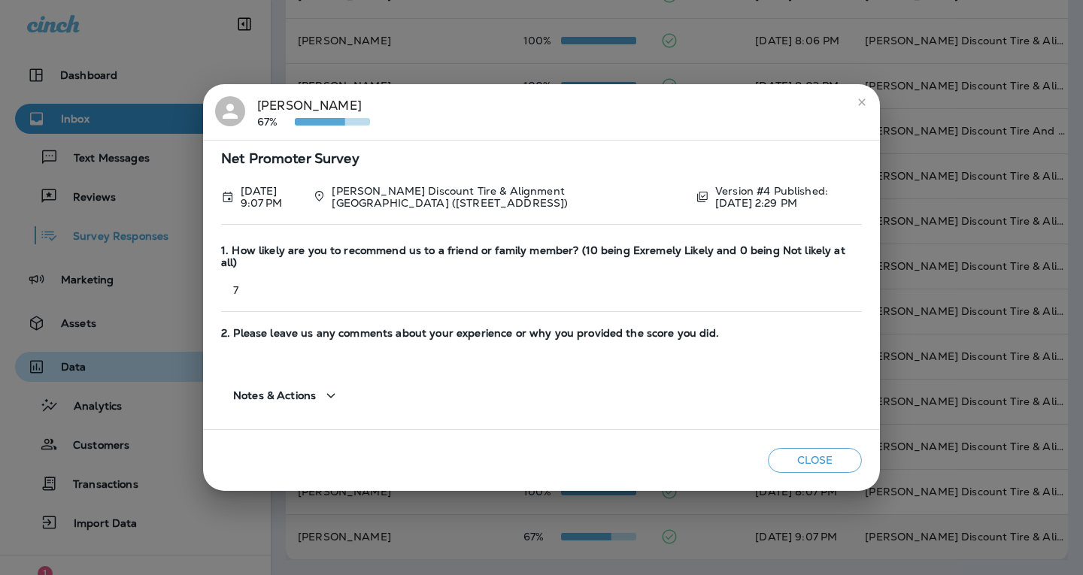
click at [837, 459] on button "Close" at bounding box center [815, 460] width 94 height 25
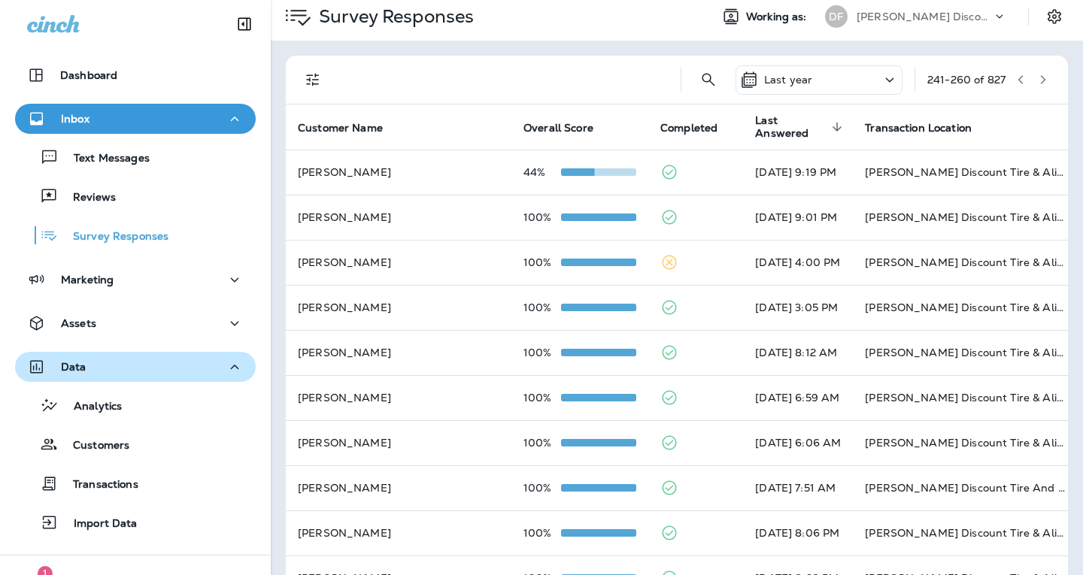
scroll to position [0, 0]
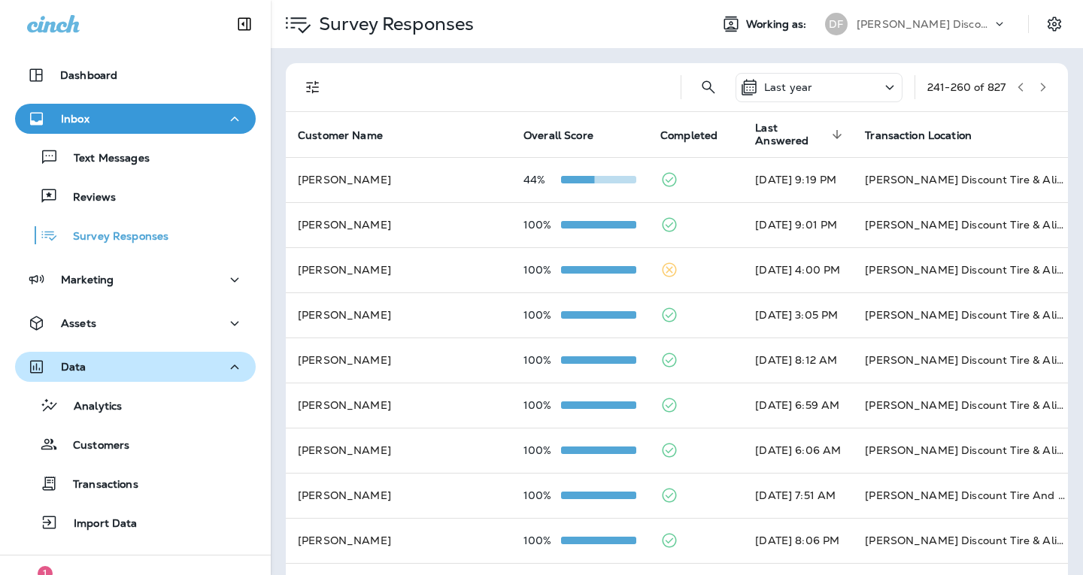
click at [1037, 87] on icon "button" at bounding box center [1042, 87] width 11 height 11
click at [1037, 86] on icon "button" at bounding box center [1042, 87] width 11 height 11
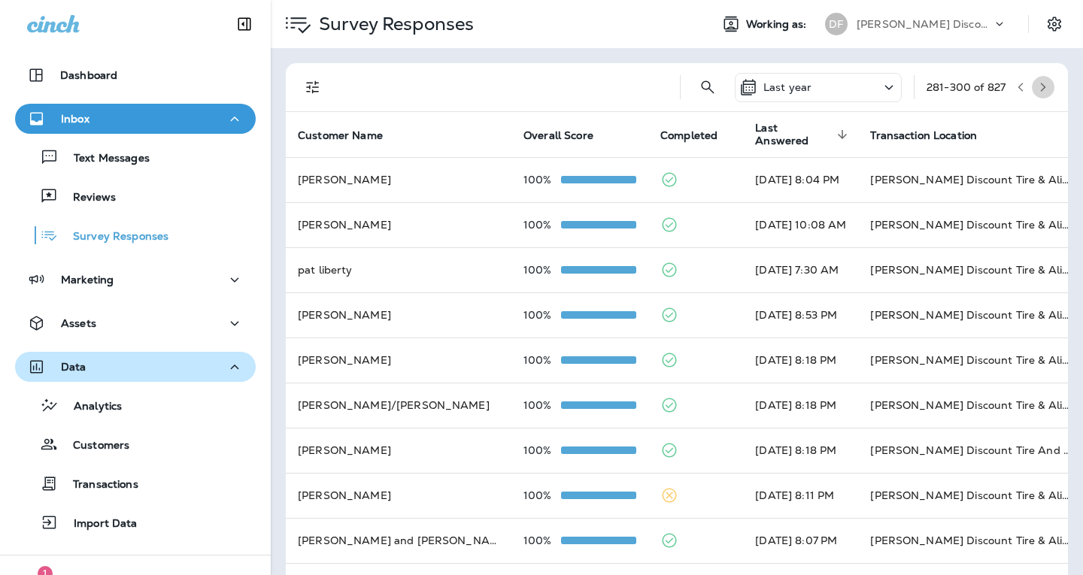
click at [1040, 88] on icon "button" at bounding box center [1042, 87] width 5 height 9
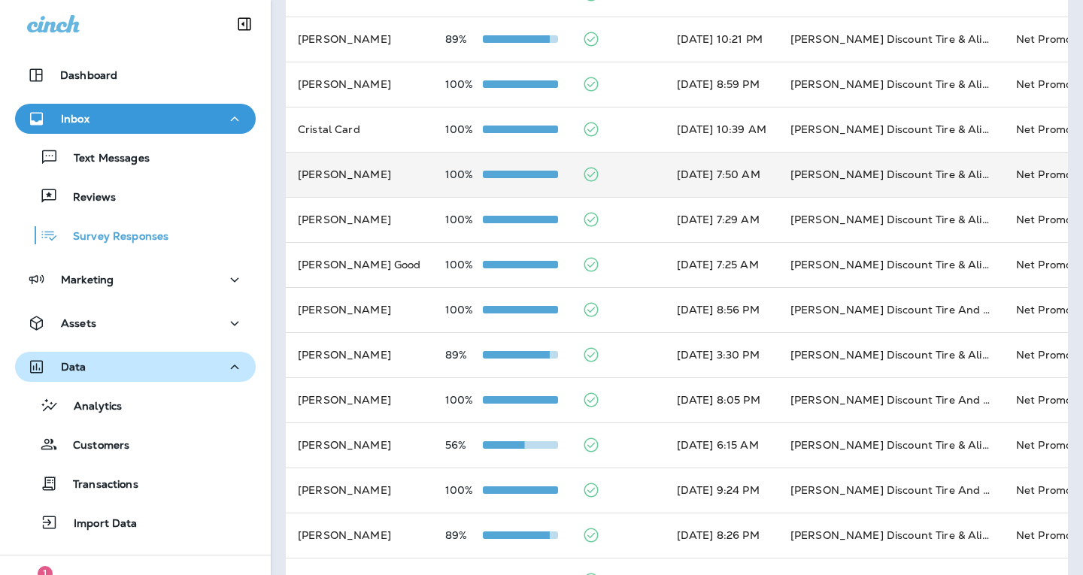
scroll to position [451, 0]
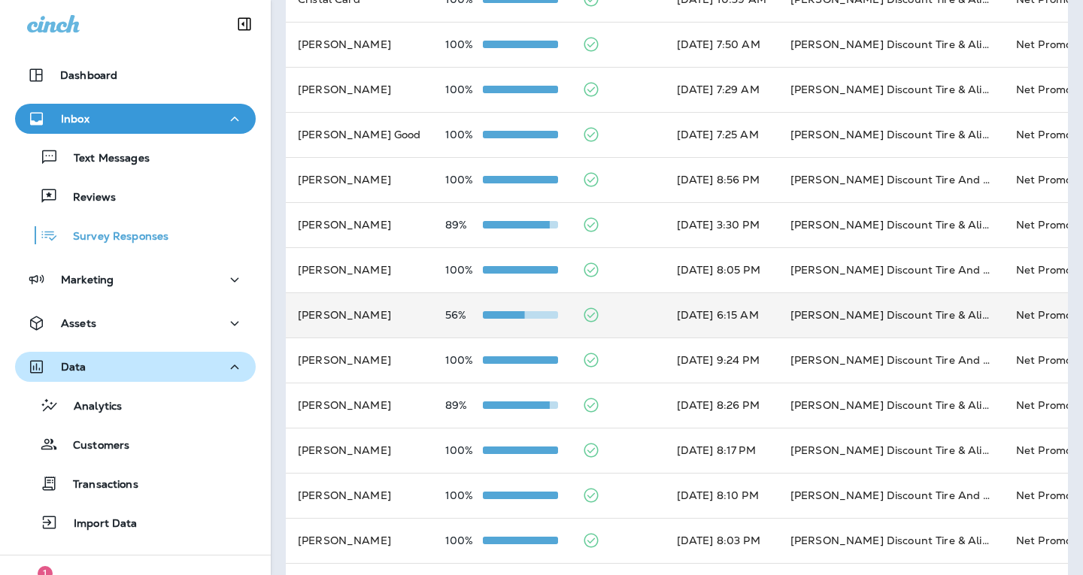
click at [327, 319] on td "[PERSON_NAME]" at bounding box center [359, 314] width 147 height 45
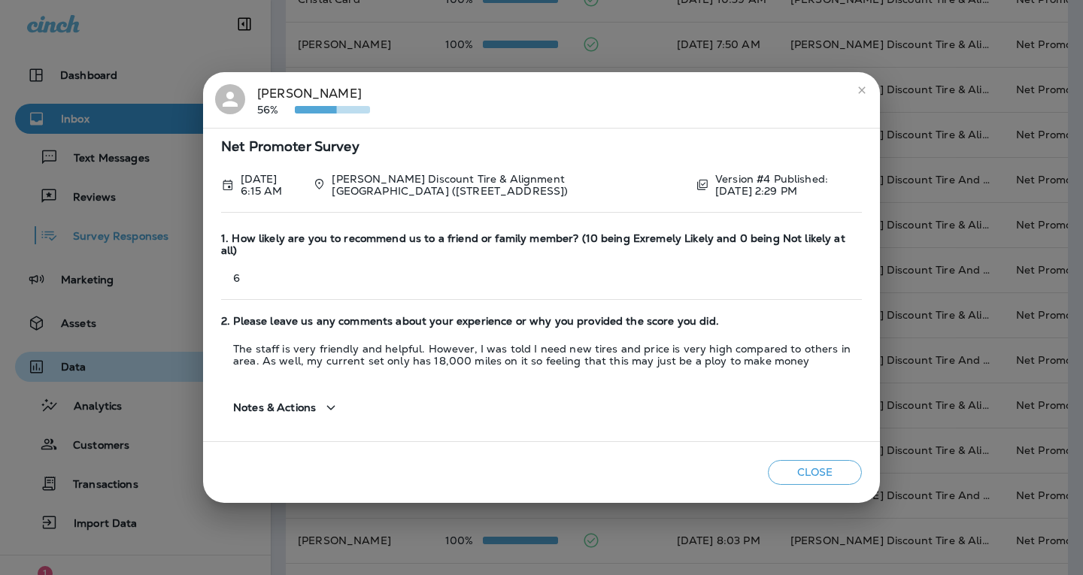
click at [798, 470] on button "Close" at bounding box center [815, 472] width 94 height 25
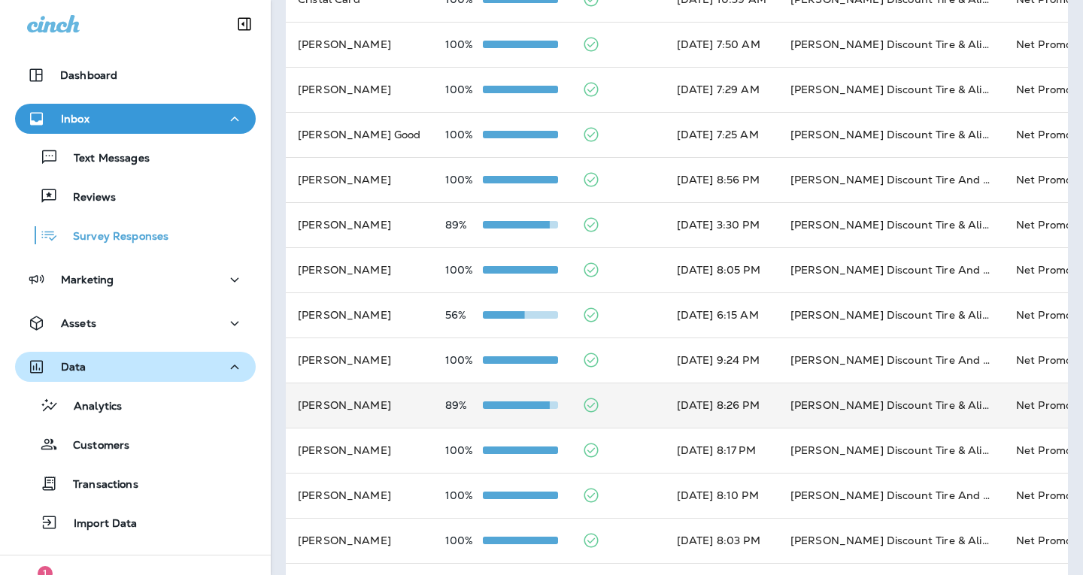
scroll to position [513, 0]
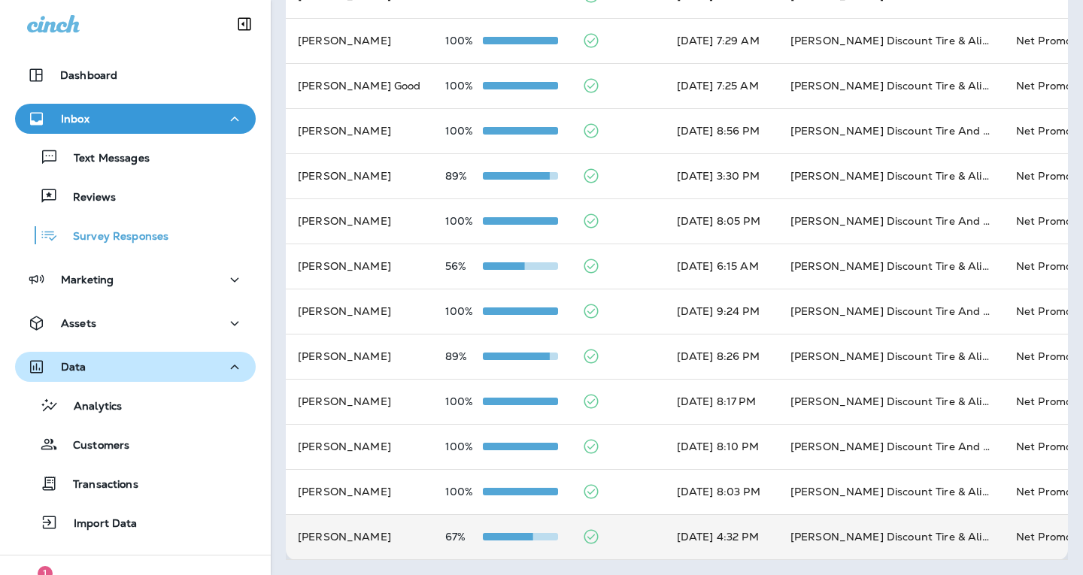
click at [433, 525] on td "67%" at bounding box center [501, 536] width 137 height 45
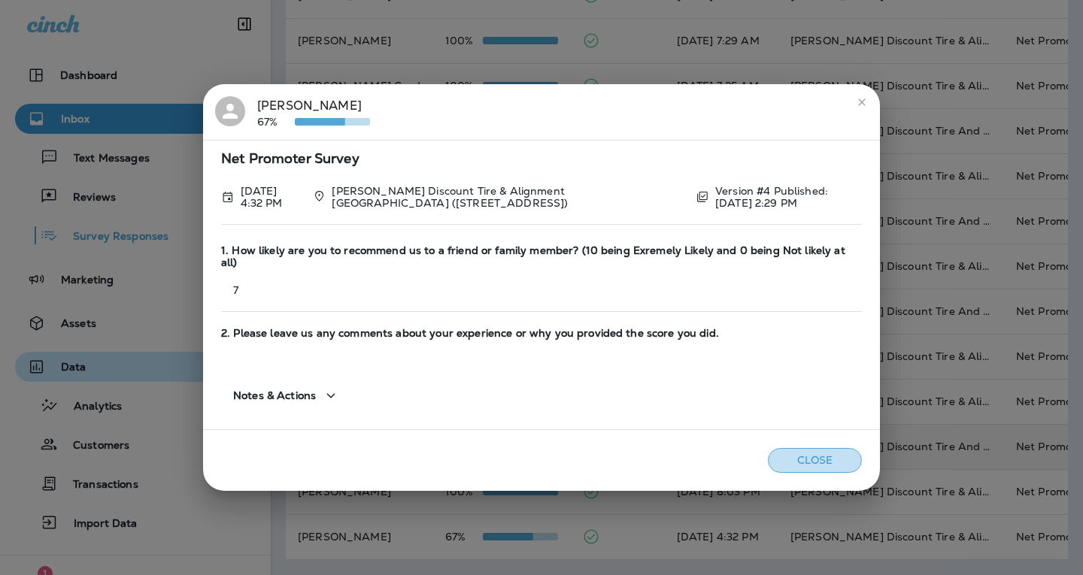
drag, startPoint x: 796, startPoint y: 459, endPoint x: 789, endPoint y: 450, distance: 10.7
click at [797, 459] on button "Close" at bounding box center [815, 460] width 94 height 25
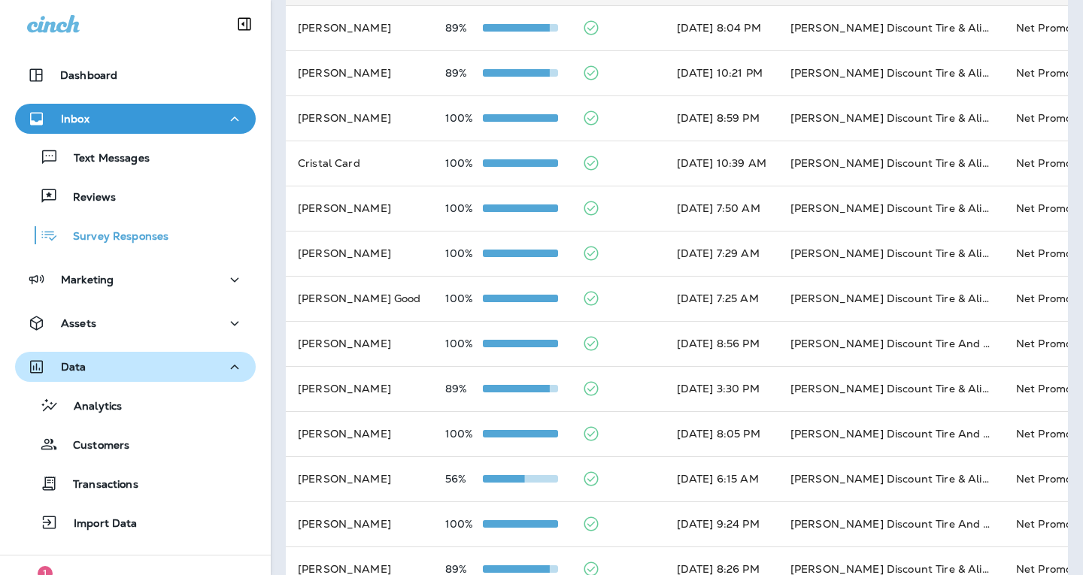
scroll to position [0, 0]
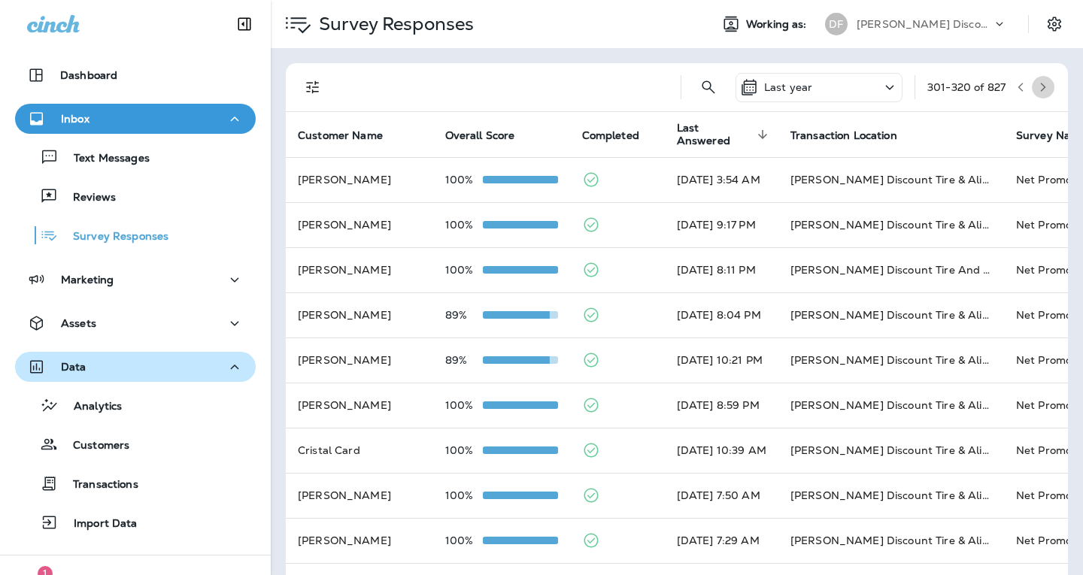
click at [1037, 84] on icon "button" at bounding box center [1042, 87] width 11 height 11
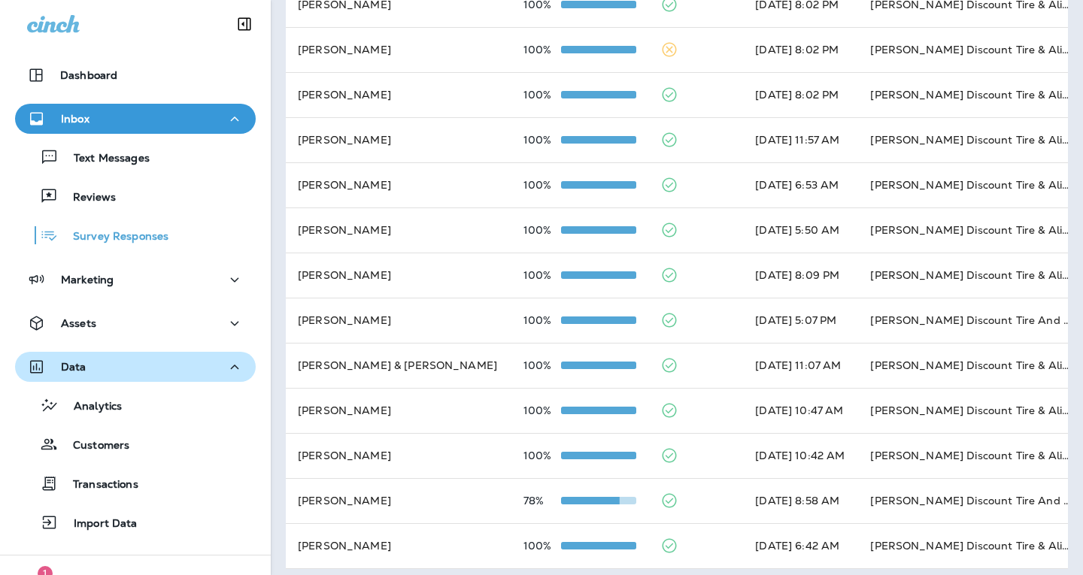
scroll to position [513, 0]
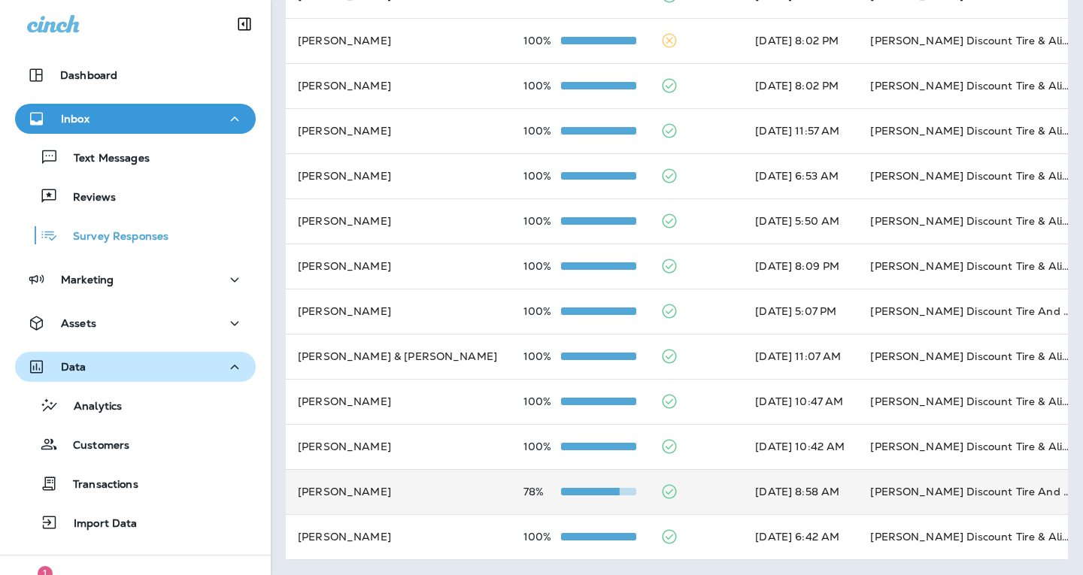
click at [544, 488] on span at bounding box center [581, 492] width 75 height 8
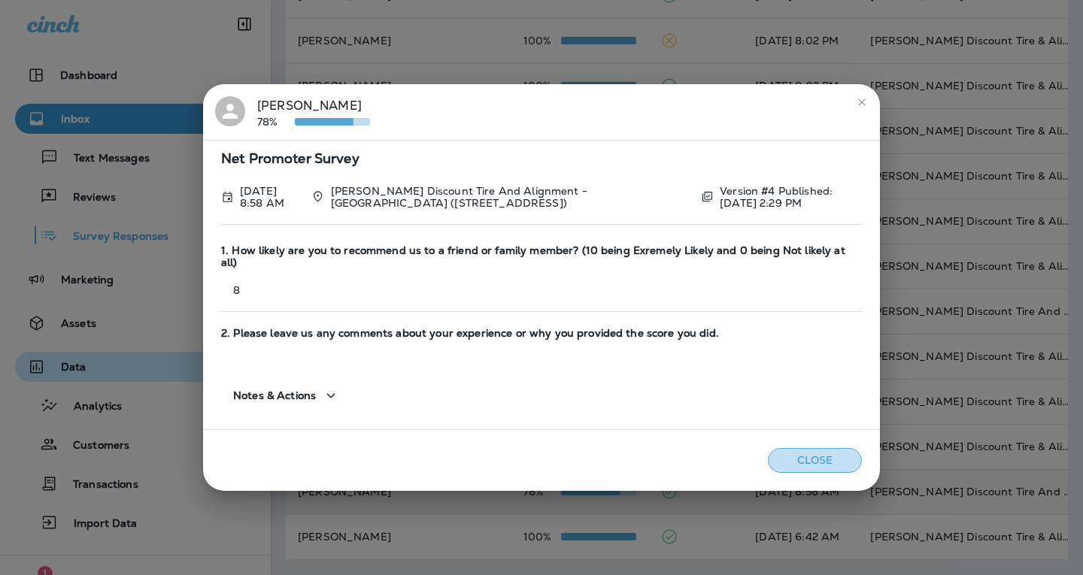
click at [807, 450] on button "Close" at bounding box center [815, 460] width 94 height 25
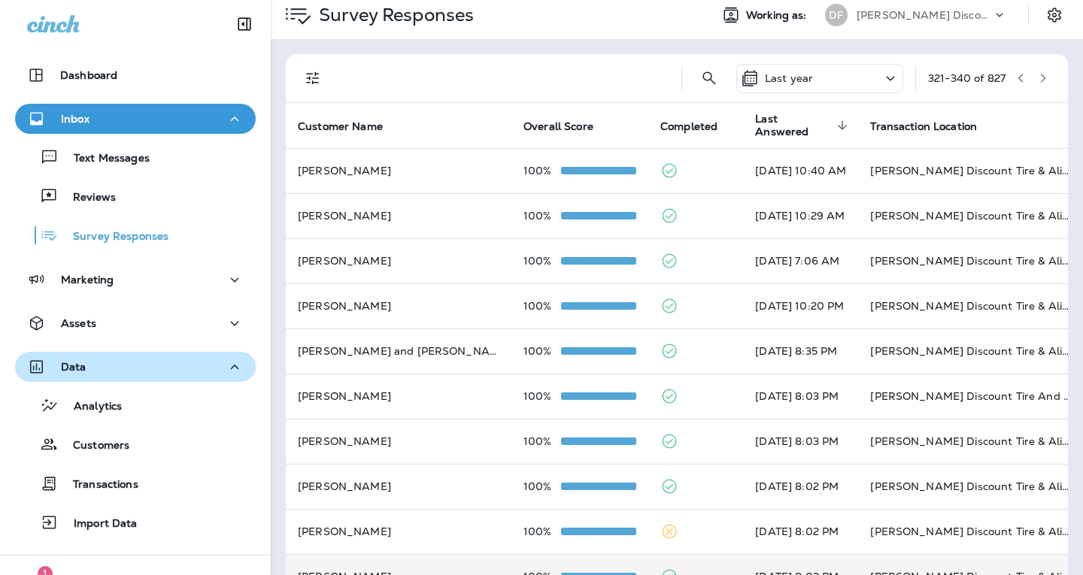
scroll to position [0, 0]
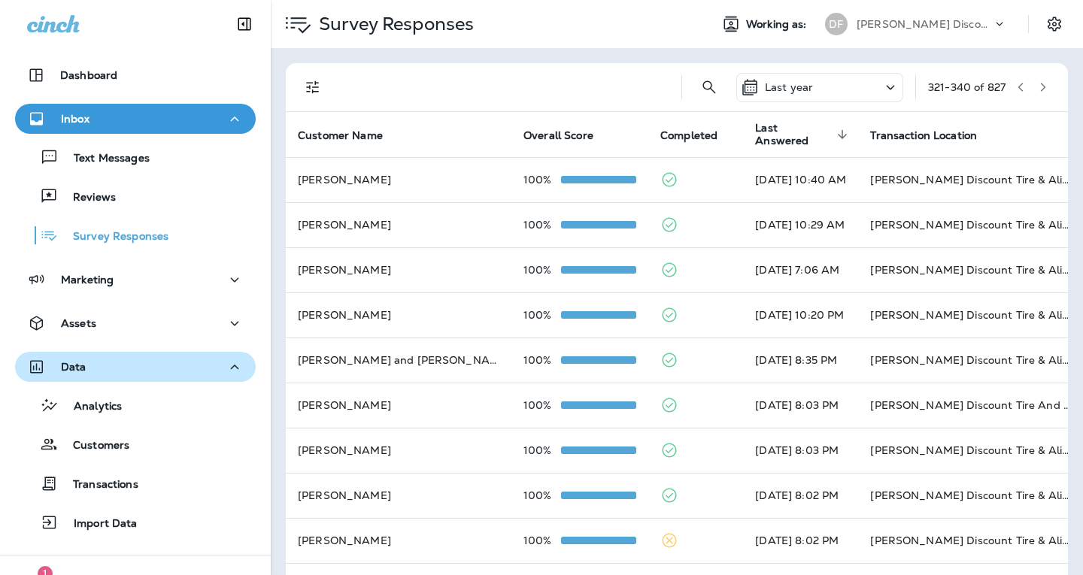
click at [1037, 86] on icon "button" at bounding box center [1042, 87] width 11 height 11
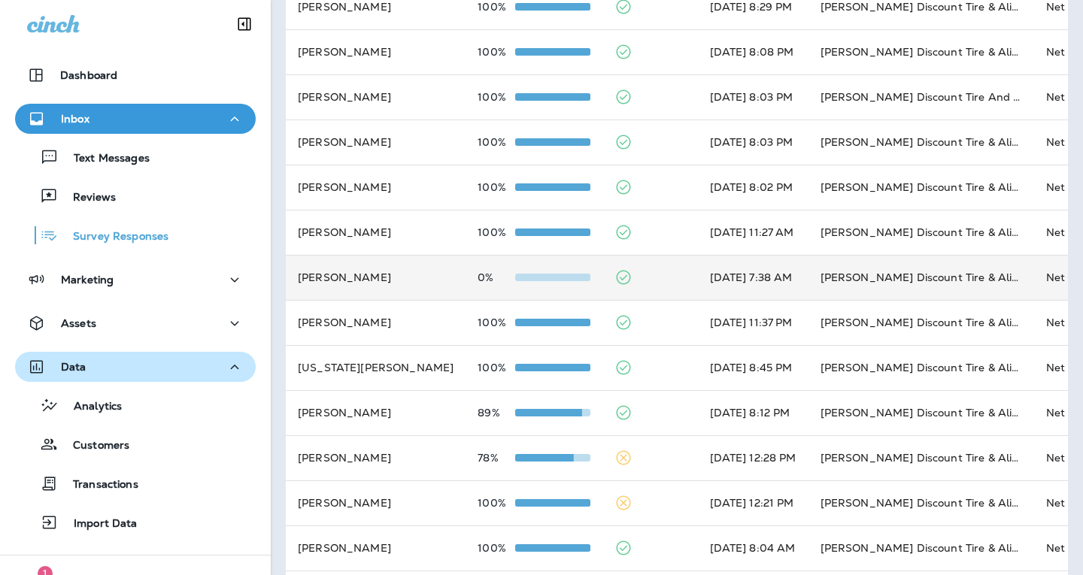
scroll to position [451, 0]
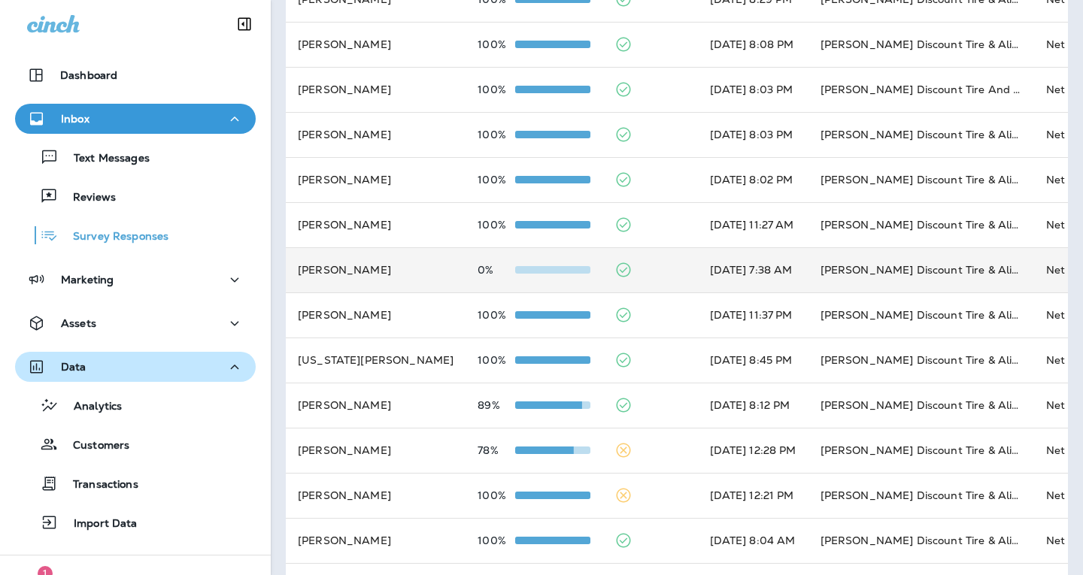
click at [515, 275] on div at bounding box center [552, 270] width 75 height 12
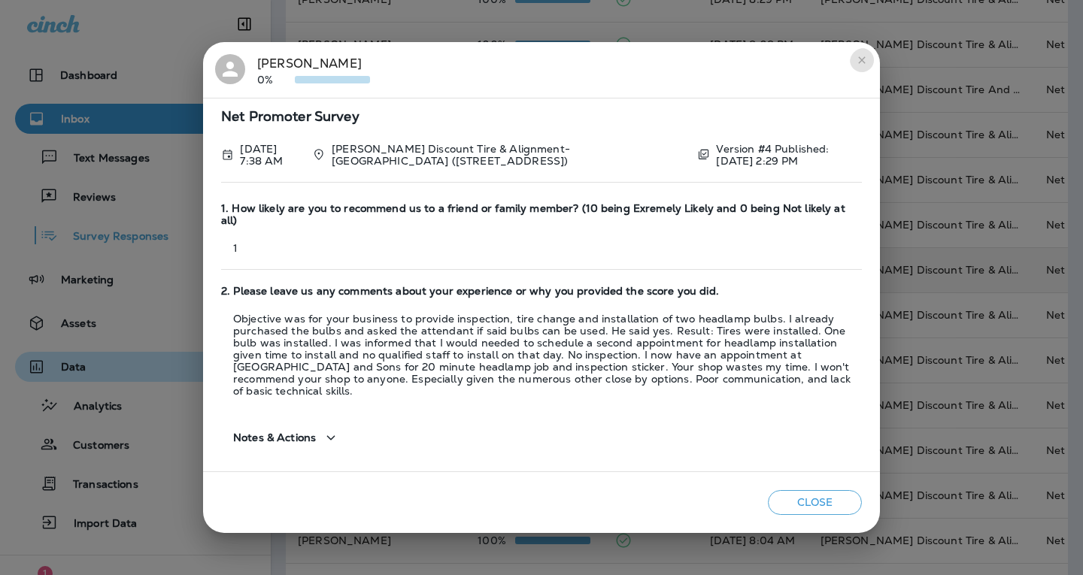
click at [852, 71] on button "close" at bounding box center [861, 60] width 24 height 24
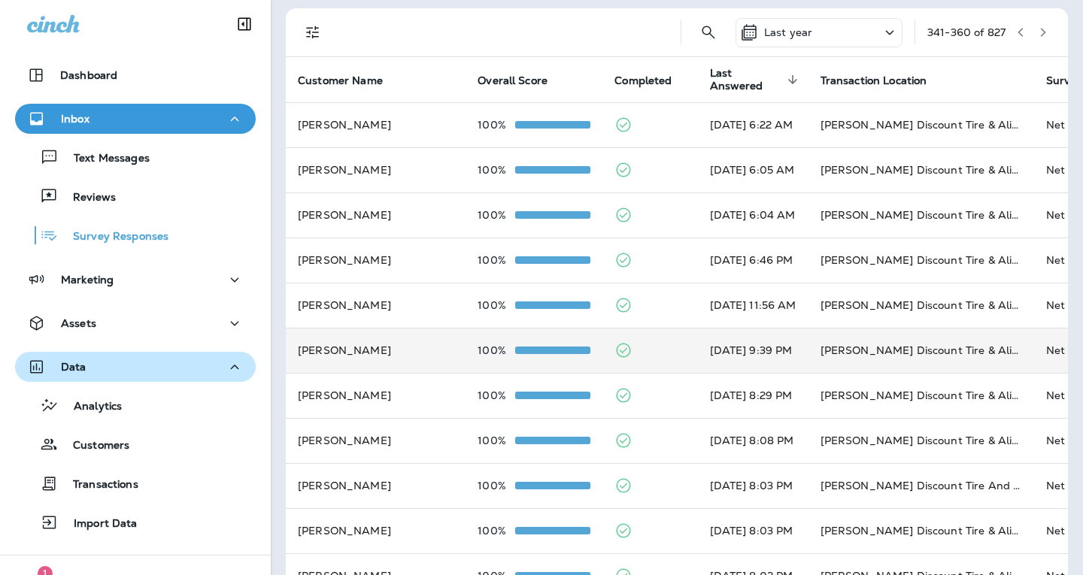
scroll to position [0, 0]
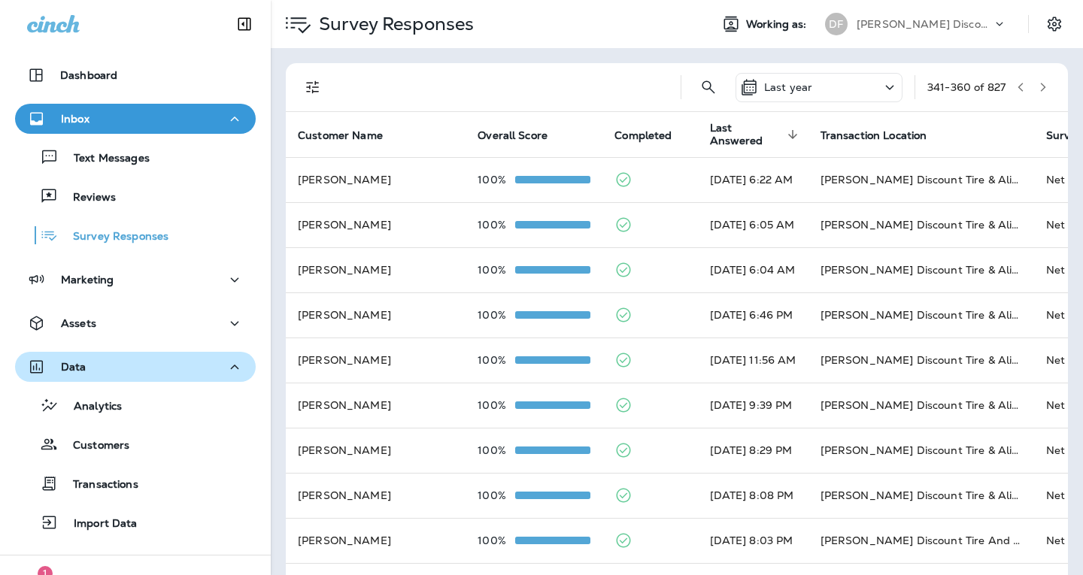
click at [1037, 86] on icon "button" at bounding box center [1042, 87] width 11 height 11
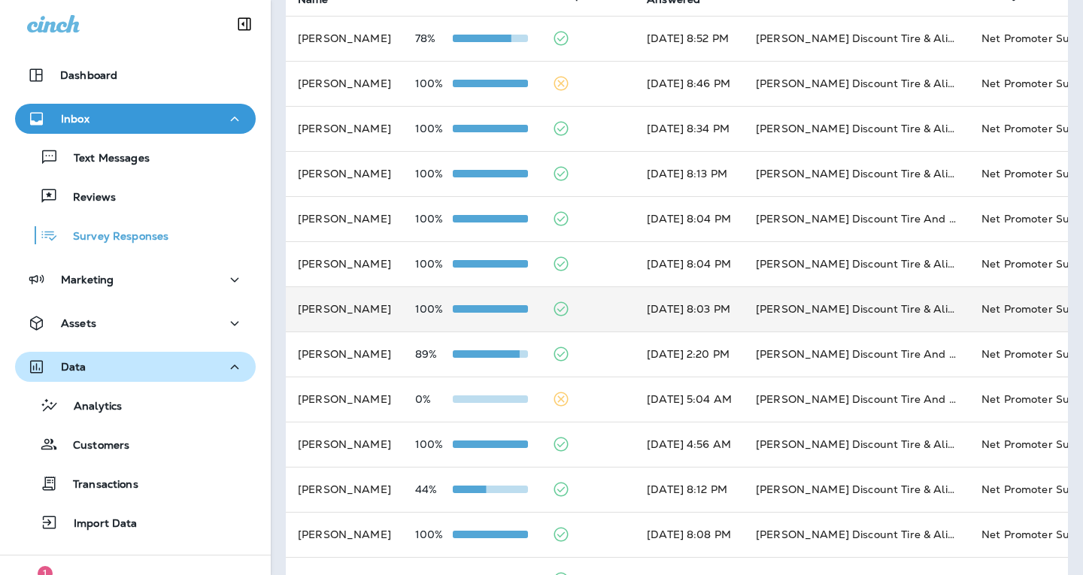
scroll to position [150, 0]
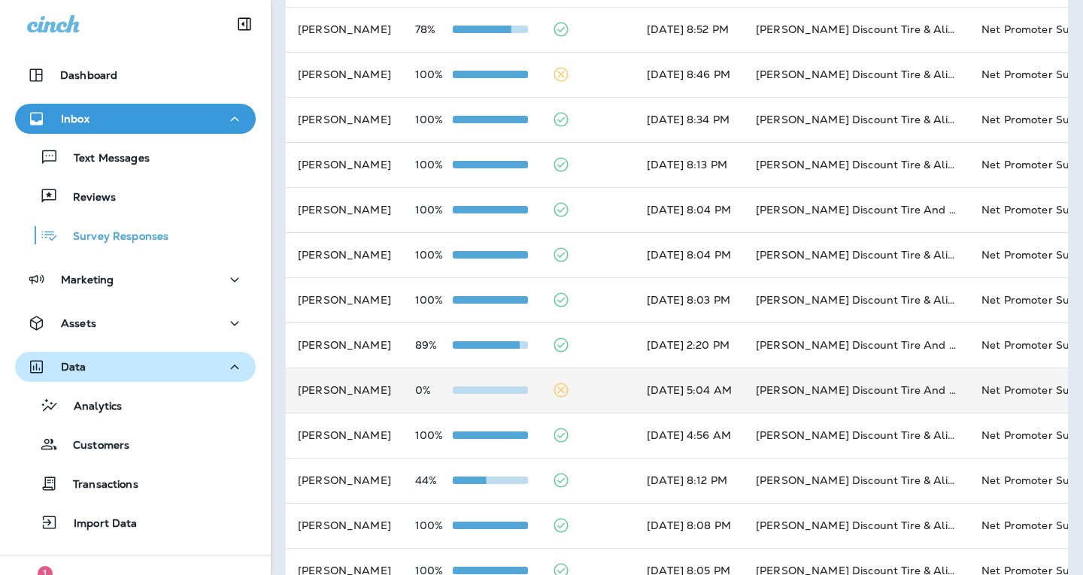
click at [403, 393] on td "[PERSON_NAME]" at bounding box center [344, 390] width 117 height 45
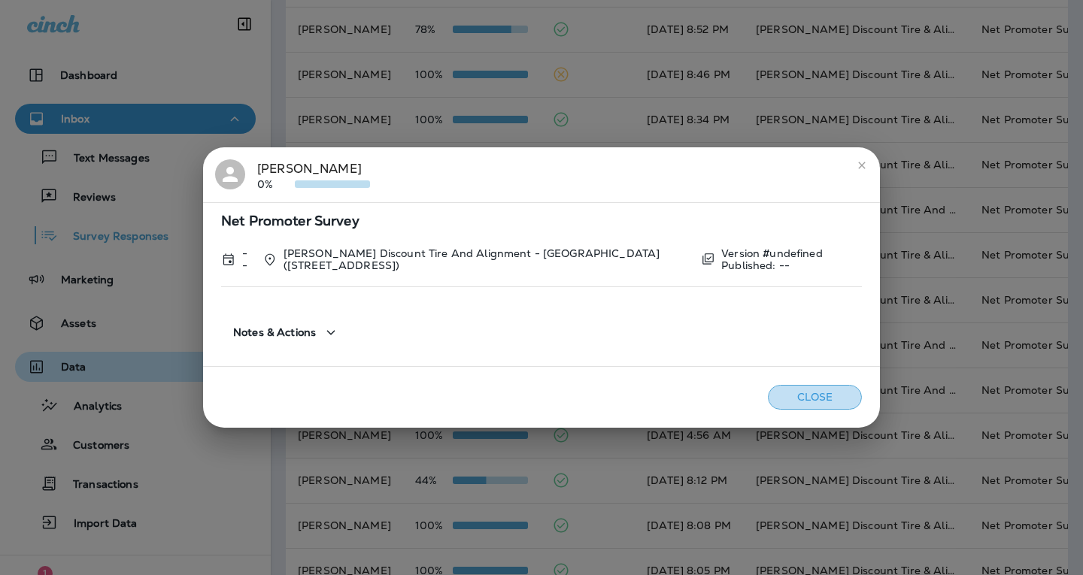
click at [804, 401] on button "Close" at bounding box center [815, 397] width 94 height 25
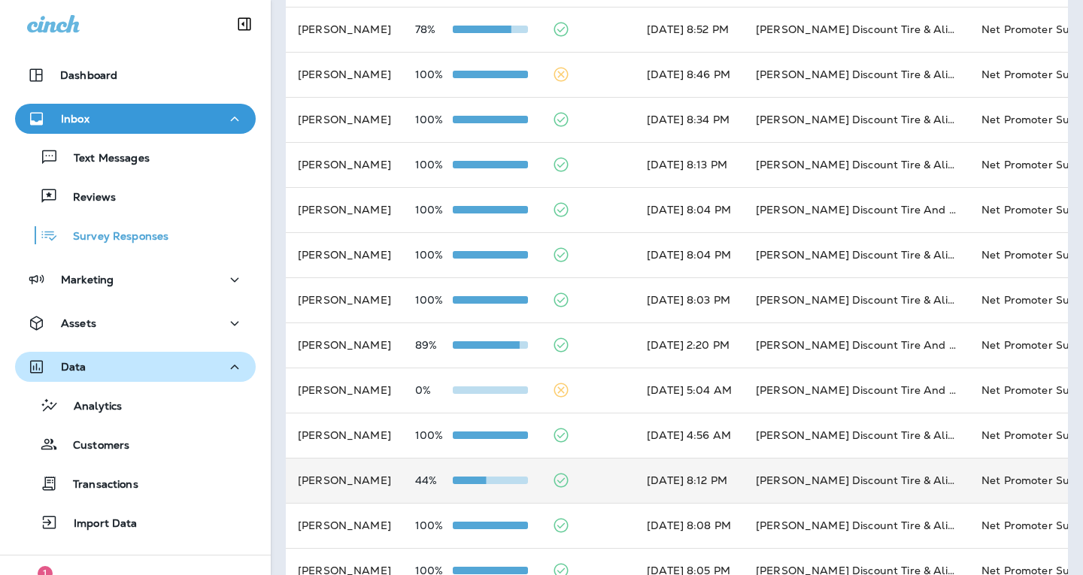
click at [562, 476] on td at bounding box center [587, 480] width 95 height 45
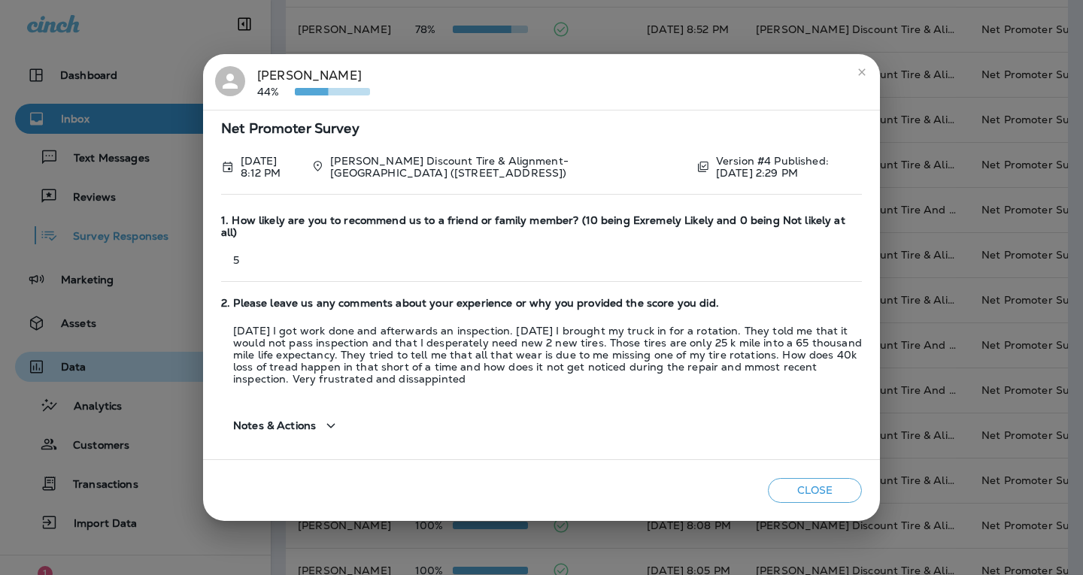
click at [805, 478] on button "Close" at bounding box center [815, 490] width 94 height 25
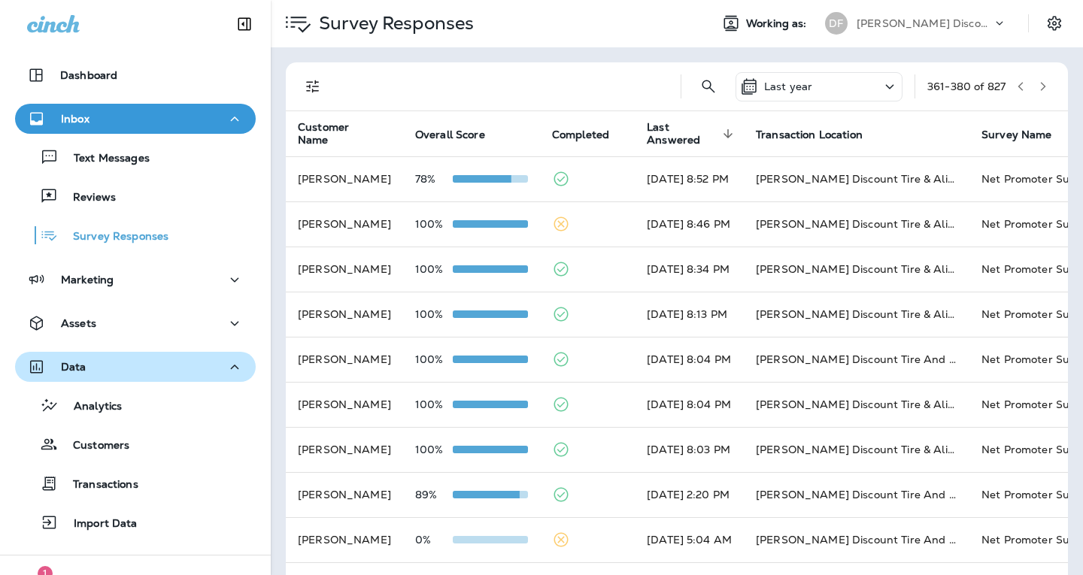
scroll to position [0, 0]
click at [1037, 83] on icon "button" at bounding box center [1042, 87] width 11 height 11
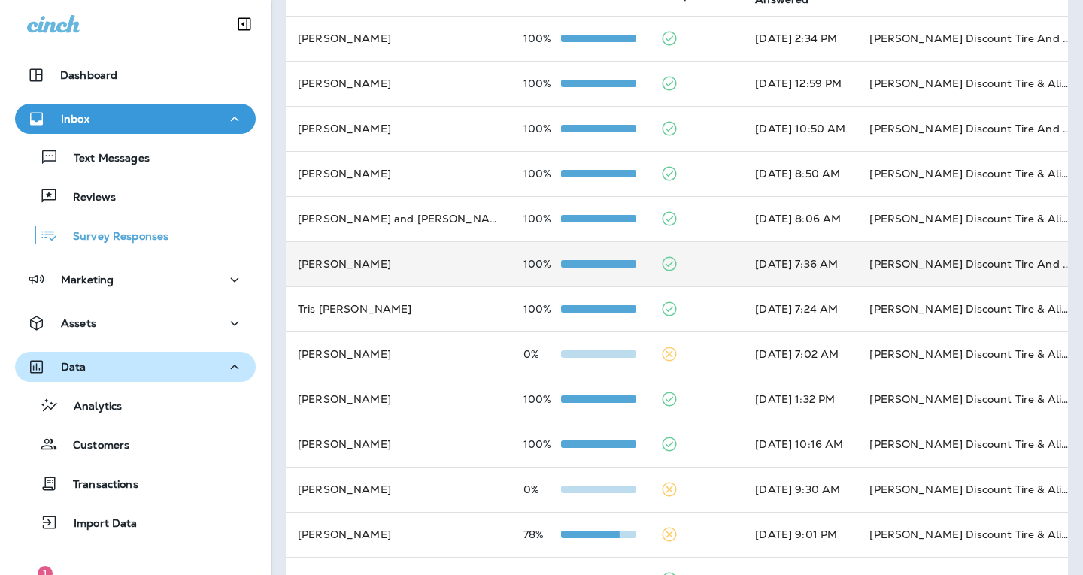
scroll to position [150, 0]
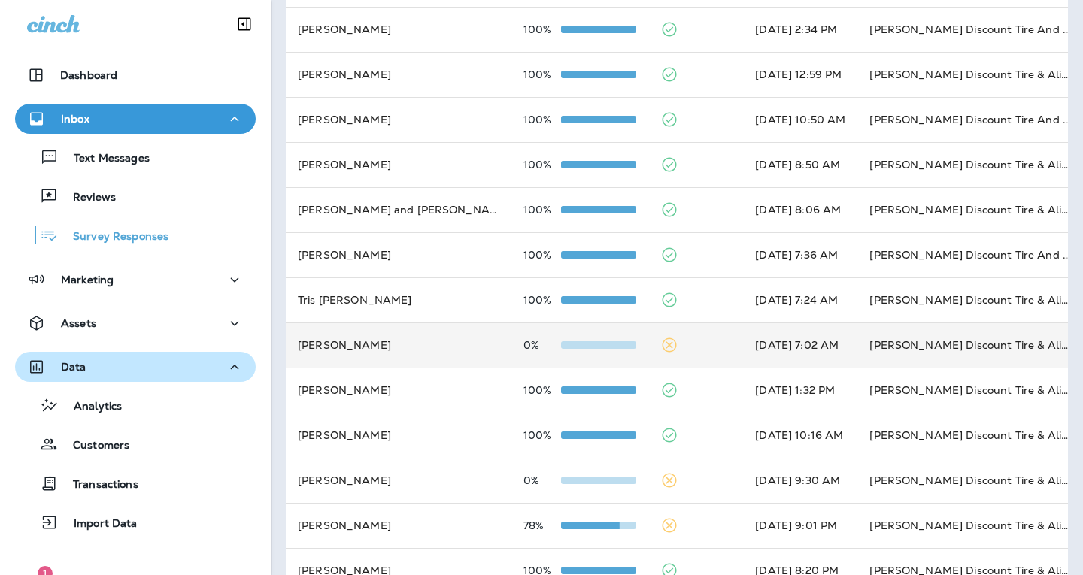
click at [648, 356] on td at bounding box center [695, 345] width 95 height 45
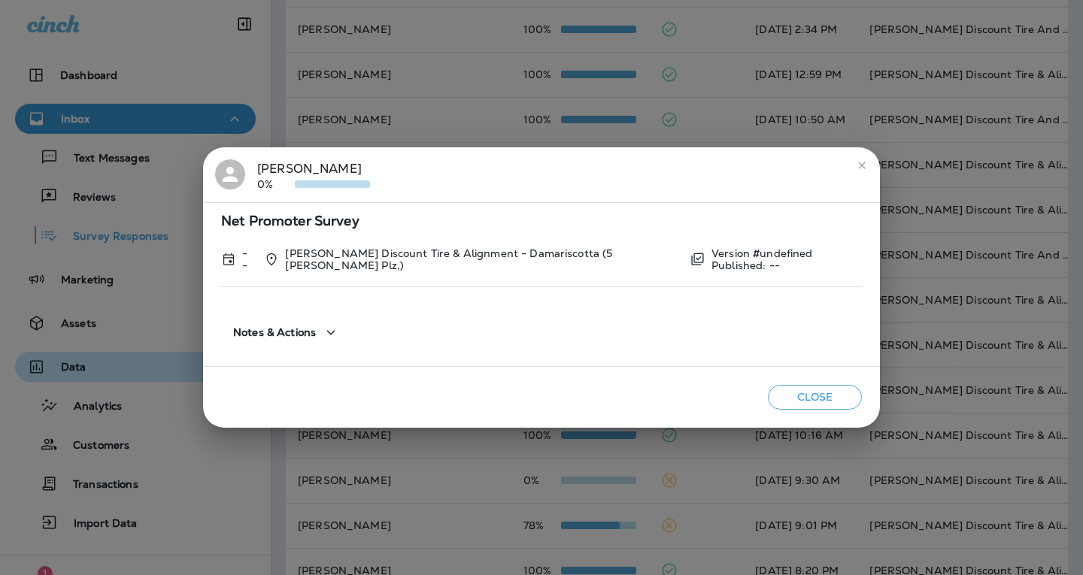
click at [826, 395] on button "Close" at bounding box center [815, 397] width 94 height 25
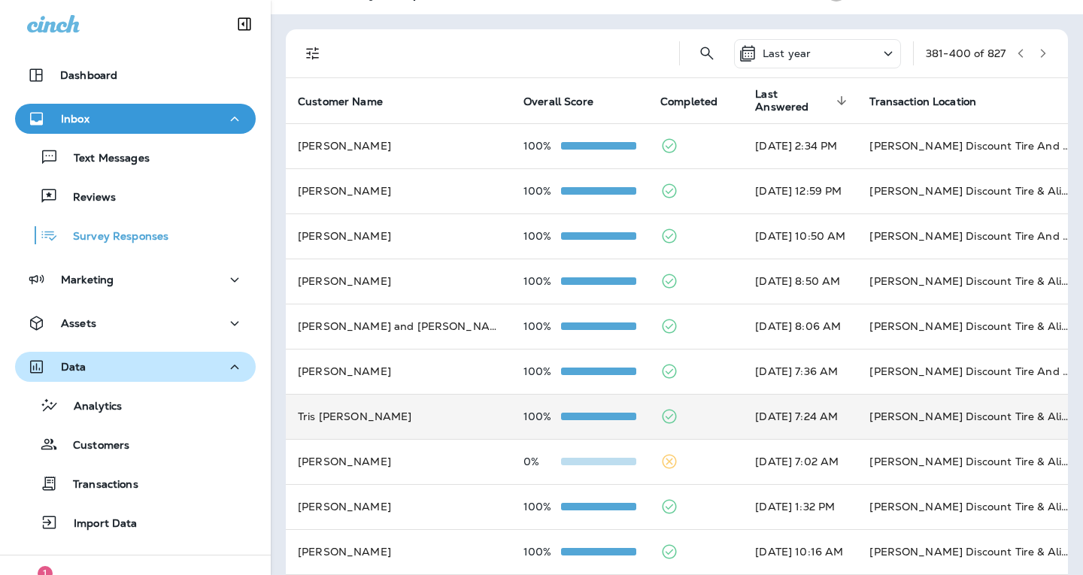
scroll to position [0, 0]
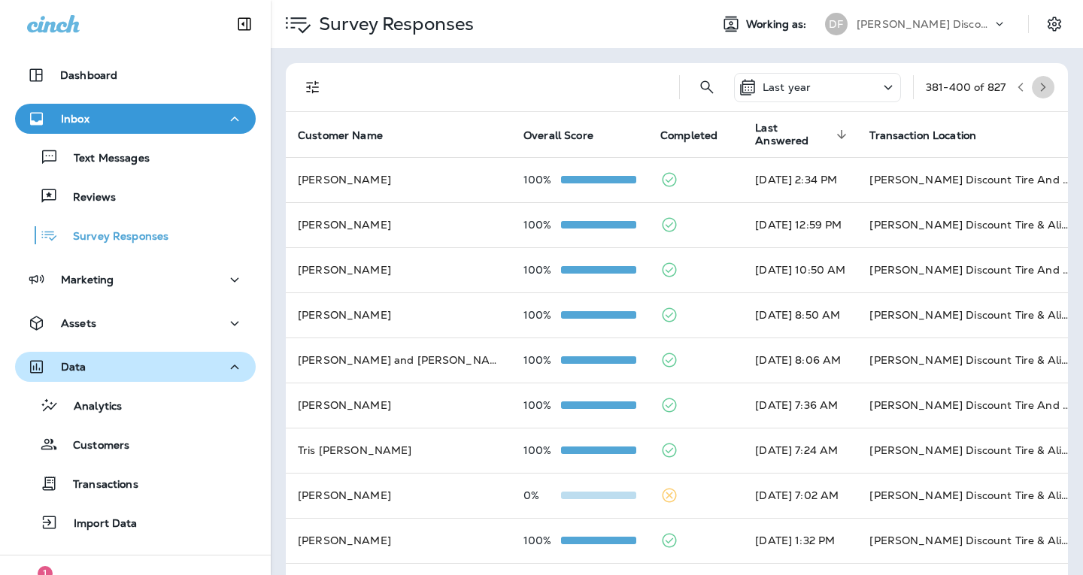
click at [1037, 88] on icon "button" at bounding box center [1042, 87] width 11 height 11
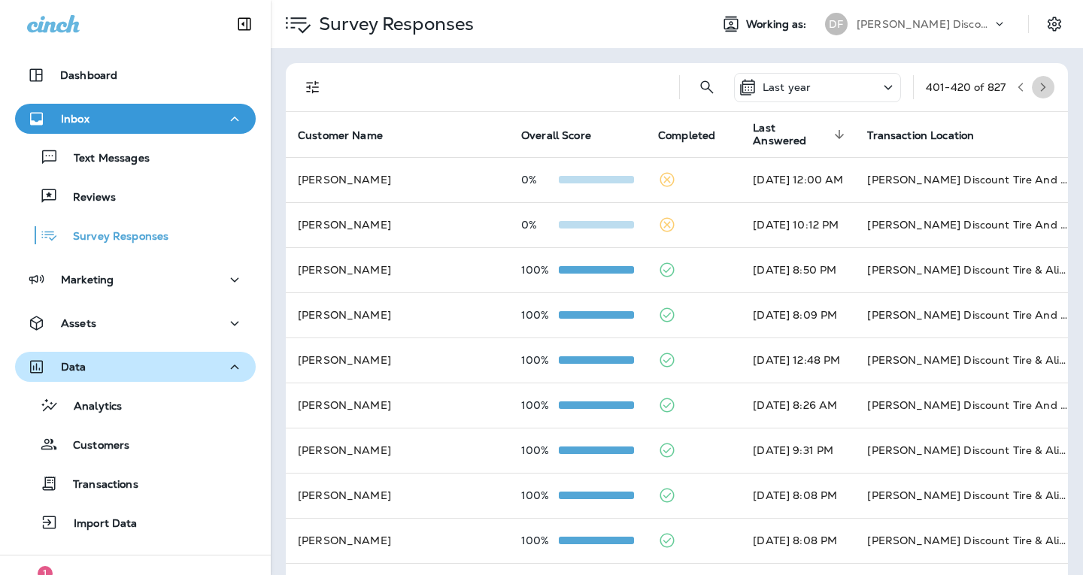
click at [1037, 91] on icon "button" at bounding box center [1042, 87] width 11 height 11
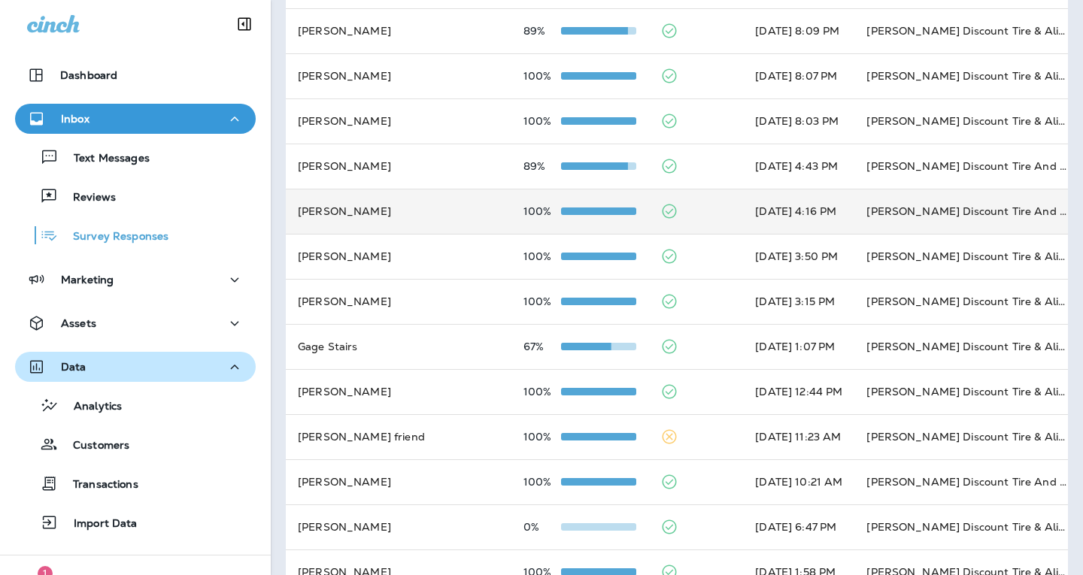
scroll to position [451, 0]
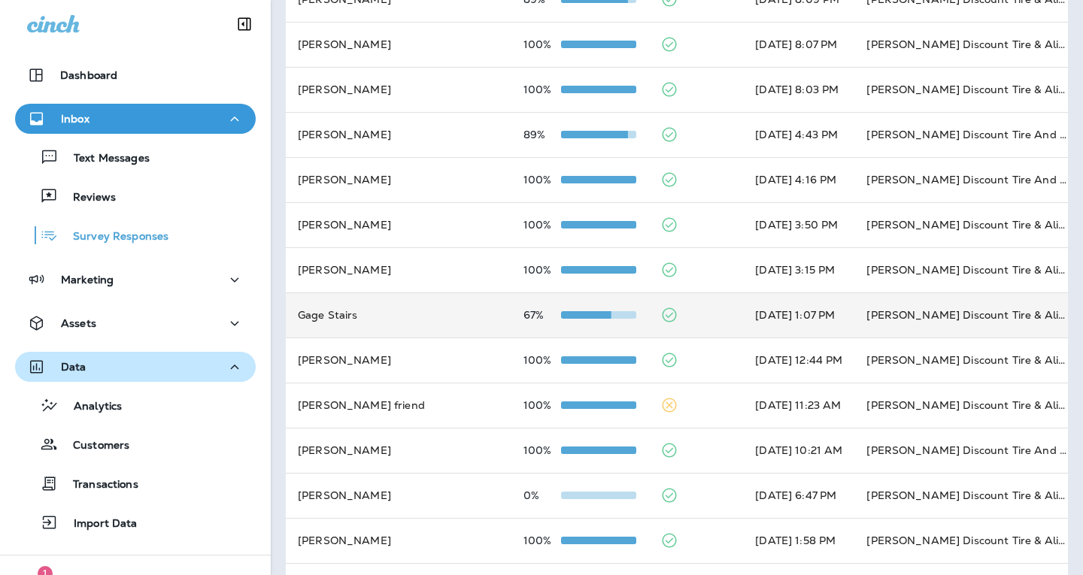
click at [648, 315] on td at bounding box center [695, 314] width 95 height 45
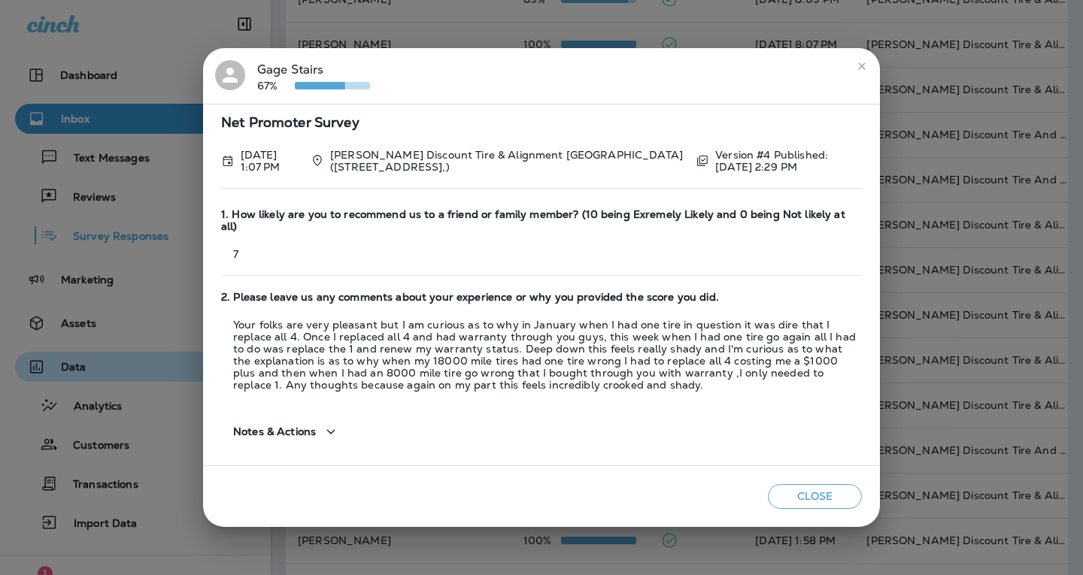
click at [812, 492] on button "Close" at bounding box center [815, 496] width 94 height 25
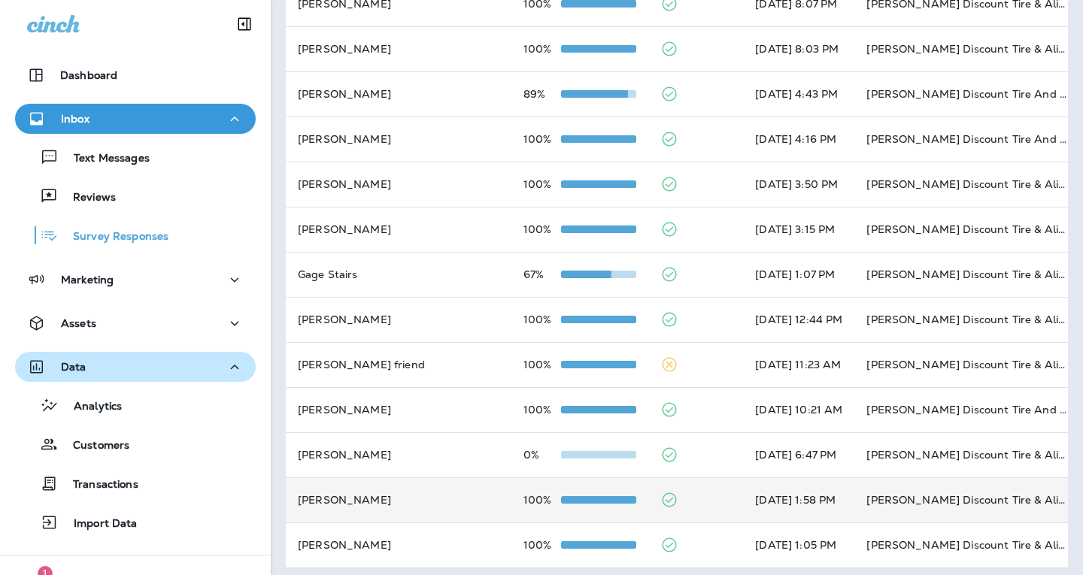
scroll to position [513, 0]
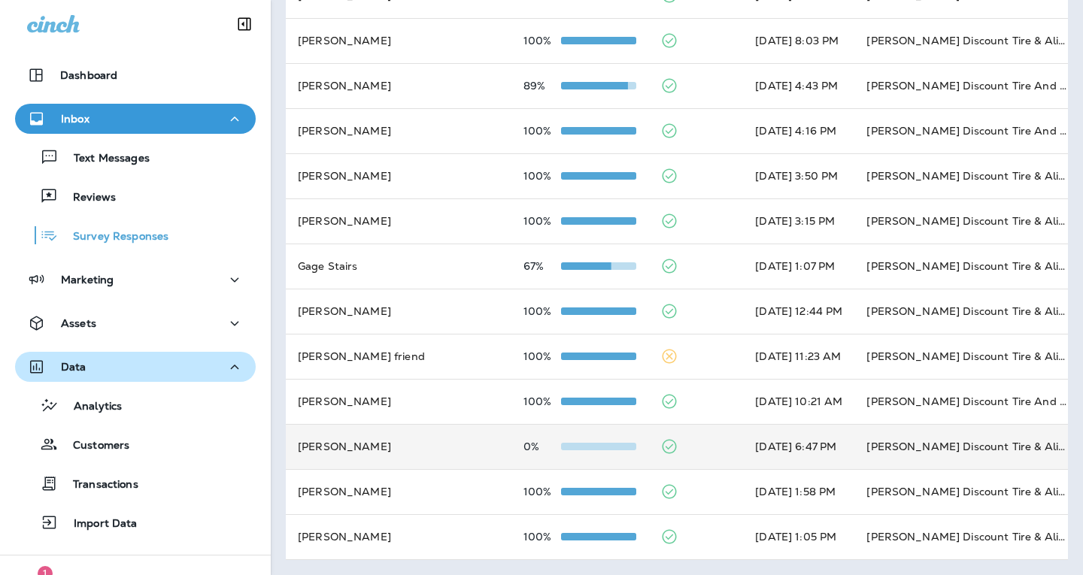
click at [648, 439] on td at bounding box center [695, 446] width 95 height 45
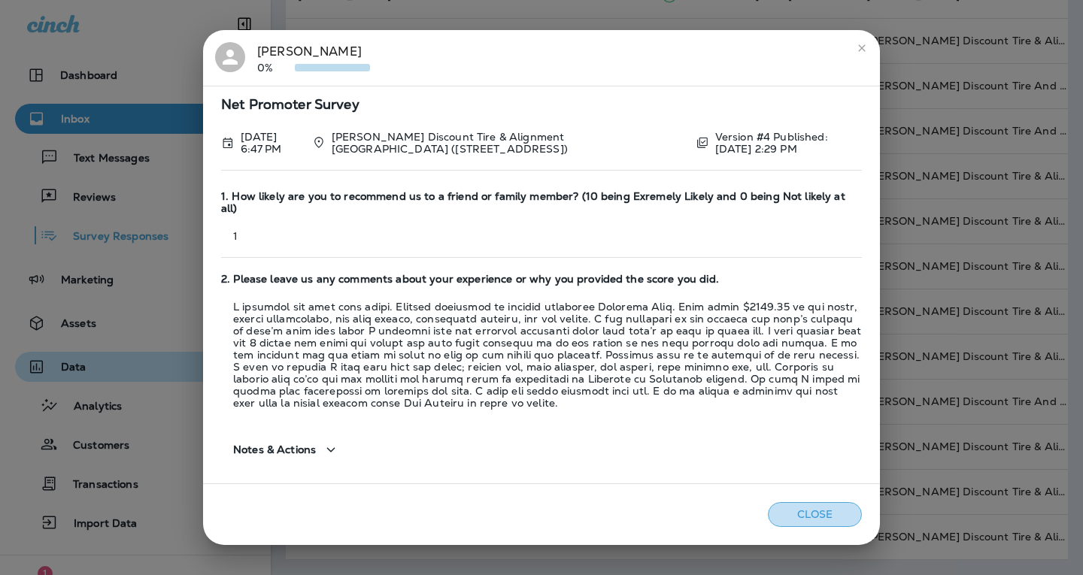
click at [823, 509] on button "Close" at bounding box center [815, 514] width 94 height 25
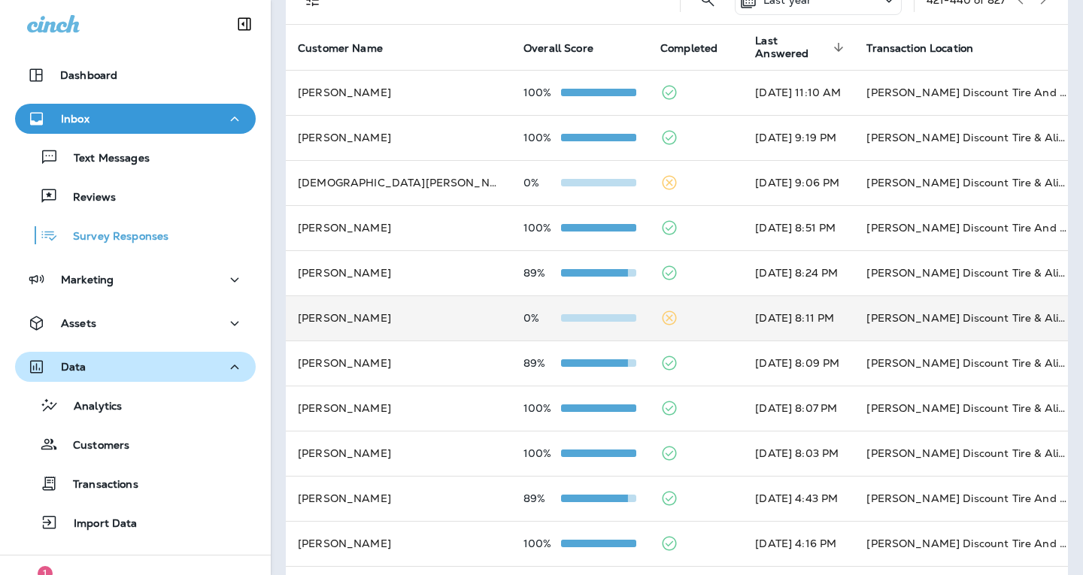
scroll to position [0, 0]
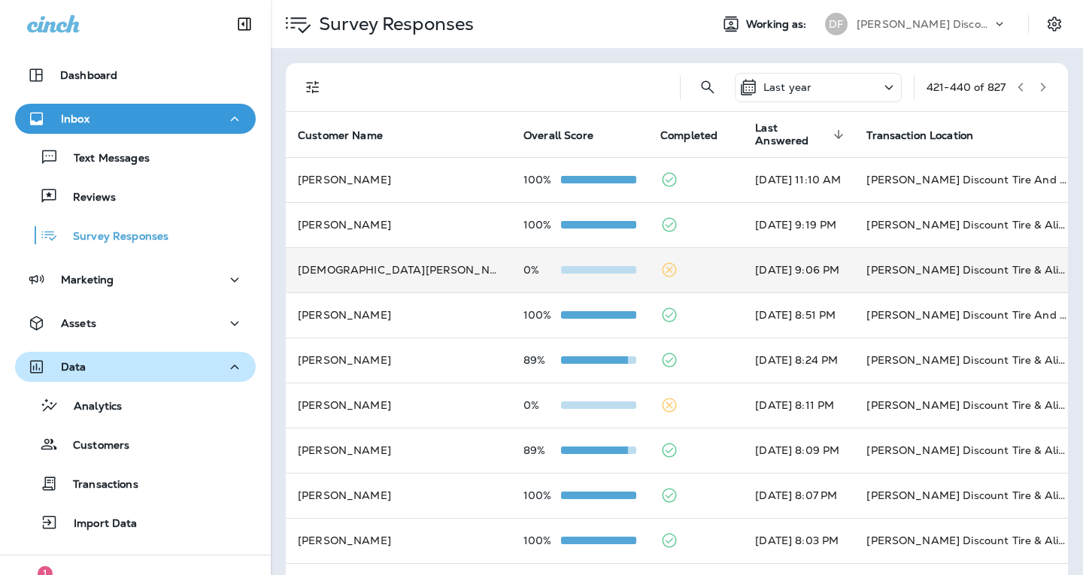
click at [660, 269] on icon at bounding box center [669, 270] width 18 height 18
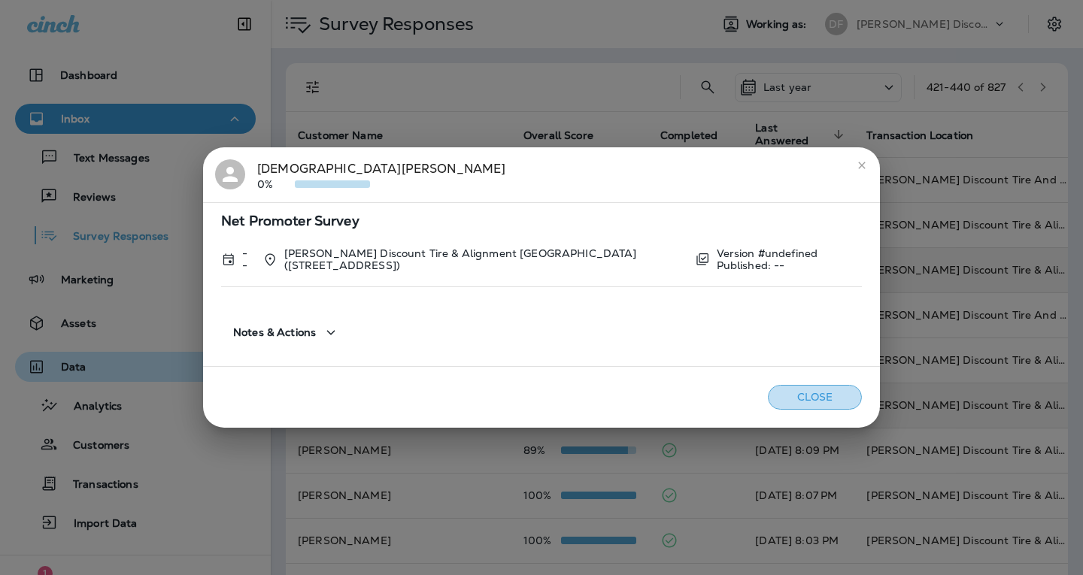
click at [774, 389] on button "Close" at bounding box center [815, 397] width 94 height 25
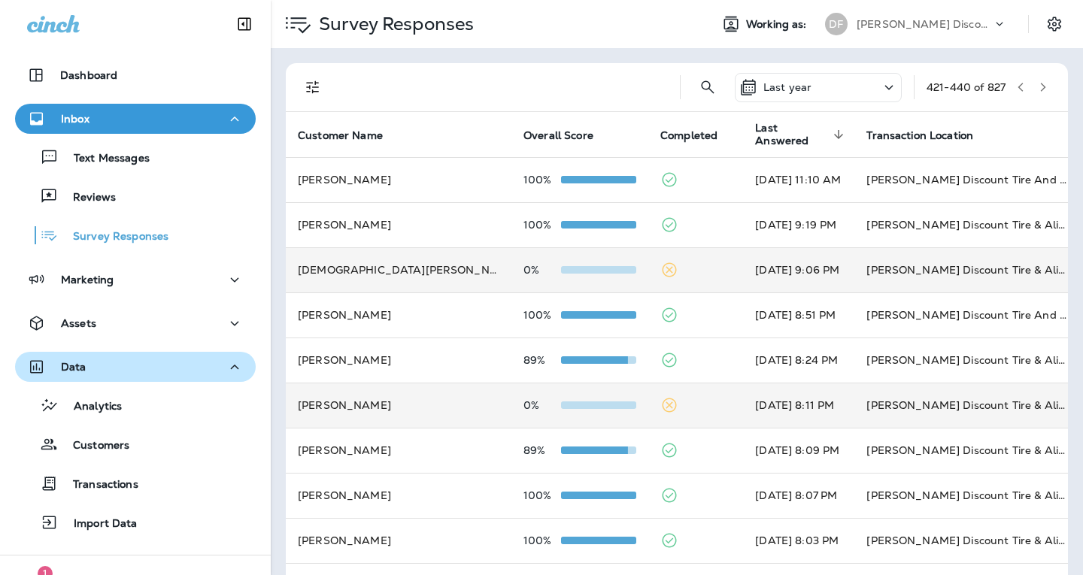
click at [660, 401] on icon at bounding box center [669, 405] width 18 height 18
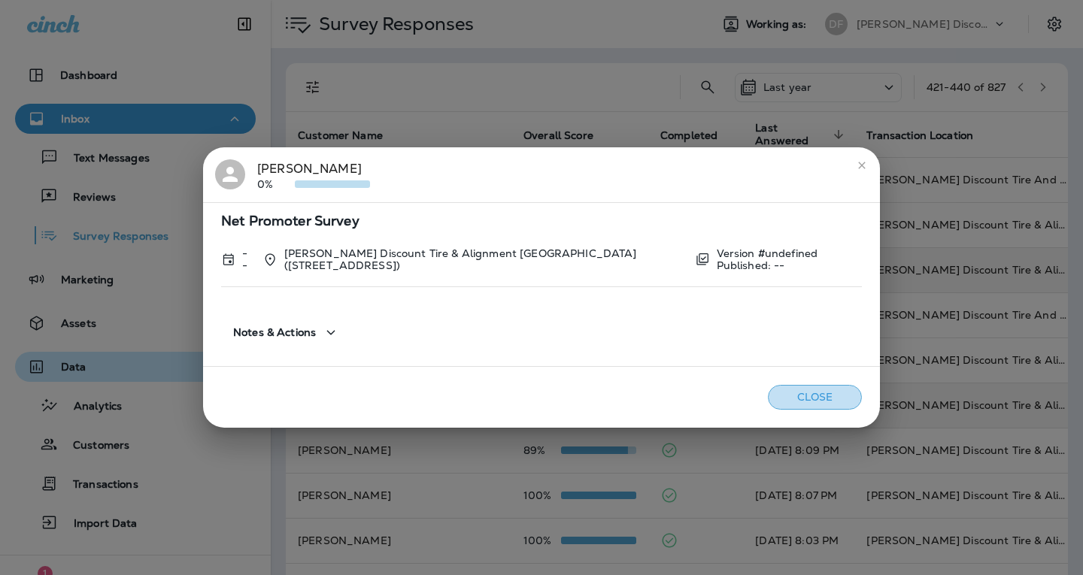
click at [768, 389] on button "Close" at bounding box center [815, 397] width 94 height 25
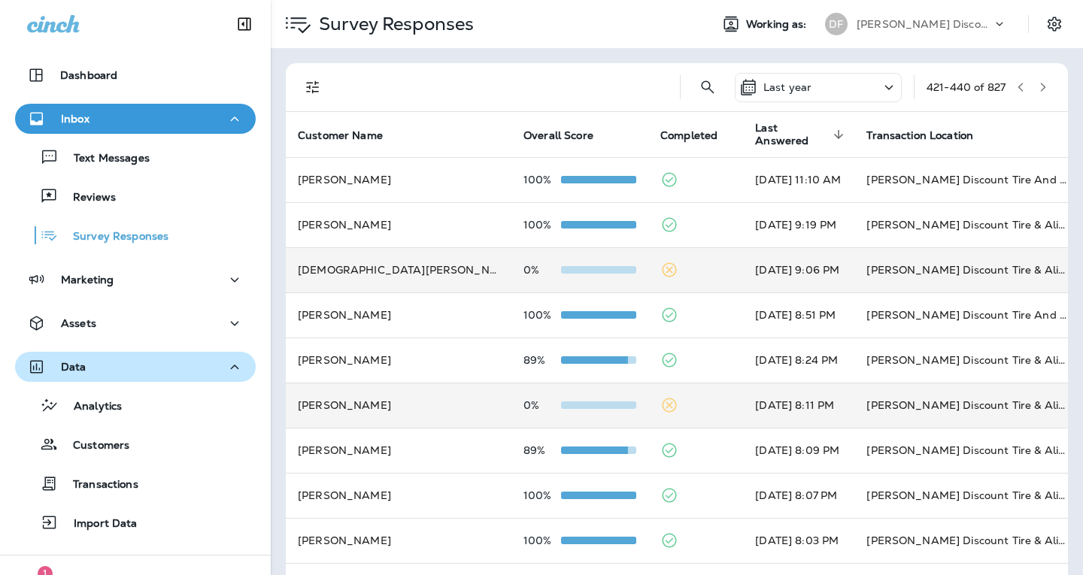
click at [1037, 82] on icon "button" at bounding box center [1042, 87] width 11 height 11
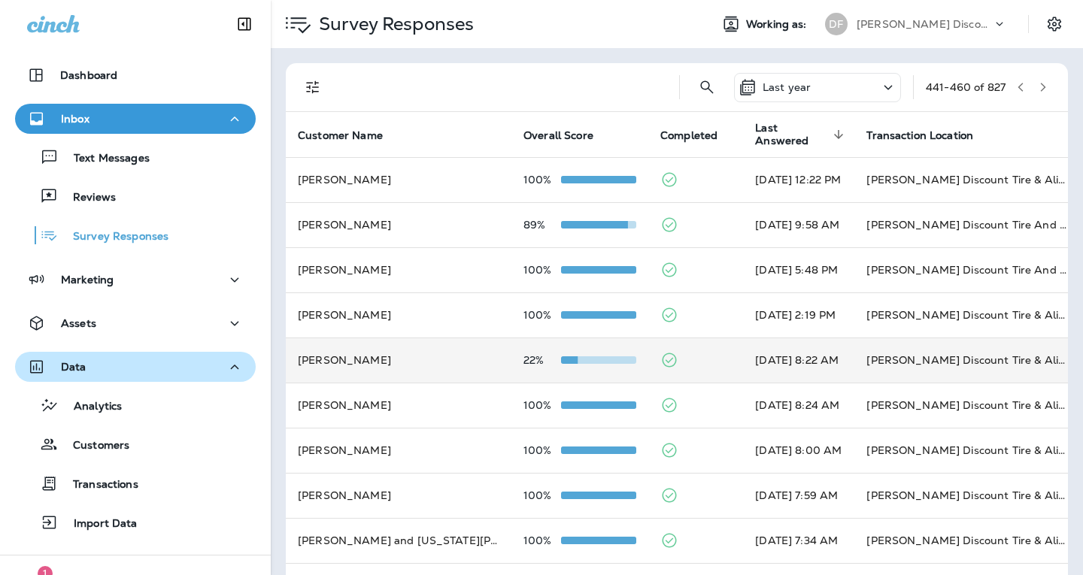
click at [412, 359] on td "[PERSON_NAME]" at bounding box center [399, 360] width 226 height 45
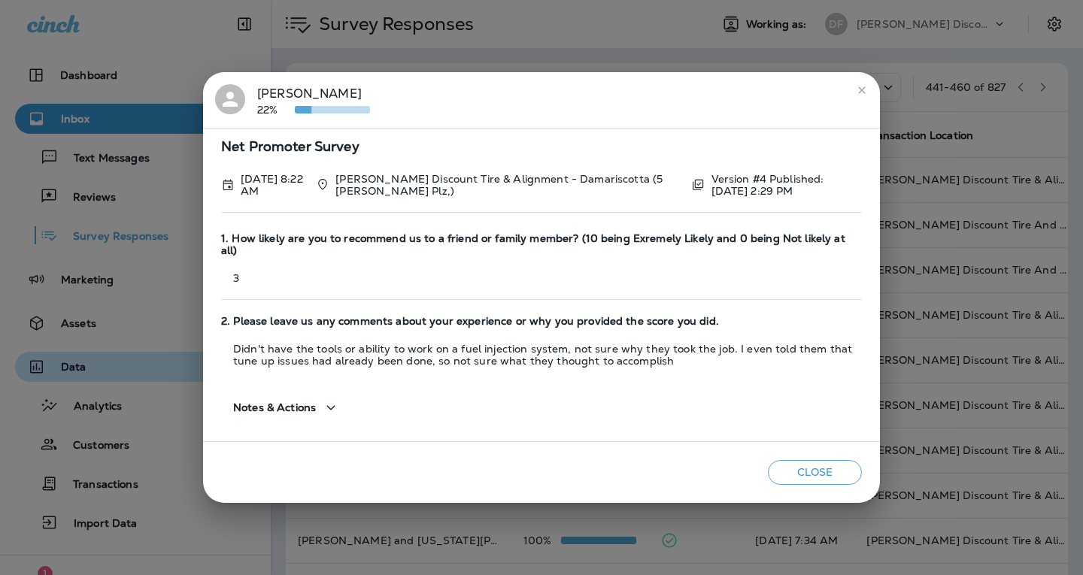
click at [832, 474] on button "Close" at bounding box center [815, 472] width 94 height 25
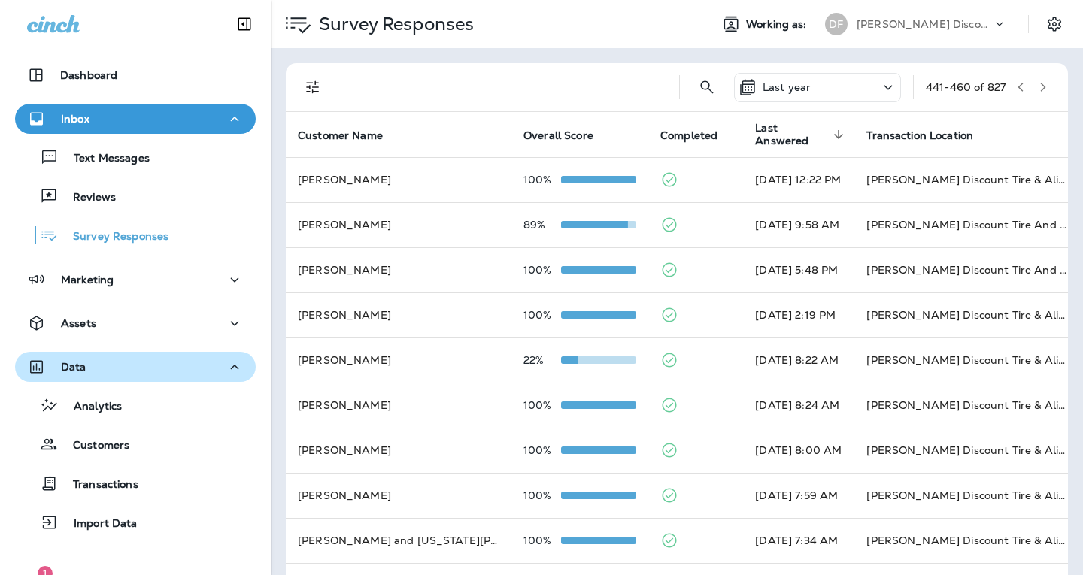
click at [1031, 81] on button "button" at bounding box center [1042, 87] width 23 height 23
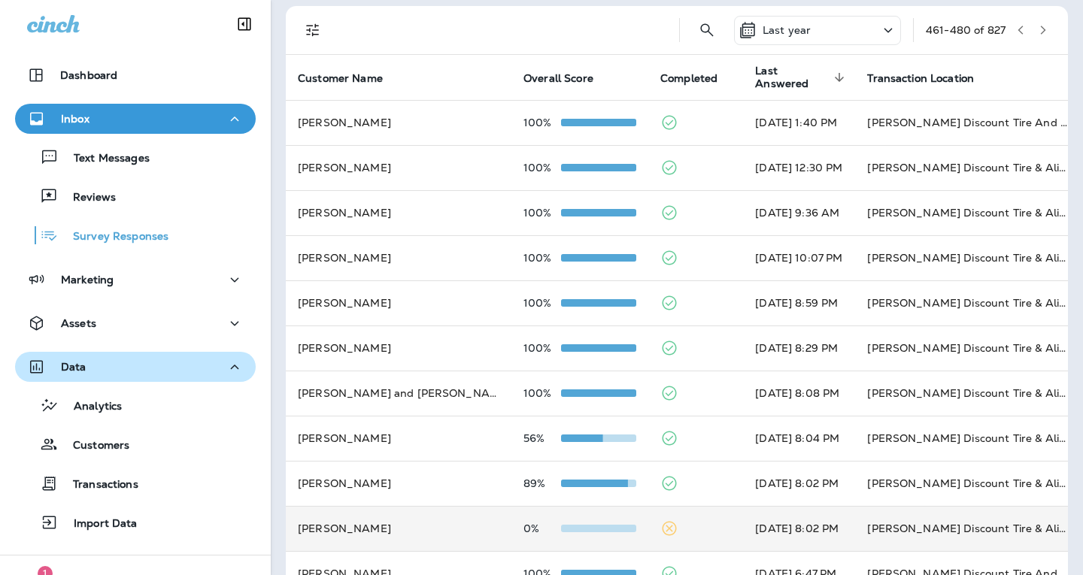
scroll to position [376, 0]
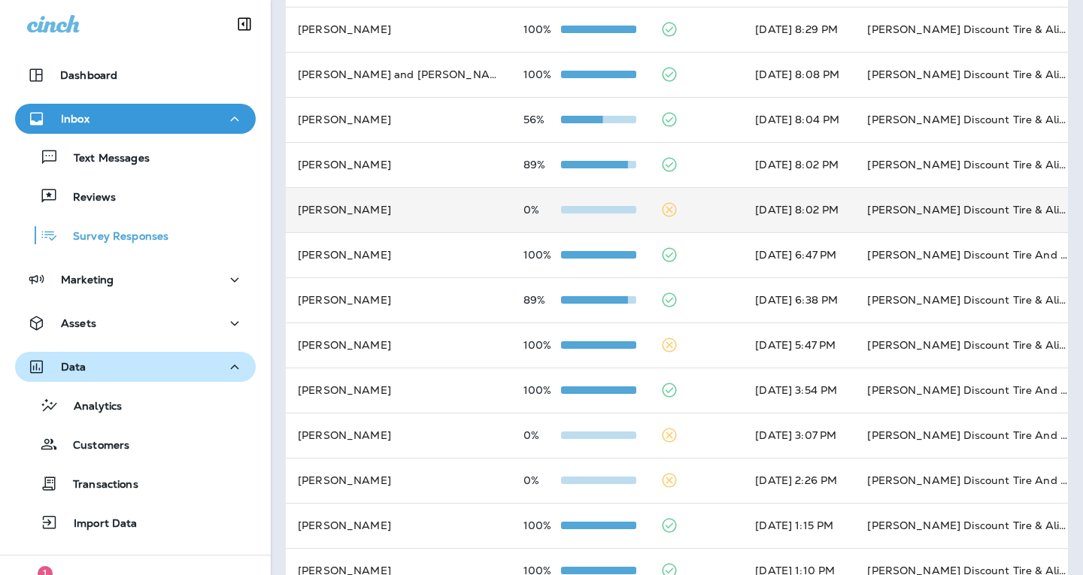
click at [662, 214] on icon at bounding box center [669, 210] width 14 height 14
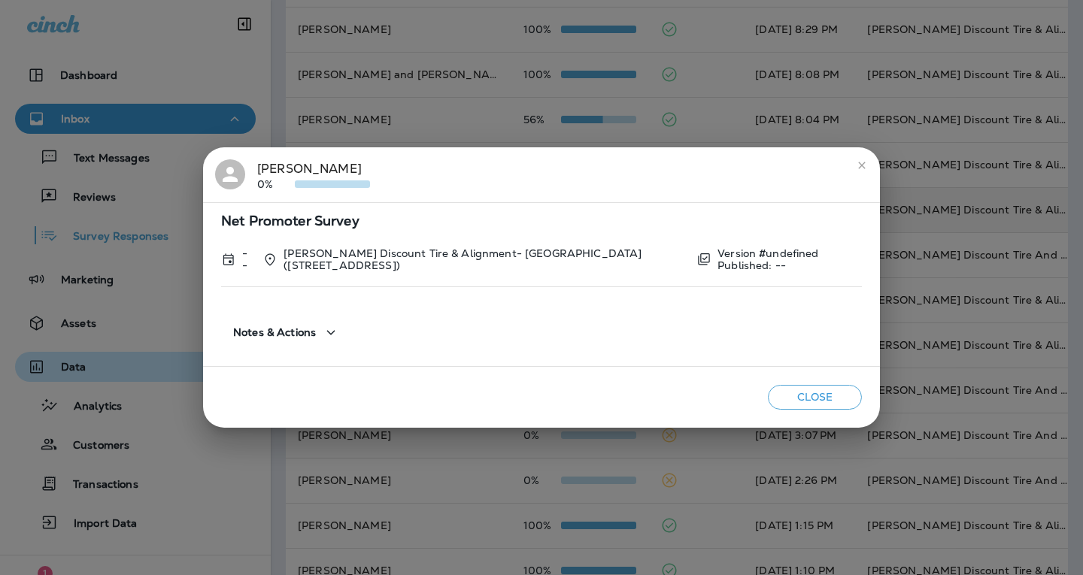
click at [774, 390] on button "Close" at bounding box center [815, 397] width 94 height 25
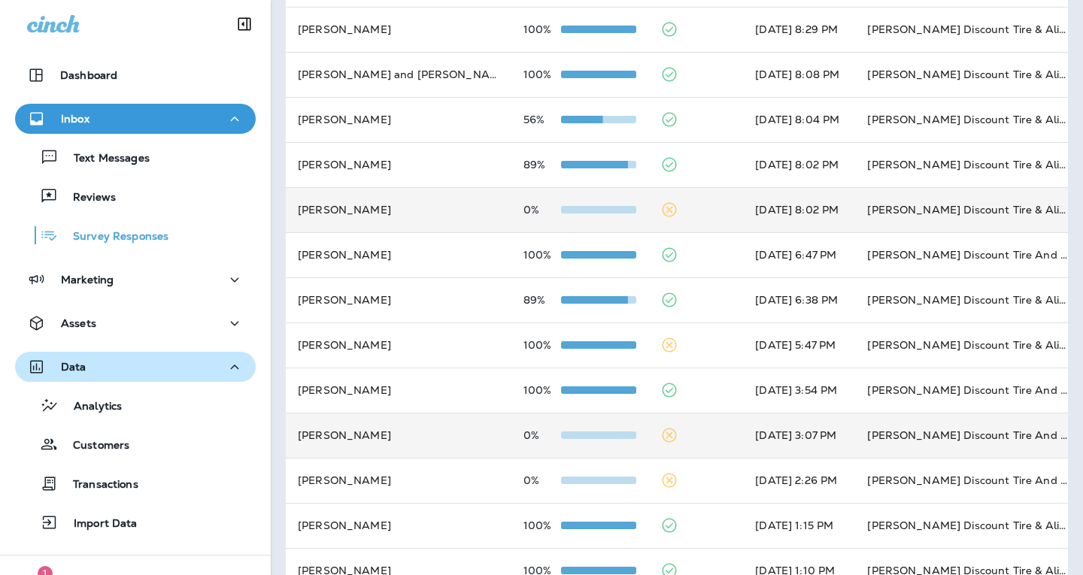
click at [662, 441] on icon at bounding box center [669, 436] width 14 height 14
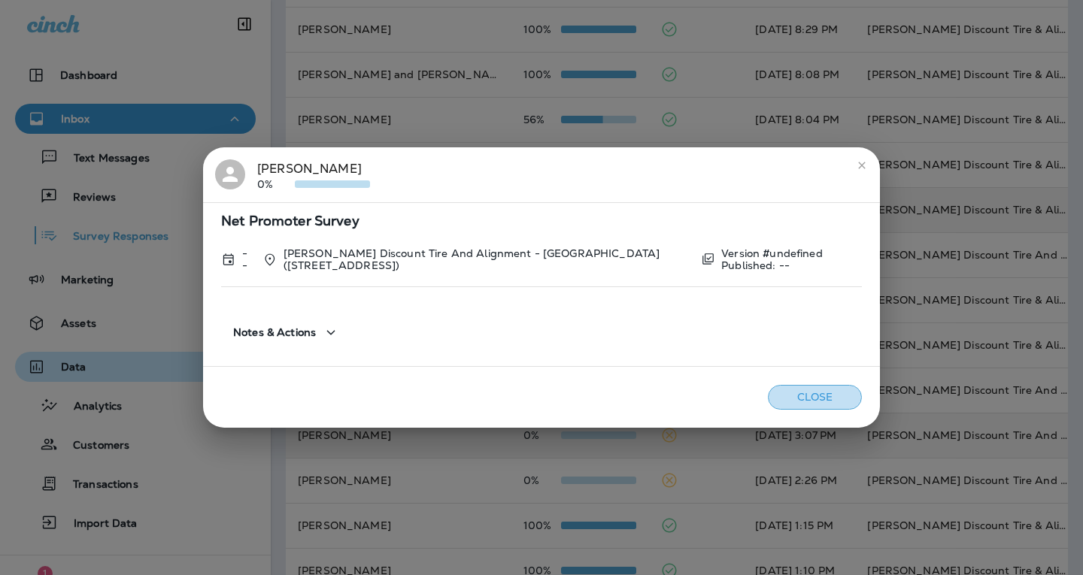
click at [819, 401] on button "Close" at bounding box center [815, 397] width 94 height 25
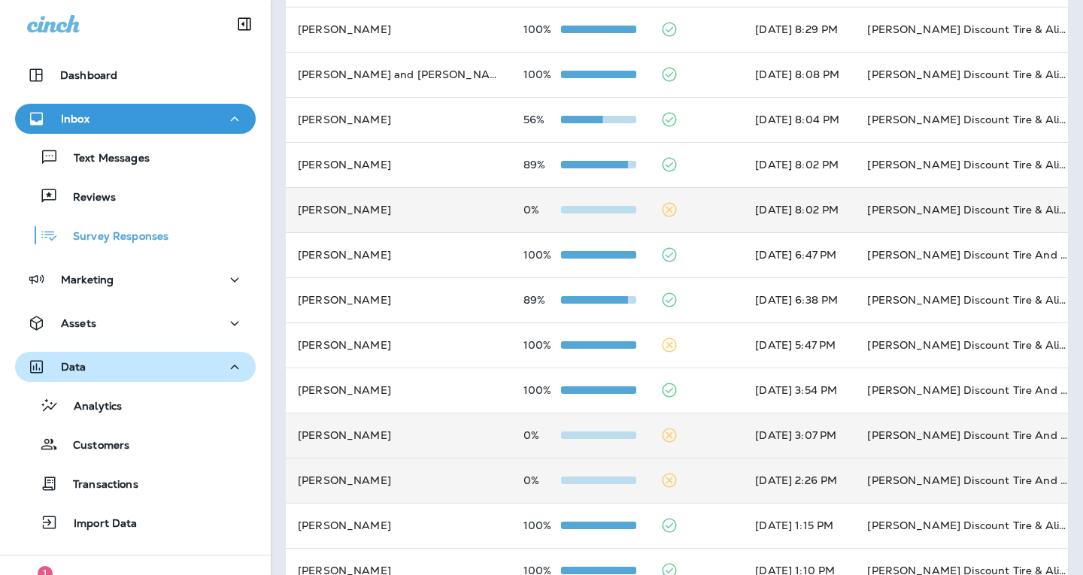
click at [660, 483] on icon at bounding box center [669, 480] width 18 height 18
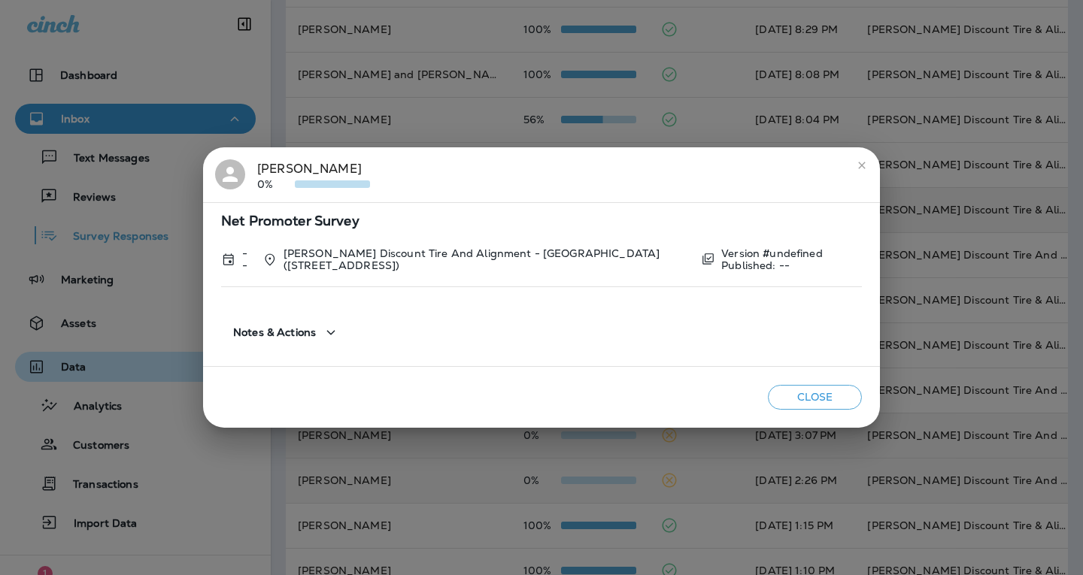
click at [795, 395] on button "Close" at bounding box center [815, 397] width 94 height 25
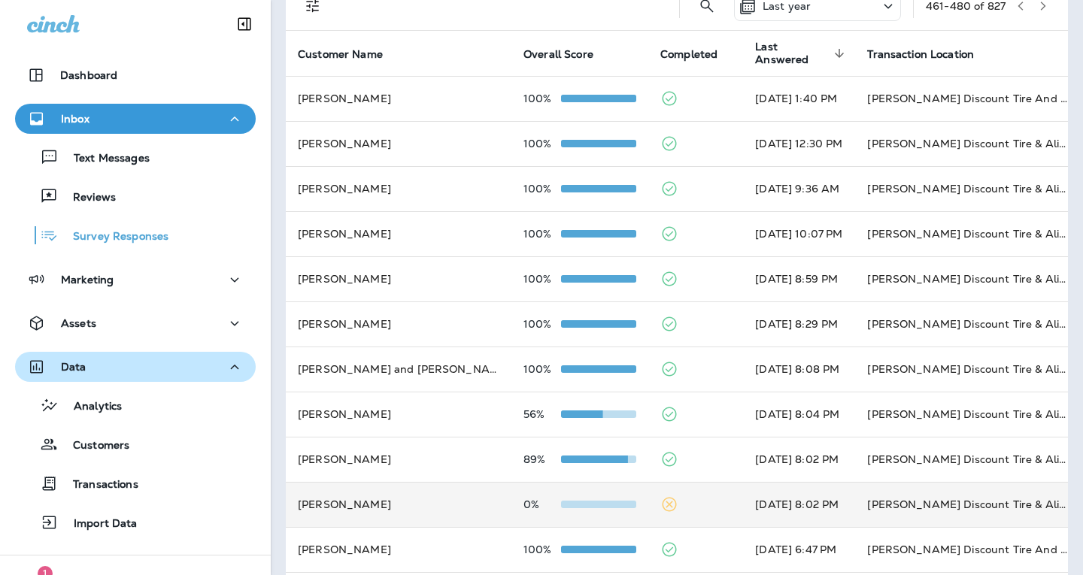
scroll to position [0, 0]
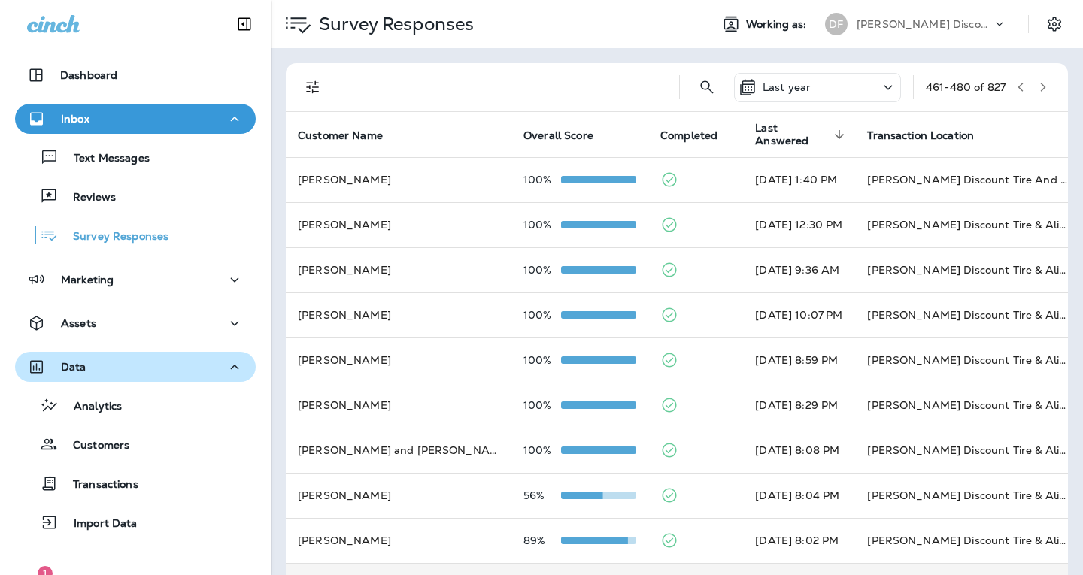
click at [1037, 85] on icon "button" at bounding box center [1042, 87] width 11 height 11
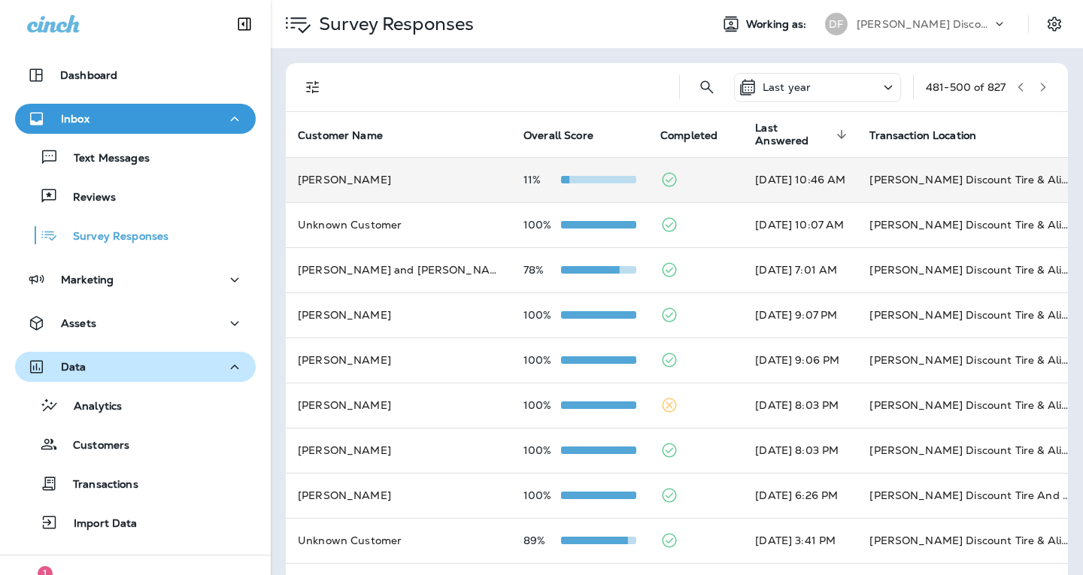
click at [525, 187] on td "11%" at bounding box center [579, 179] width 137 height 45
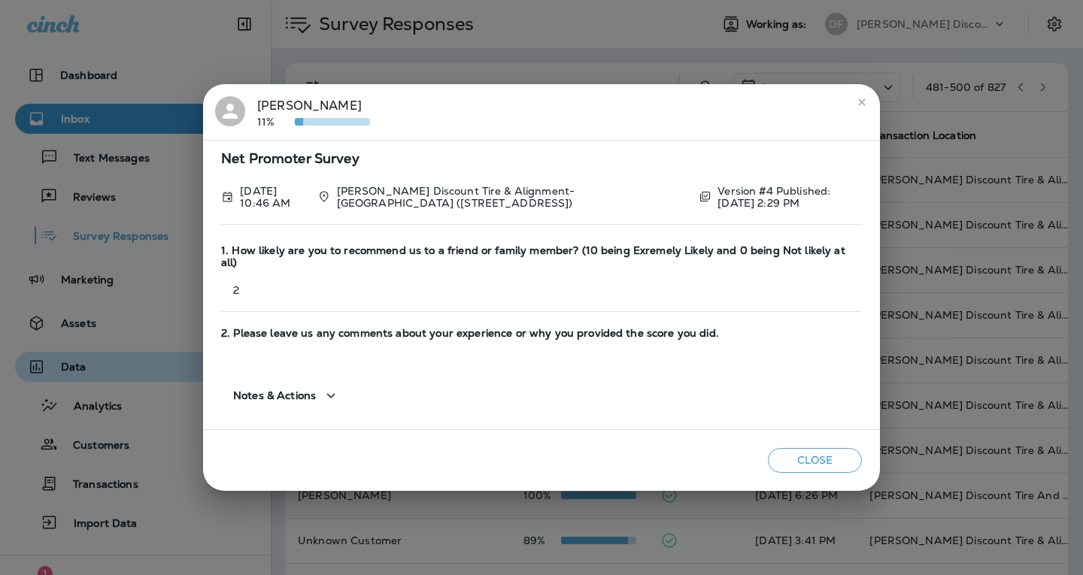
click at [795, 455] on button "Close" at bounding box center [815, 460] width 94 height 25
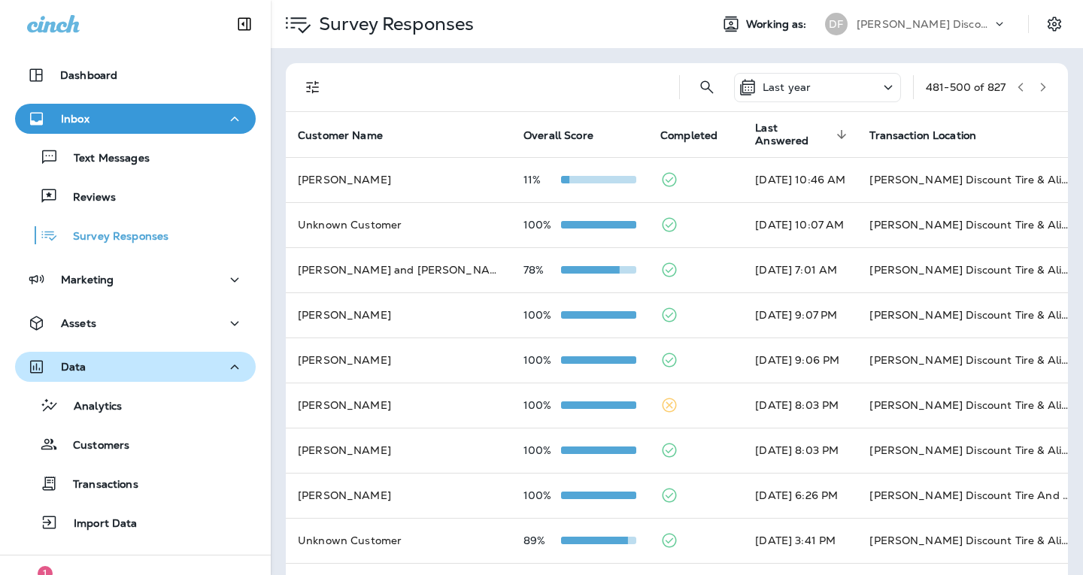
click at [1037, 86] on icon "button" at bounding box center [1042, 87] width 11 height 11
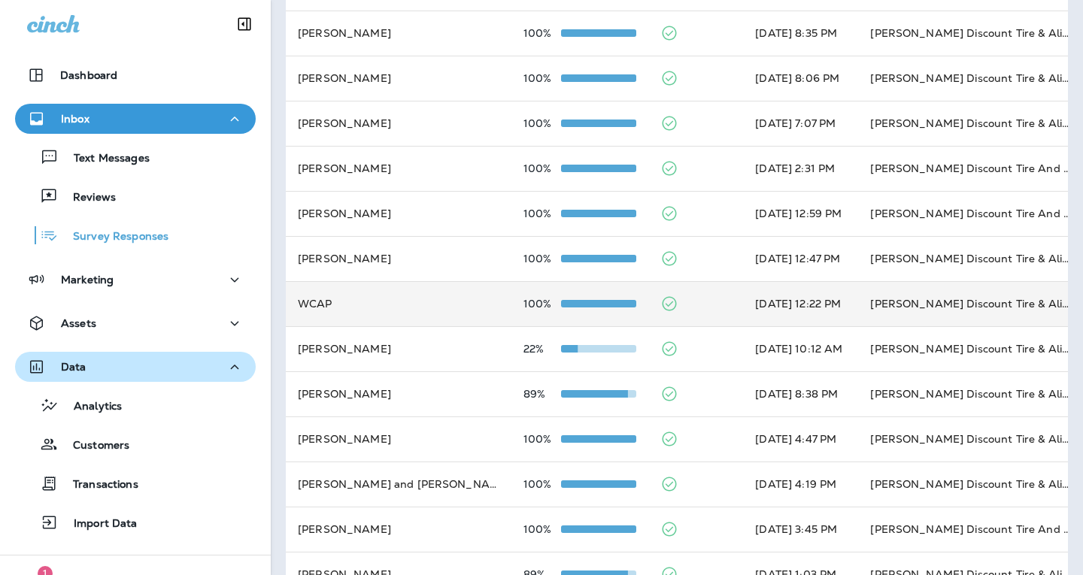
scroll to position [150, 0]
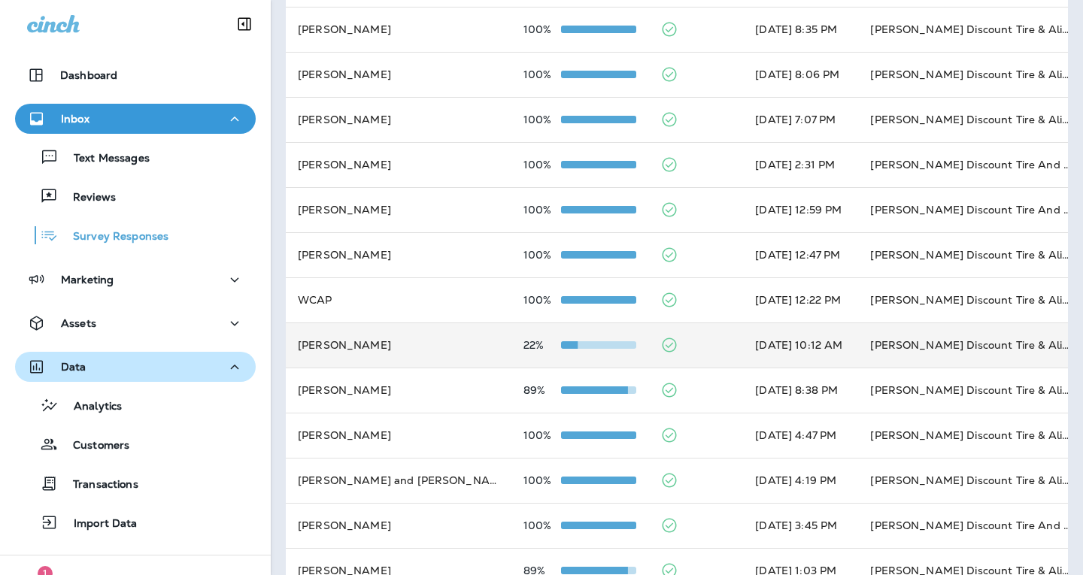
click at [561, 346] on span at bounding box center [598, 345] width 75 height 8
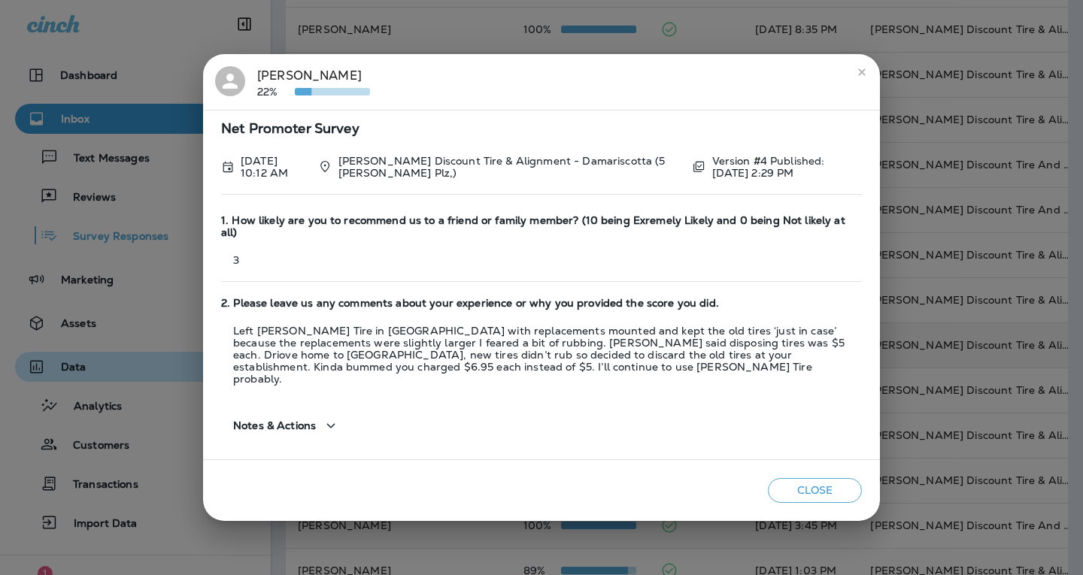
click at [826, 478] on button "Close" at bounding box center [815, 490] width 94 height 25
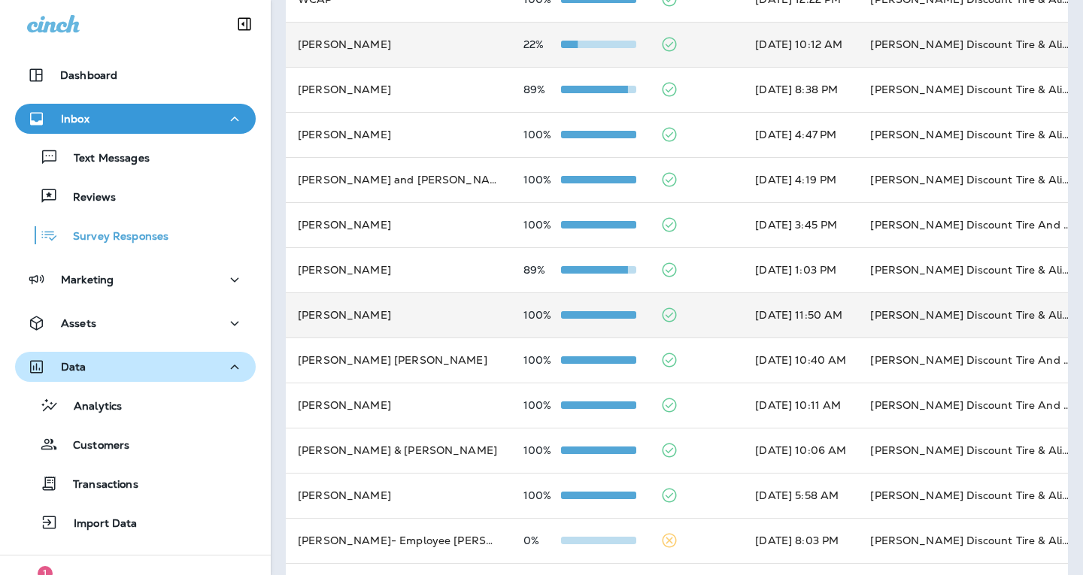
scroll to position [513, 0]
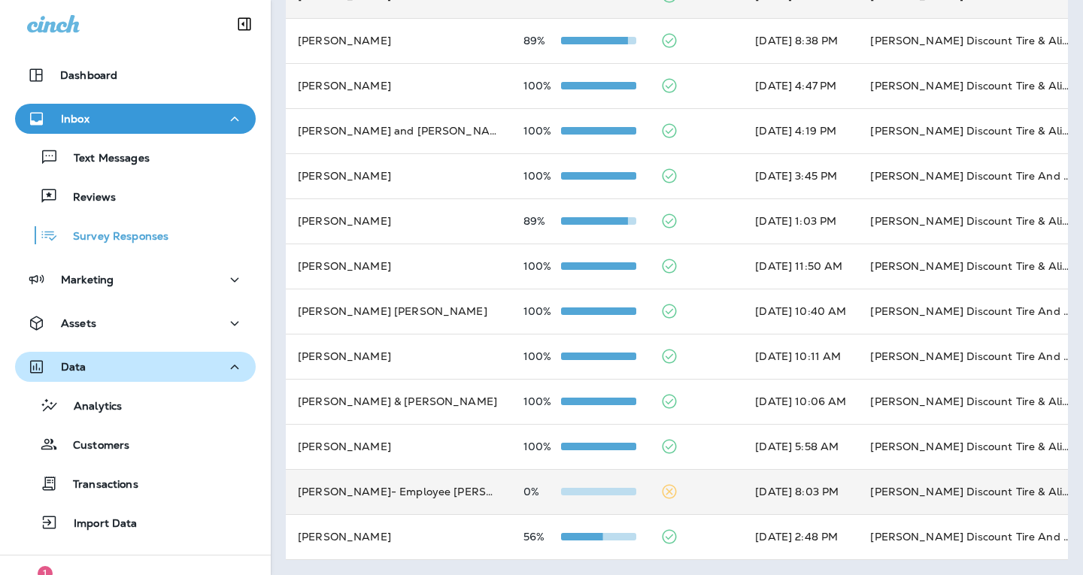
click at [660, 483] on icon at bounding box center [669, 492] width 18 height 18
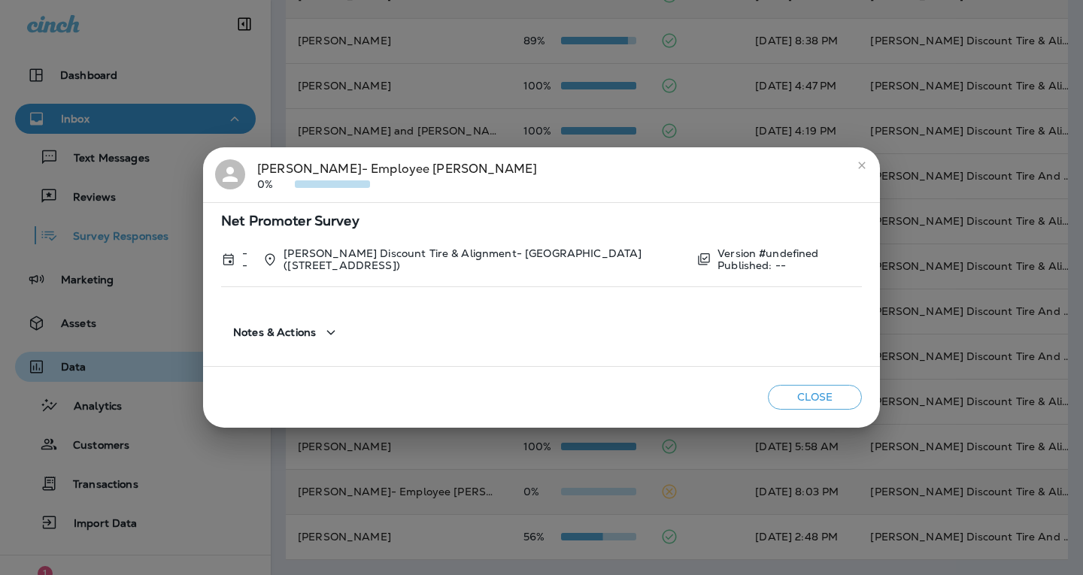
click at [780, 397] on button "Close" at bounding box center [815, 397] width 94 height 25
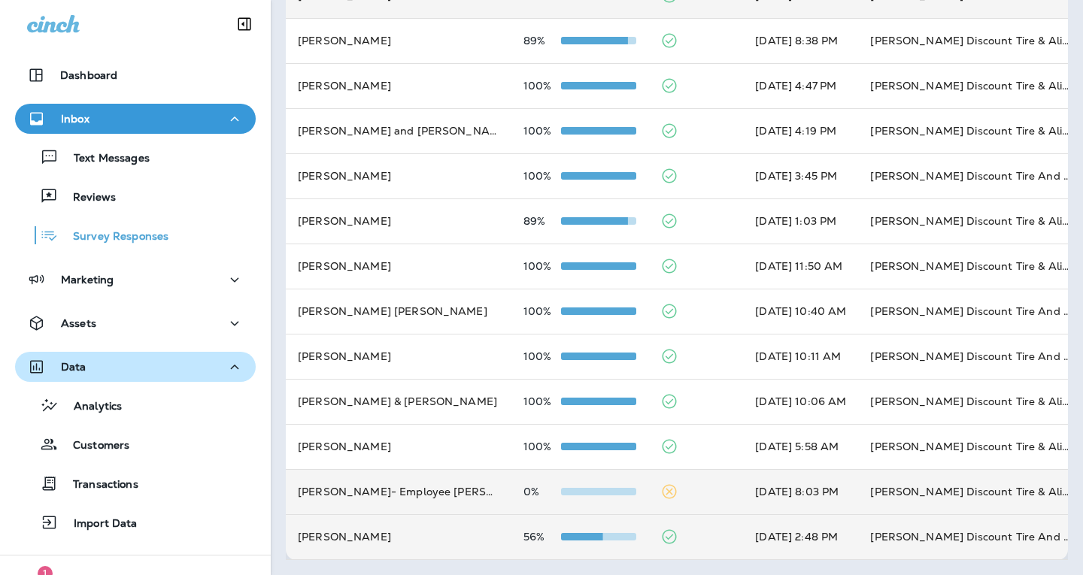
click at [660, 528] on icon at bounding box center [669, 537] width 18 height 18
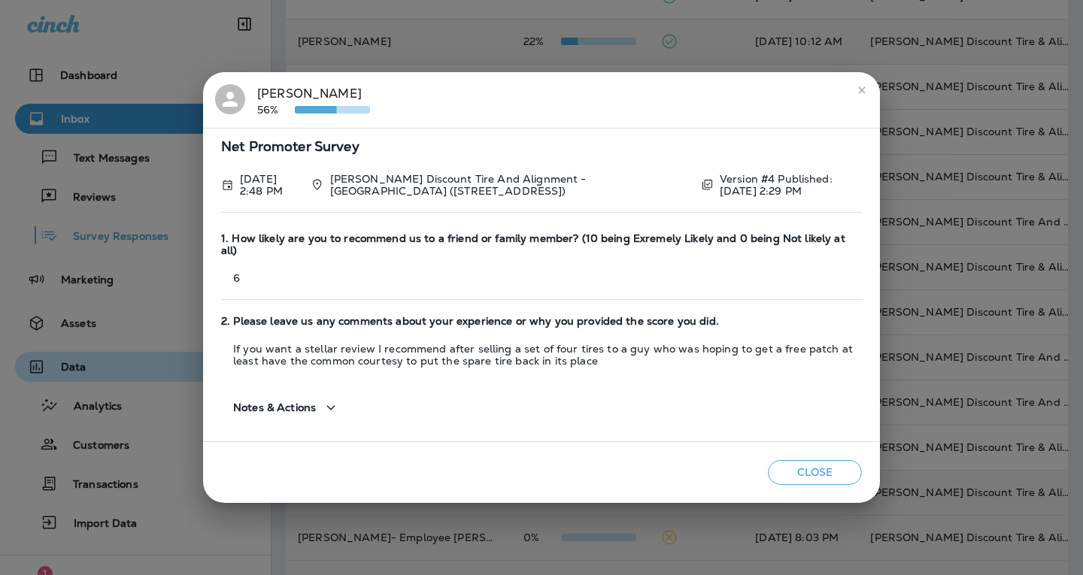
click at [812, 470] on button "Close" at bounding box center [815, 472] width 94 height 25
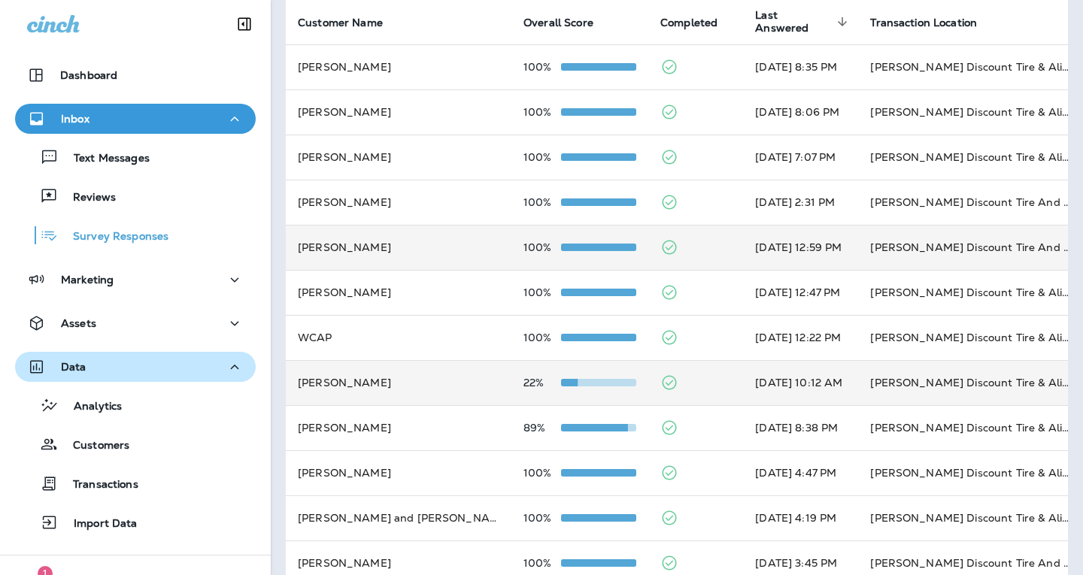
scroll to position [0, 0]
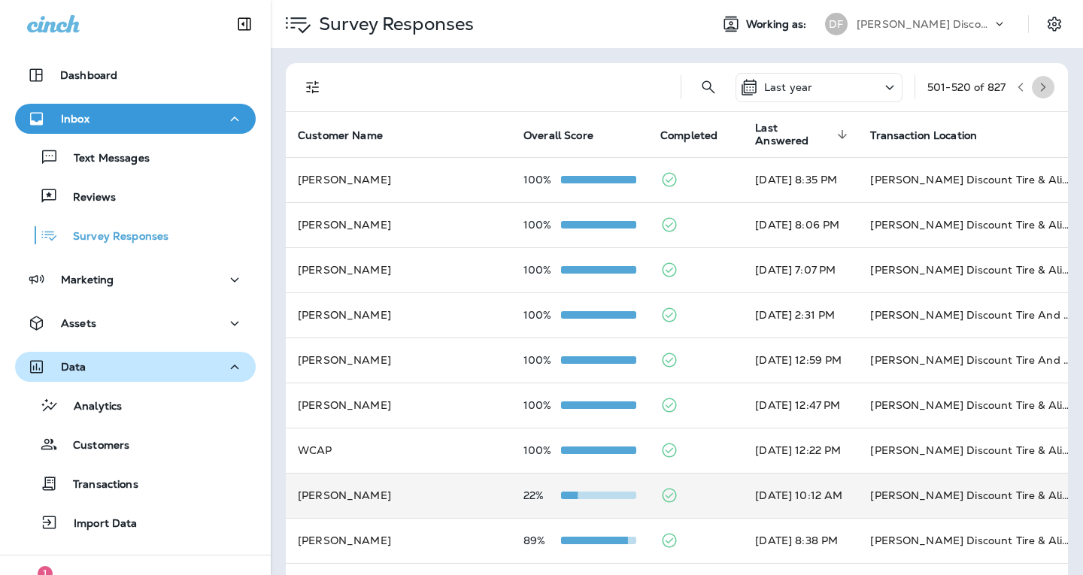
click at [1037, 85] on icon "button" at bounding box center [1042, 87] width 11 height 11
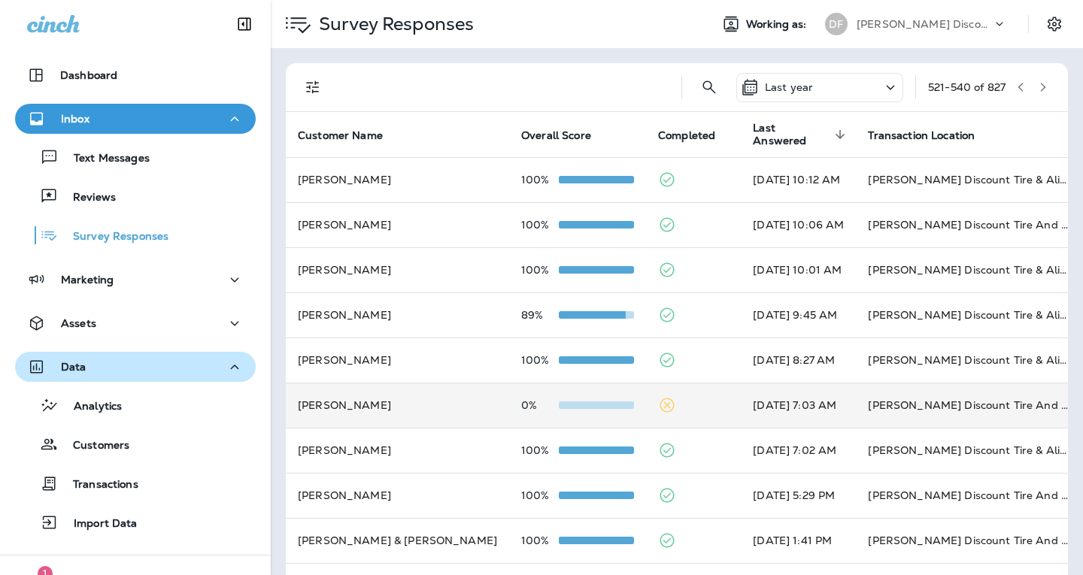
click at [658, 403] on icon at bounding box center [667, 405] width 18 height 18
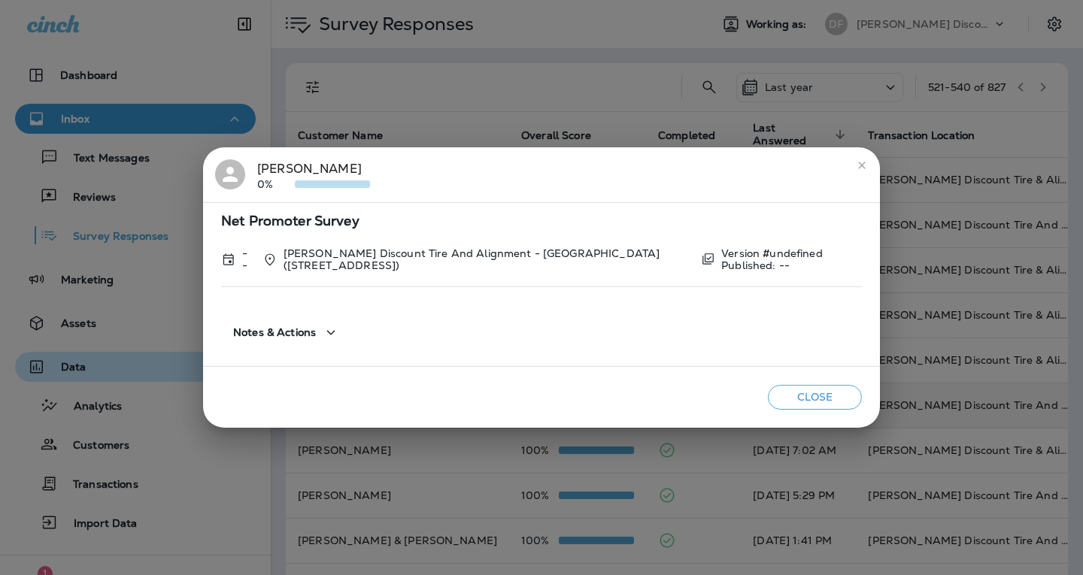
click at [779, 391] on button "Close" at bounding box center [815, 397] width 94 height 25
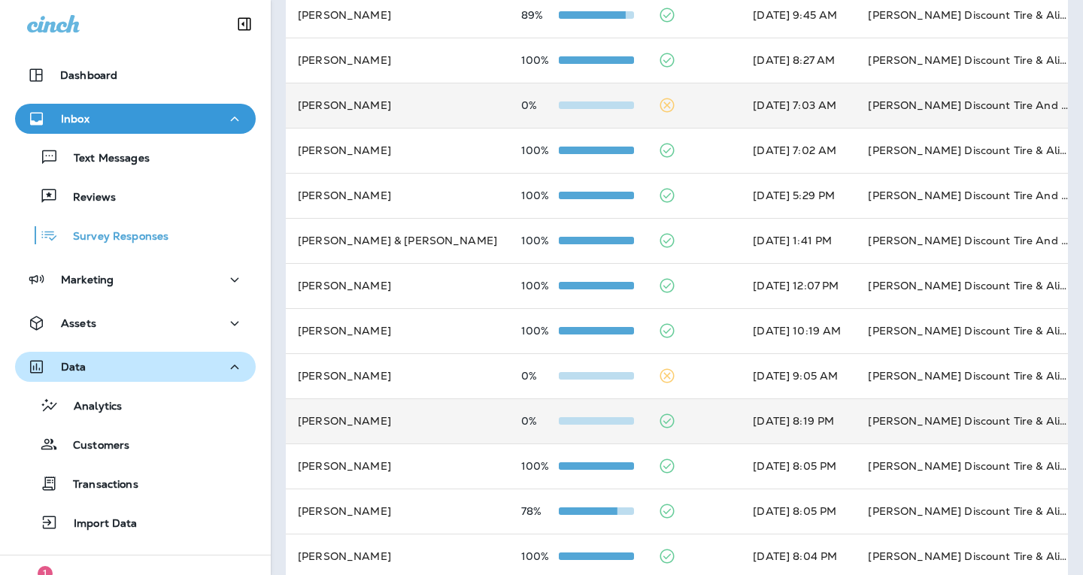
scroll to position [301, 0]
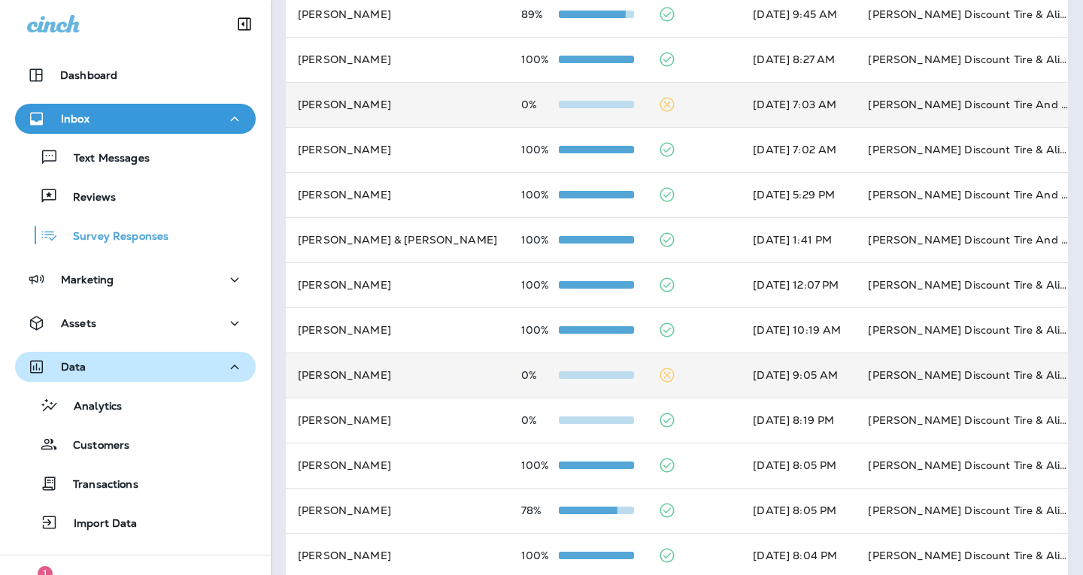
click at [658, 373] on icon at bounding box center [667, 375] width 18 height 18
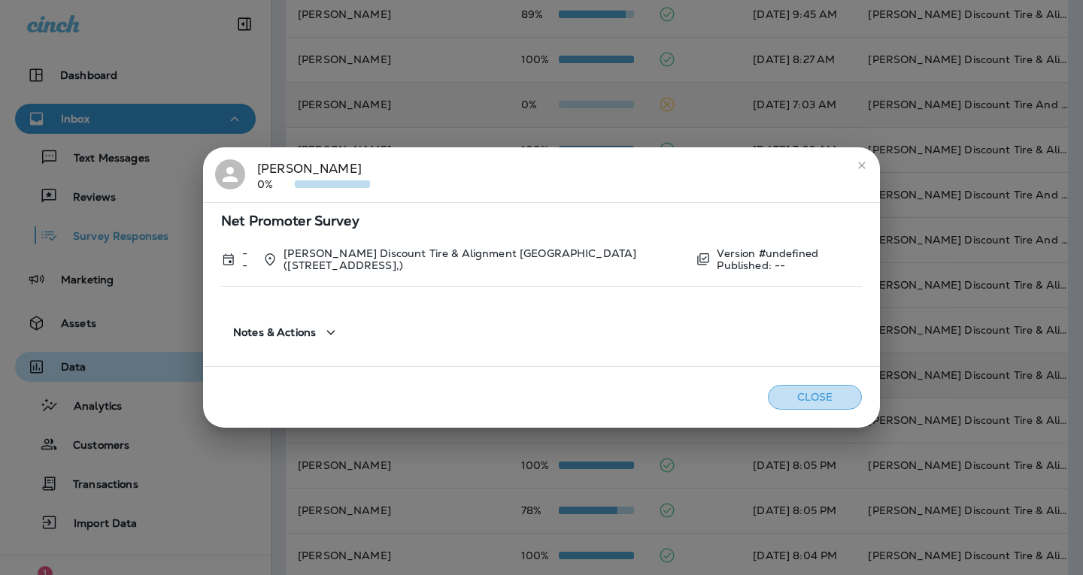
click at [768, 389] on button "Close" at bounding box center [815, 397] width 94 height 25
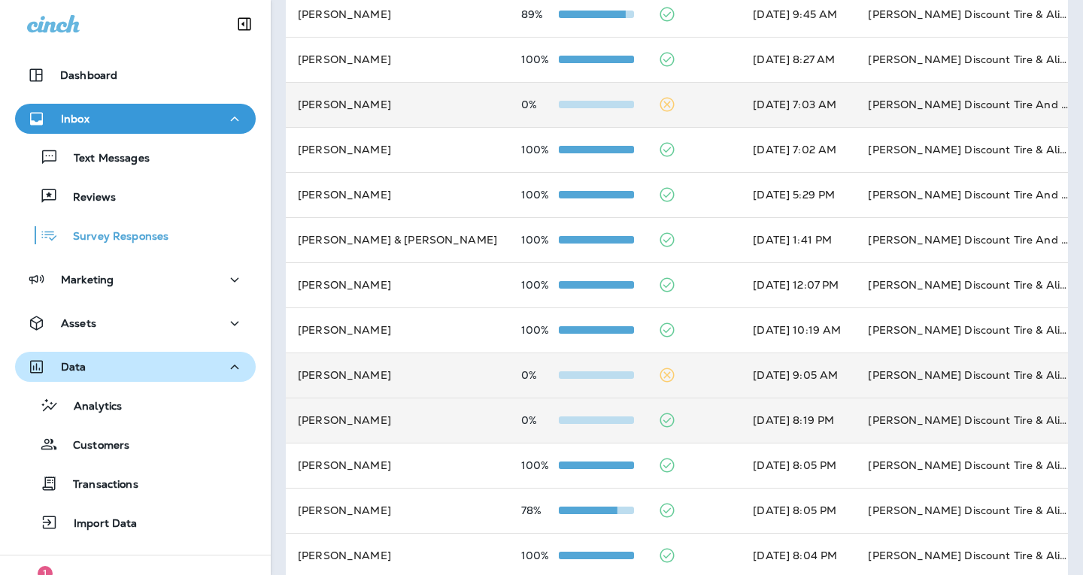
click at [658, 418] on icon at bounding box center [667, 420] width 18 height 18
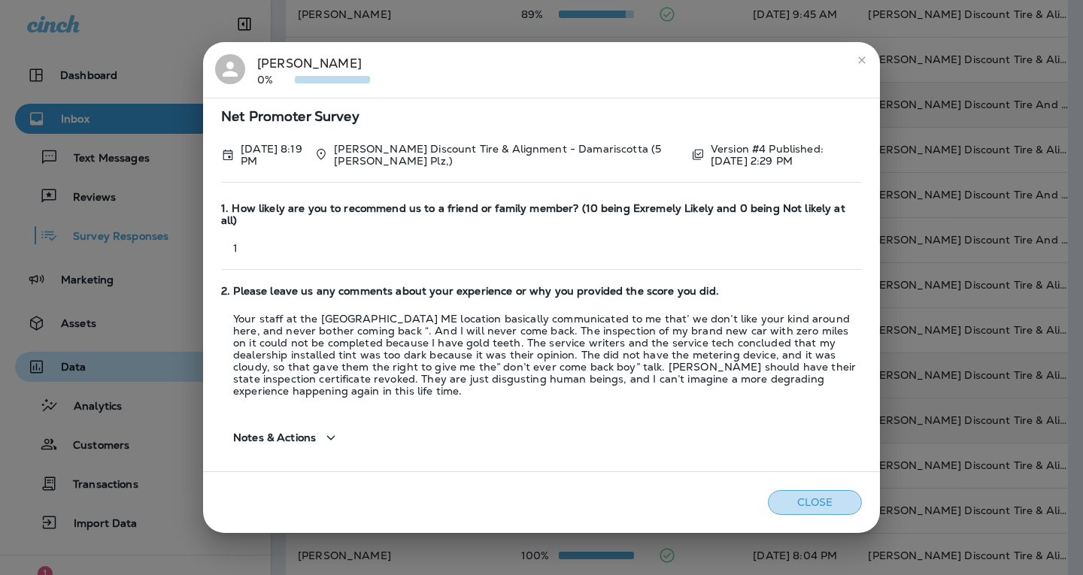
click at [799, 493] on button "Close" at bounding box center [815, 502] width 94 height 25
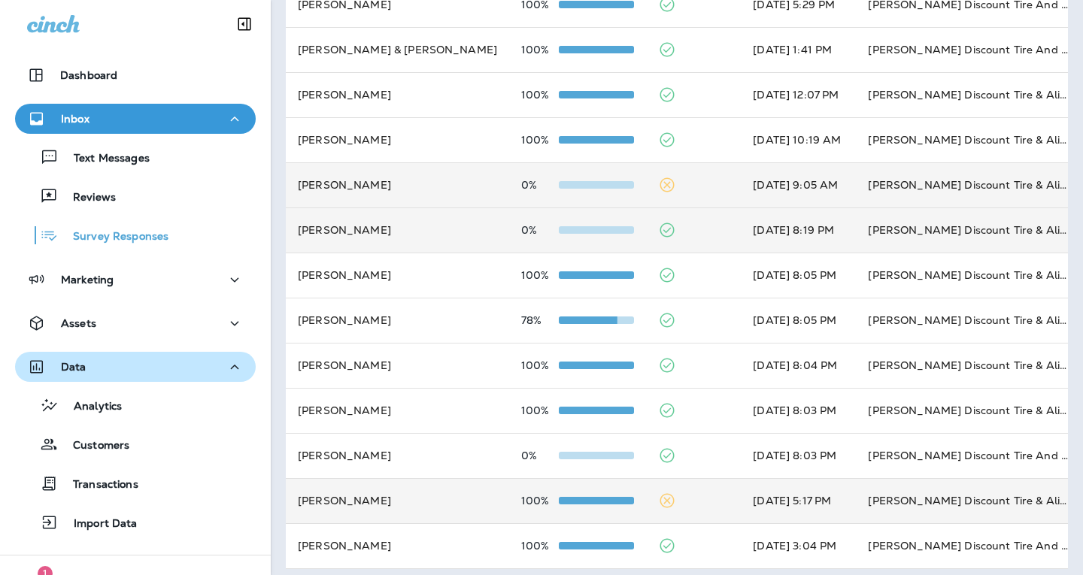
scroll to position [513, 0]
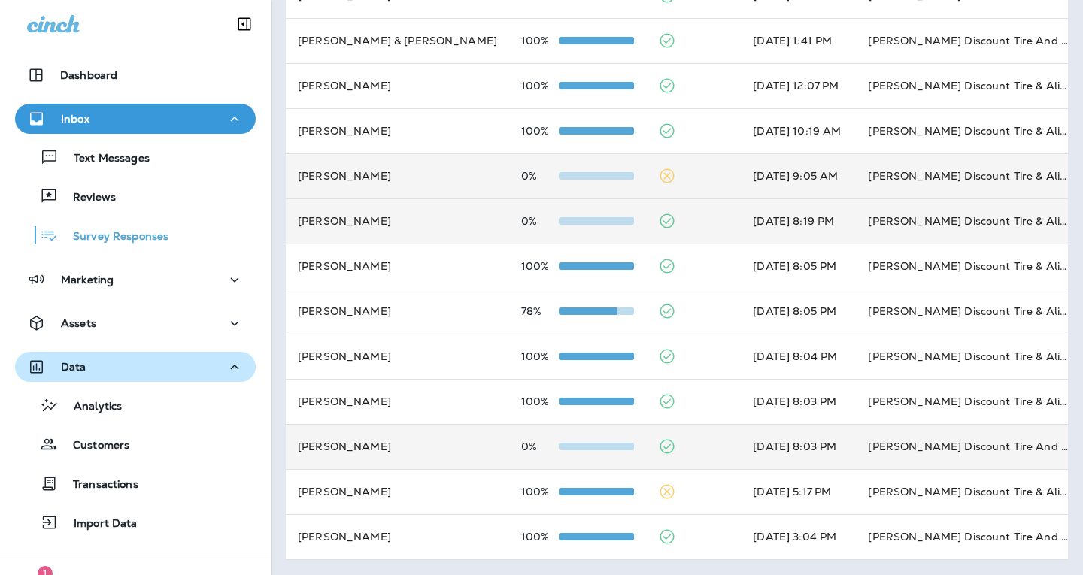
click at [658, 438] on icon at bounding box center [667, 447] width 18 height 18
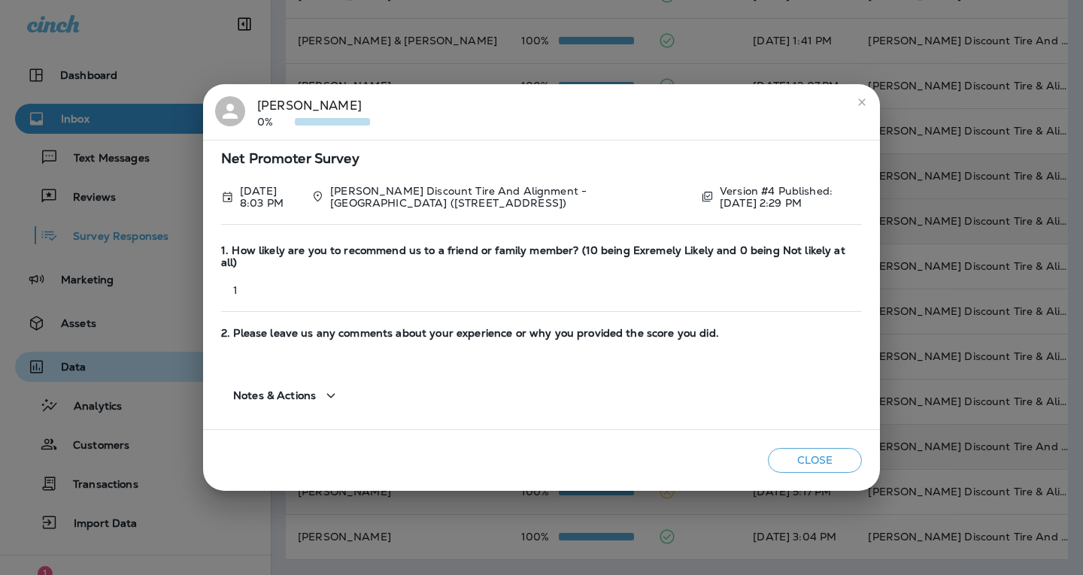
click at [802, 448] on button "Close" at bounding box center [815, 460] width 94 height 25
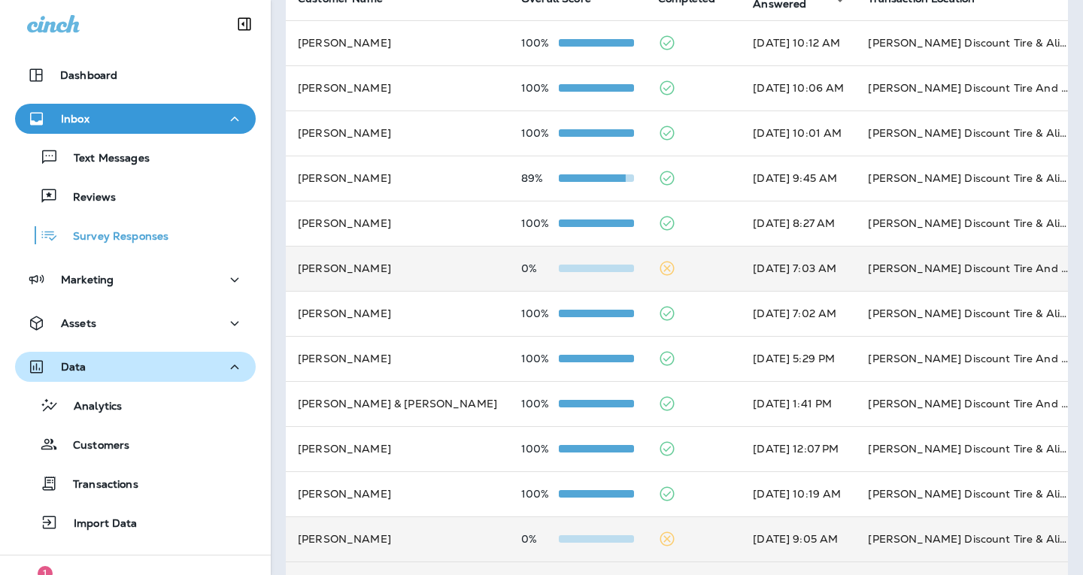
scroll to position [0, 0]
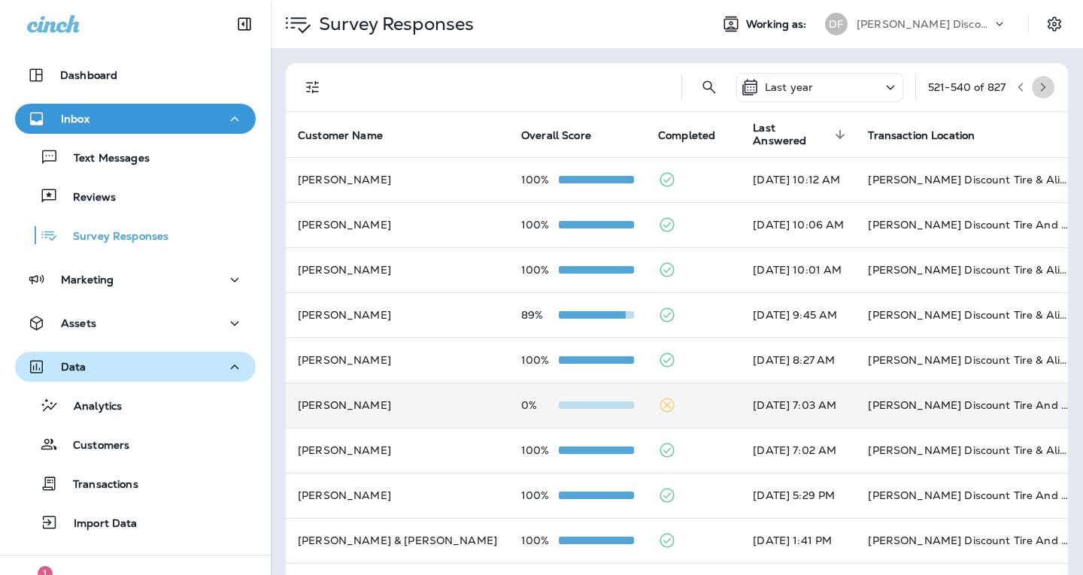
click at [1037, 92] on icon "button" at bounding box center [1042, 87] width 11 height 11
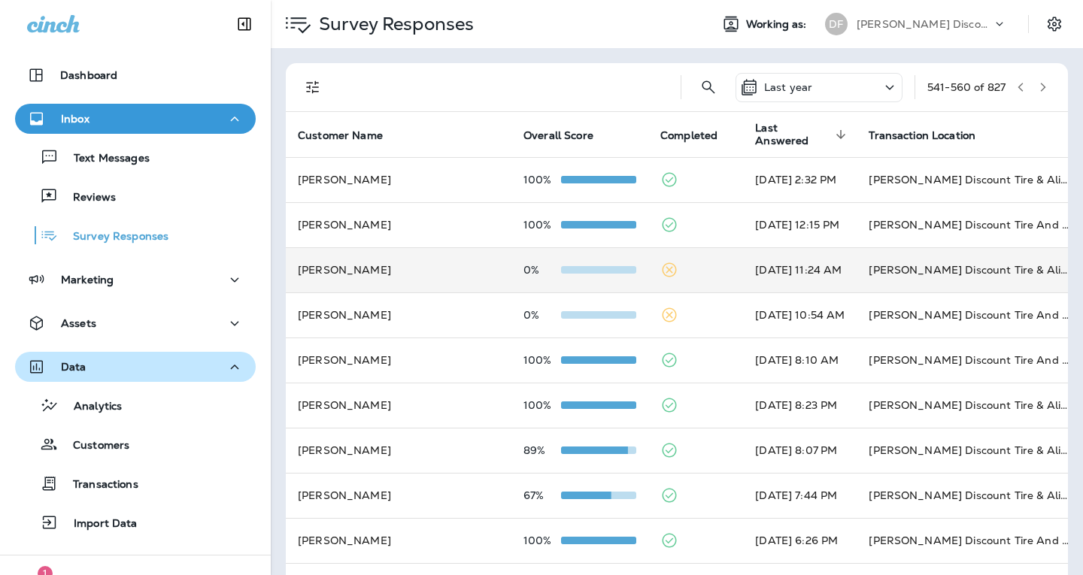
click at [660, 277] on icon at bounding box center [669, 270] width 18 height 18
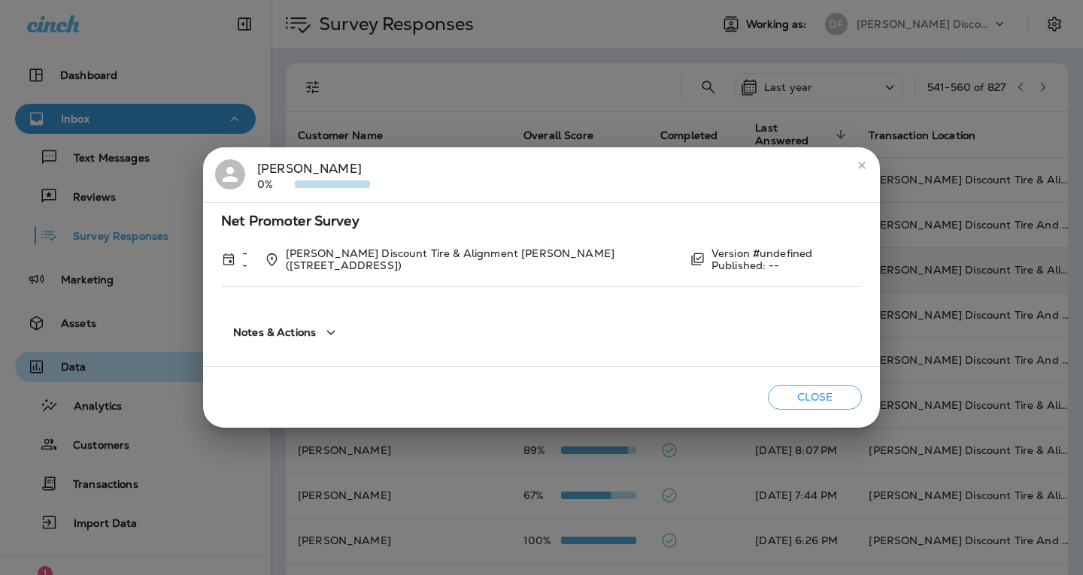
click at [783, 381] on div "Close" at bounding box center [541, 397] width 677 height 61
click at [789, 388] on button "Close" at bounding box center [815, 397] width 94 height 25
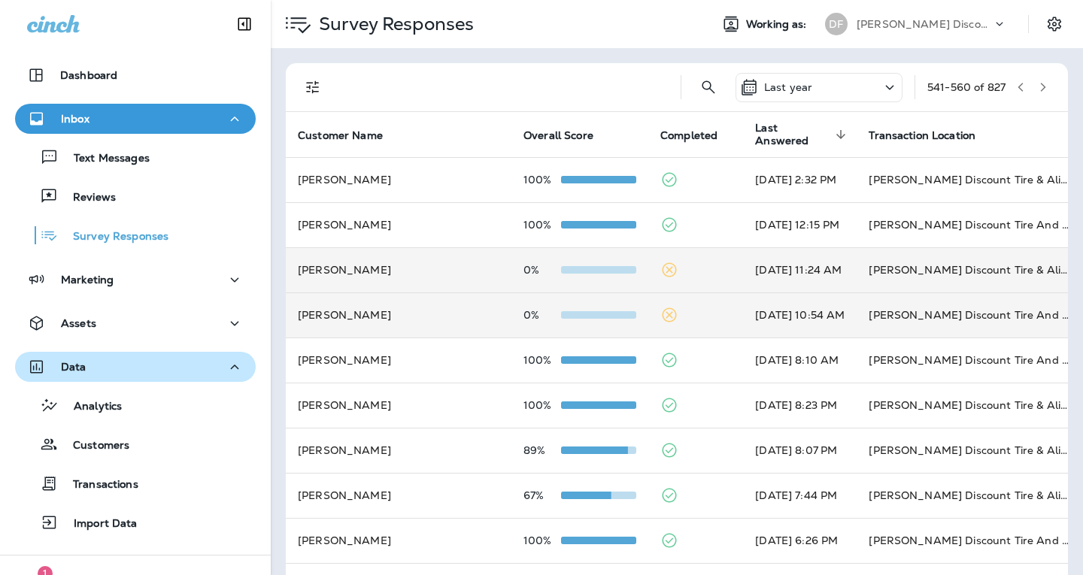
click at [660, 313] on icon at bounding box center [669, 315] width 18 height 18
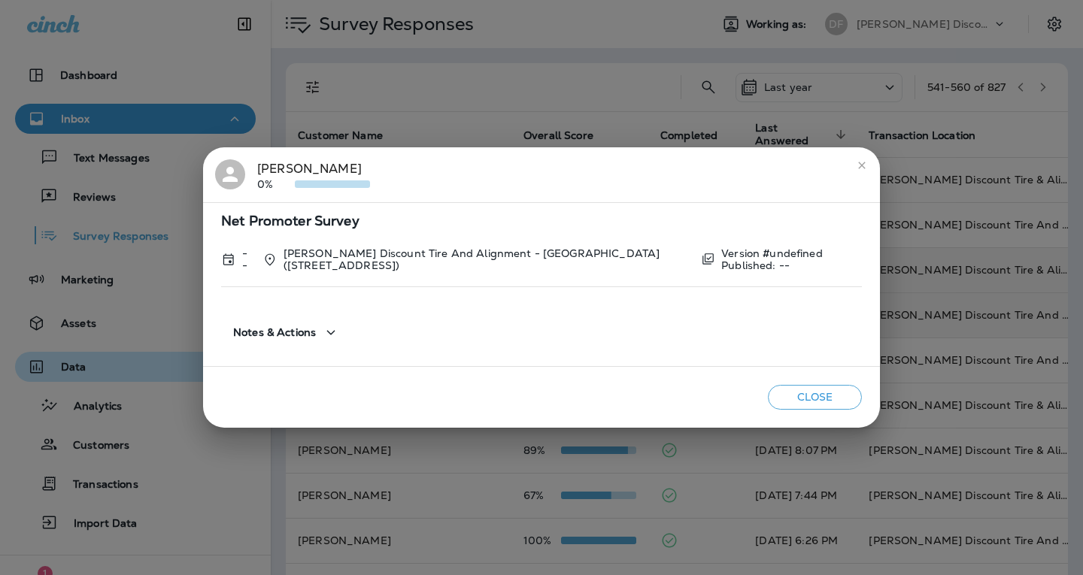
click at [799, 399] on button "Close" at bounding box center [815, 397] width 94 height 25
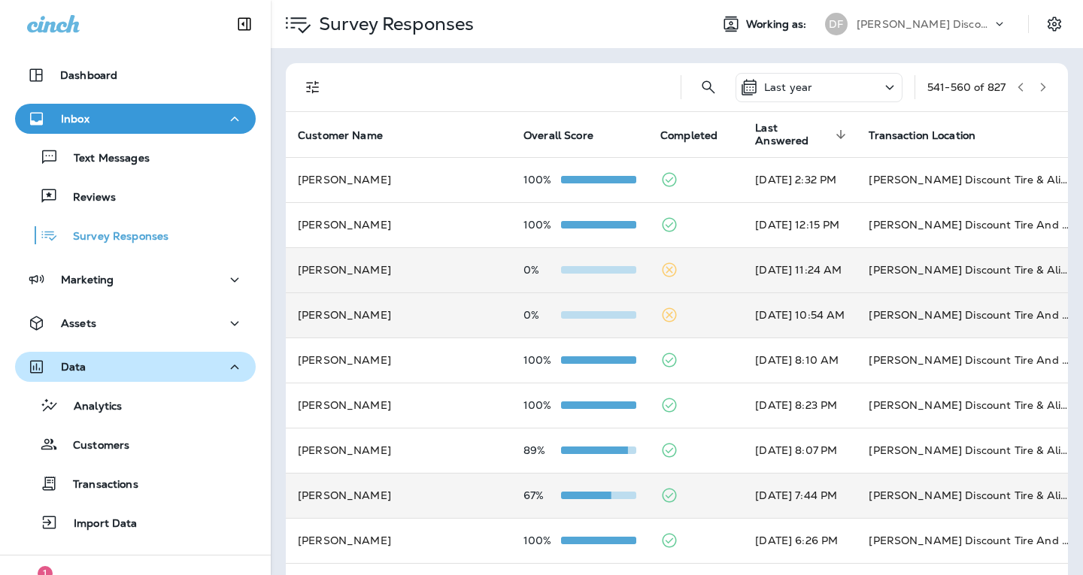
click at [562, 501] on td "67%" at bounding box center [579, 495] width 137 height 45
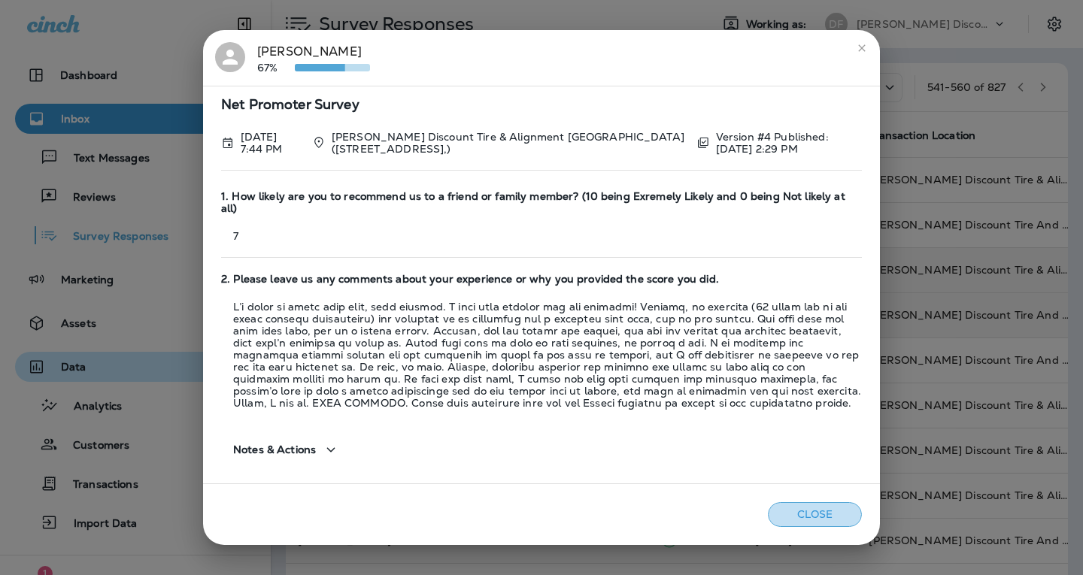
click at [785, 519] on button "Close" at bounding box center [815, 514] width 94 height 25
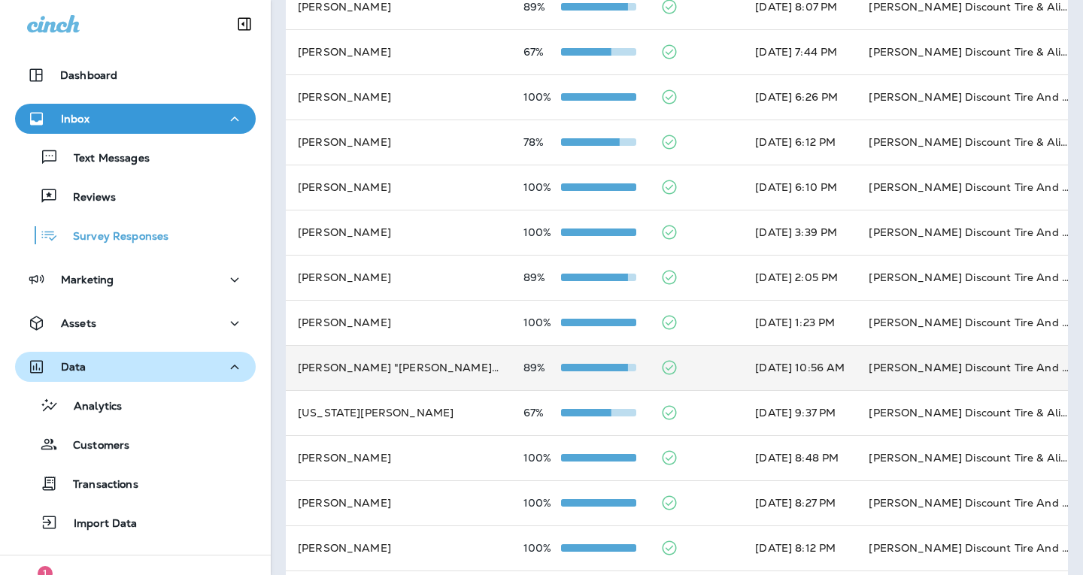
scroll to position [451, 0]
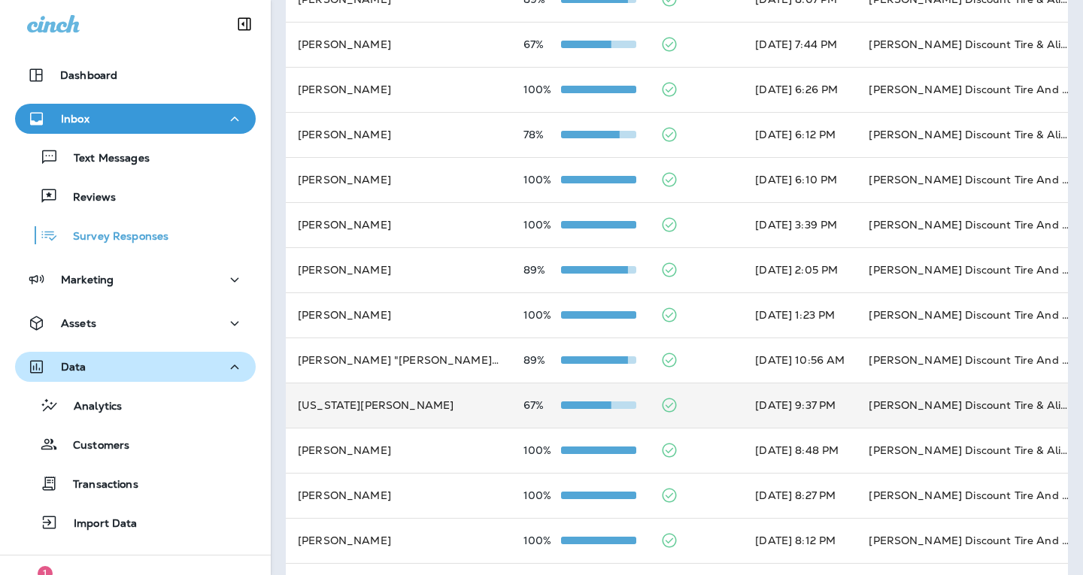
click at [536, 407] on span at bounding box center [573, 405] width 75 height 8
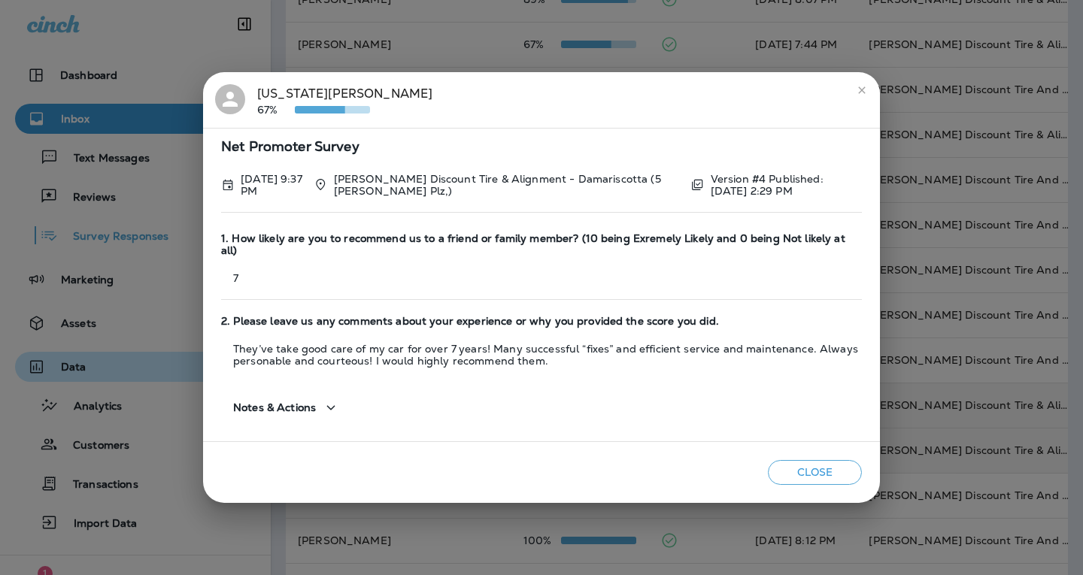
click at [840, 464] on button "Close" at bounding box center [815, 472] width 94 height 25
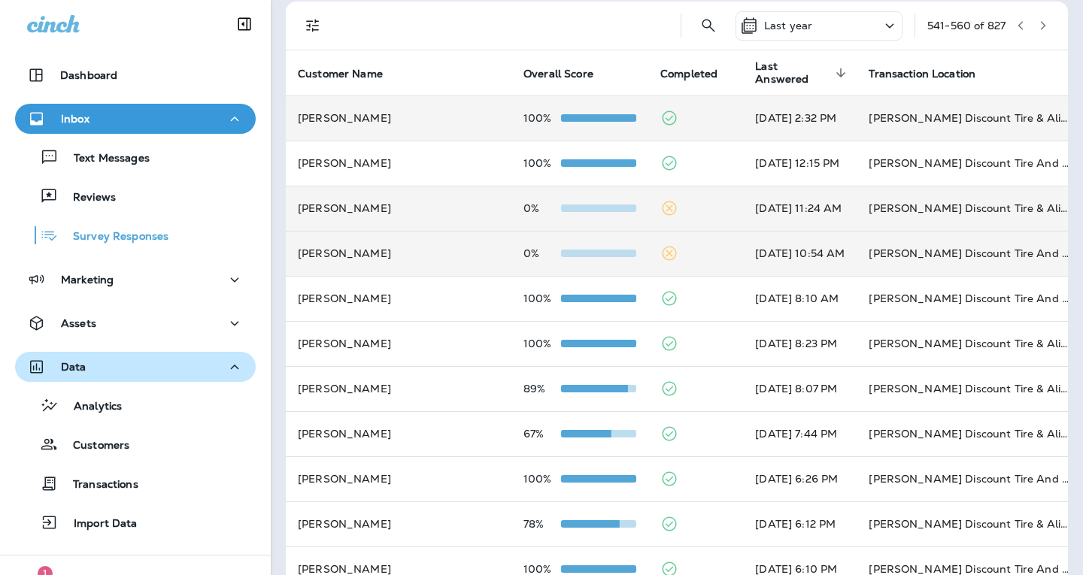
scroll to position [0, 0]
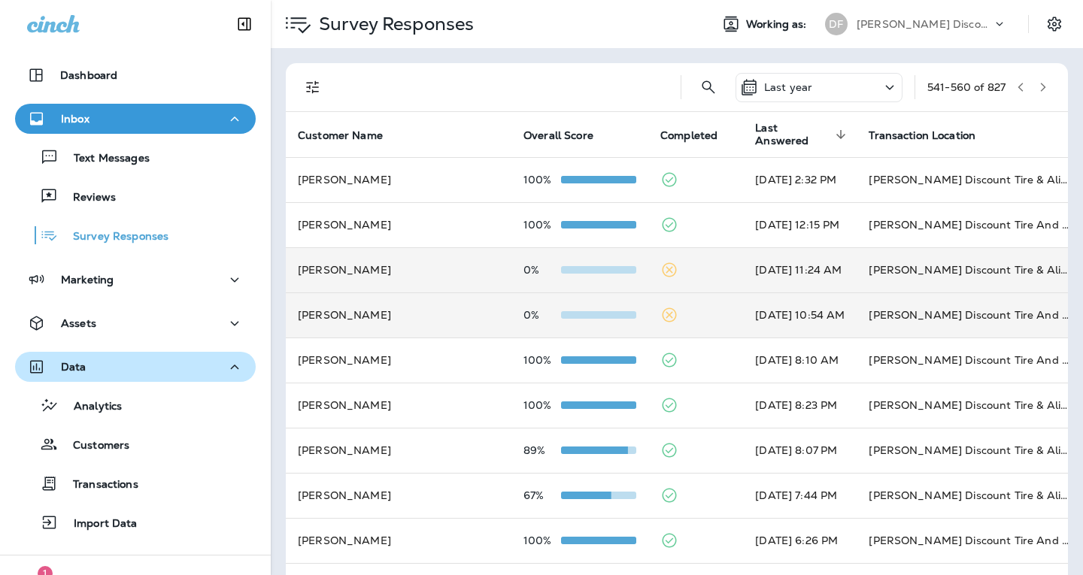
click at [1040, 86] on icon "button" at bounding box center [1042, 87] width 5 height 9
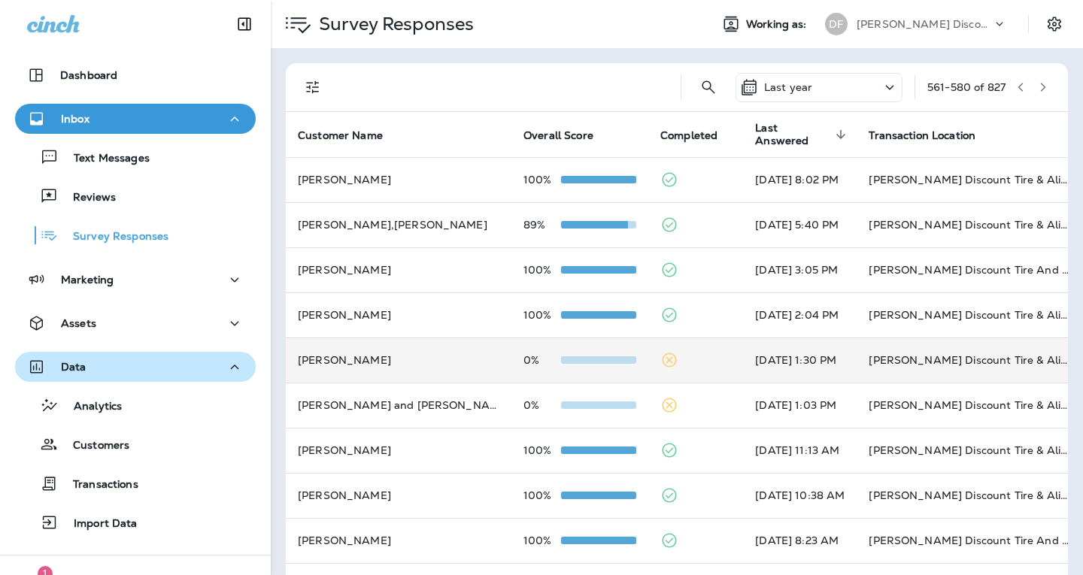
click at [660, 360] on icon at bounding box center [669, 360] width 18 height 18
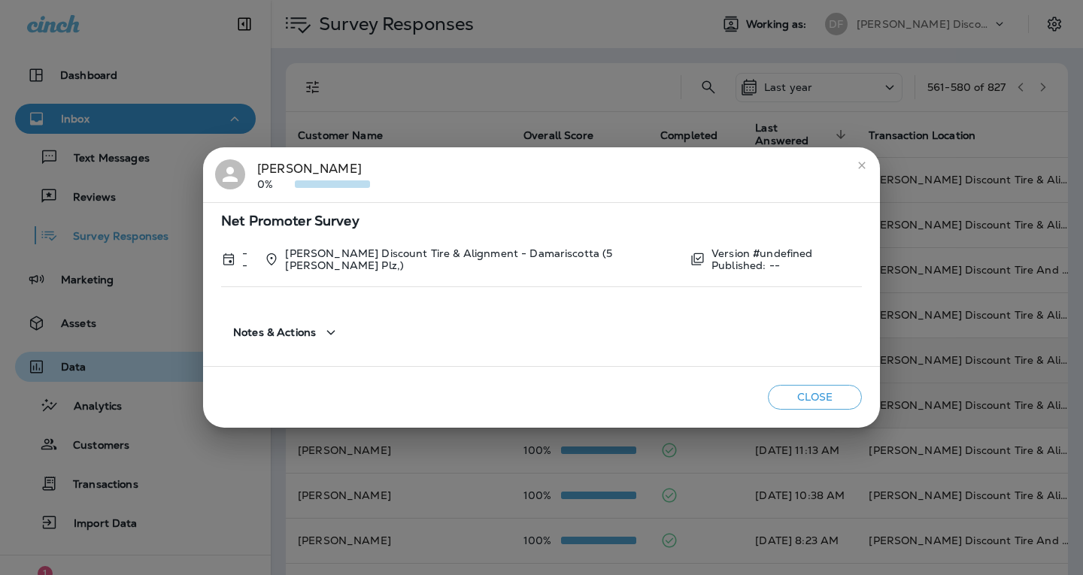
click at [776, 403] on button "Close" at bounding box center [815, 397] width 94 height 25
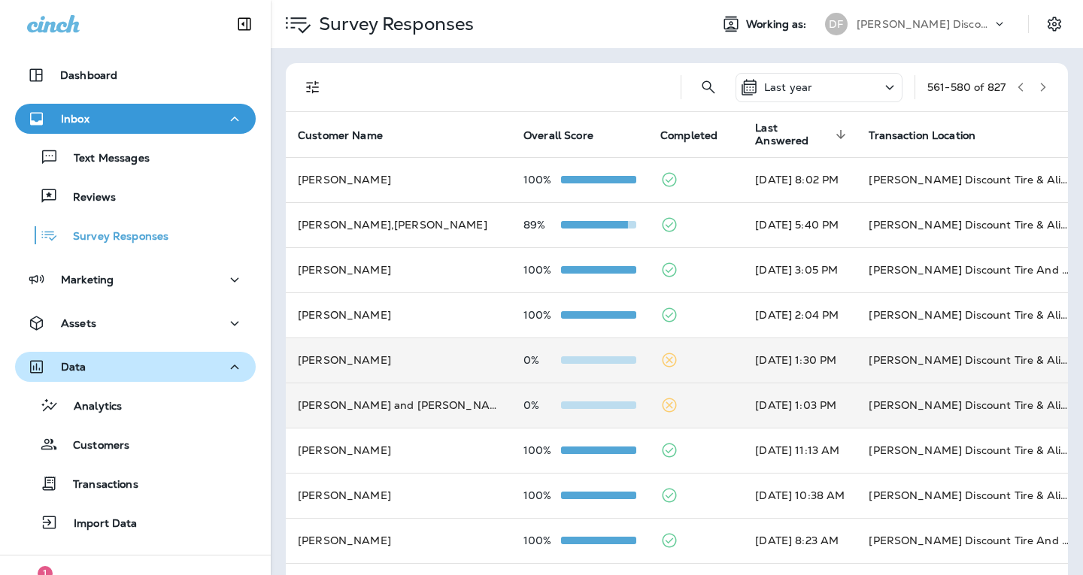
click at [648, 401] on td at bounding box center [695, 405] width 95 height 45
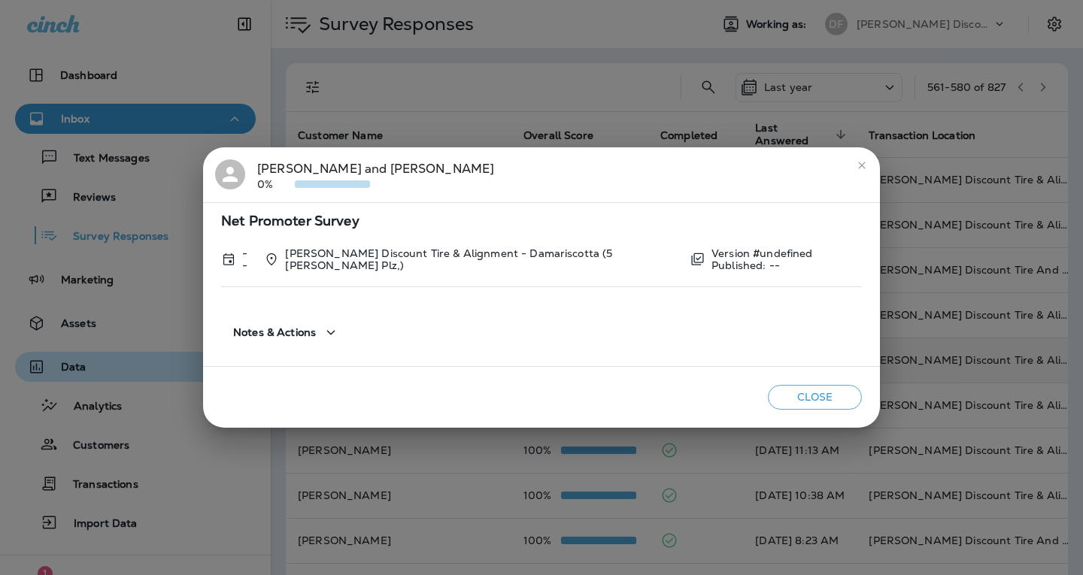
click at [792, 386] on div "Close" at bounding box center [541, 397] width 677 height 61
click at [796, 402] on button "Close" at bounding box center [815, 397] width 94 height 25
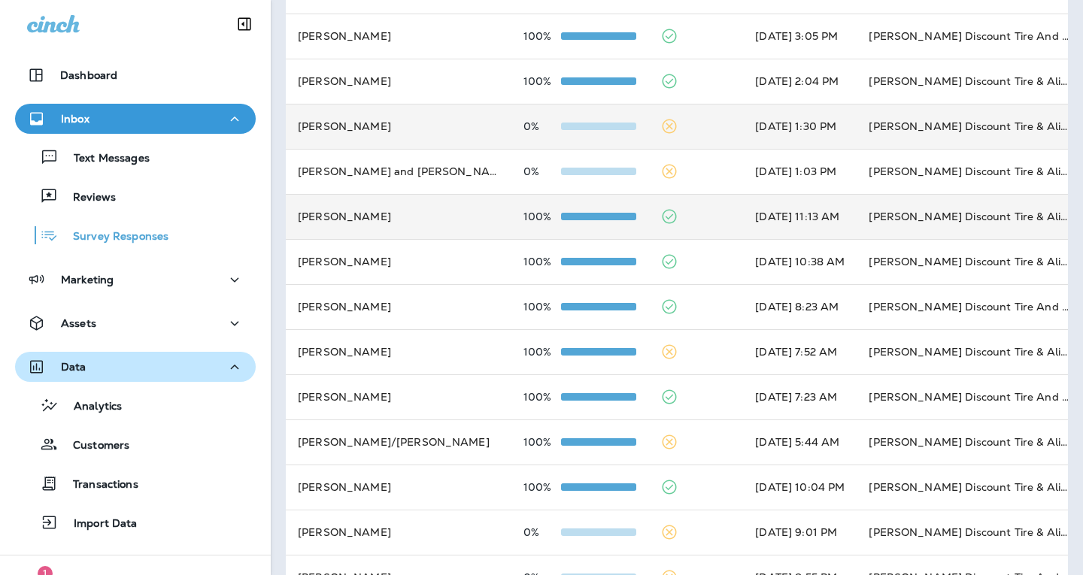
scroll to position [301, 0]
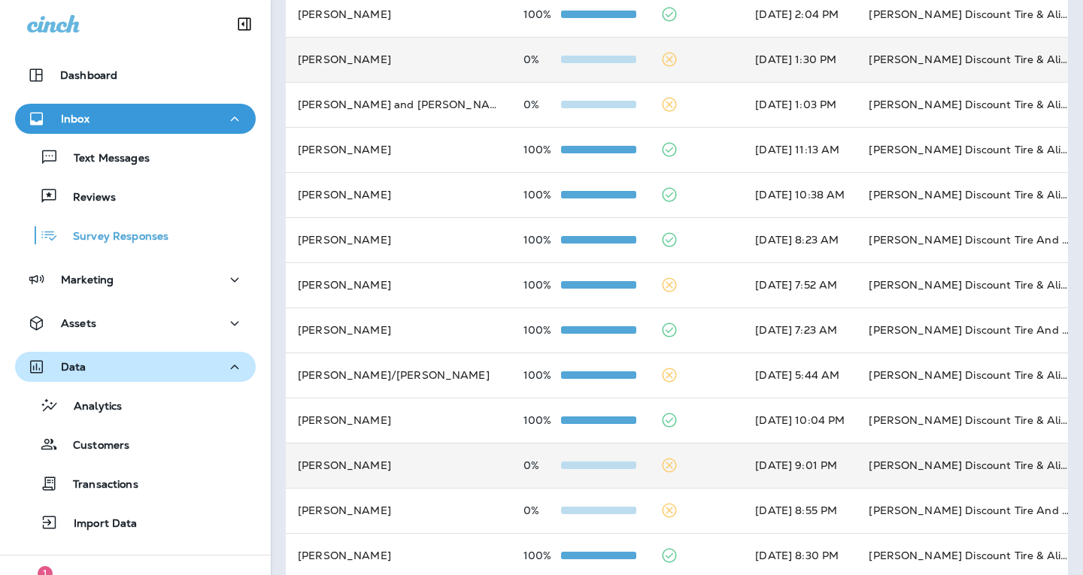
click at [660, 469] on icon at bounding box center [669, 465] width 18 height 18
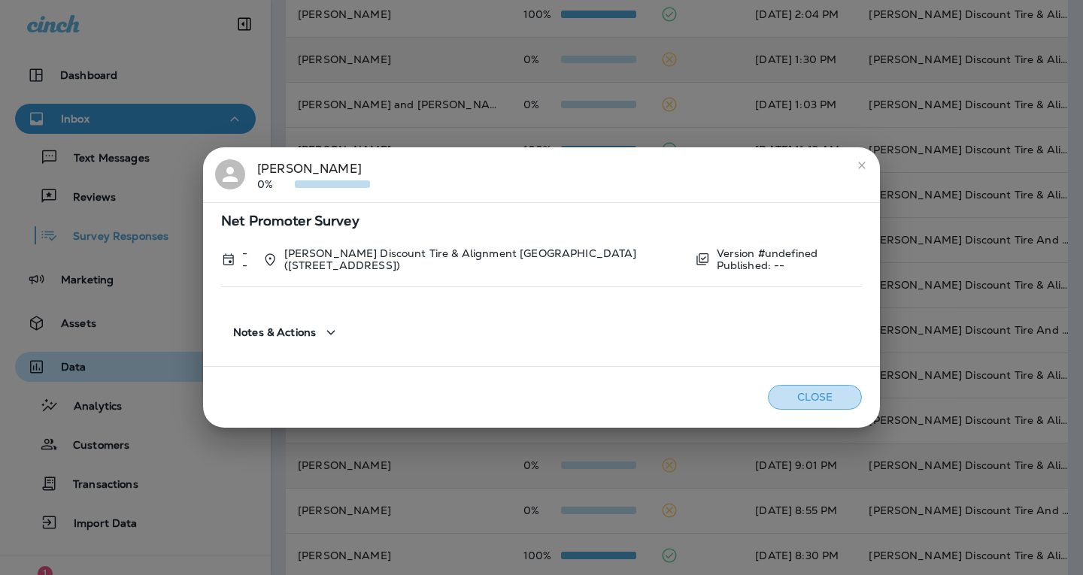
click at [768, 394] on button "Close" at bounding box center [815, 397] width 94 height 25
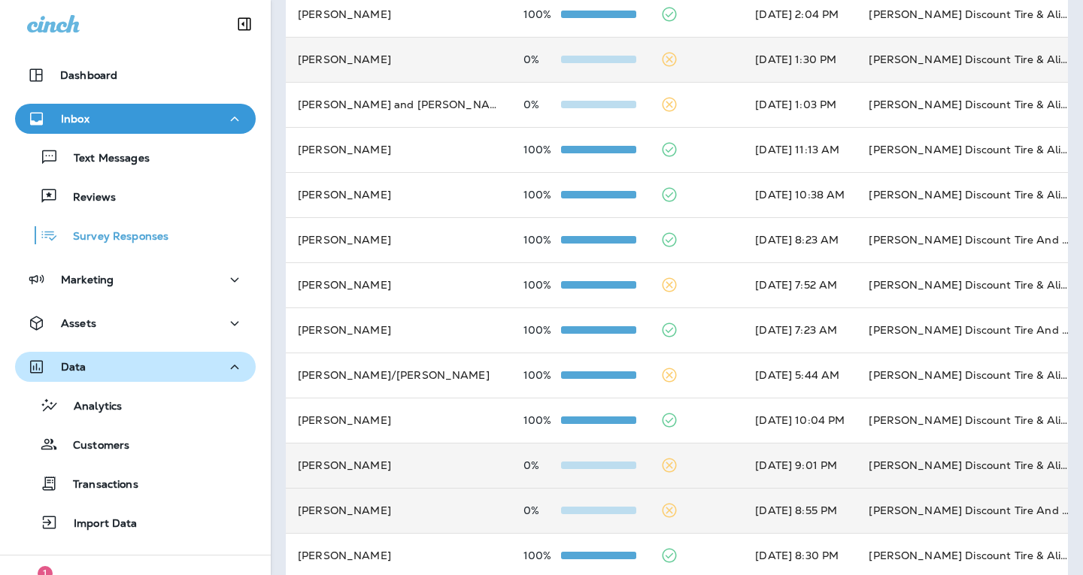
click at [660, 507] on icon at bounding box center [669, 510] width 18 height 18
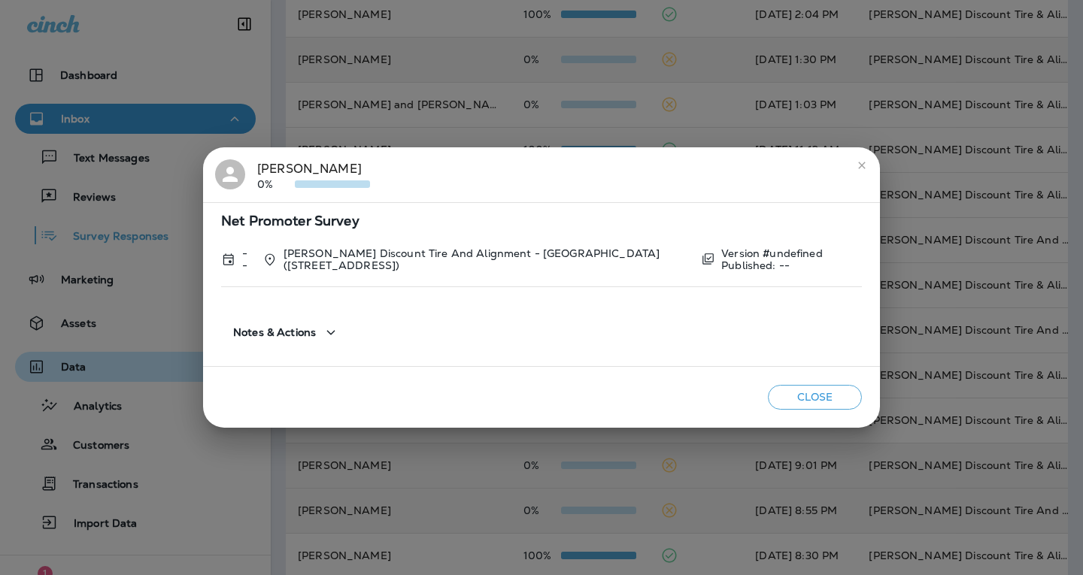
click at [790, 392] on div "Close" at bounding box center [541, 397] width 677 height 61
click at [792, 395] on button "Close" at bounding box center [815, 397] width 94 height 25
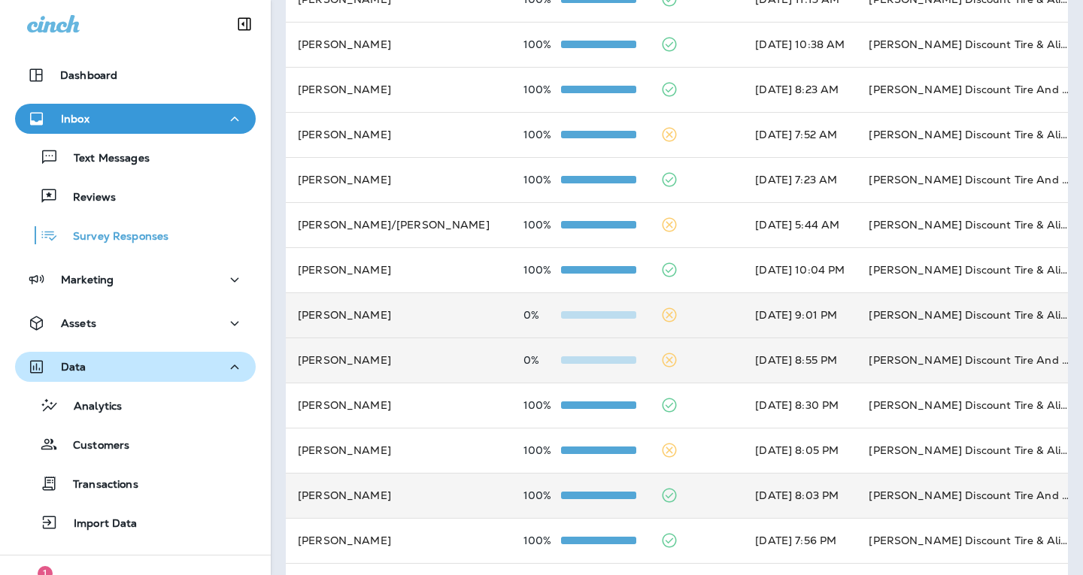
scroll to position [513, 0]
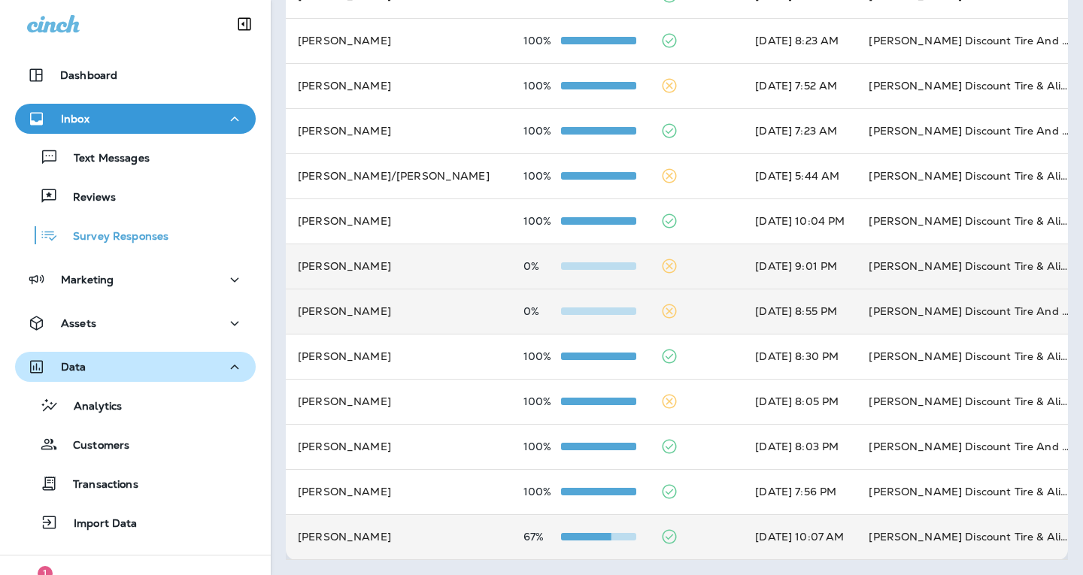
click at [561, 531] on div at bounding box center [598, 537] width 75 height 12
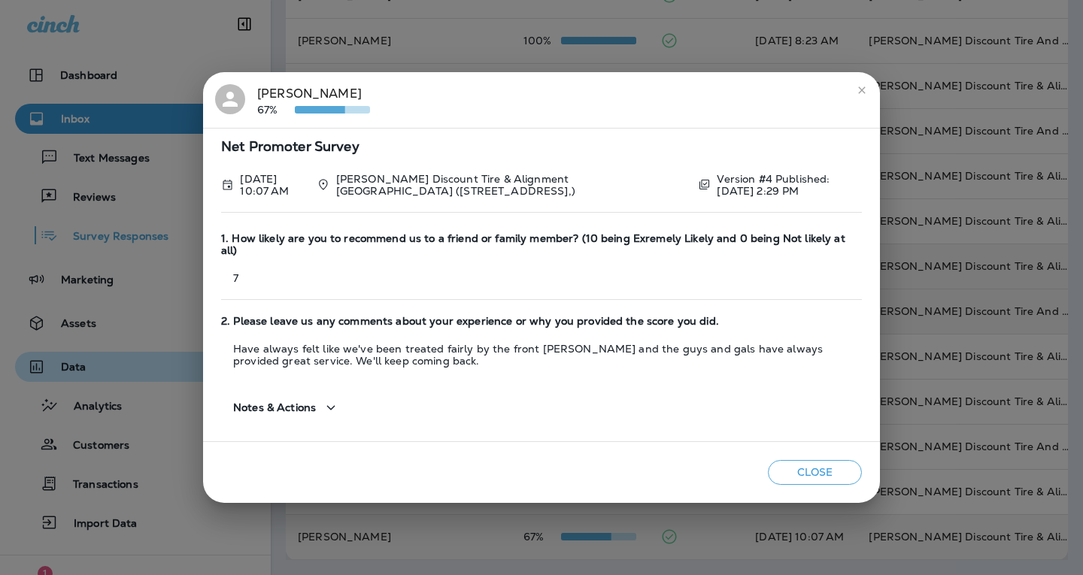
click at [823, 460] on button "Close" at bounding box center [815, 472] width 94 height 25
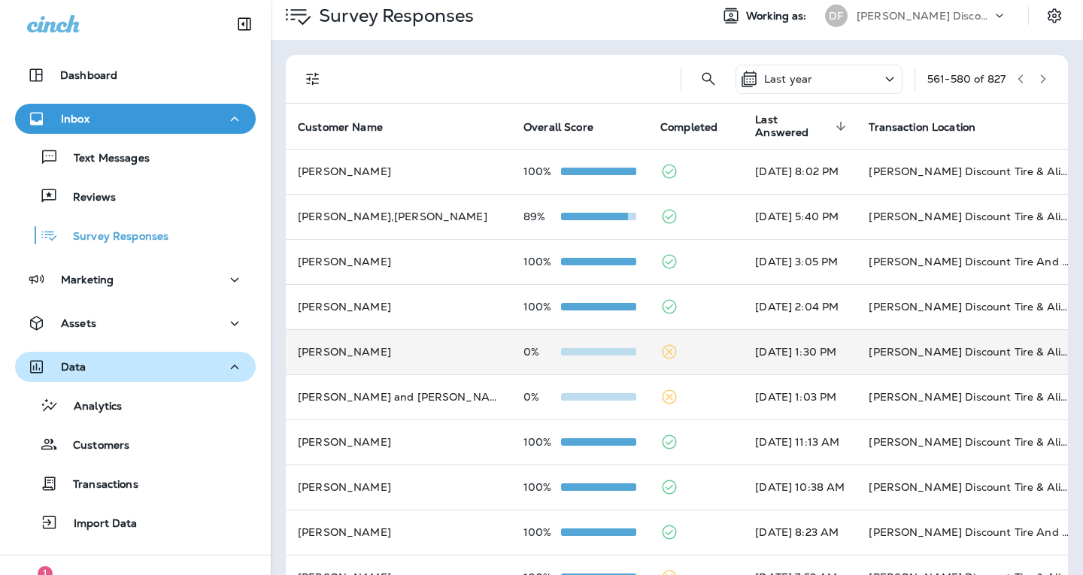
scroll to position [0, 0]
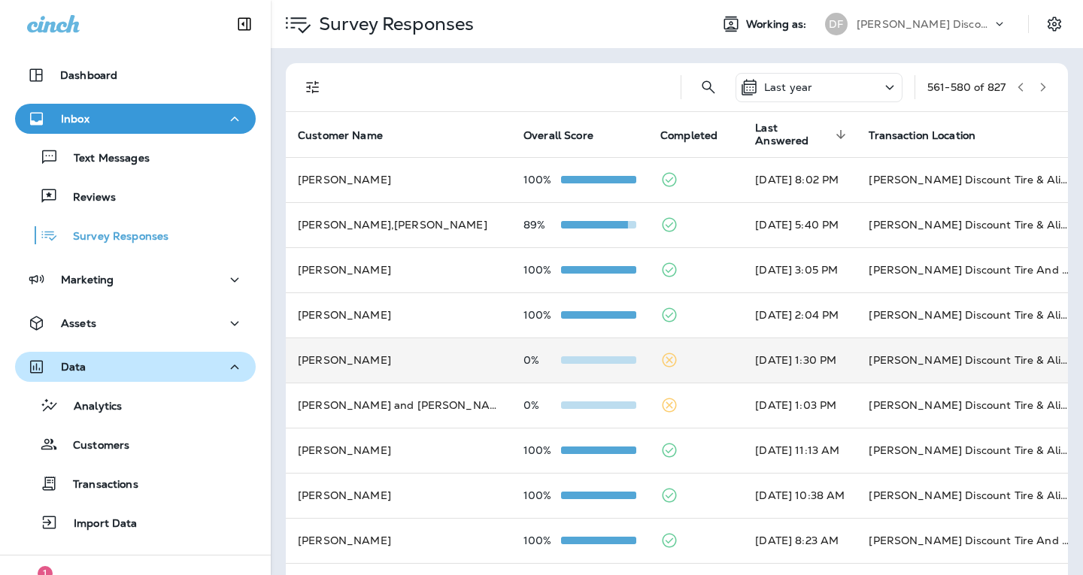
click at [1040, 85] on icon "button" at bounding box center [1042, 87] width 5 height 9
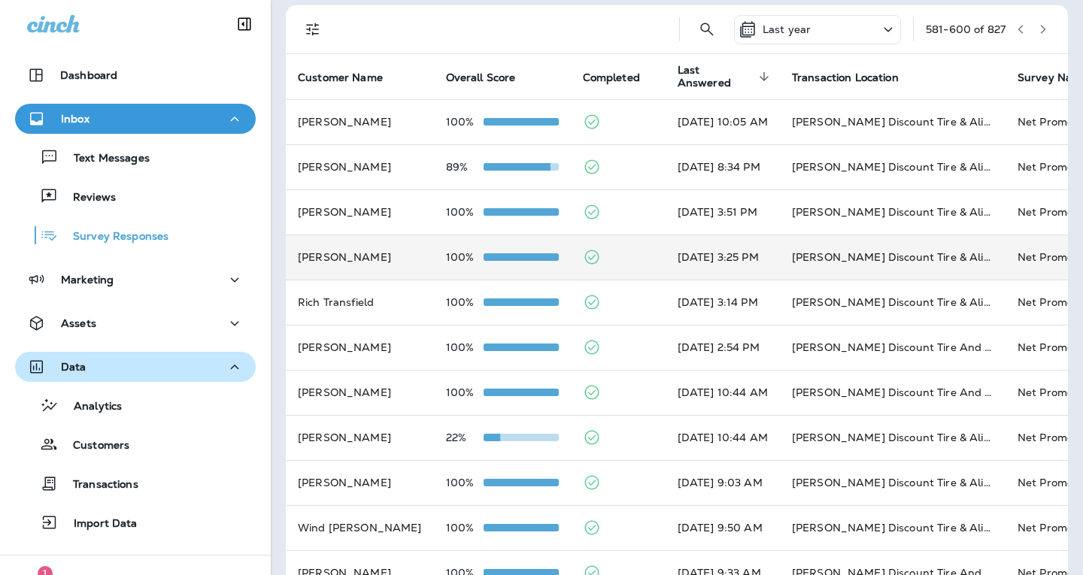
scroll to position [75, 0]
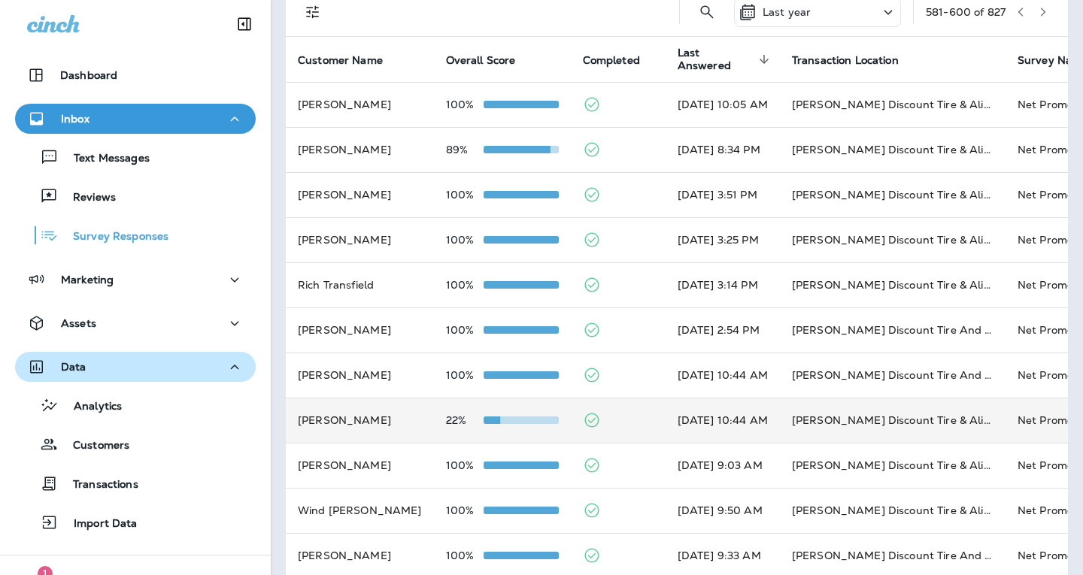
click at [465, 428] on td "22%" at bounding box center [502, 420] width 137 height 45
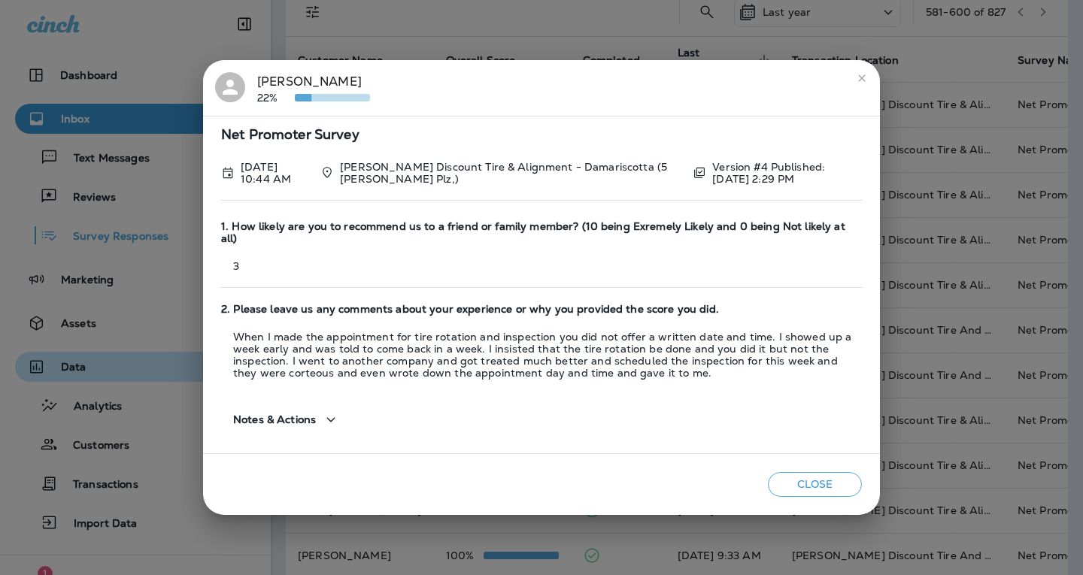
click at [840, 484] on button "Close" at bounding box center [815, 484] width 94 height 25
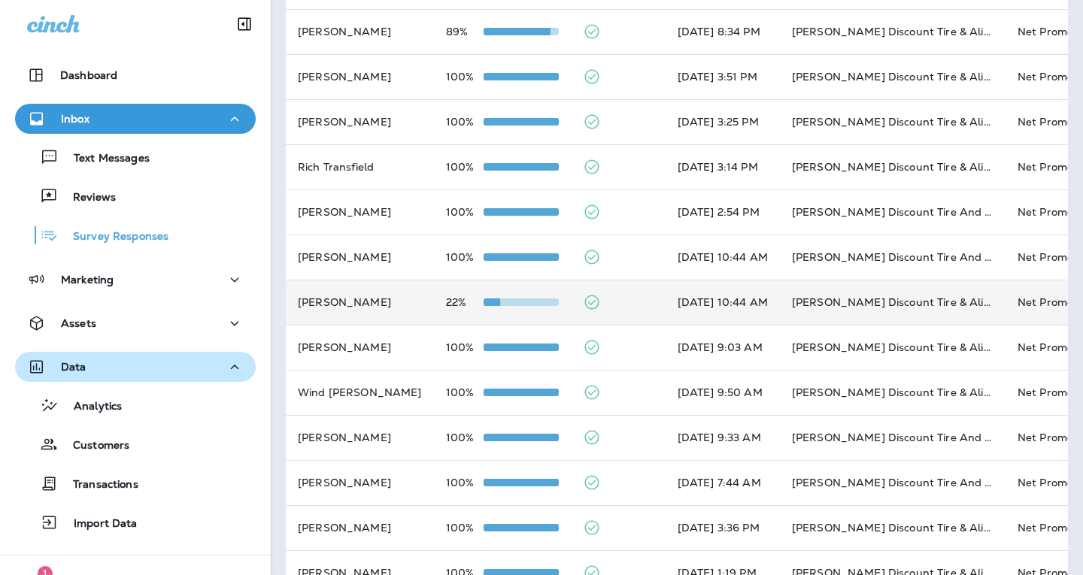
scroll to position [0, 0]
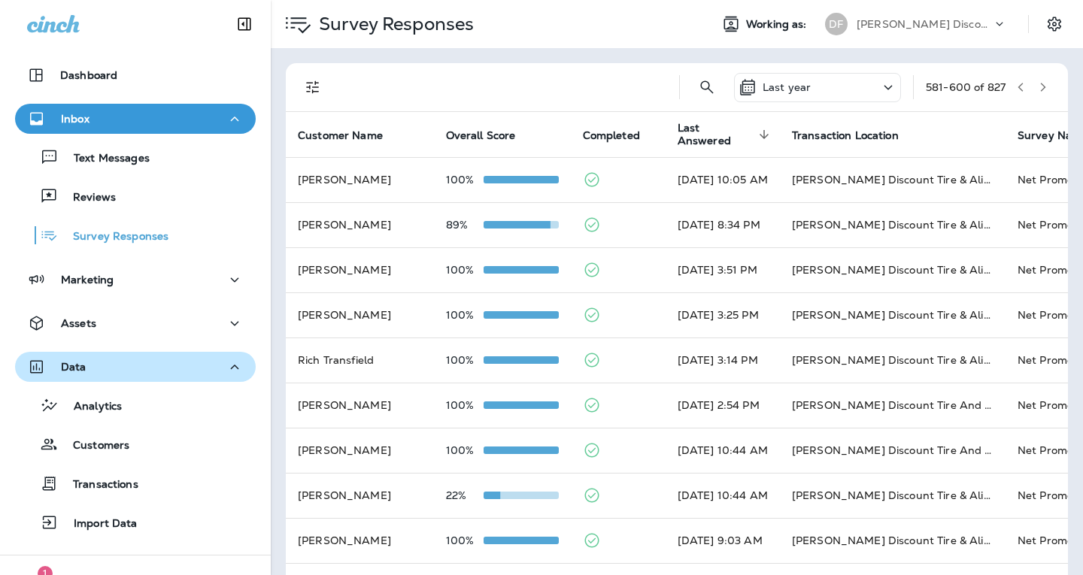
click at [1037, 87] on icon "button" at bounding box center [1042, 87] width 11 height 11
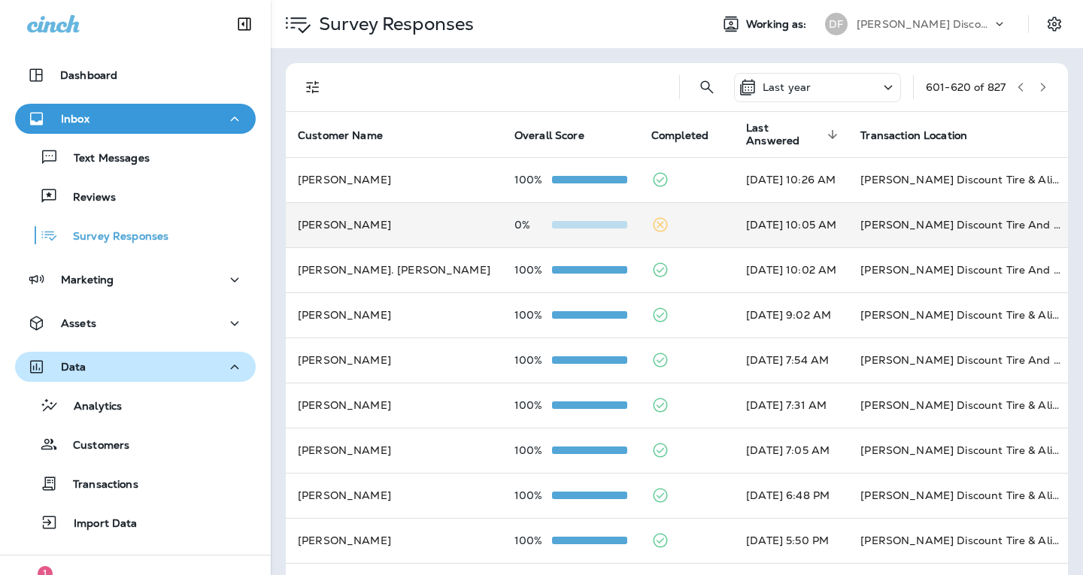
click at [651, 227] on icon at bounding box center [660, 225] width 18 height 18
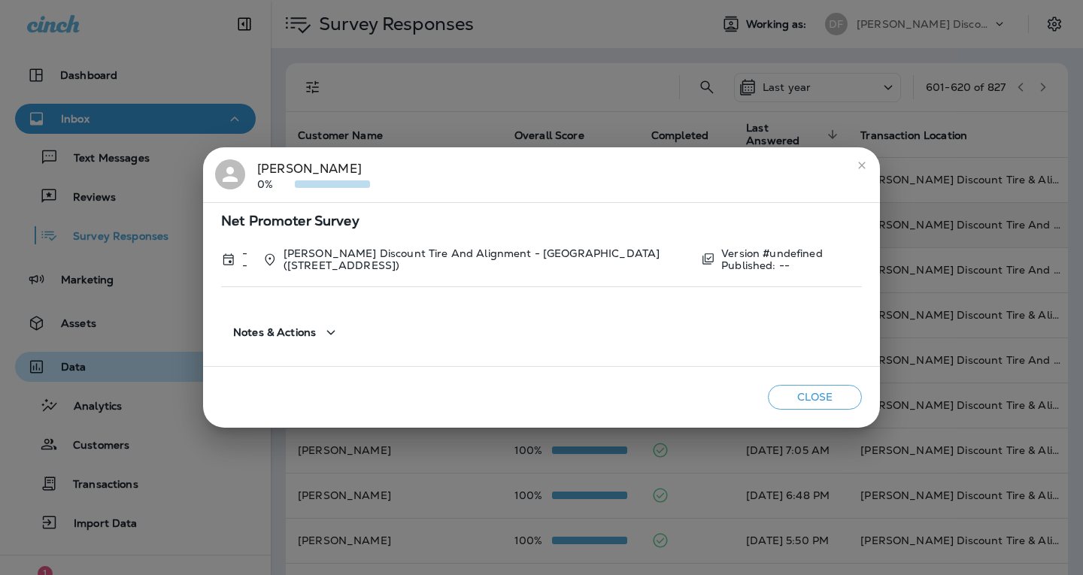
click at [793, 399] on button "Close" at bounding box center [815, 397] width 94 height 25
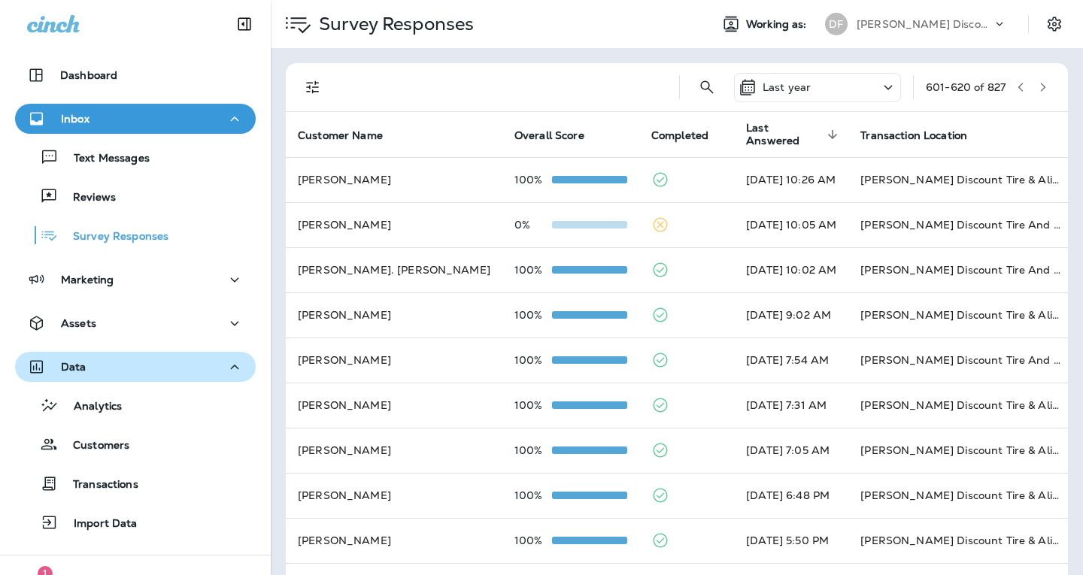
click at [1035, 88] on button "button" at bounding box center [1042, 87] width 23 height 23
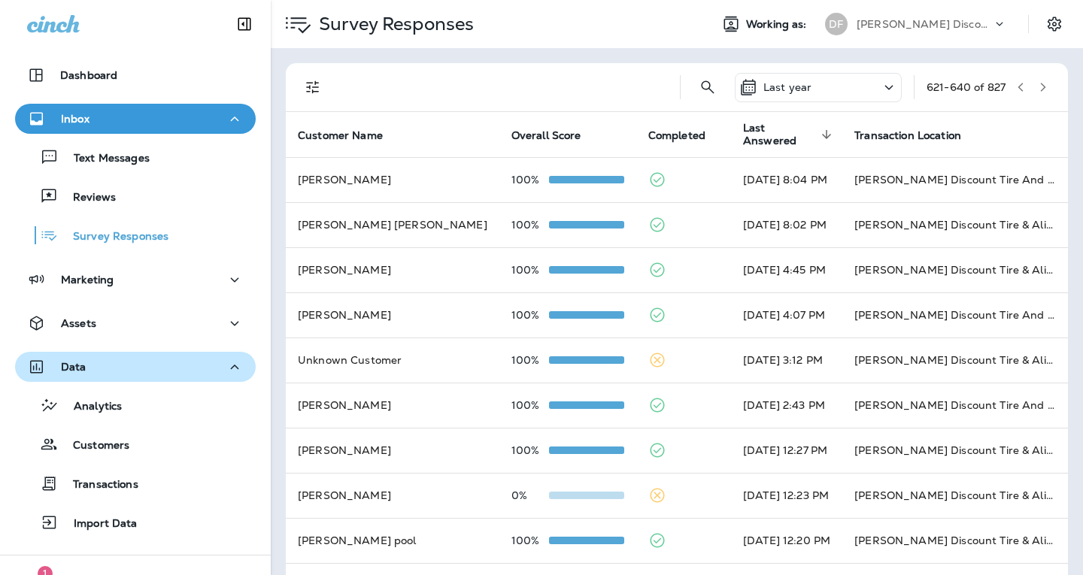
click at [1040, 89] on icon "button" at bounding box center [1042, 87] width 5 height 9
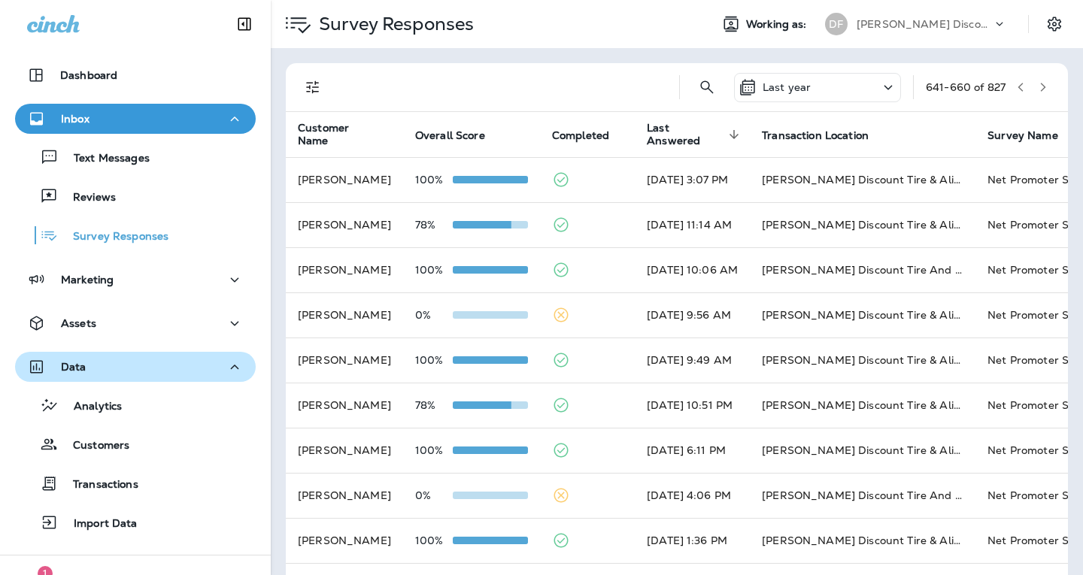
click at [1037, 86] on icon "button" at bounding box center [1042, 87] width 11 height 11
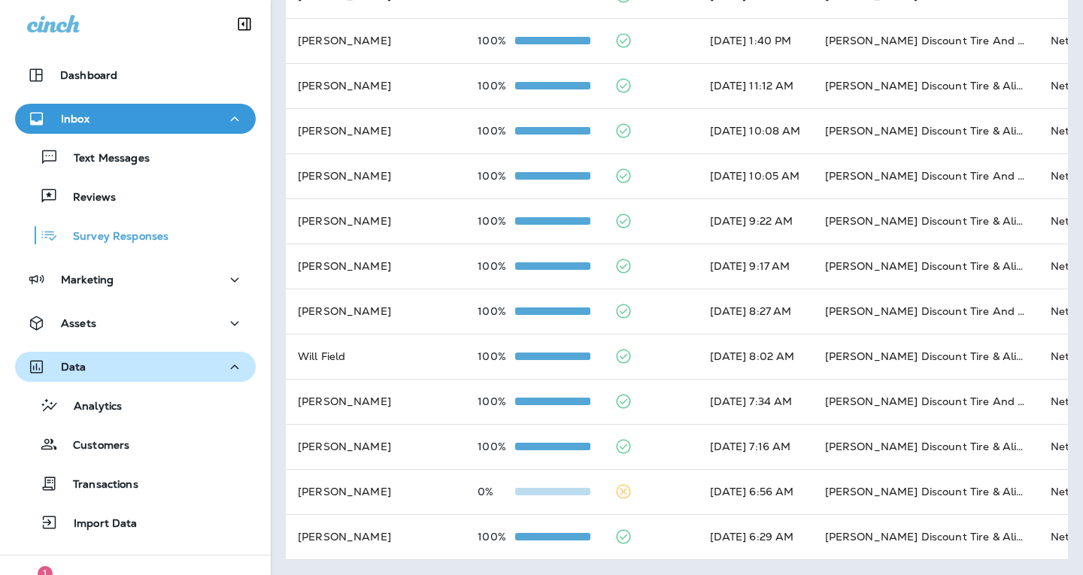
scroll to position [513, 0]
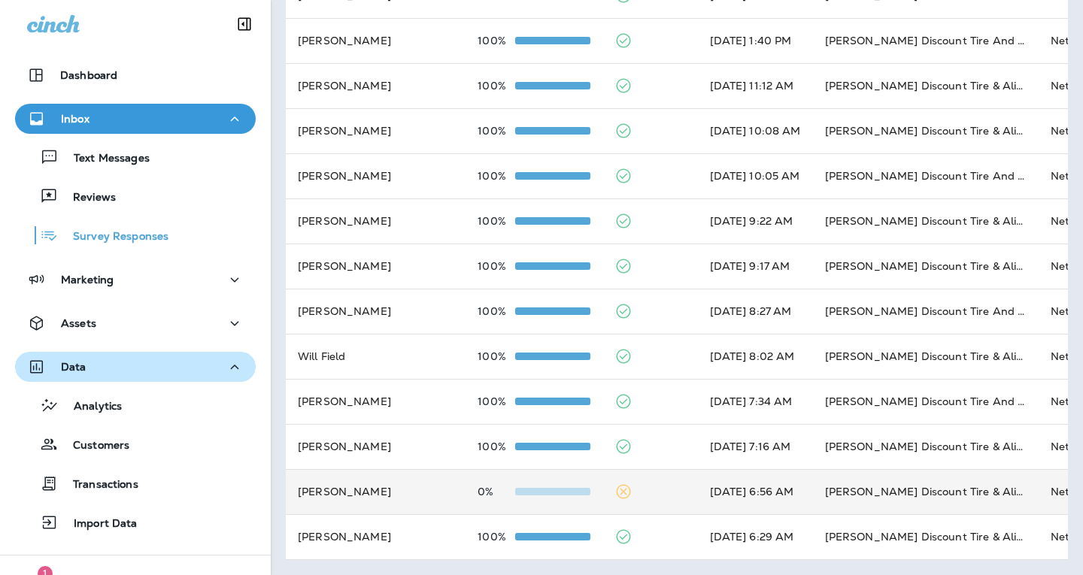
click at [616, 485] on icon at bounding box center [623, 492] width 14 height 14
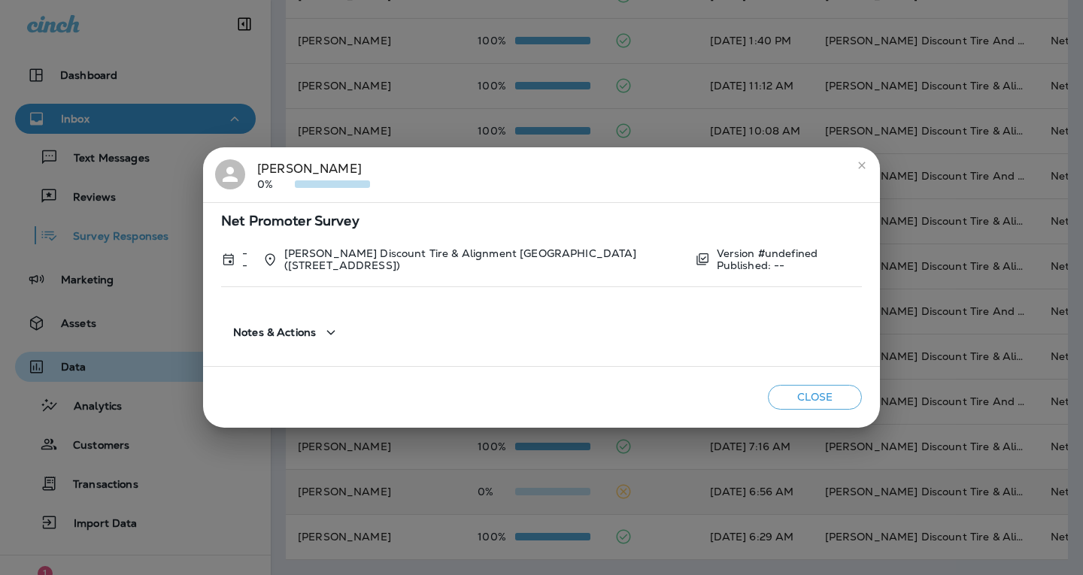
click at [783, 395] on button "Close" at bounding box center [815, 397] width 94 height 25
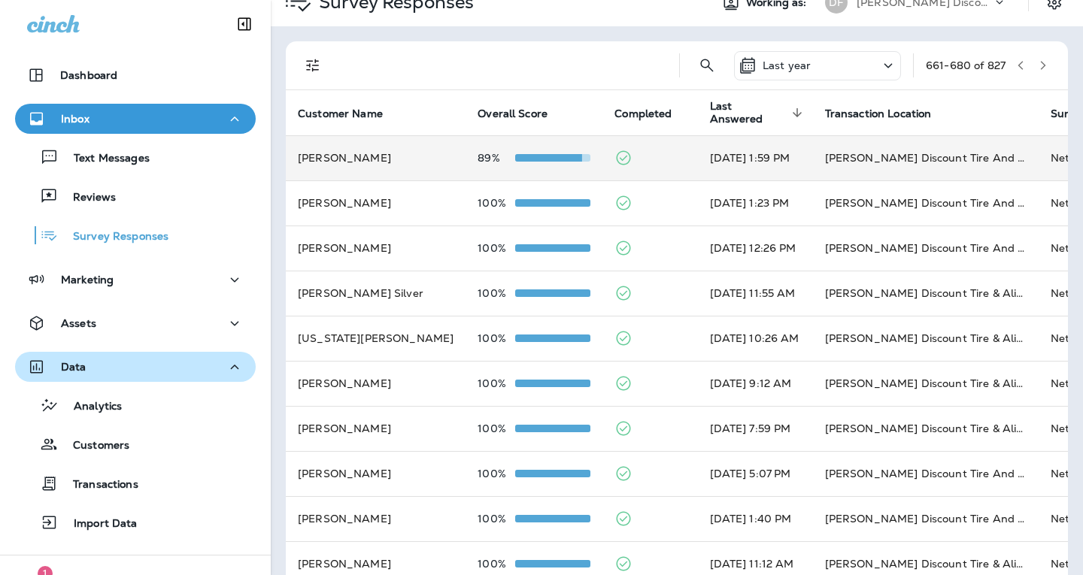
scroll to position [0, 0]
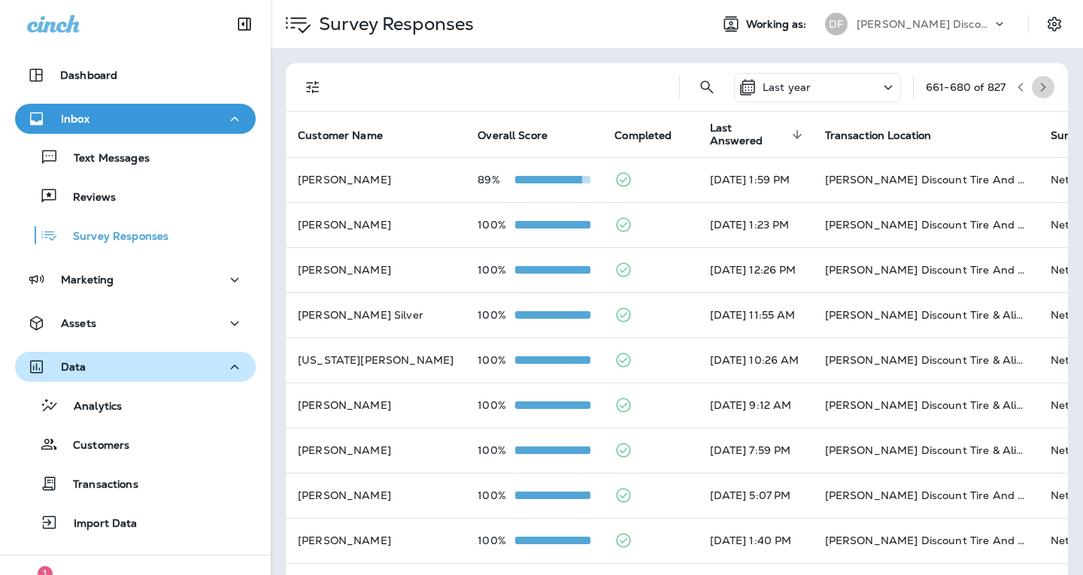
click at [1037, 90] on icon "button" at bounding box center [1042, 87] width 11 height 11
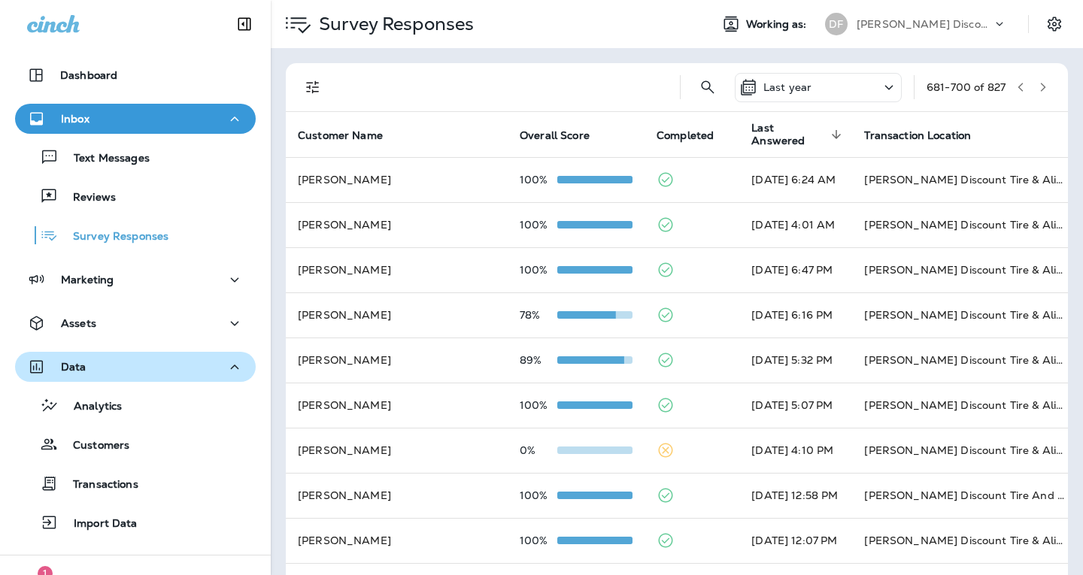
click at [1037, 86] on icon "button" at bounding box center [1042, 87] width 11 height 11
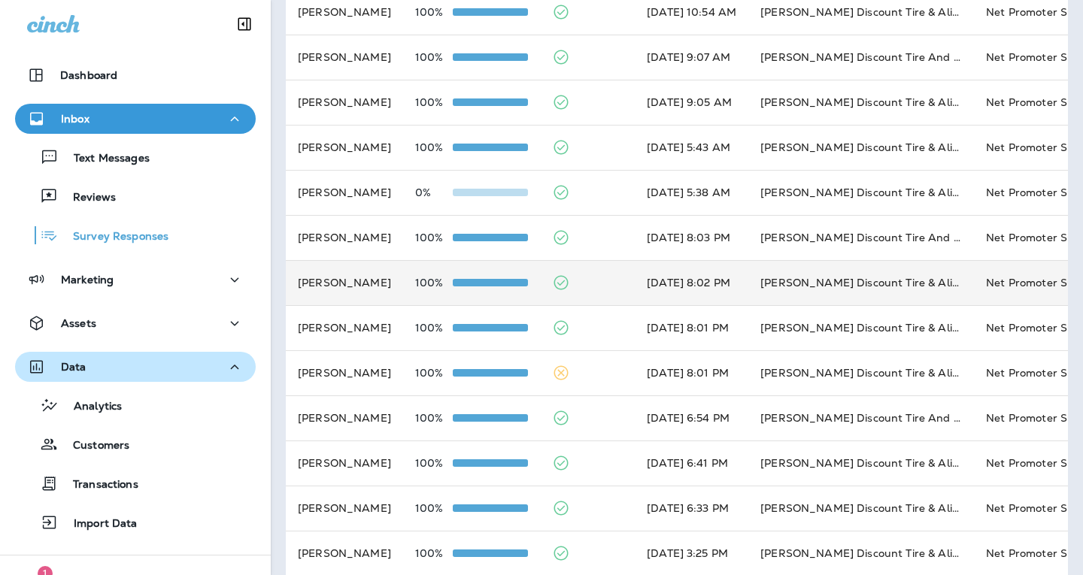
scroll to position [451, 0]
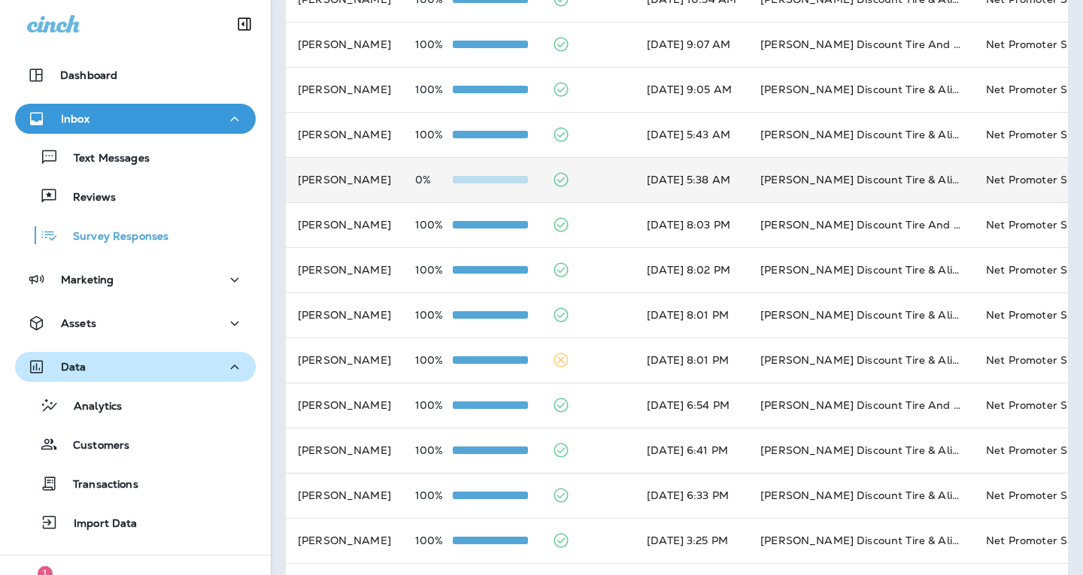
click at [554, 177] on icon at bounding box center [561, 180] width 18 height 18
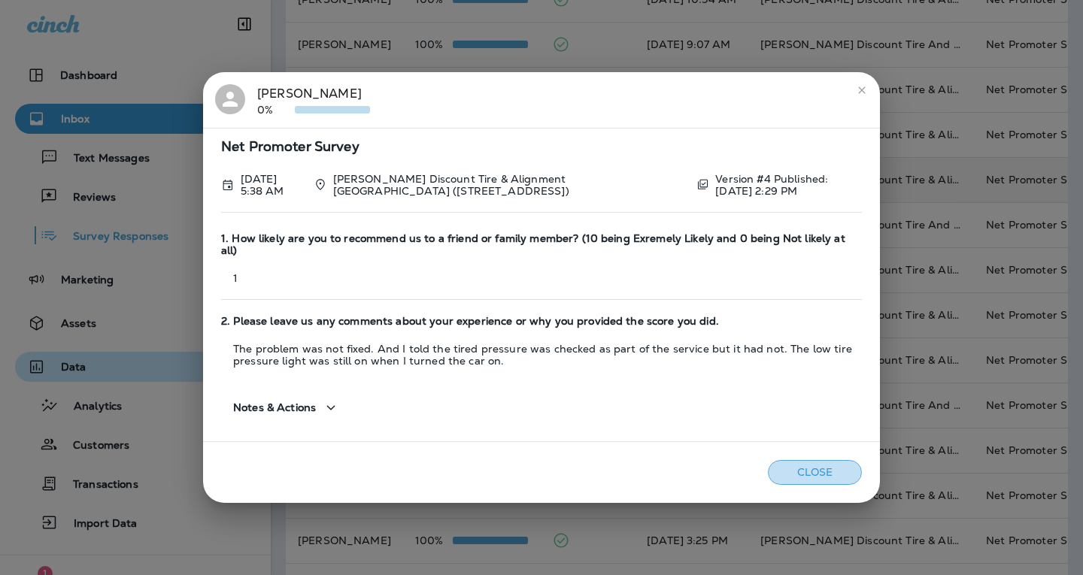
click at [847, 471] on button "Close" at bounding box center [815, 472] width 94 height 25
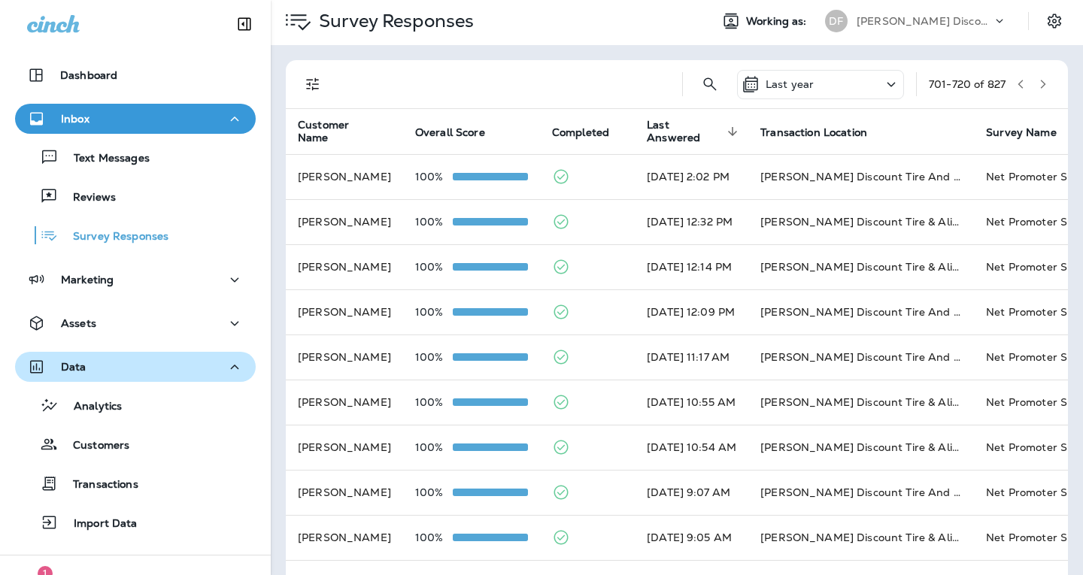
scroll to position [0, 0]
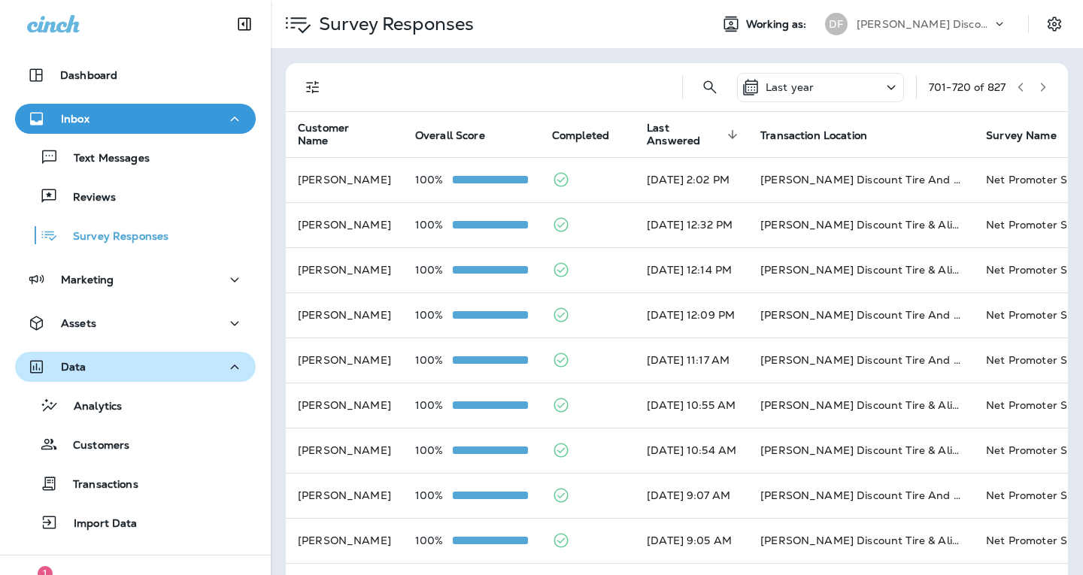
click at [1037, 88] on icon "button" at bounding box center [1042, 87] width 11 height 11
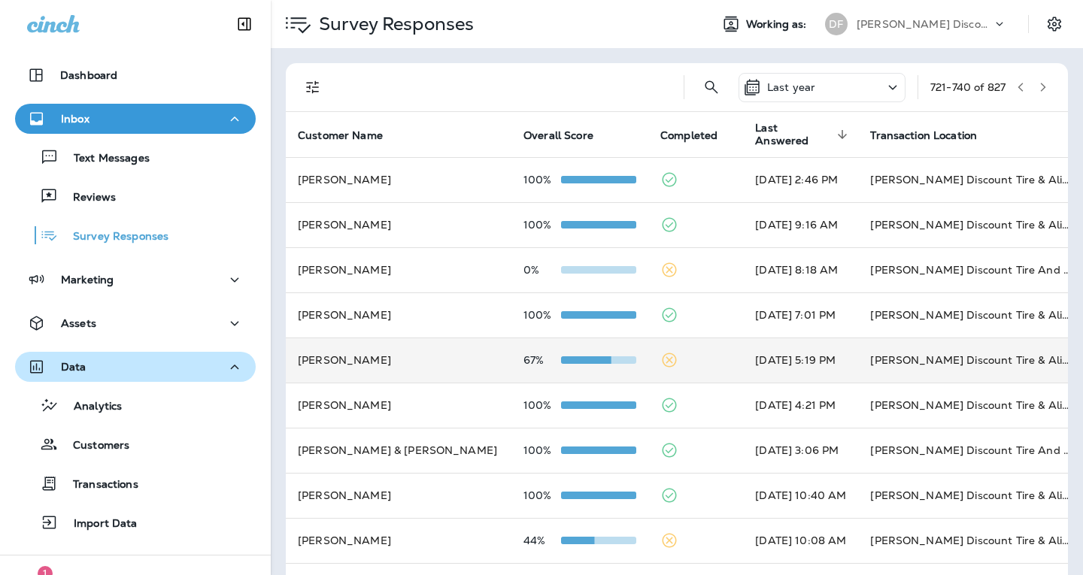
click at [561, 364] on div at bounding box center [598, 360] width 75 height 12
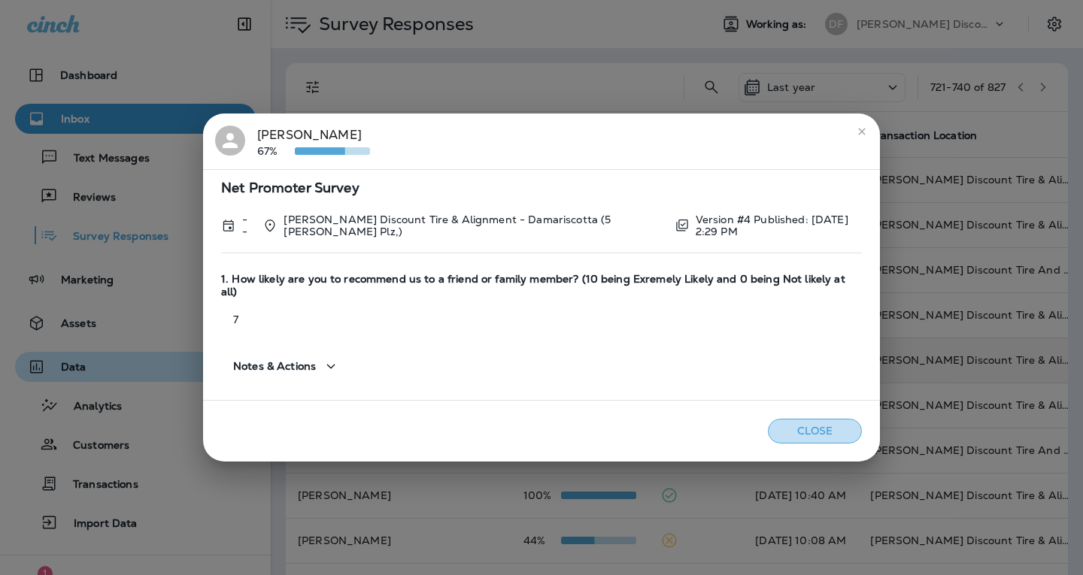
click at [840, 420] on button "Close" at bounding box center [815, 431] width 94 height 25
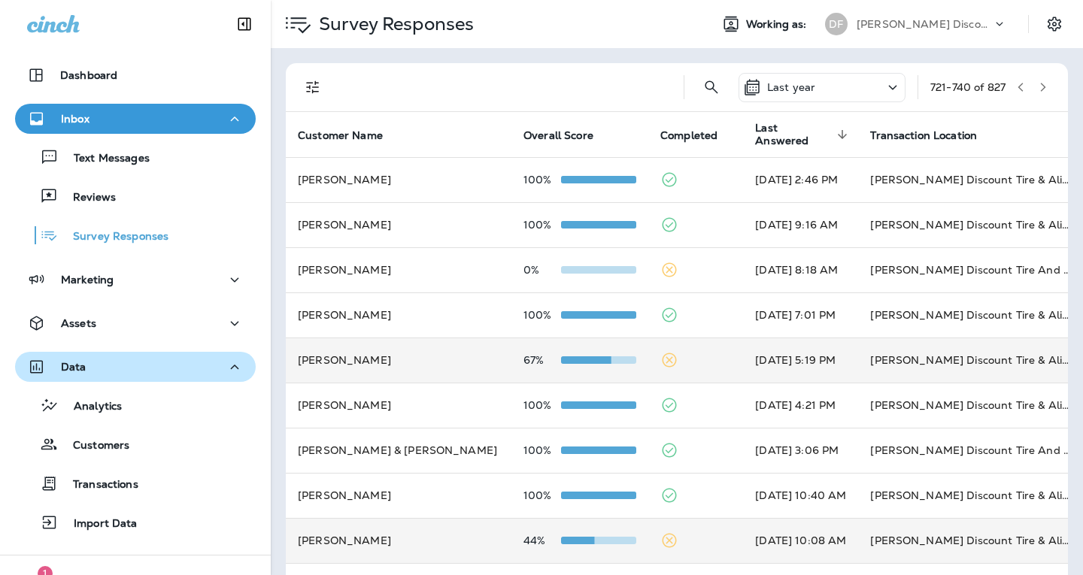
click at [660, 541] on icon at bounding box center [669, 540] width 18 height 18
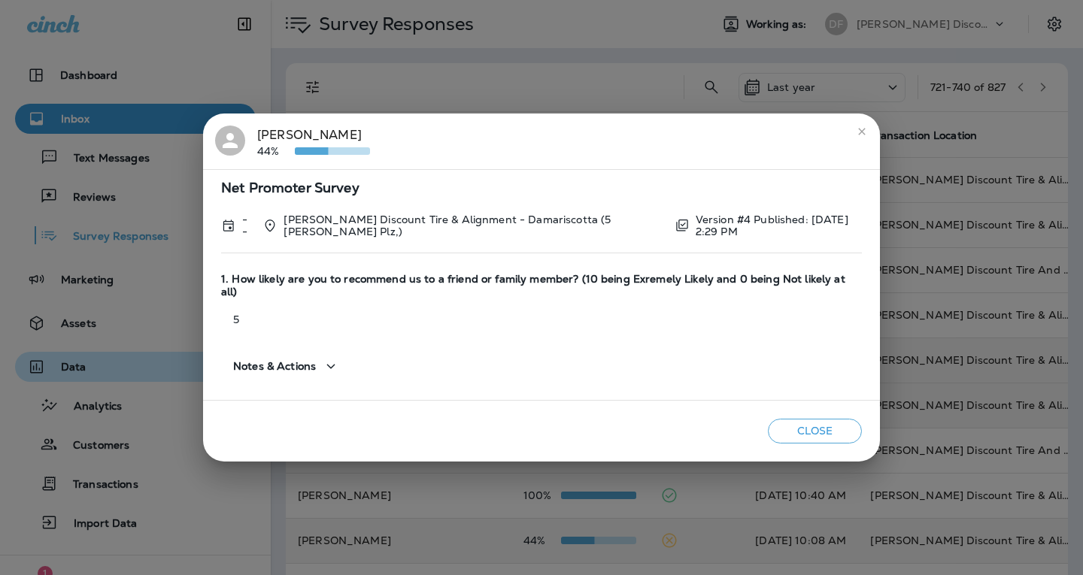
click at [812, 427] on button "Close" at bounding box center [815, 431] width 94 height 25
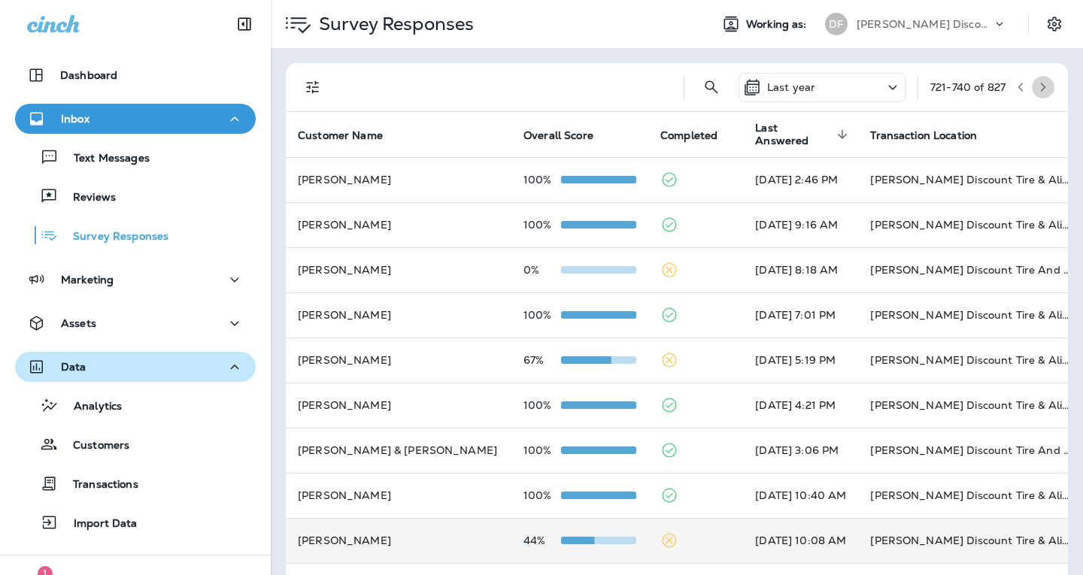
click at [1037, 88] on icon "button" at bounding box center [1042, 87] width 11 height 11
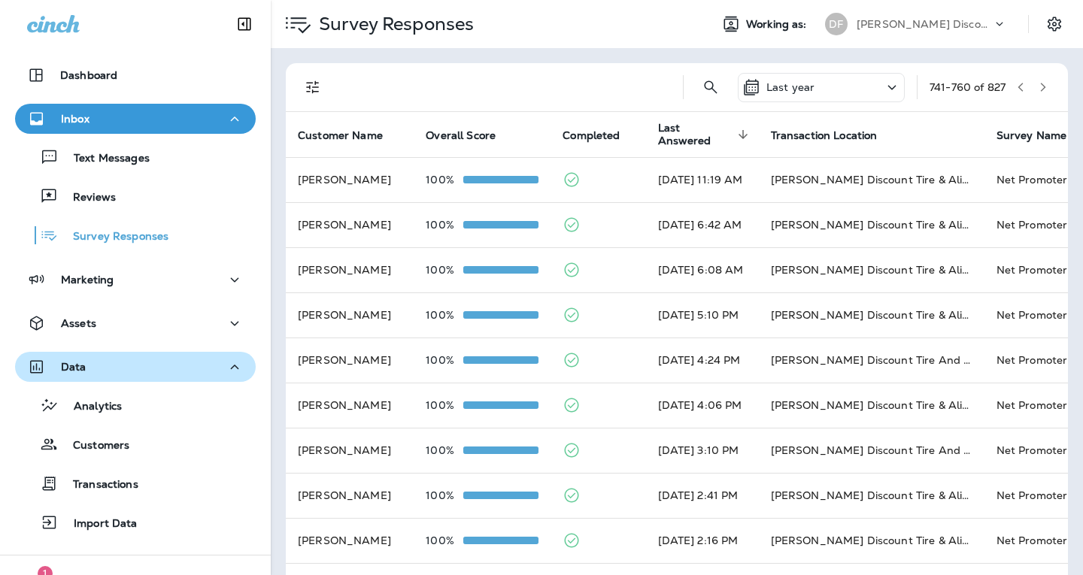
click at [1037, 87] on icon "button" at bounding box center [1042, 87] width 11 height 11
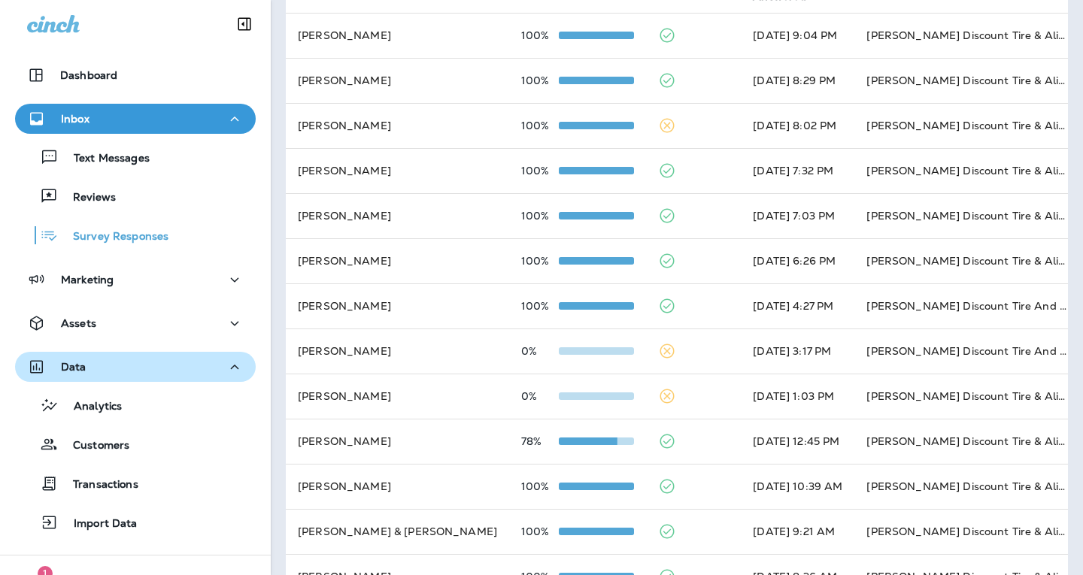
scroll to position [150, 0]
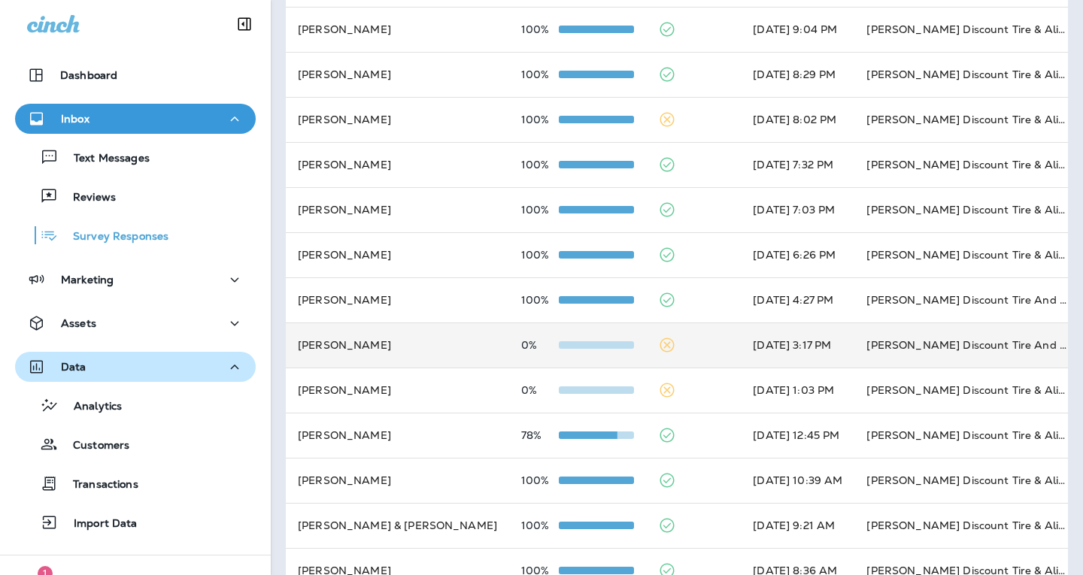
click at [660, 346] on icon at bounding box center [667, 345] width 14 height 14
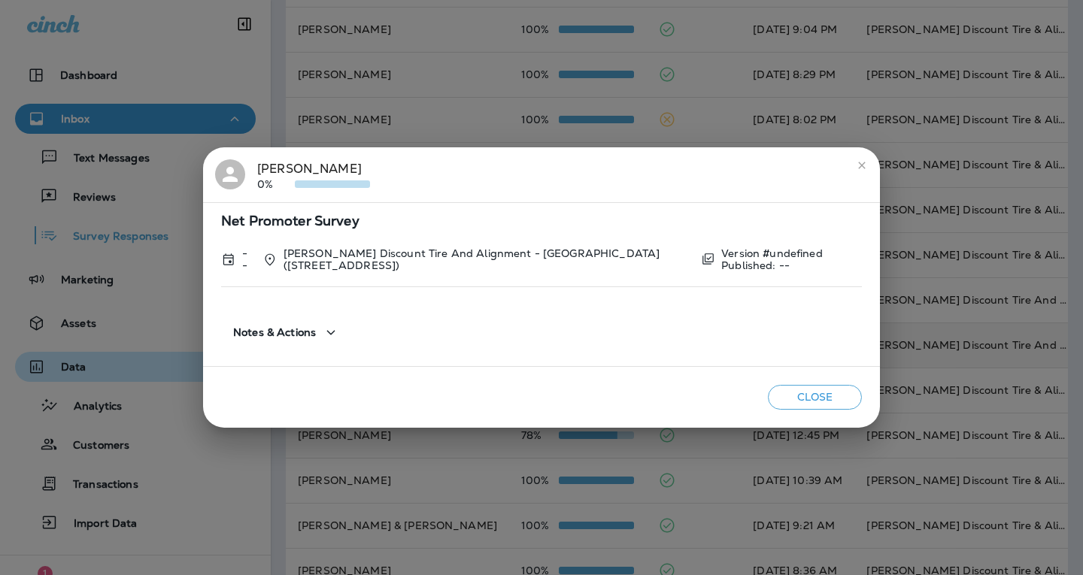
click at [803, 405] on button "Close" at bounding box center [815, 397] width 94 height 25
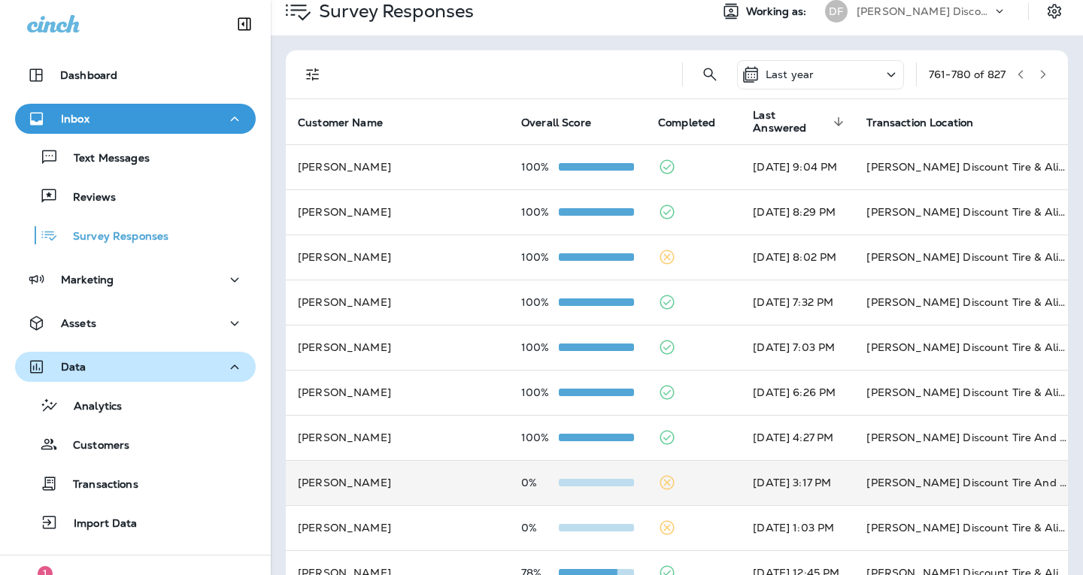
scroll to position [0, 0]
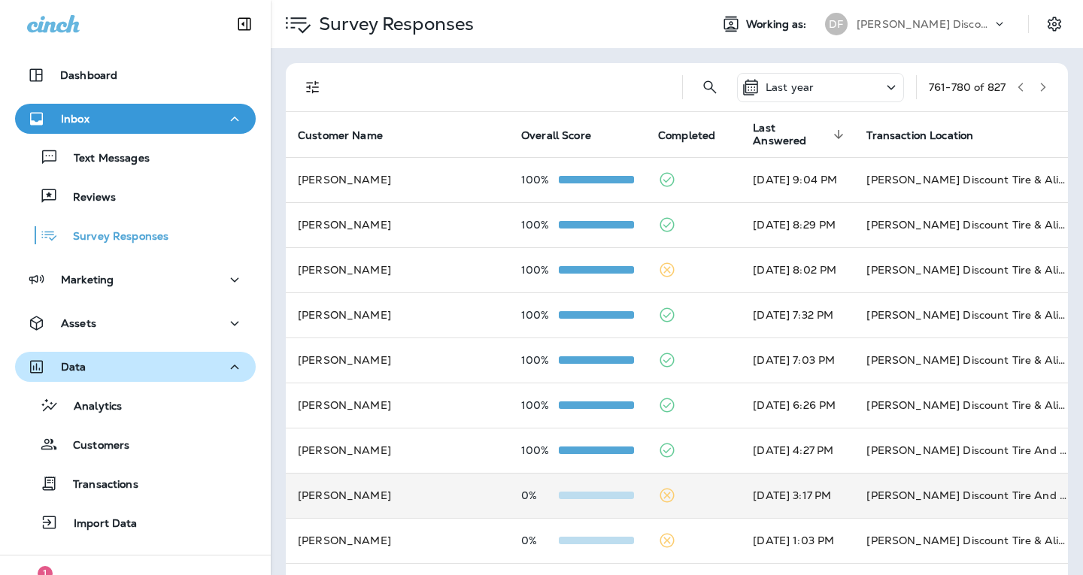
click at [1037, 82] on icon "button" at bounding box center [1042, 87] width 11 height 11
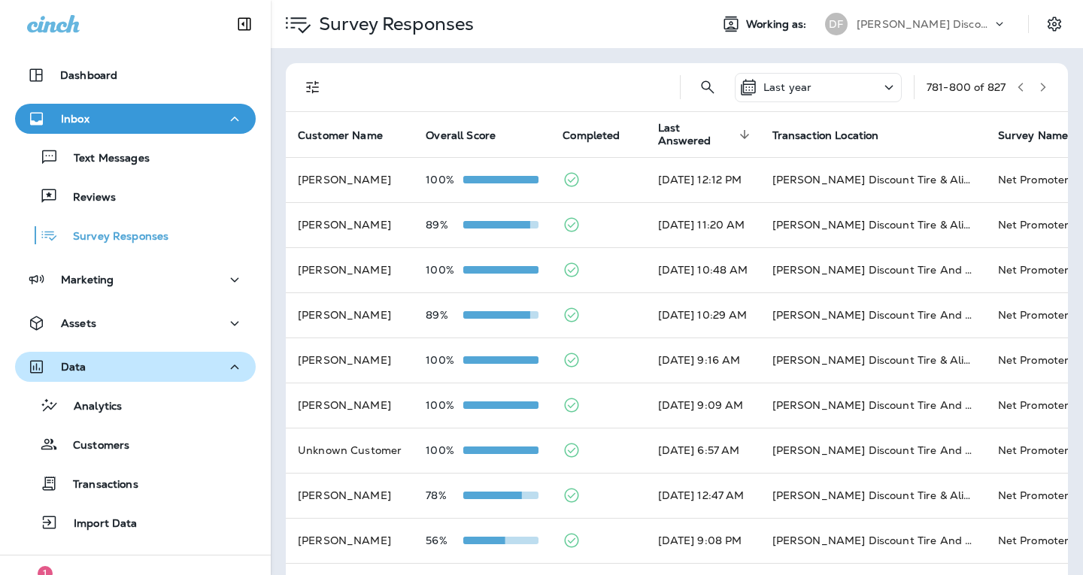
click at [1037, 92] on icon "button" at bounding box center [1042, 87] width 11 height 11
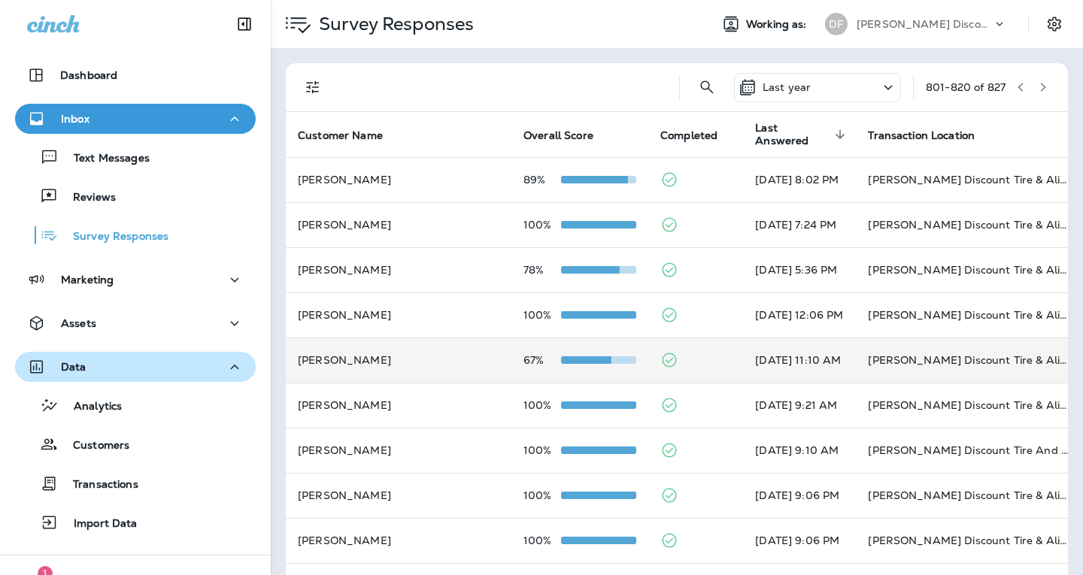
click at [568, 358] on span at bounding box center [598, 360] width 75 height 8
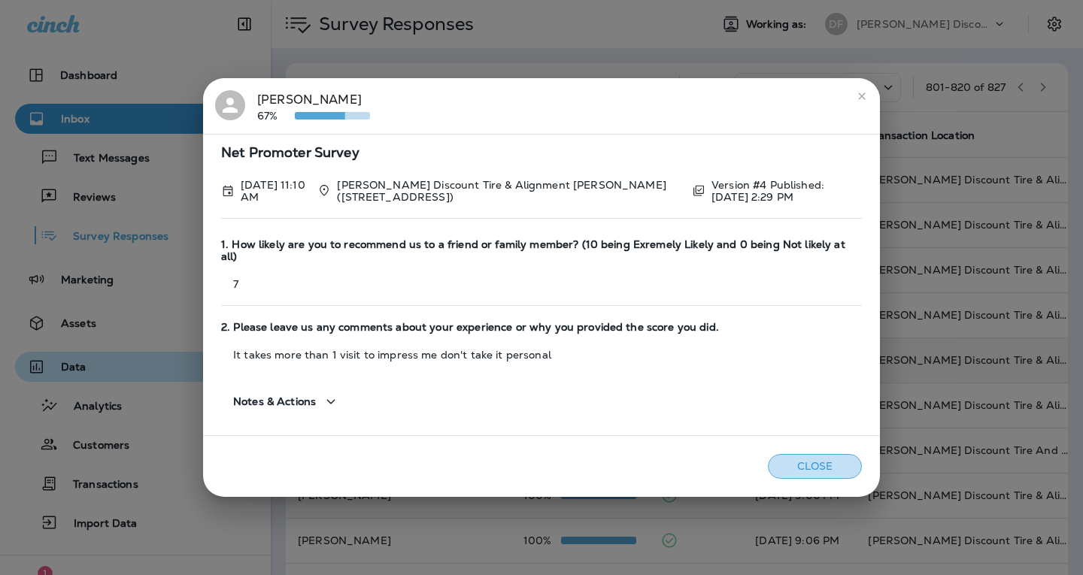
click at [825, 461] on button "Close" at bounding box center [815, 466] width 94 height 25
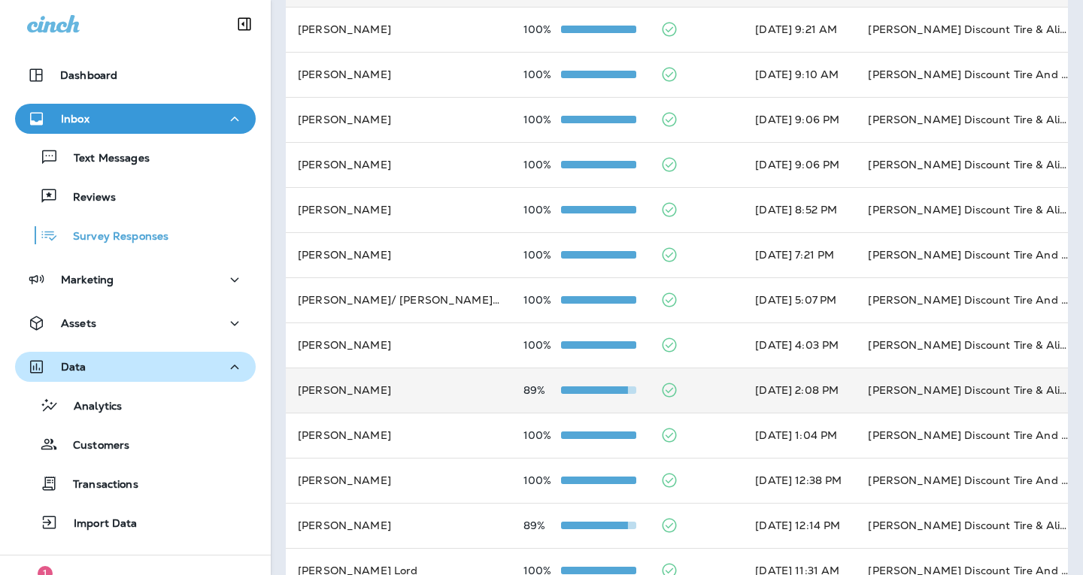
scroll to position [513, 0]
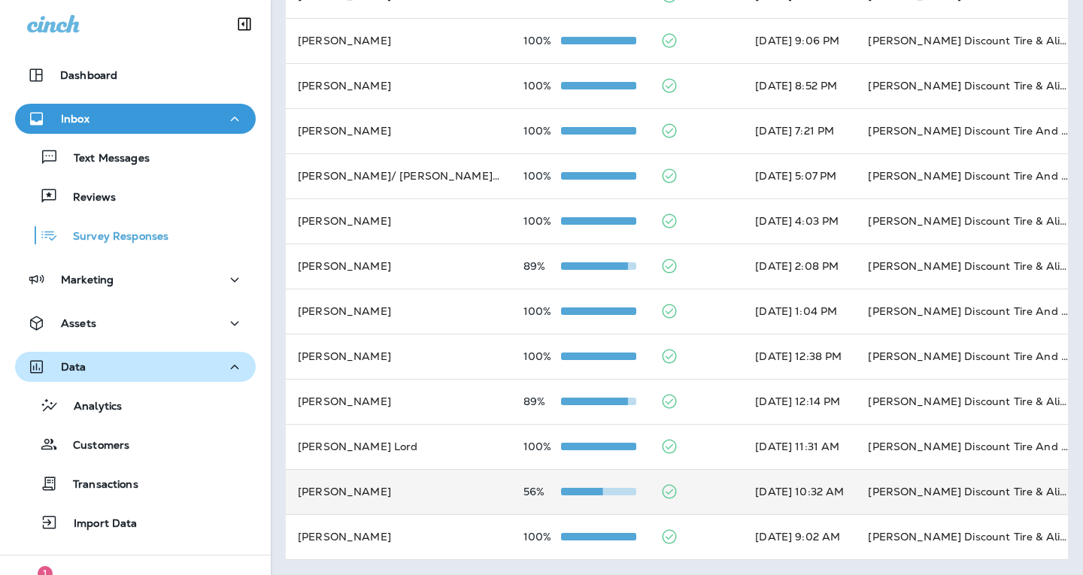
click at [528, 488] on span at bounding box center [565, 492] width 75 height 8
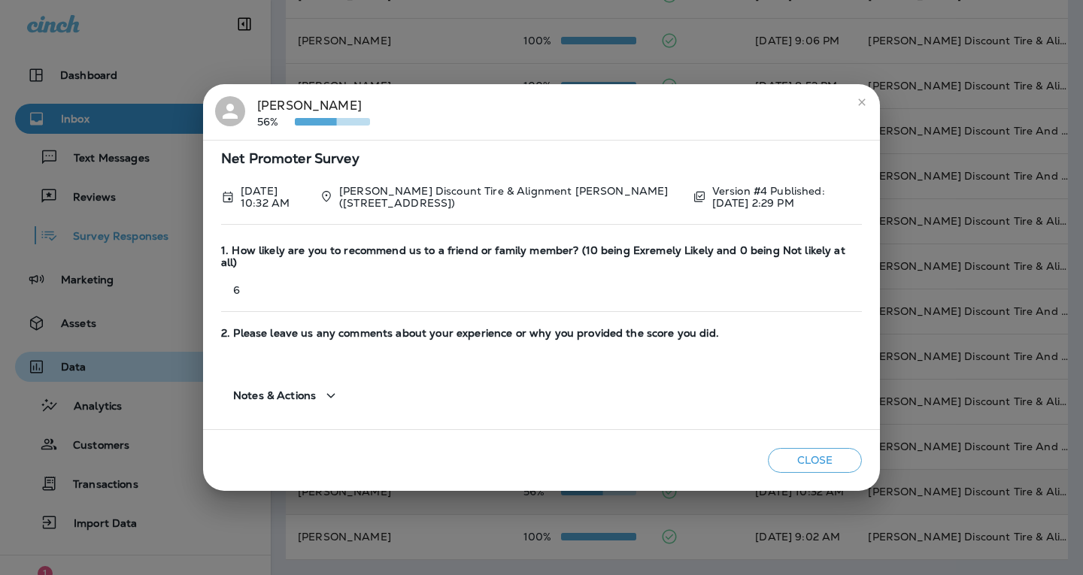
click at [789, 448] on button "Close" at bounding box center [815, 460] width 94 height 25
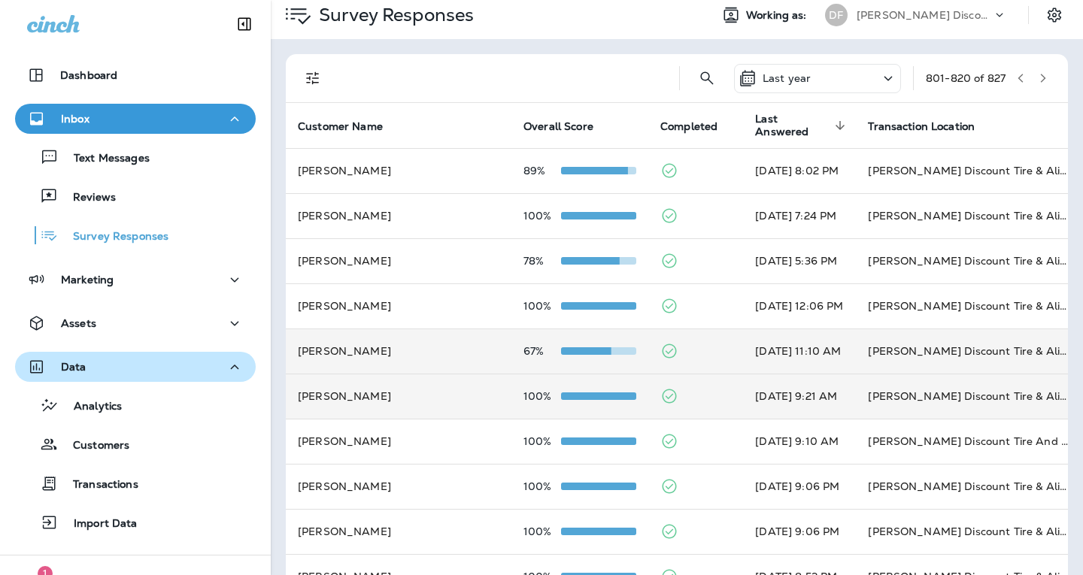
scroll to position [0, 0]
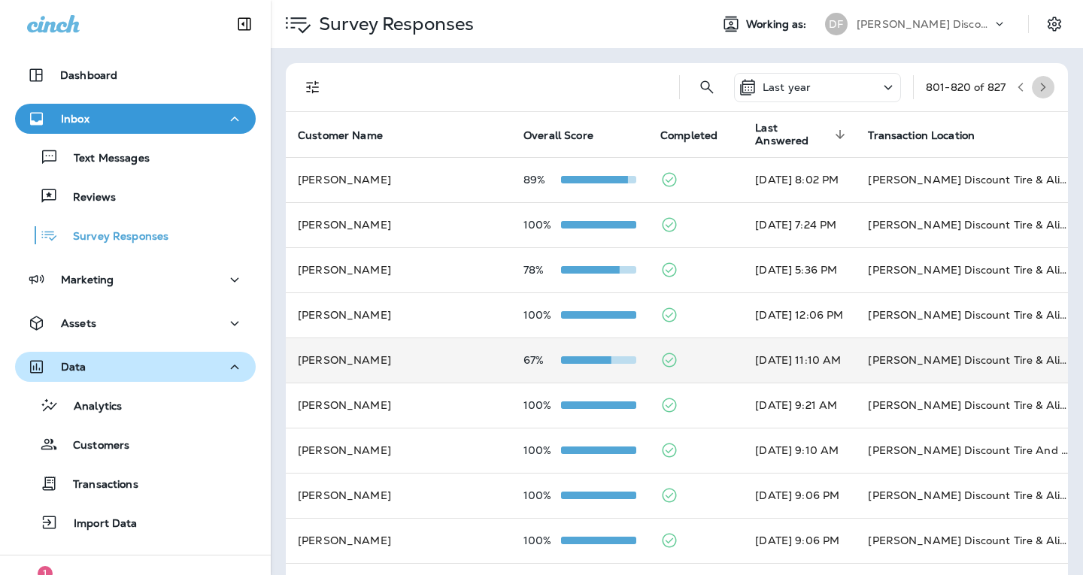
click at [1037, 86] on icon "button" at bounding box center [1042, 87] width 11 height 11
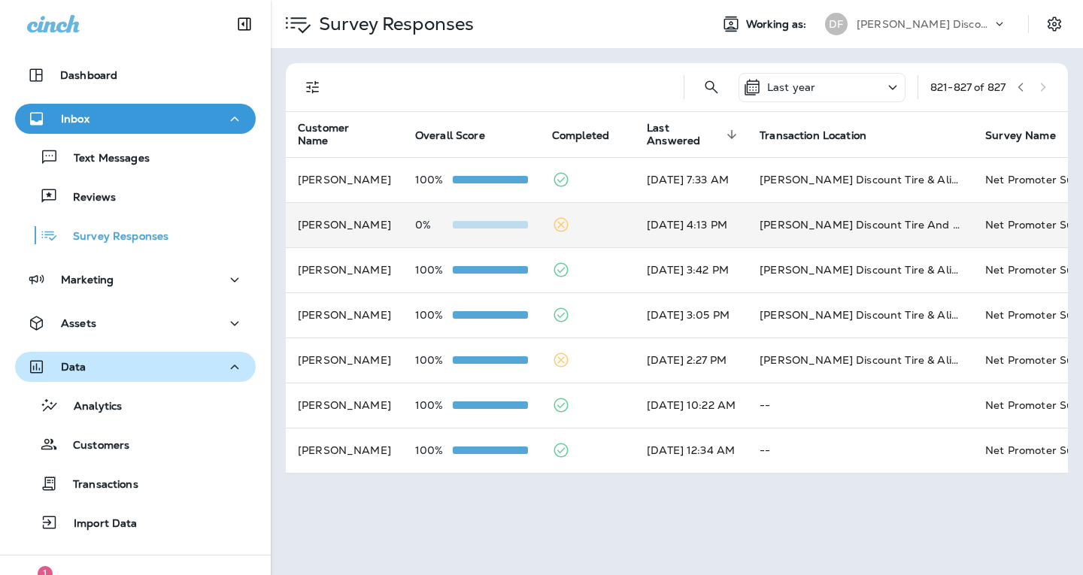
click at [507, 220] on div at bounding box center [490, 225] width 75 height 12
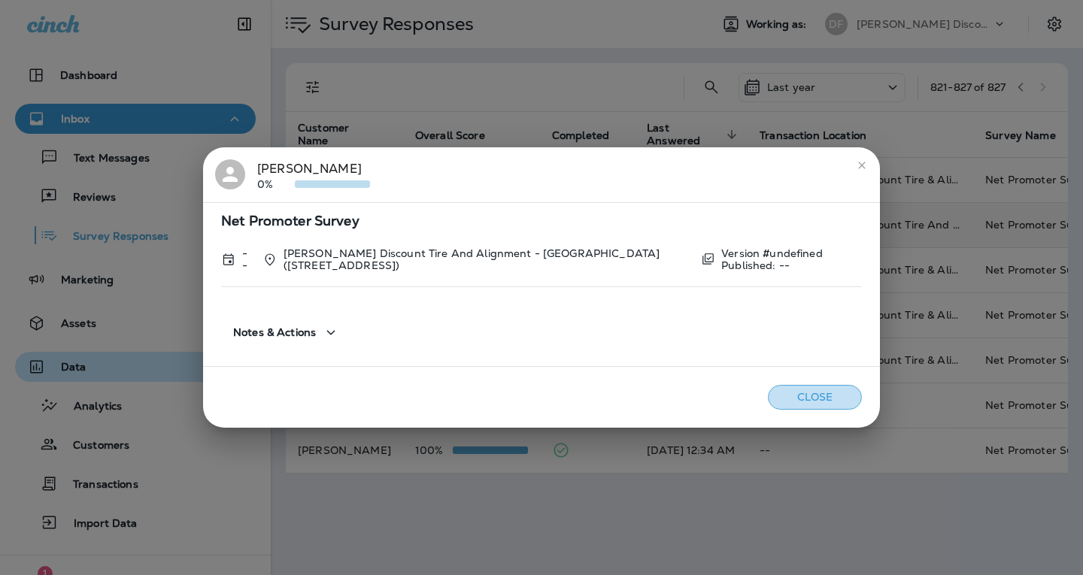
click at [811, 387] on button "Close" at bounding box center [815, 397] width 94 height 25
